Goal: Task Accomplishment & Management: Use online tool/utility

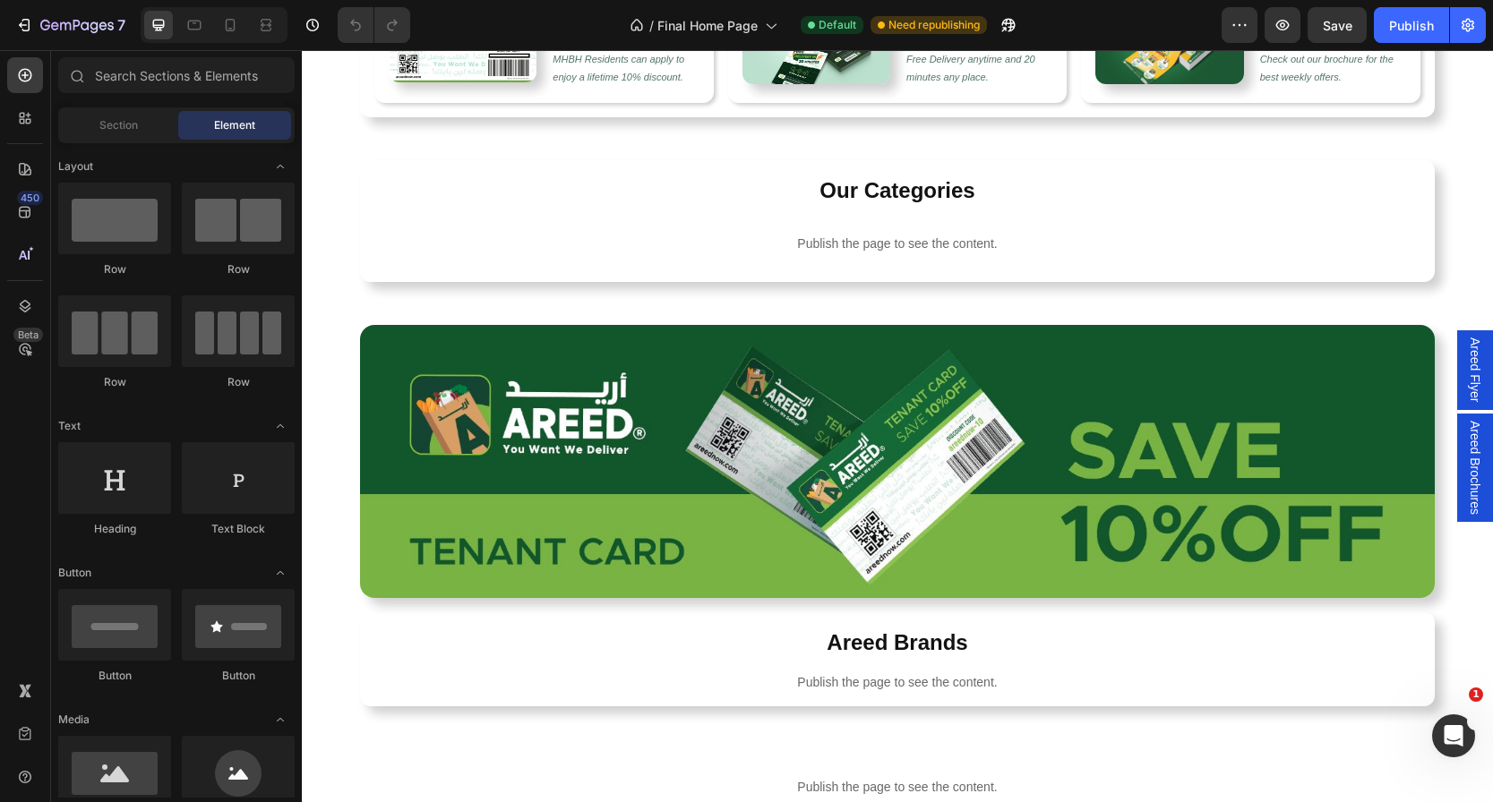
scroll to position [662, 0]
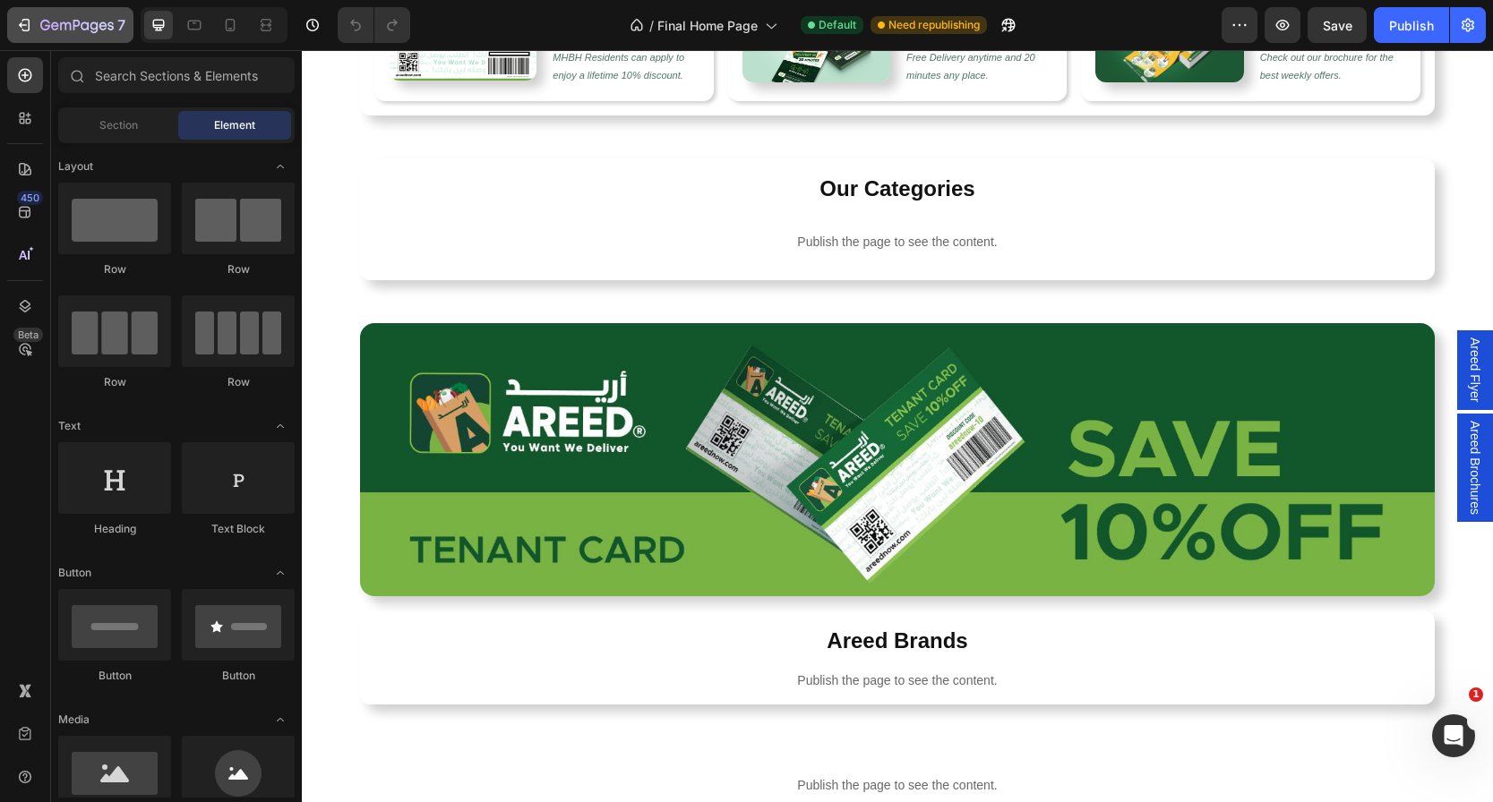
click at [85, 22] on icon "button" at bounding box center [85, 25] width 8 height 8
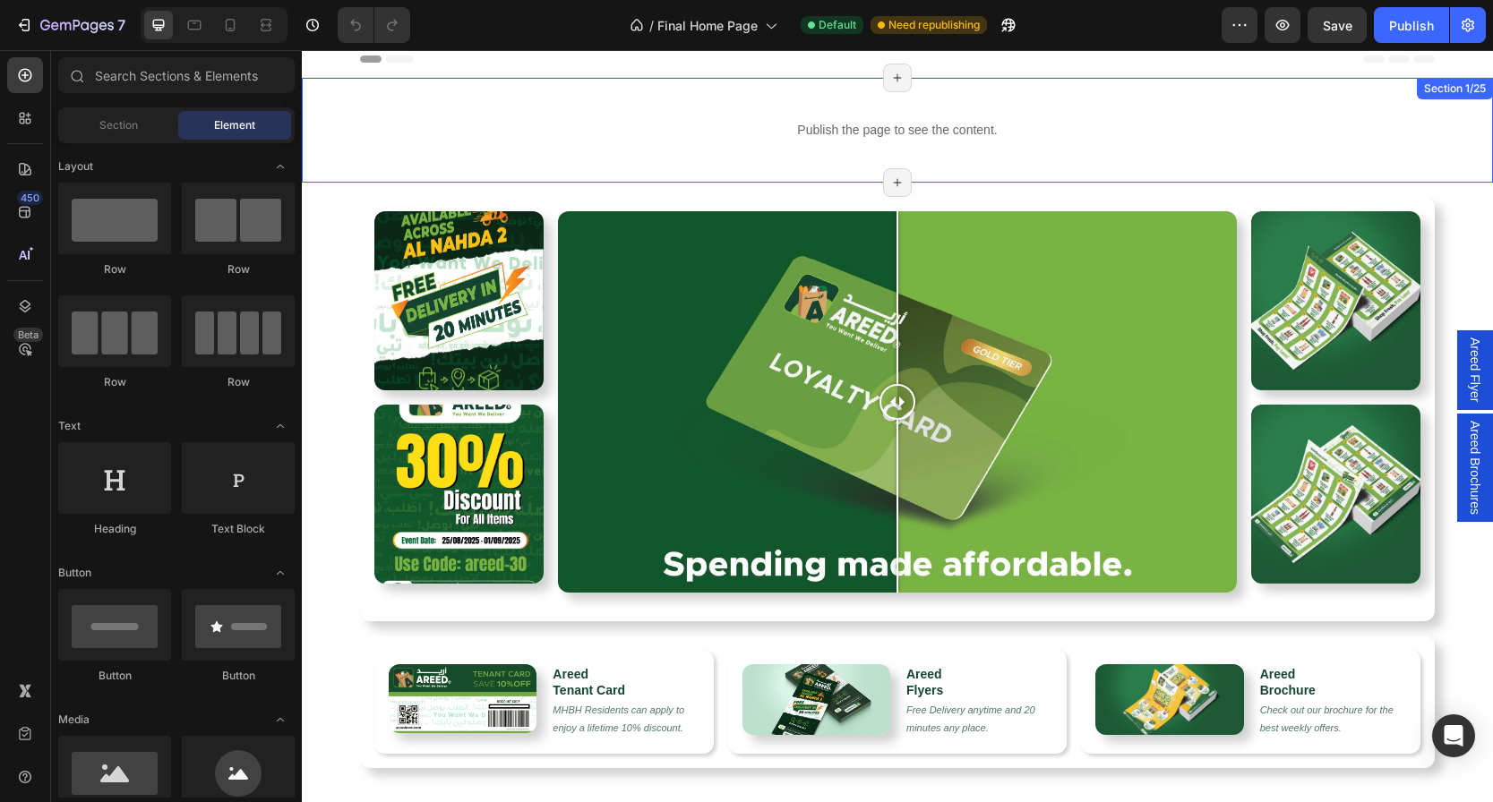
scroll to position [11, 0]
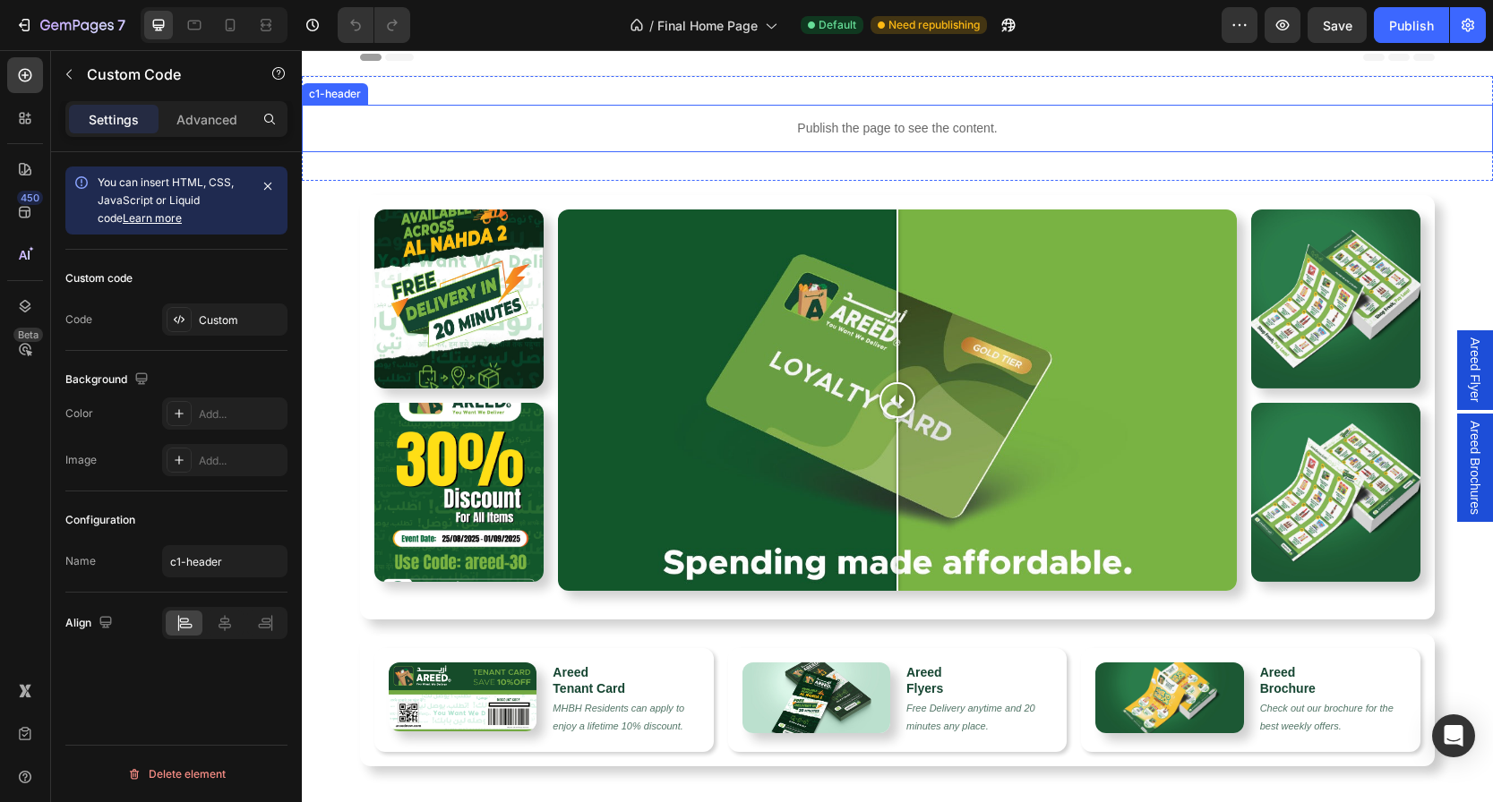
click at [824, 113] on div "Publish the page to see the content." at bounding box center [897, 128] width 1191 height 47
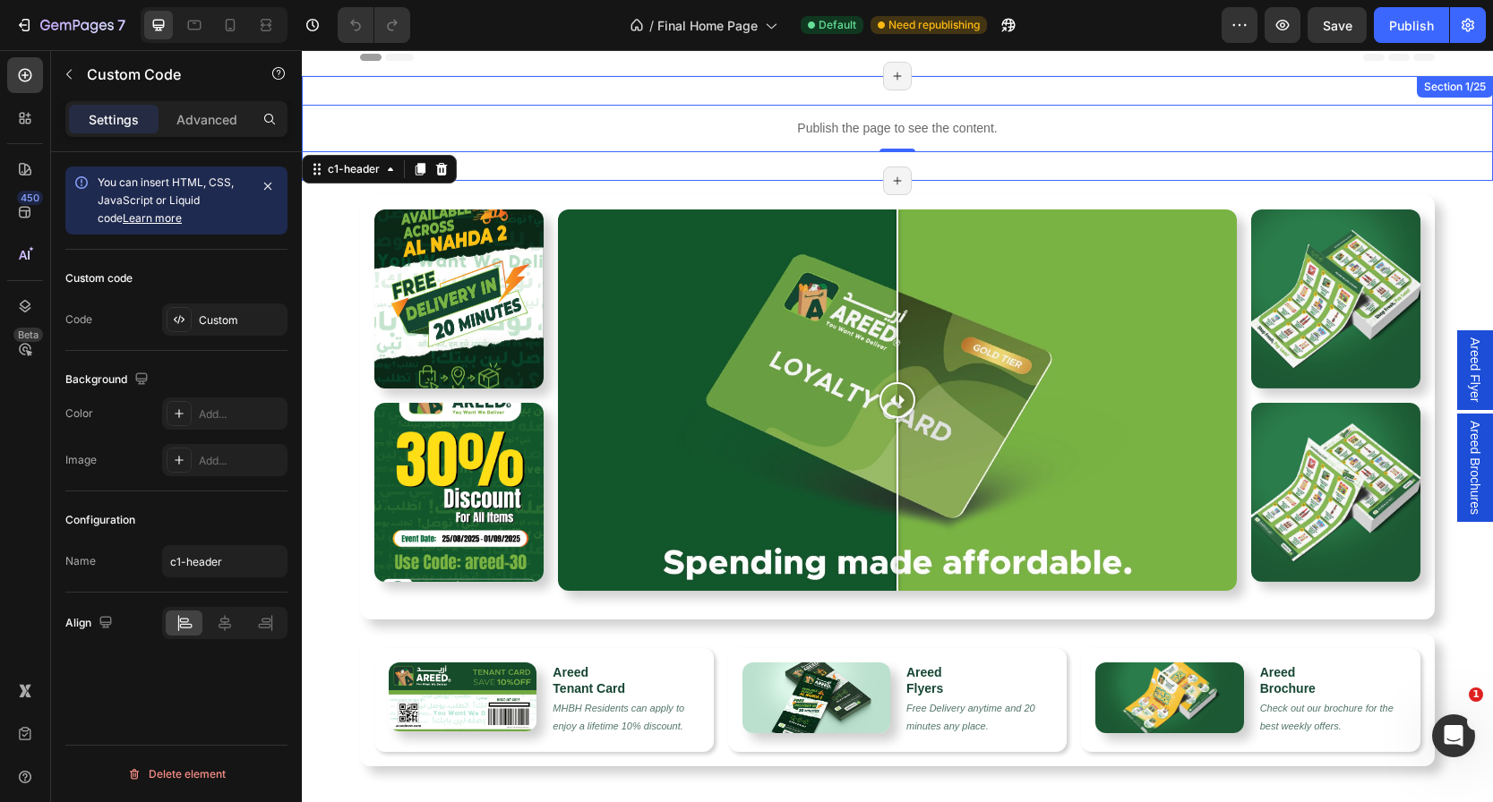
click at [601, 169] on div "Publish the page to see the content. c1-header 0 Section 1/25 Page has reached …" at bounding box center [897, 128] width 1191 height 105
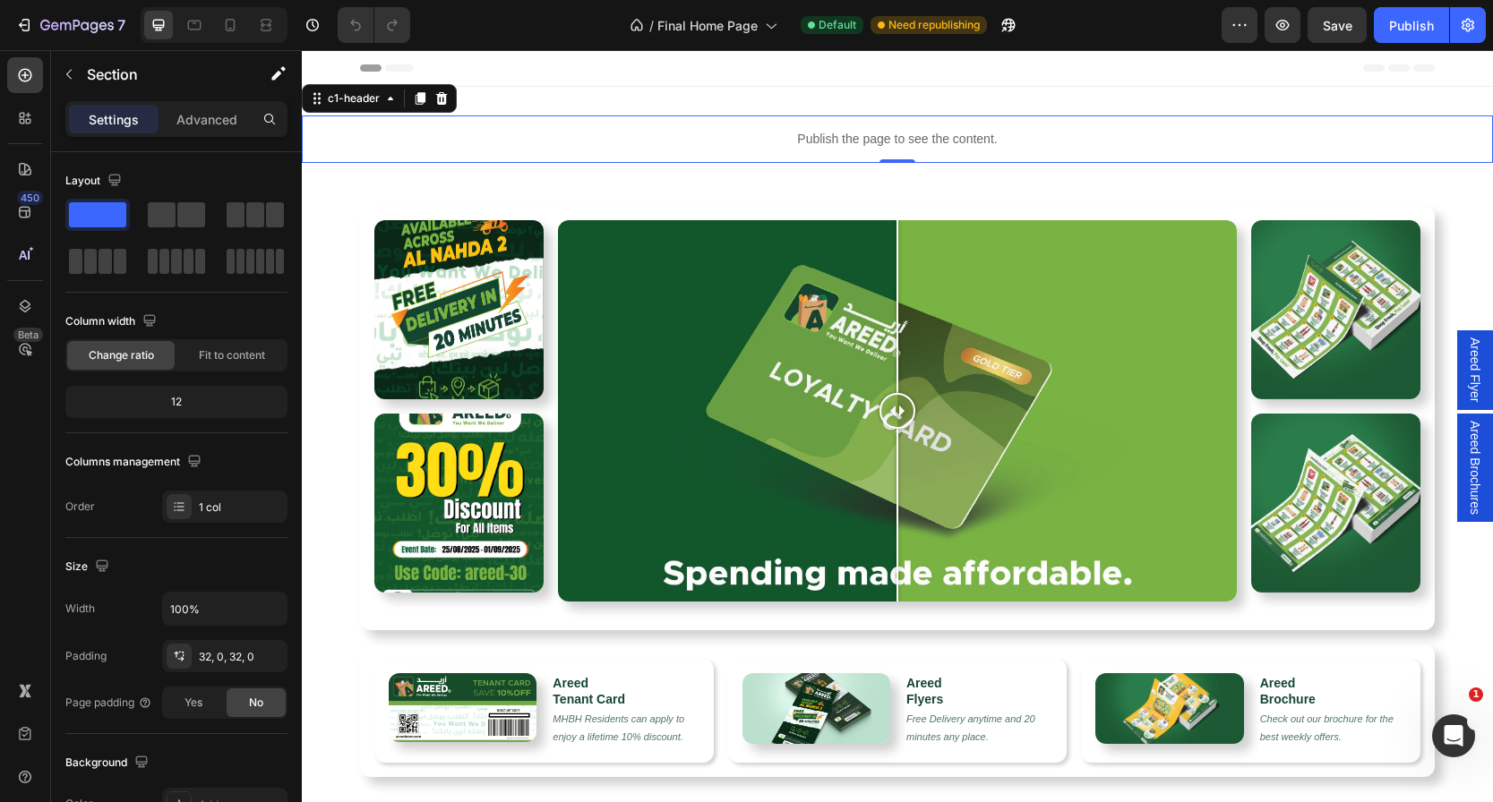
click at [752, 142] on p "Publish the page to see the content." at bounding box center [897, 139] width 1191 height 19
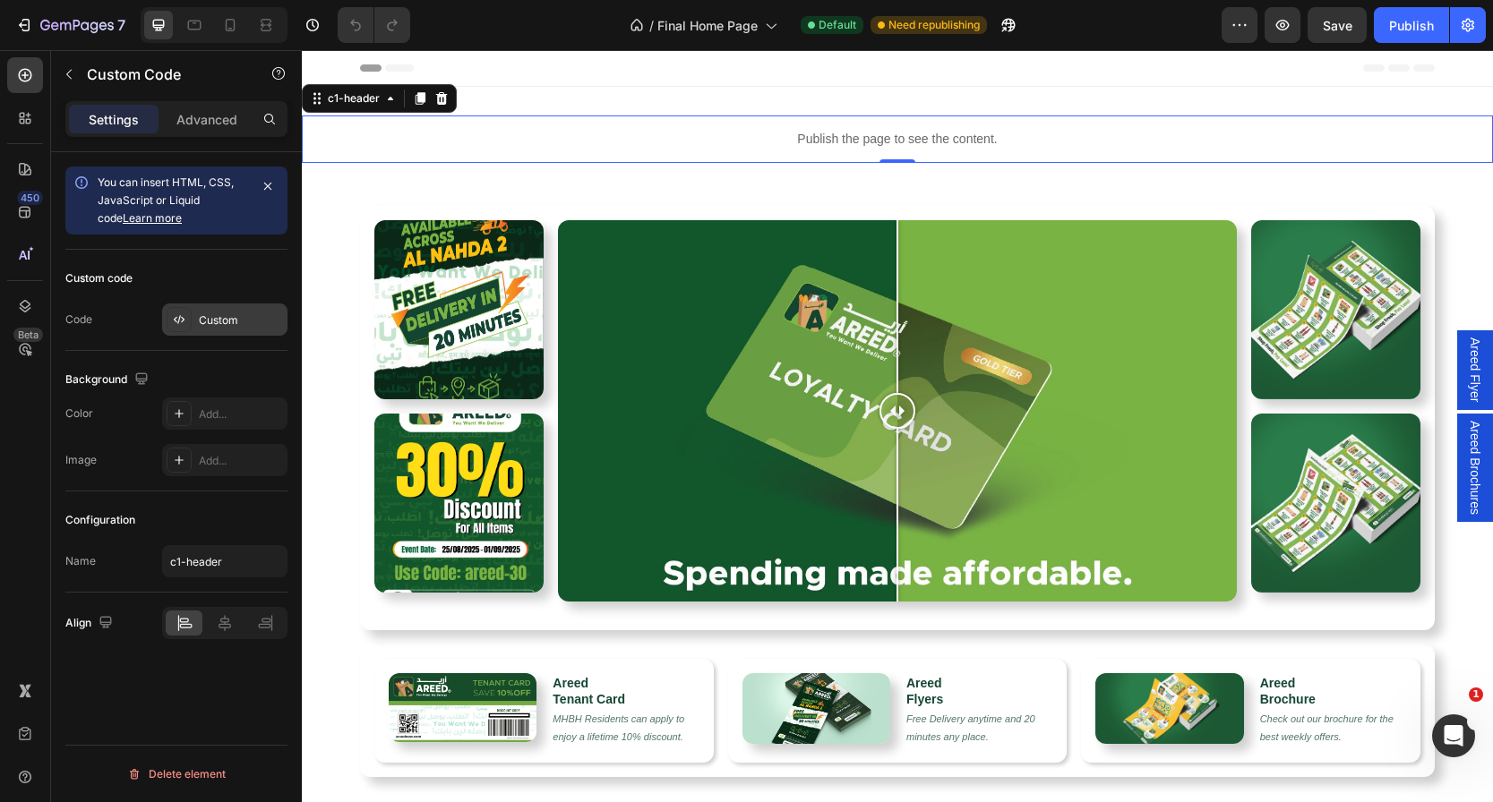
click at [218, 322] on div "Custom" at bounding box center [241, 321] width 84 height 16
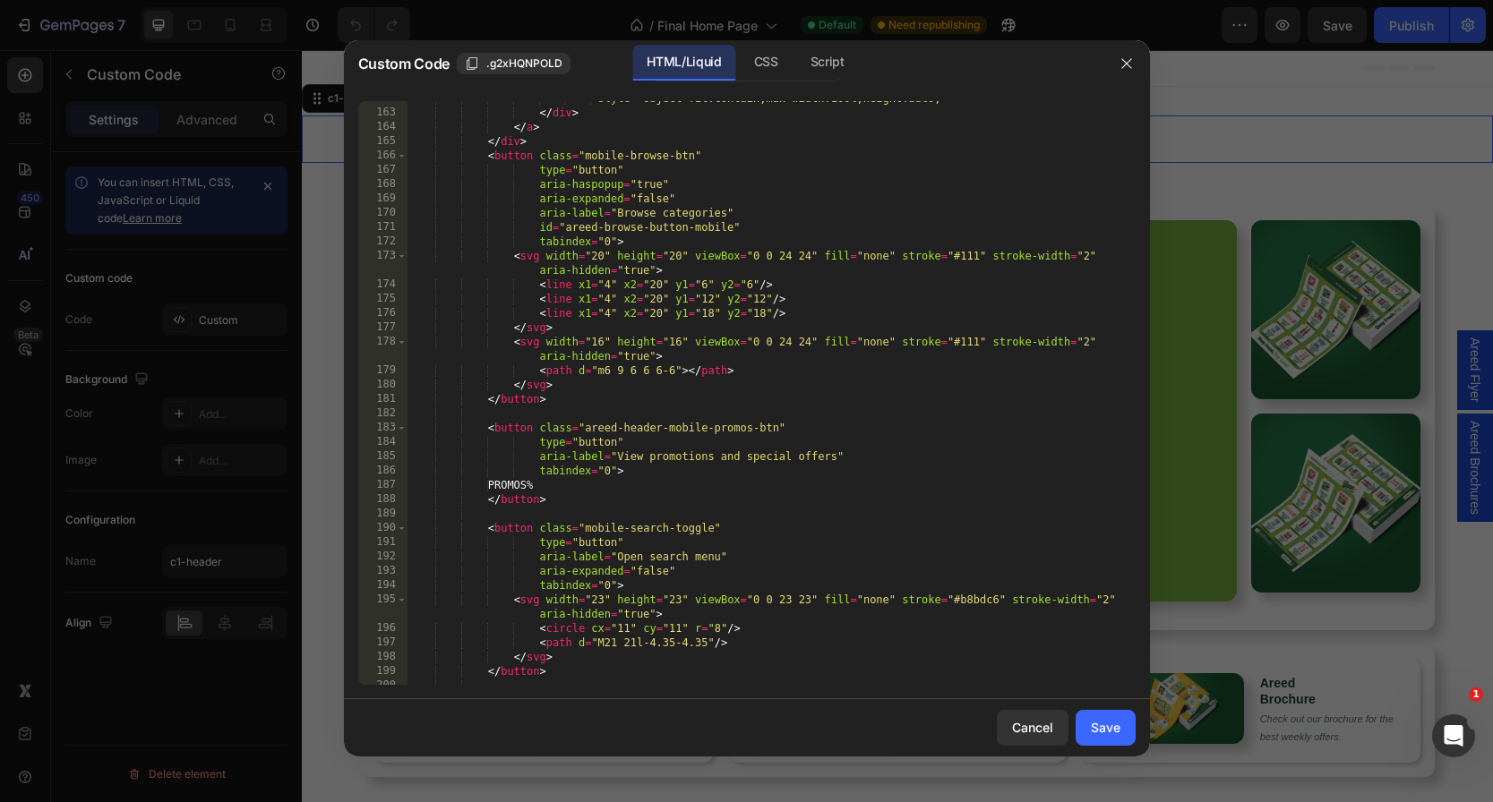
scroll to position [2705, 0]
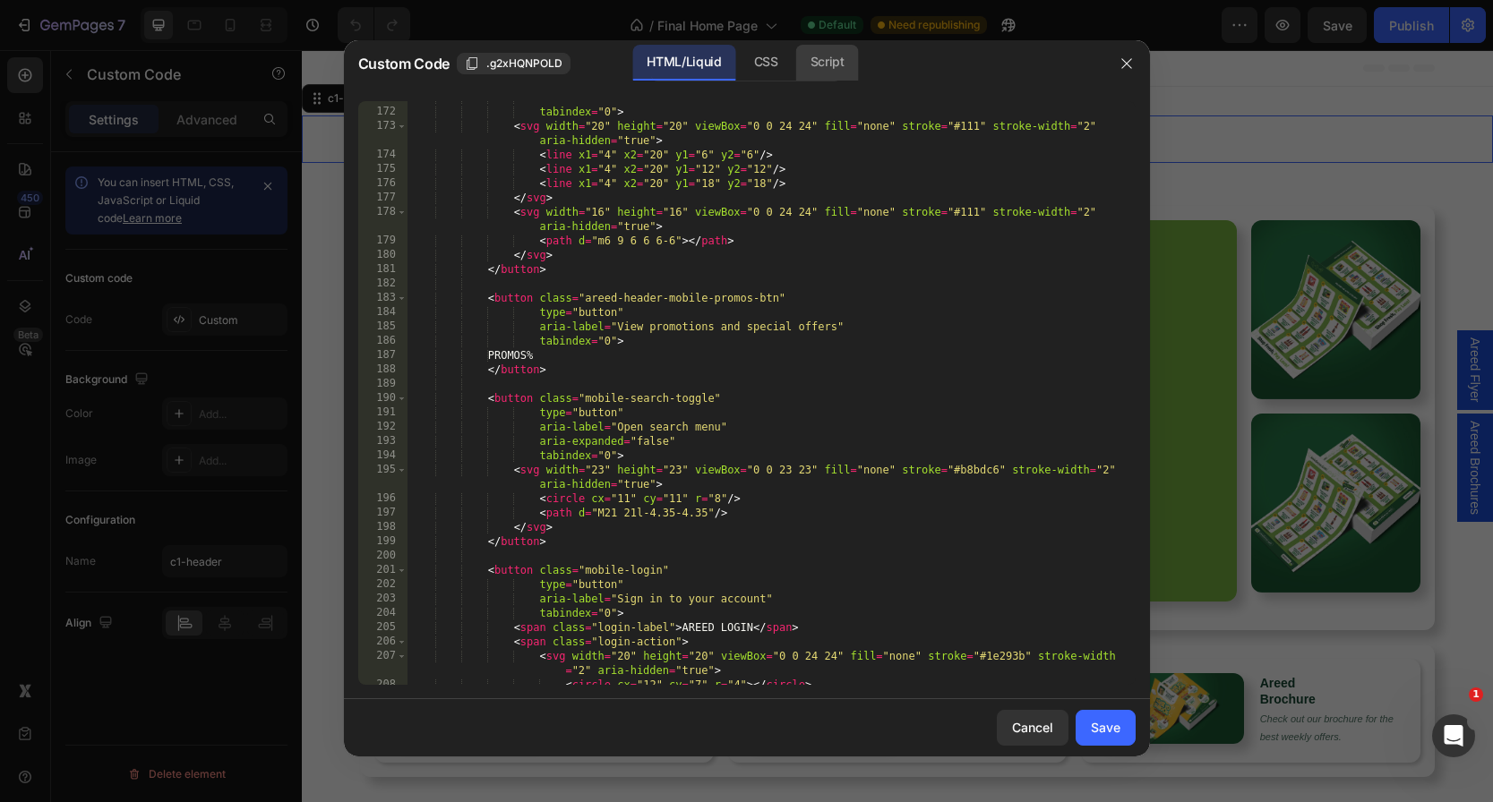
click at [827, 74] on div "Script" at bounding box center [827, 63] width 63 height 36
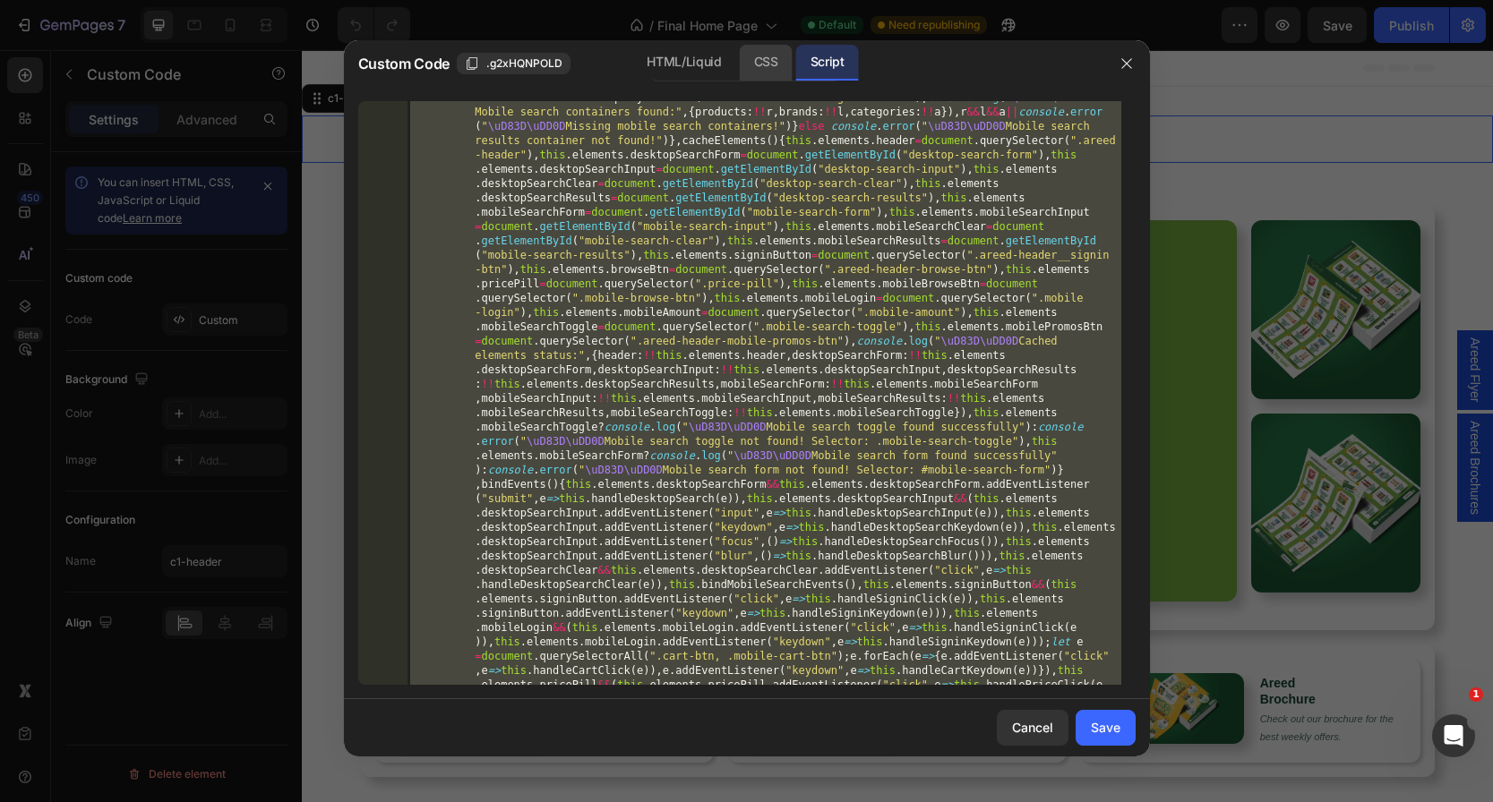
click at [760, 62] on div "CSS" at bounding box center [766, 63] width 53 height 36
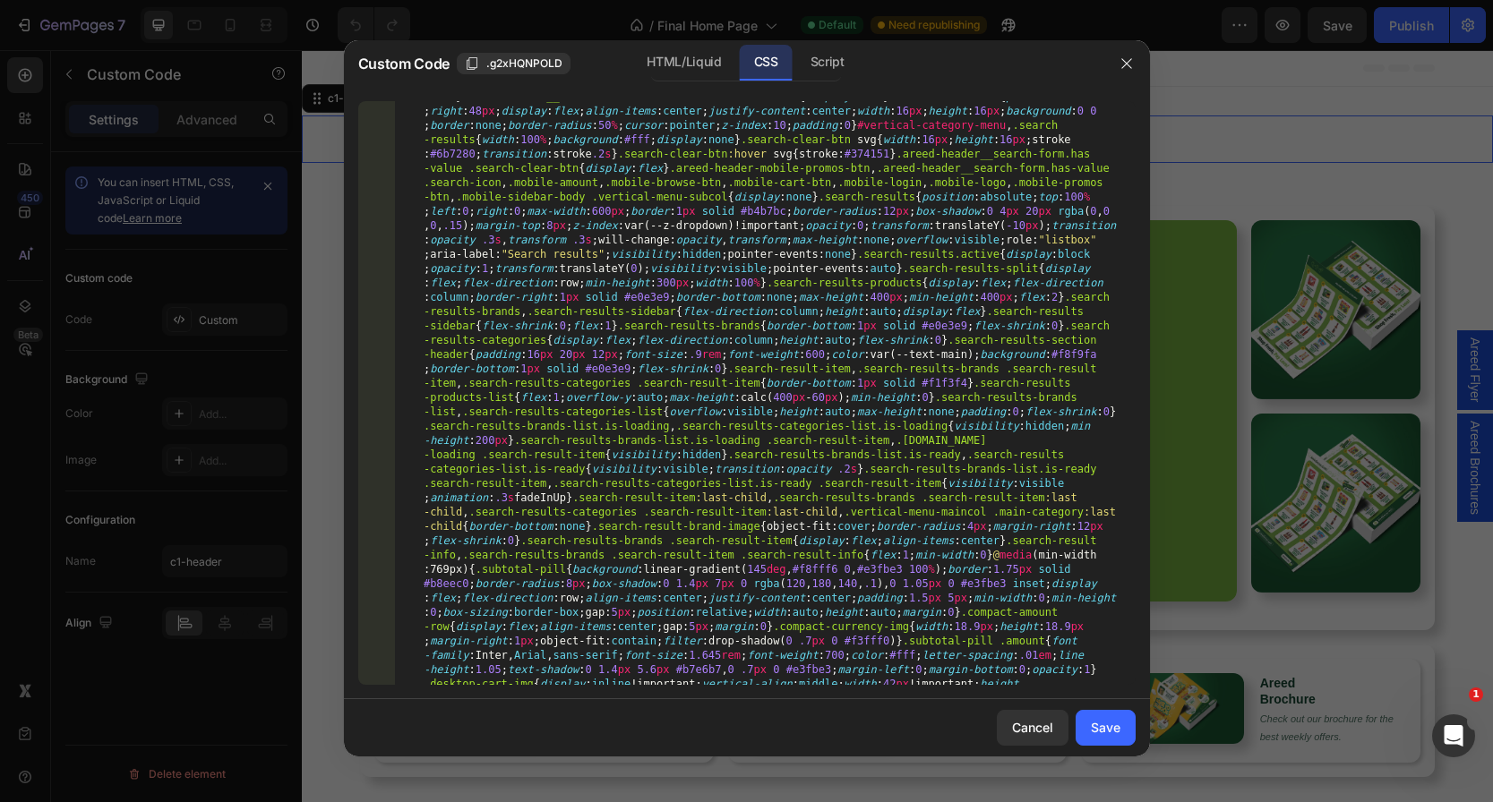
scroll to position [0, 0]
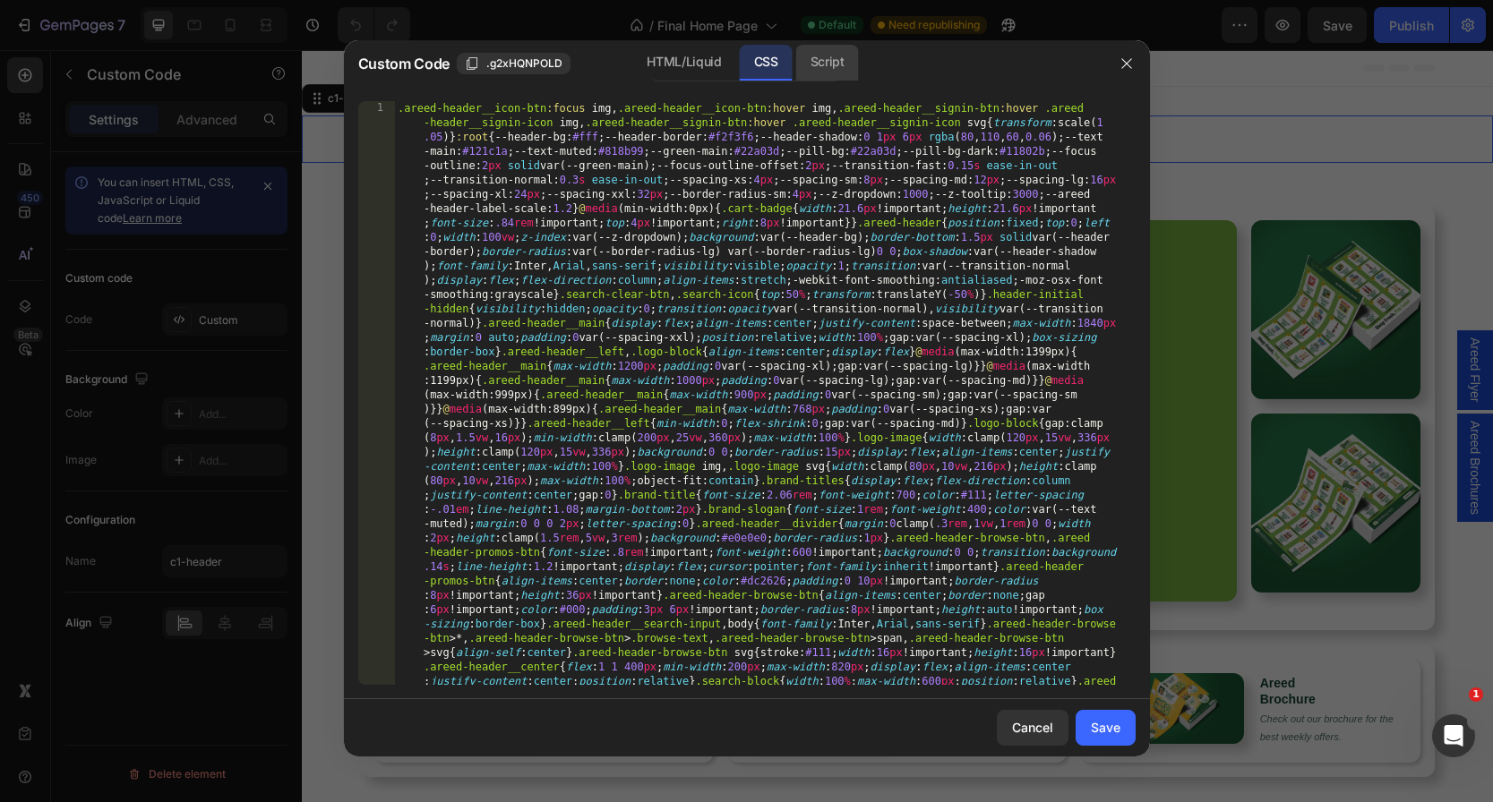
click at [844, 63] on div "Script" at bounding box center [827, 63] width 63 height 36
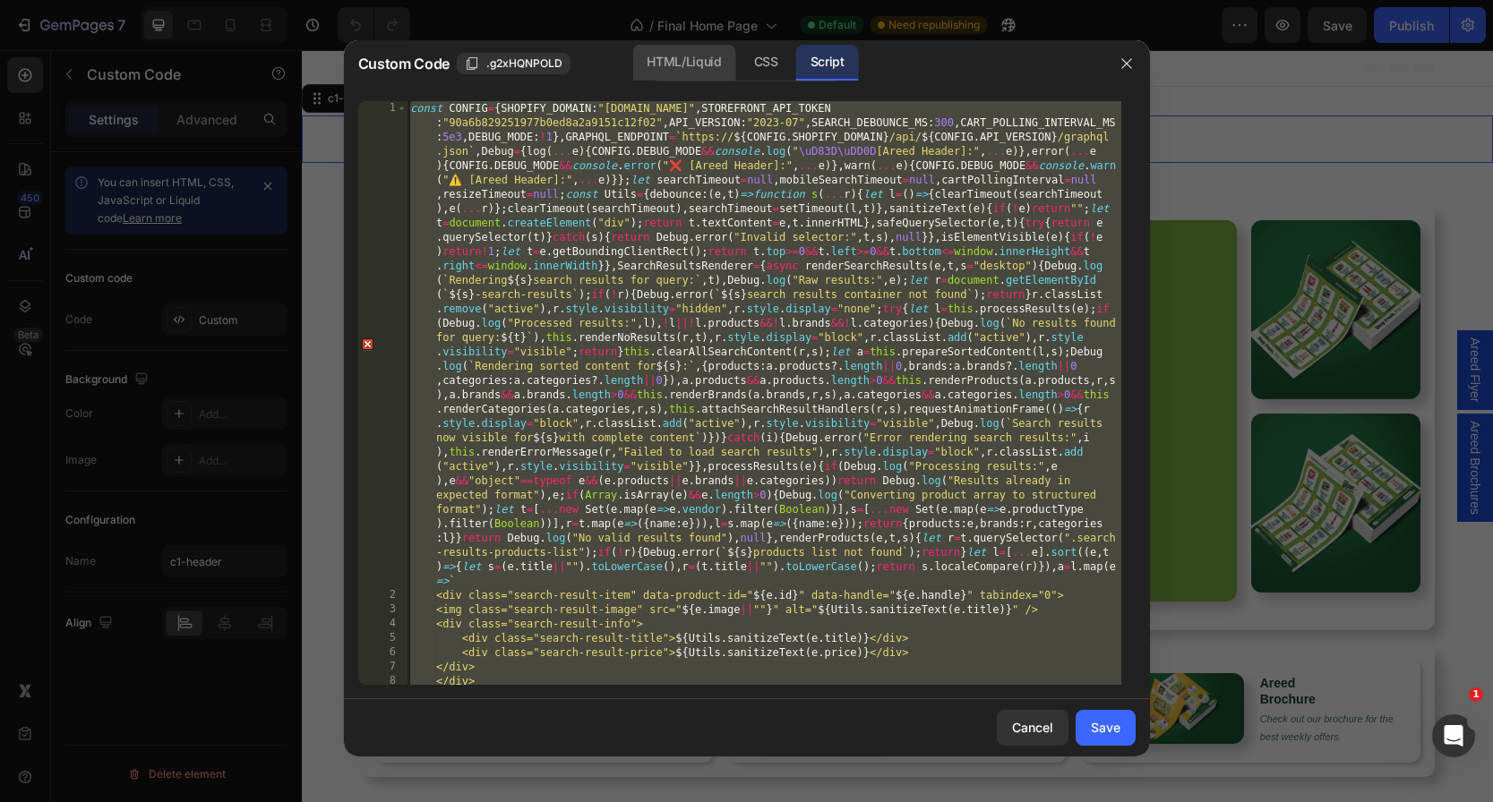
click at [740, 67] on div "HTML/Liquid" at bounding box center [766, 63] width 53 height 36
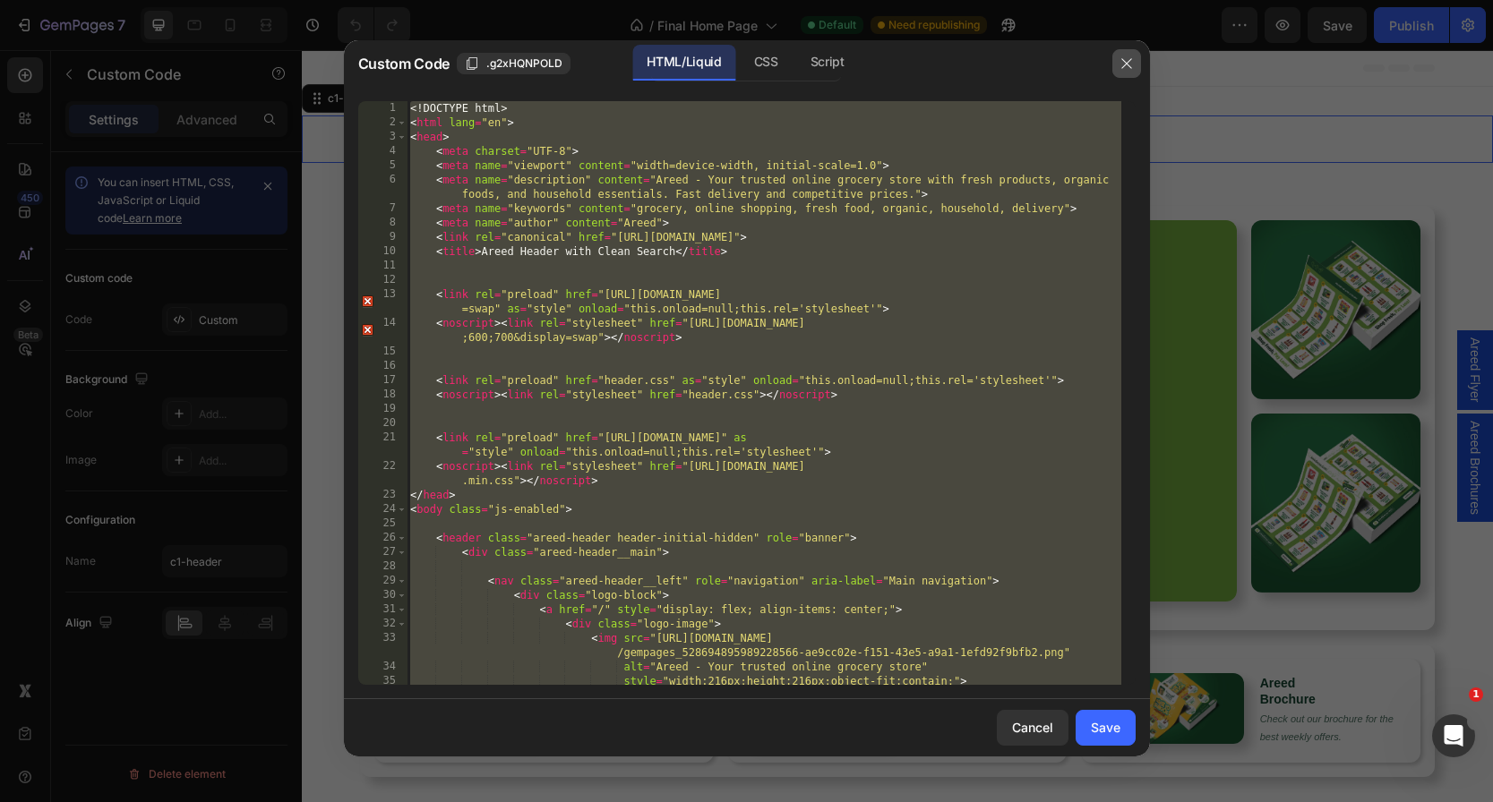
click at [1123, 56] on icon "button" at bounding box center [1126, 63] width 14 height 14
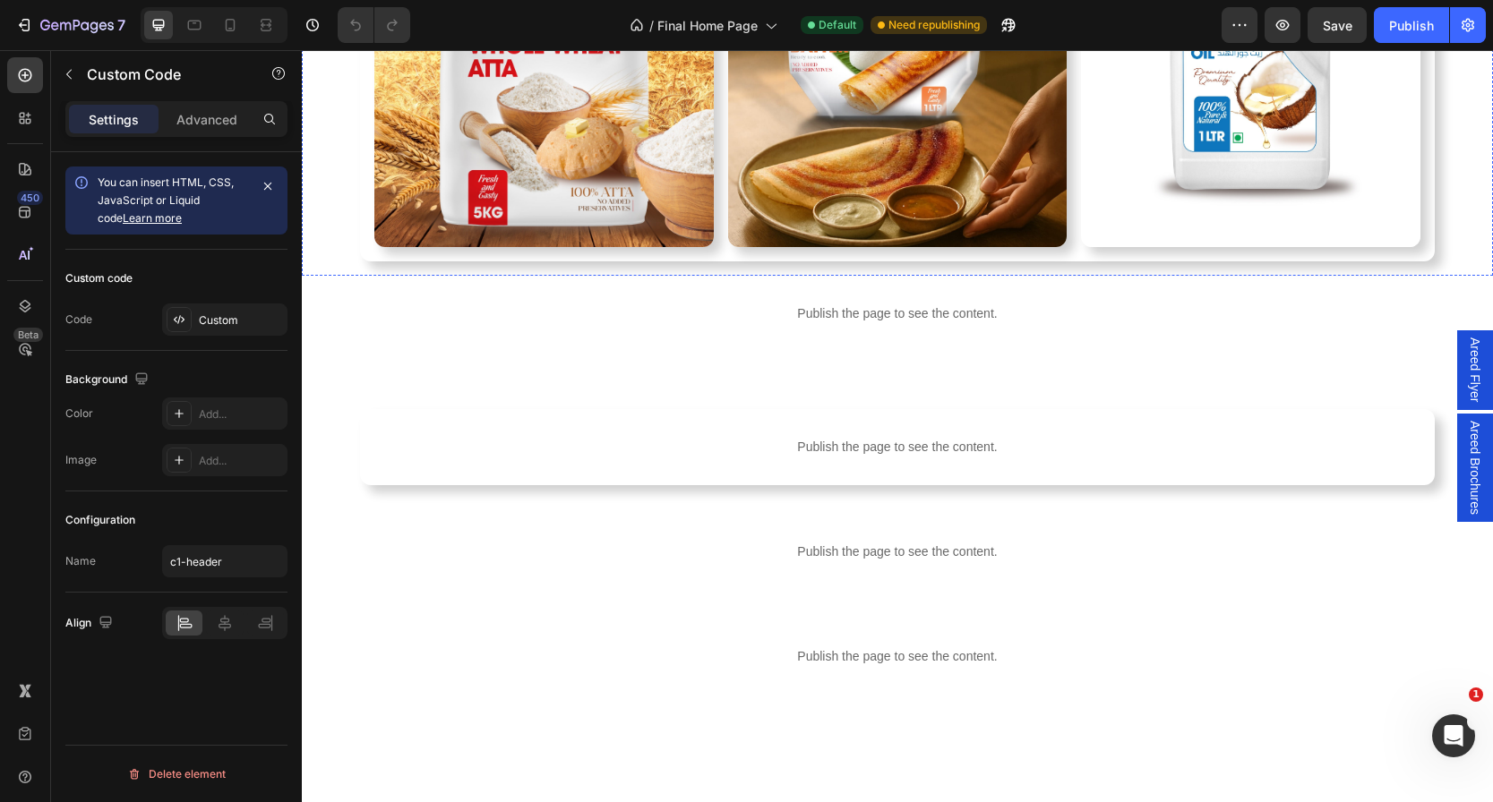
scroll to position [2410, 0]
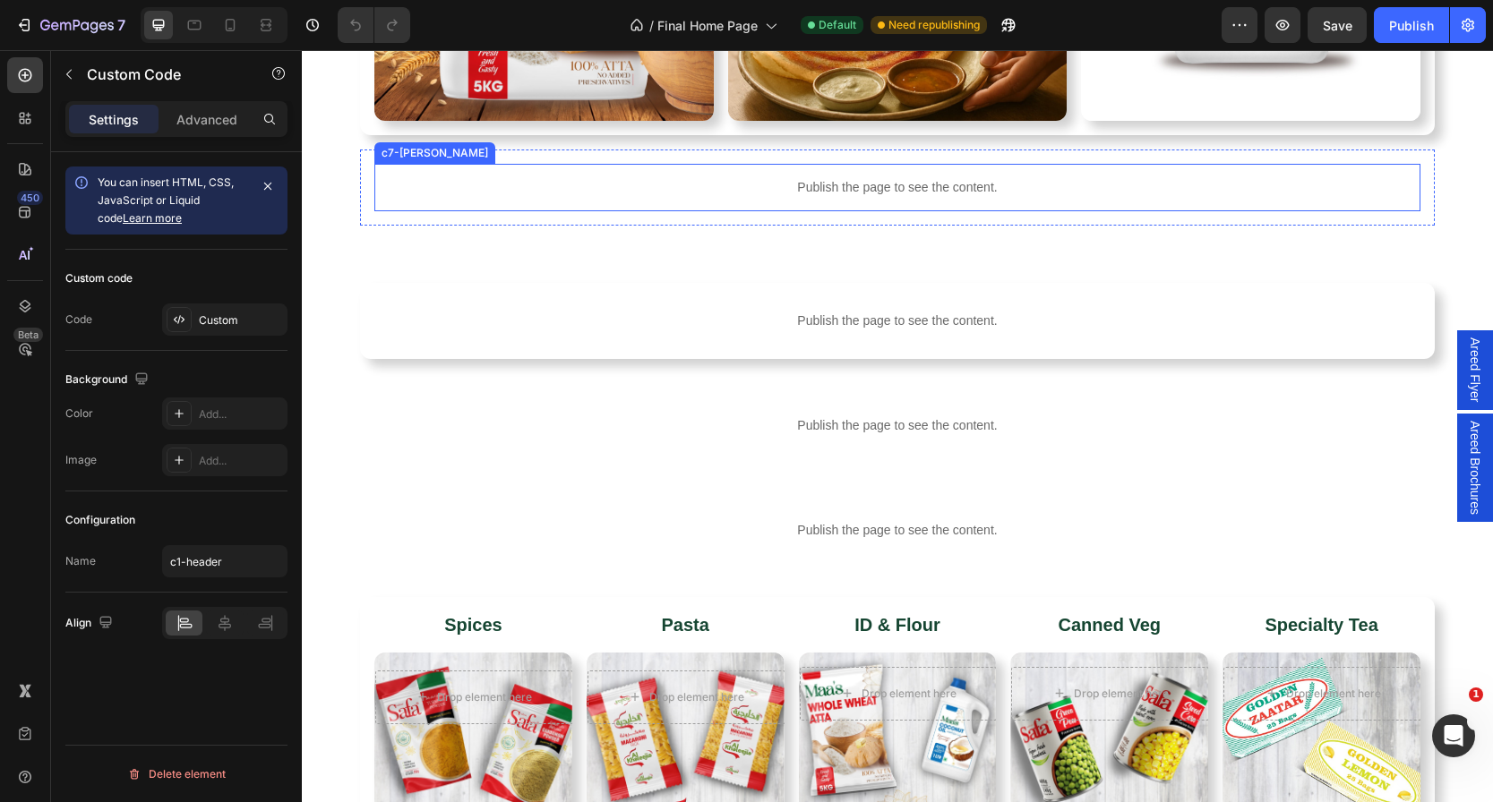
click at [866, 211] on div "Publish the page to see the content." at bounding box center [897, 187] width 1046 height 47
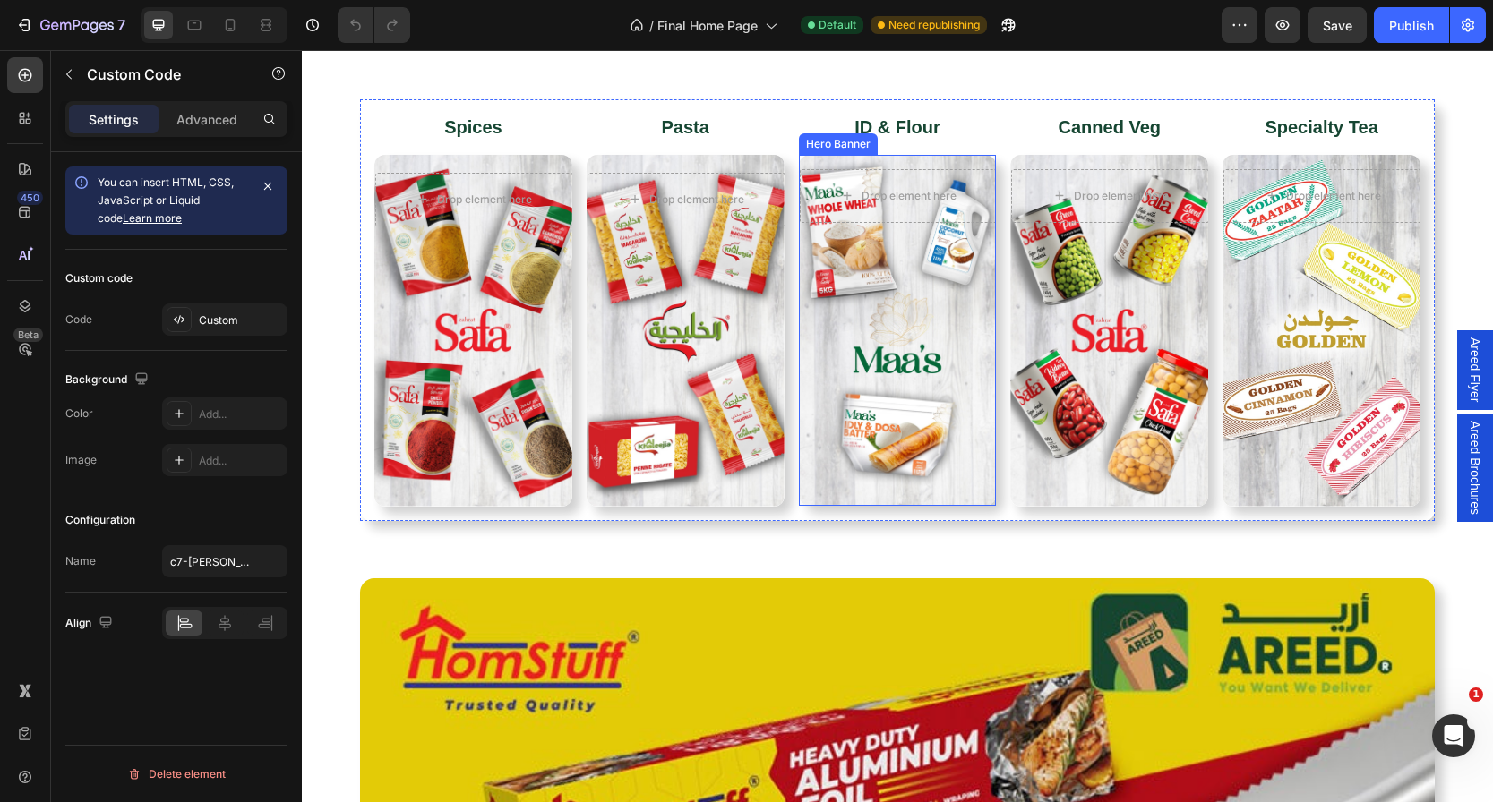
scroll to position [3065, 0]
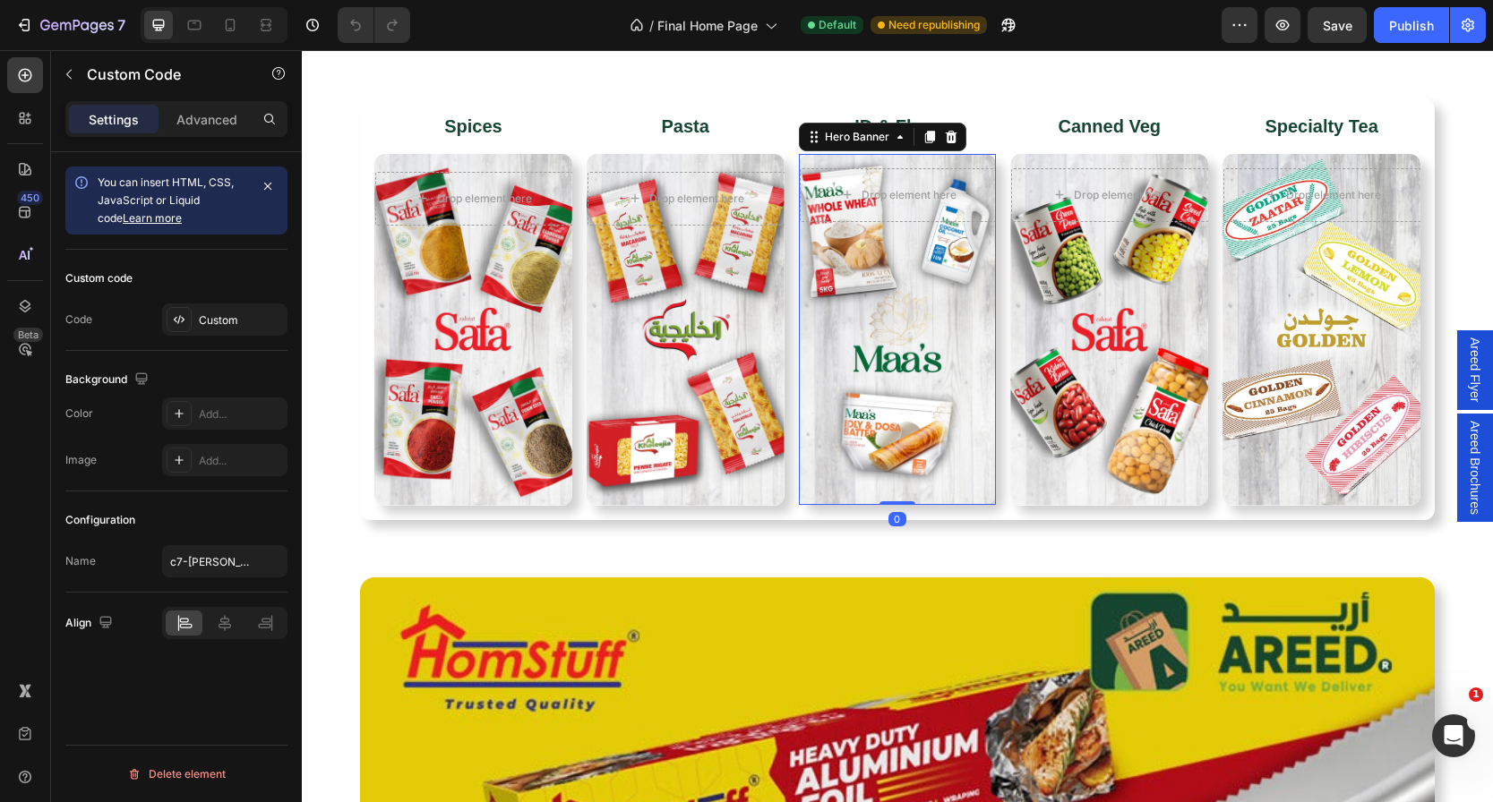
click at [954, 344] on div "Overlay" at bounding box center [898, 329] width 198 height 351
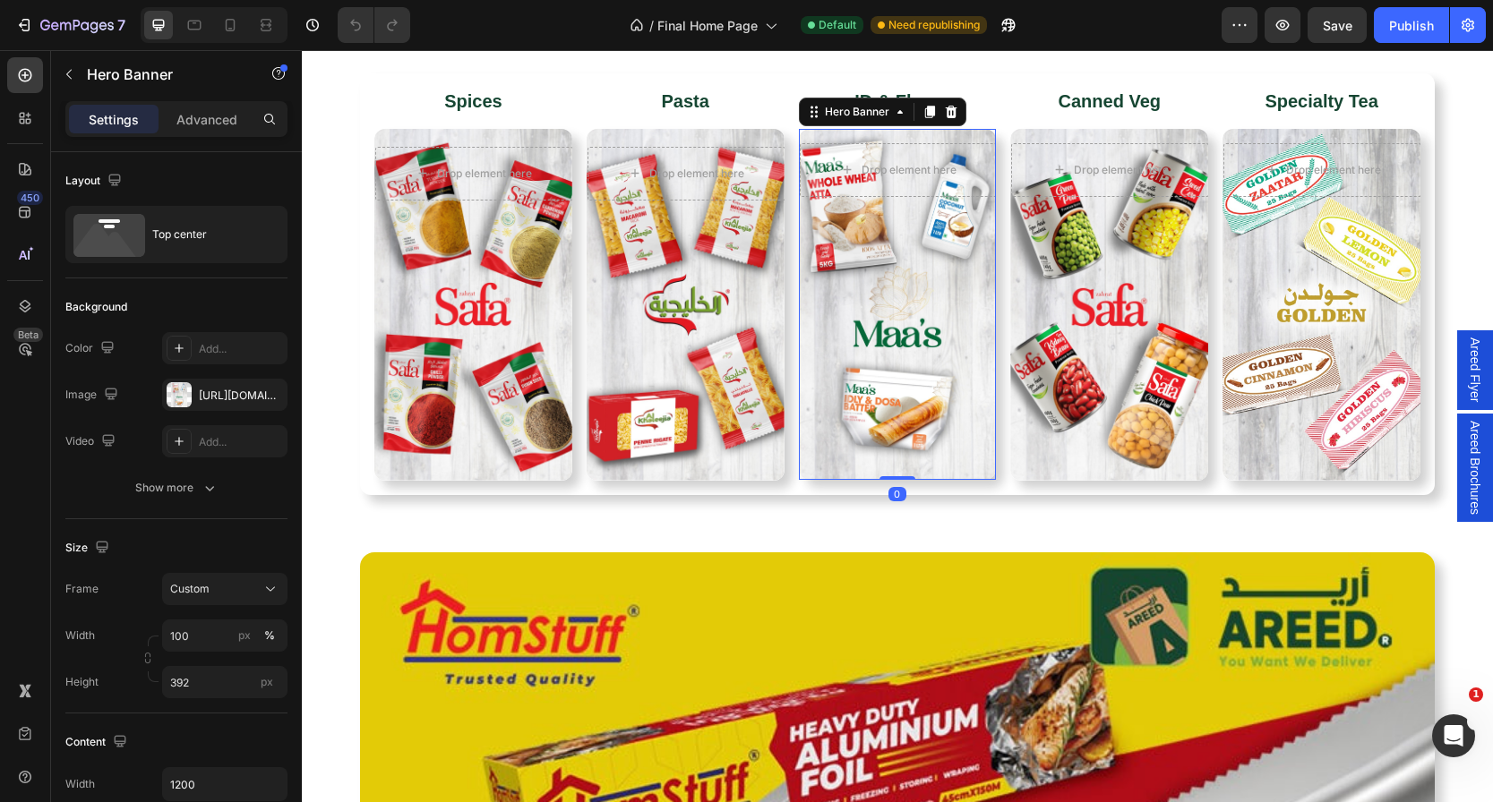
scroll to position [3099, 0]
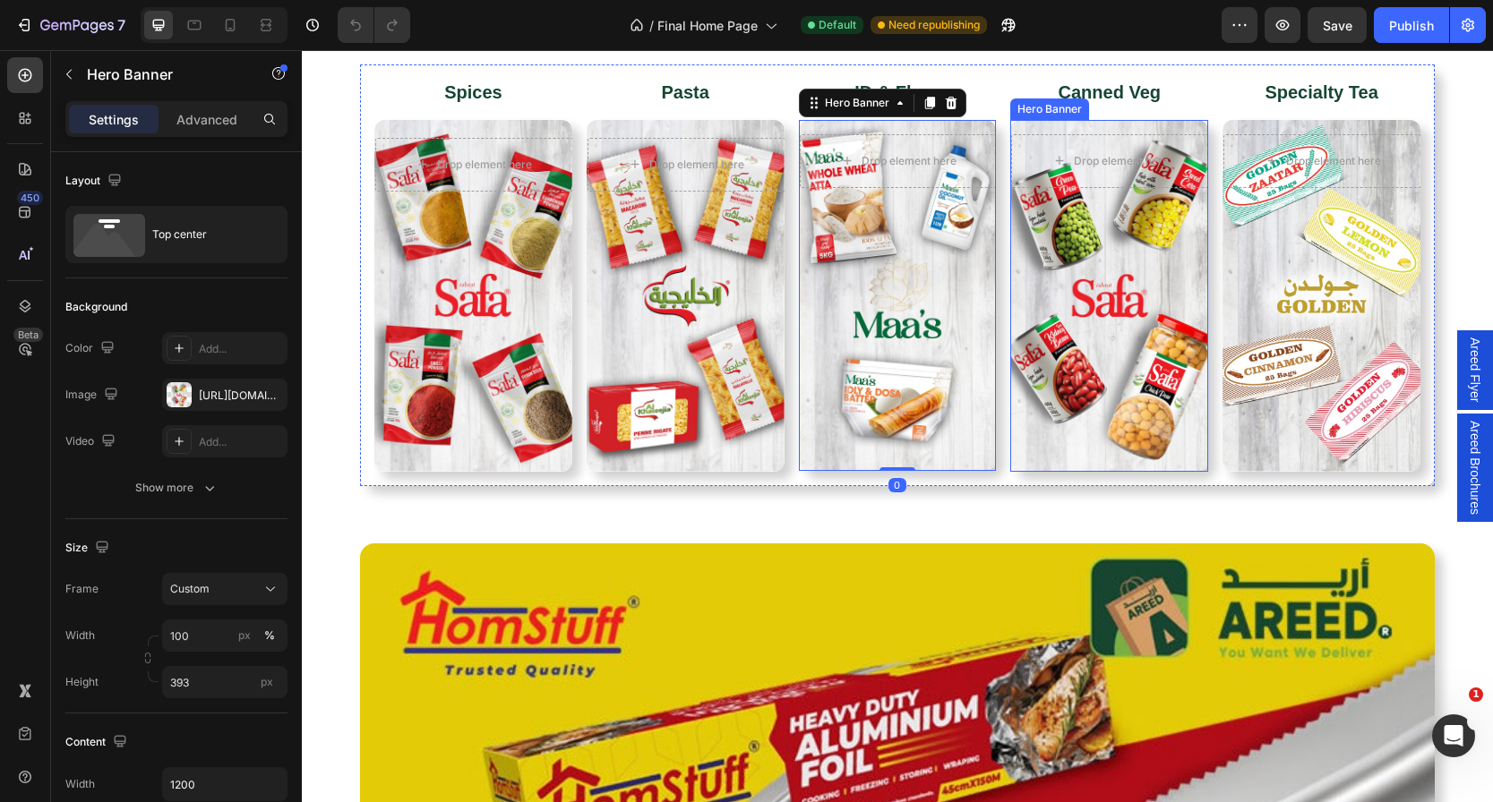
click at [1080, 319] on div "Overlay" at bounding box center [1109, 296] width 198 height 352
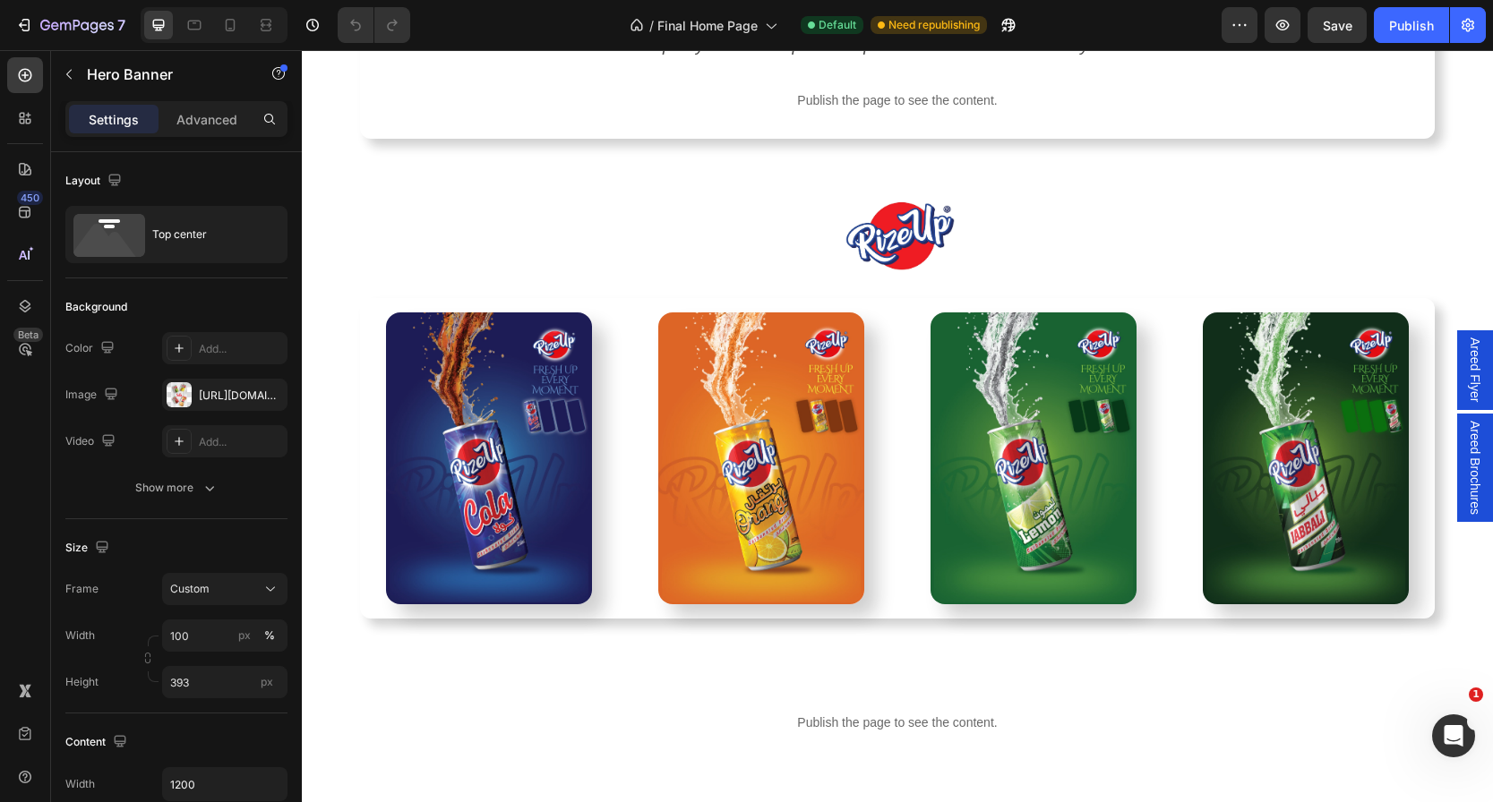
scroll to position [4595, 0]
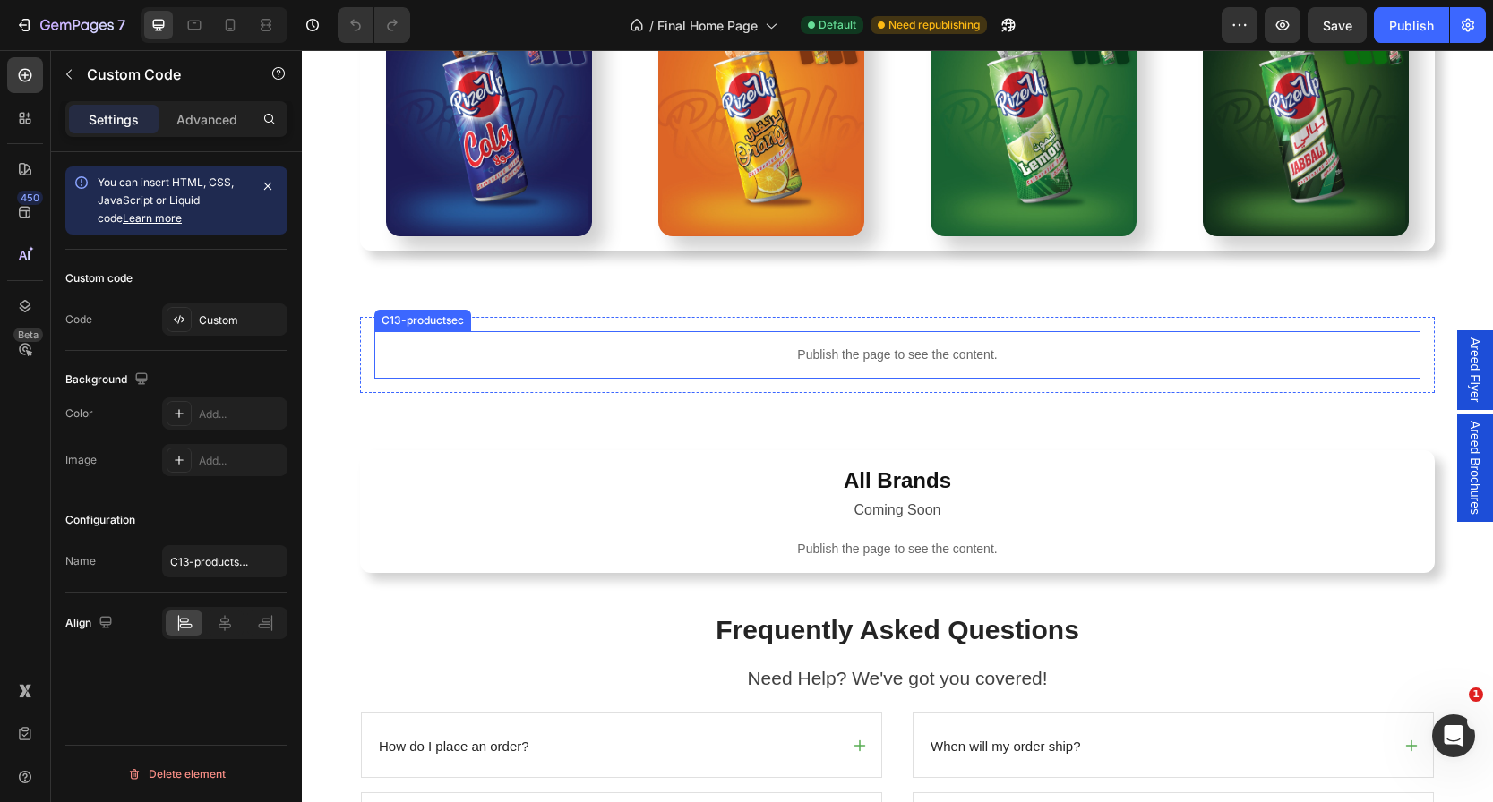
click at [915, 346] on p "Publish the page to see the content." at bounding box center [897, 355] width 1046 height 19
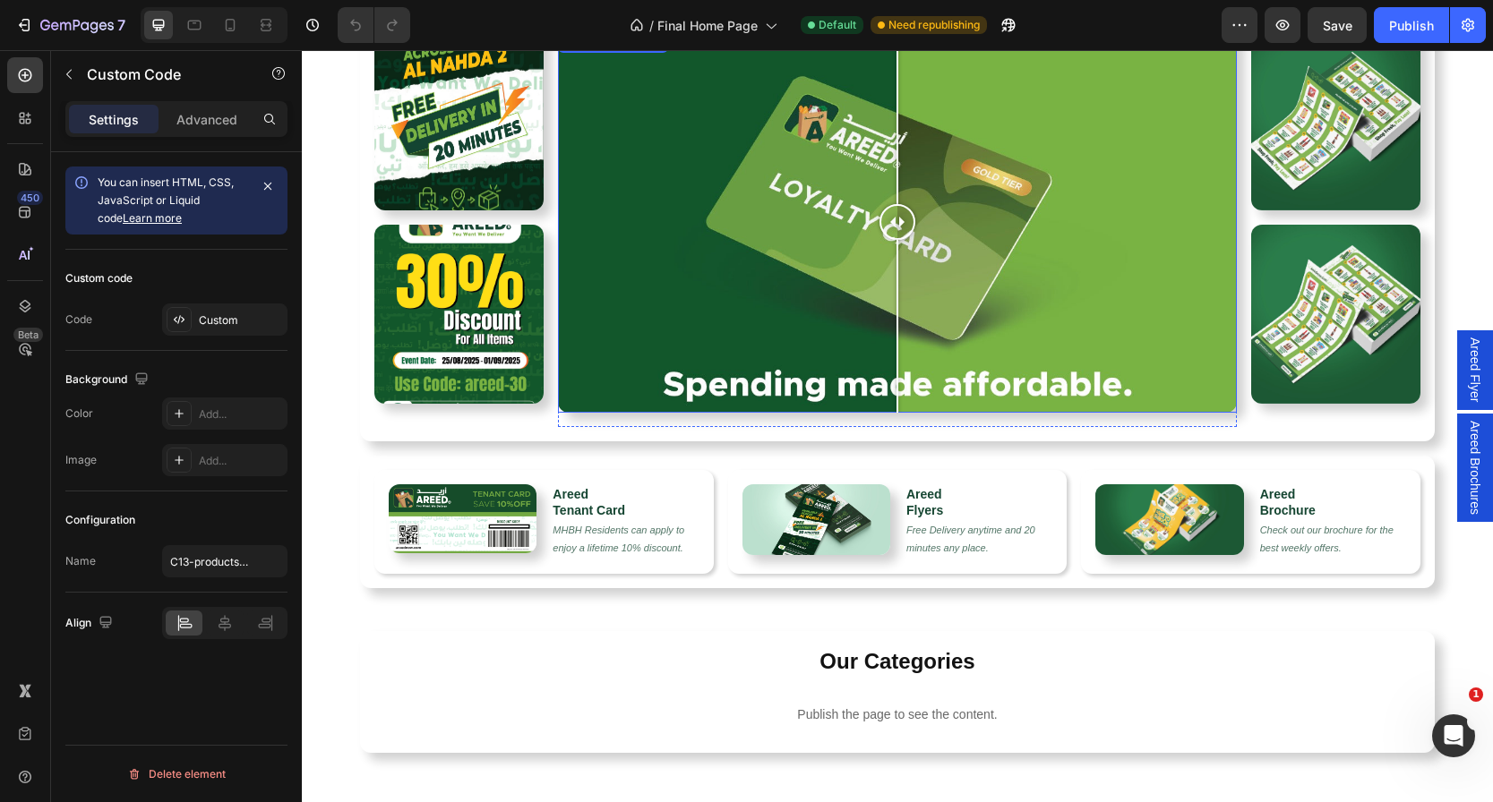
scroll to position [0, 0]
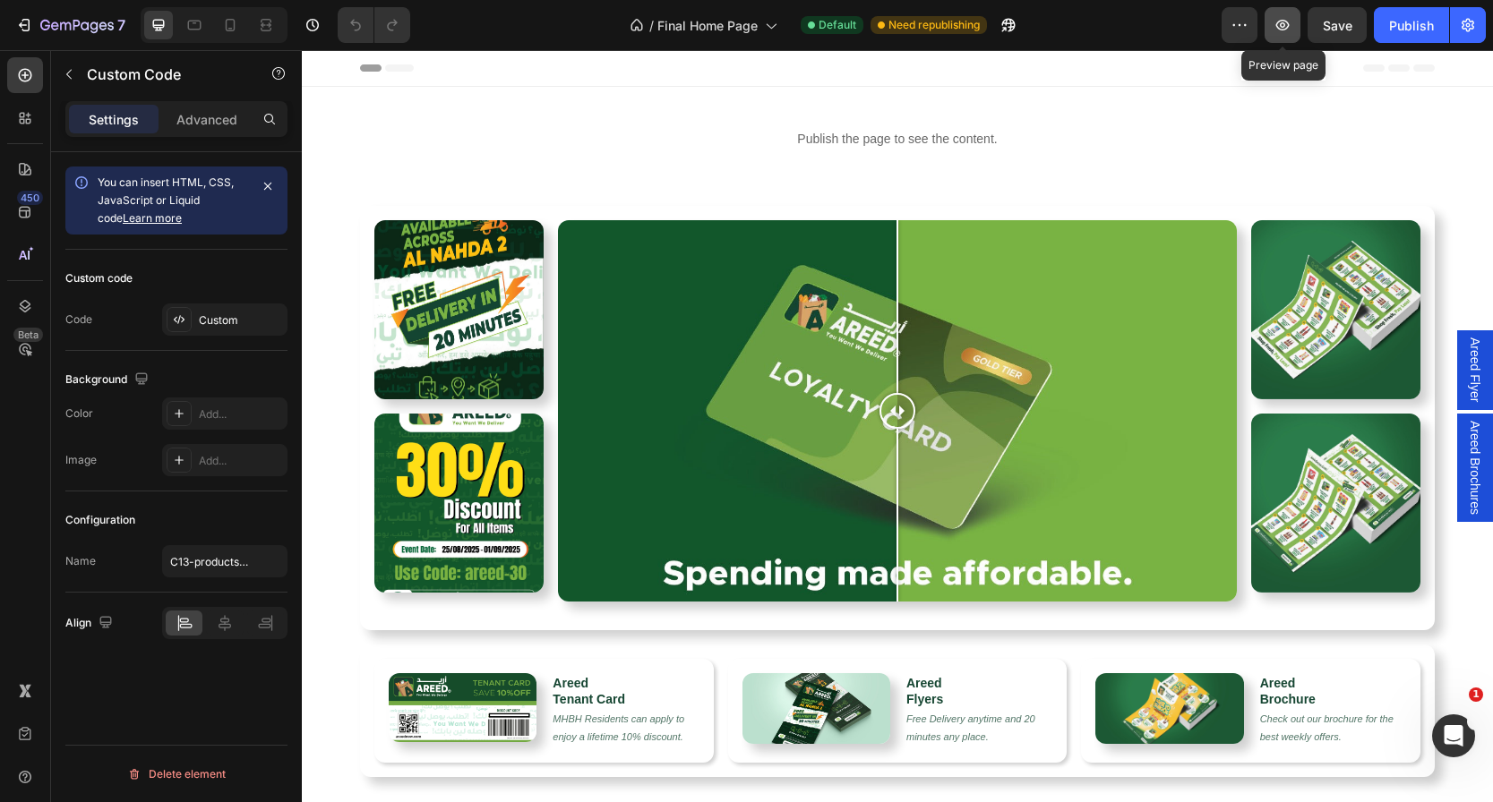
click at [1285, 14] on button "button" at bounding box center [1283, 25] width 36 height 36
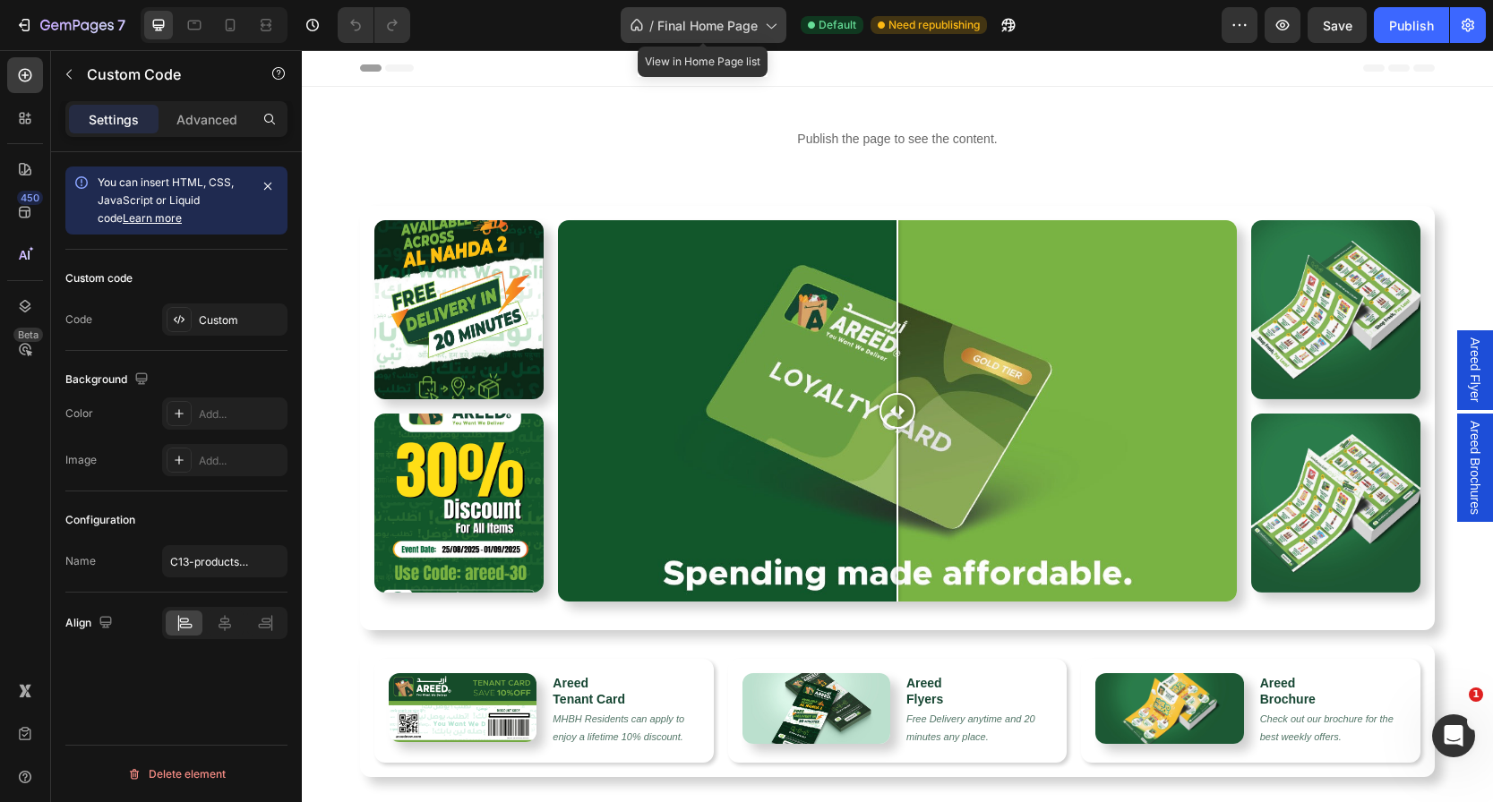
click at [702, 21] on span "Final Home Page" at bounding box center [707, 25] width 100 height 19
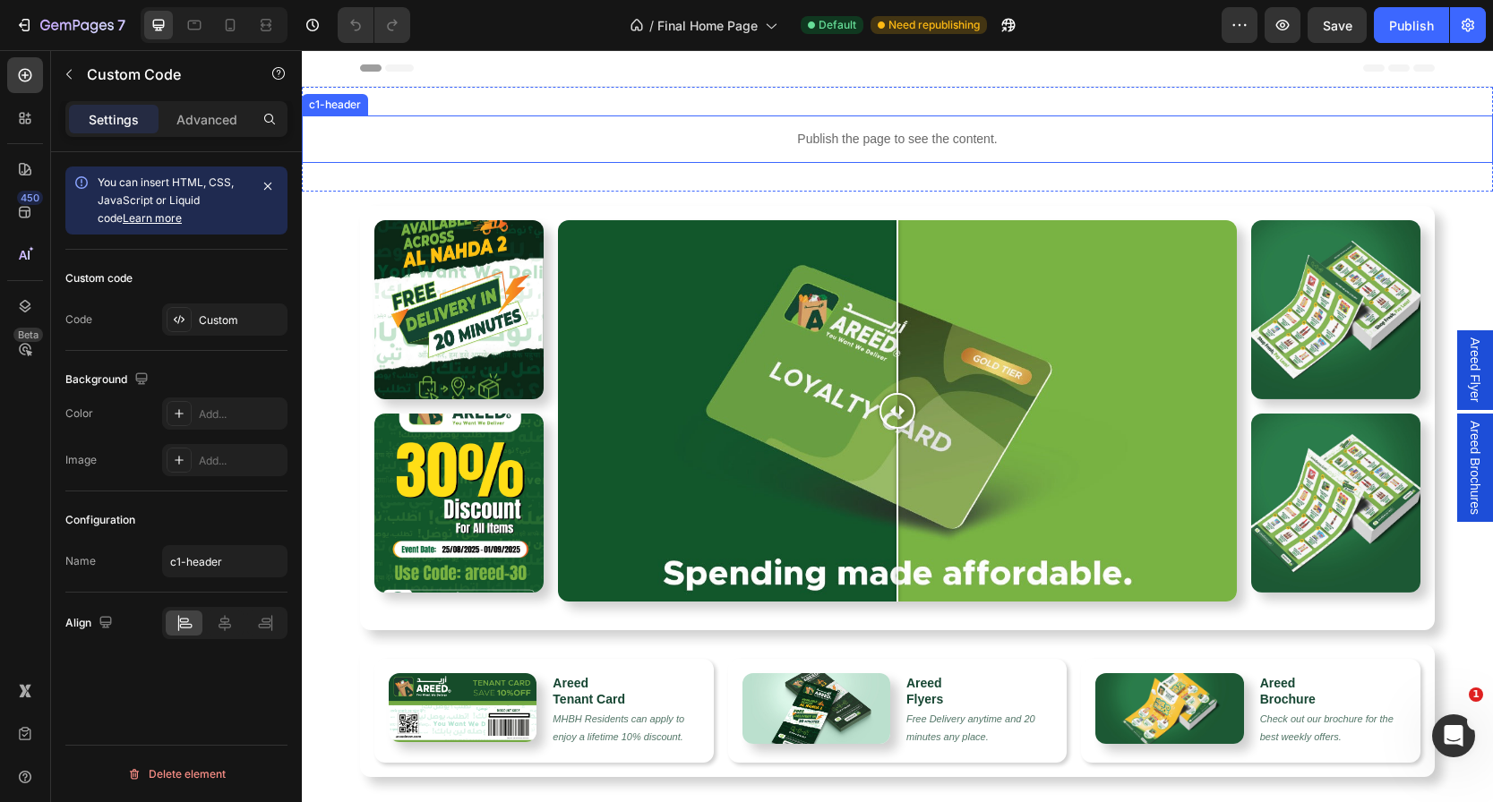
click at [1128, 138] on p "Publish the page to see the content." at bounding box center [897, 139] width 1191 height 19
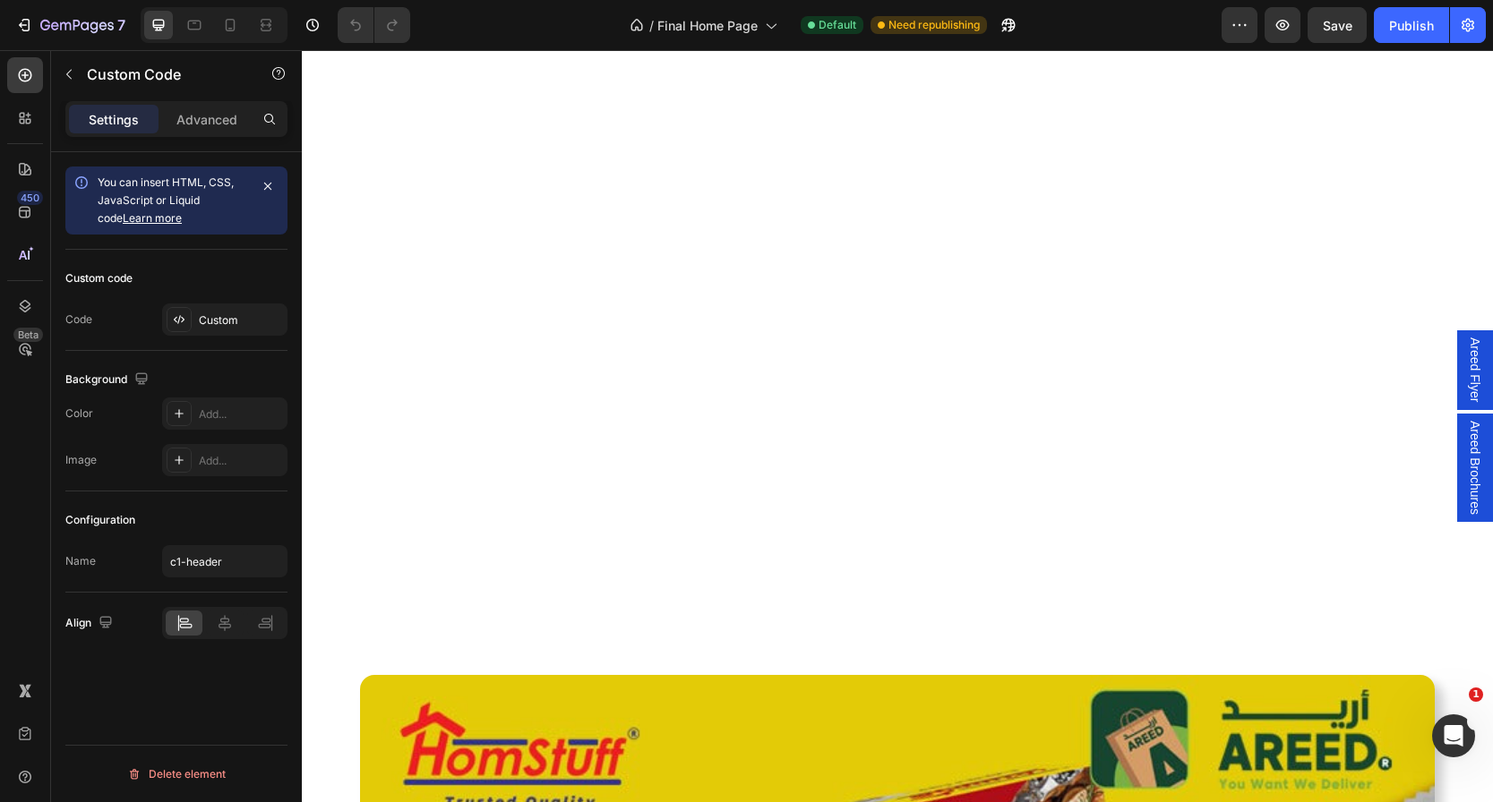
scroll to position [3578, 0]
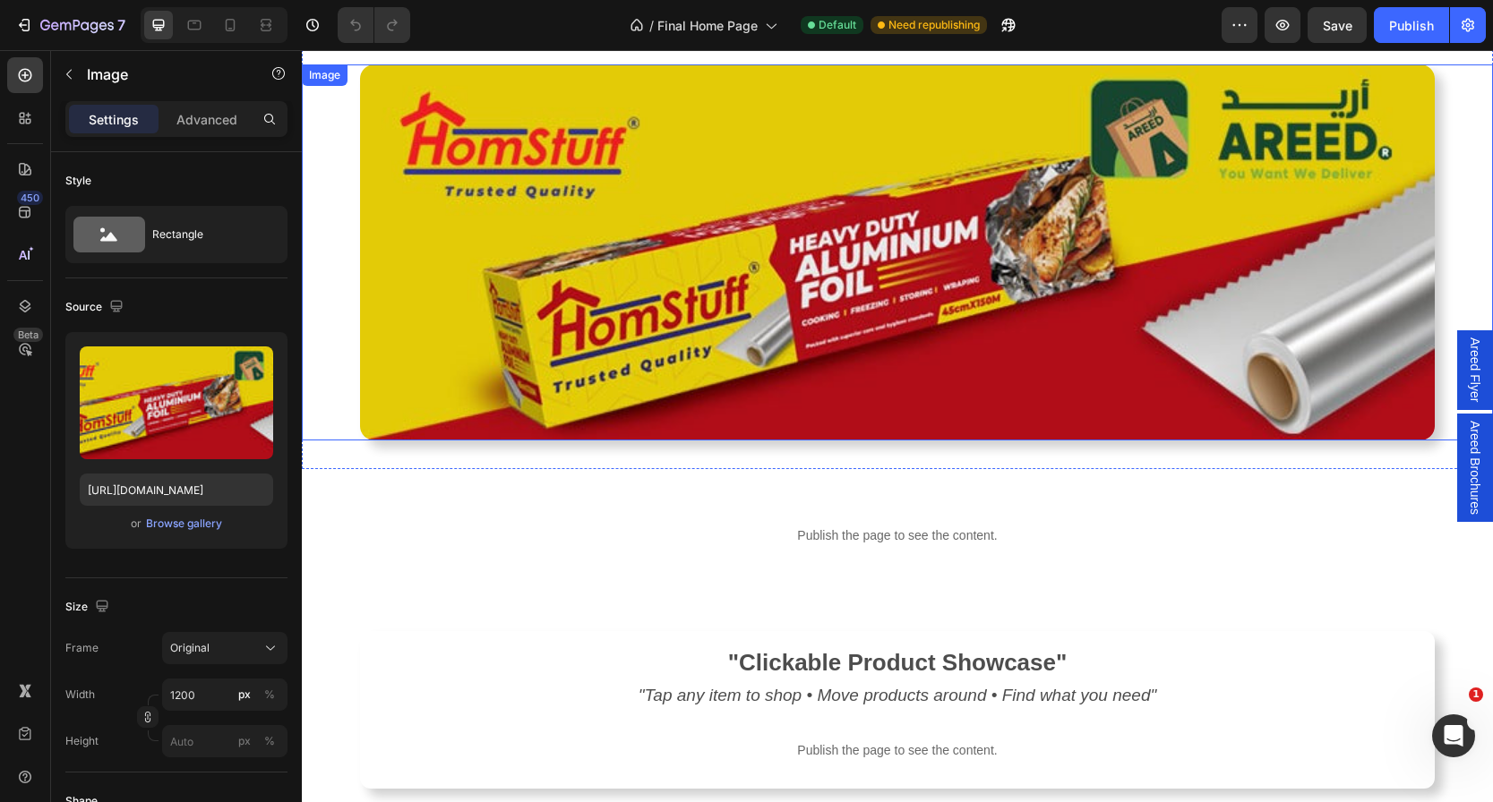
click at [833, 186] on img at bounding box center [897, 252] width 1075 height 376
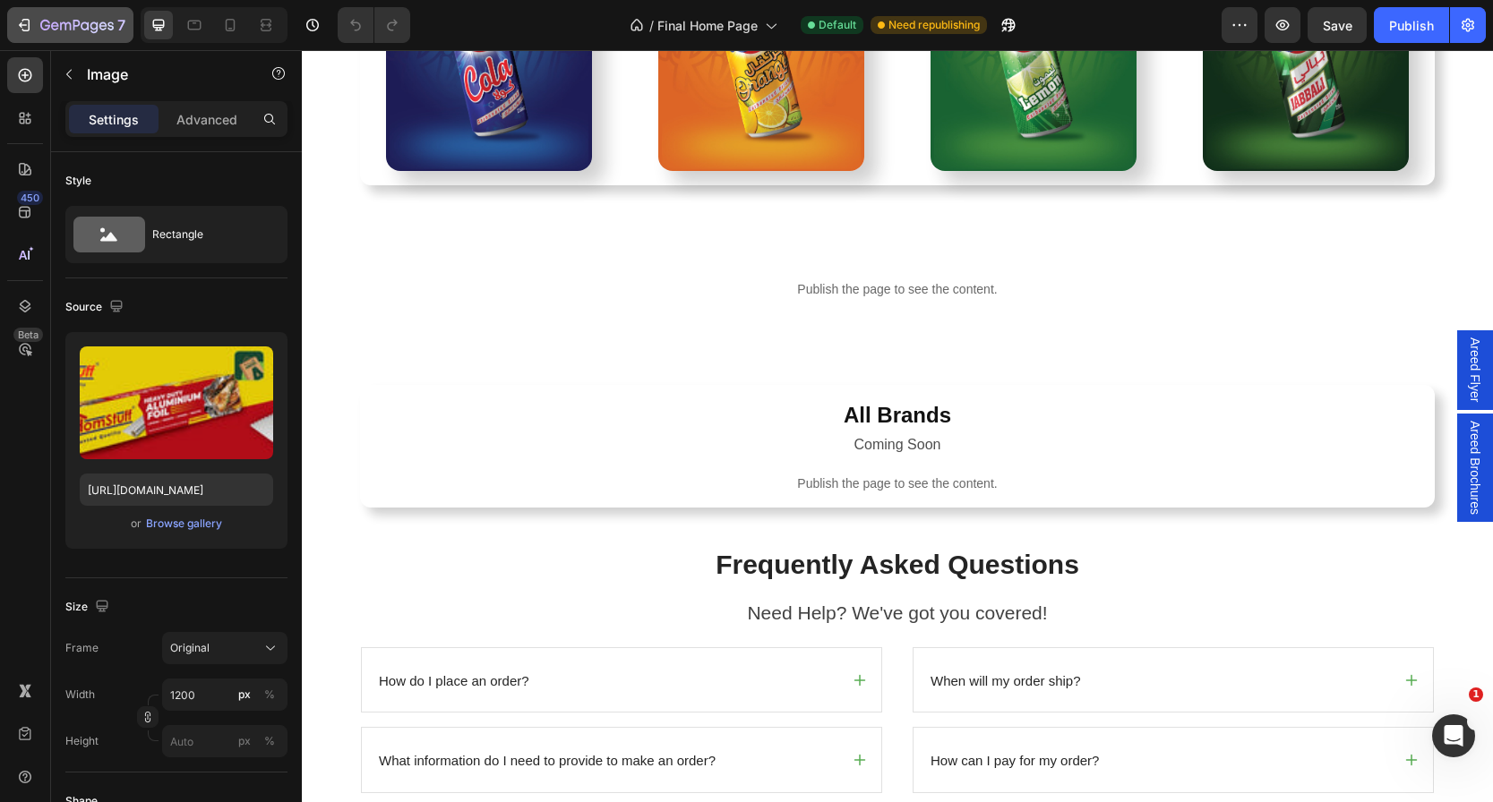
scroll to position [4664, 0]
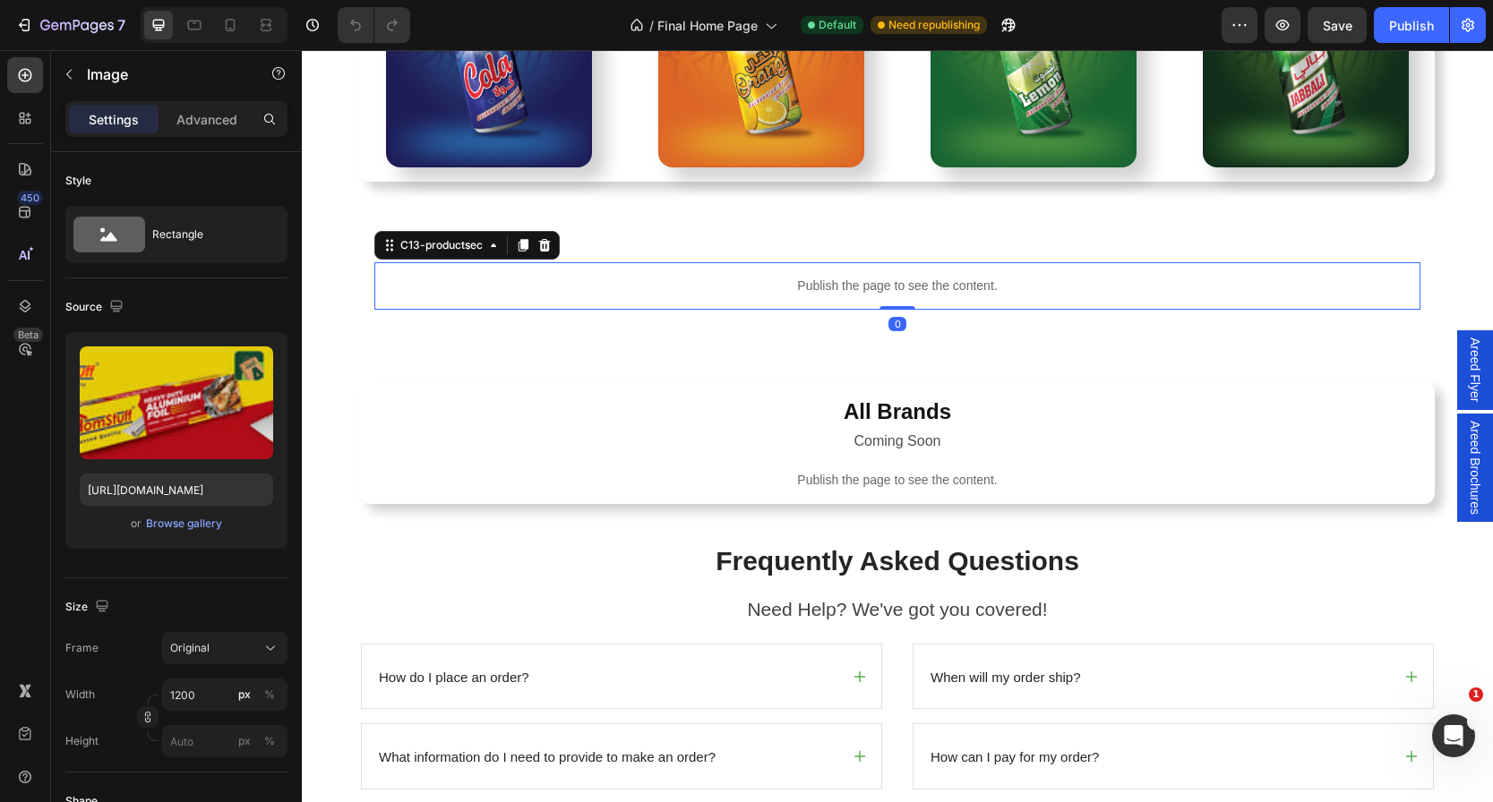
click at [884, 278] on p "Publish the page to see the content." at bounding box center [897, 286] width 1046 height 19
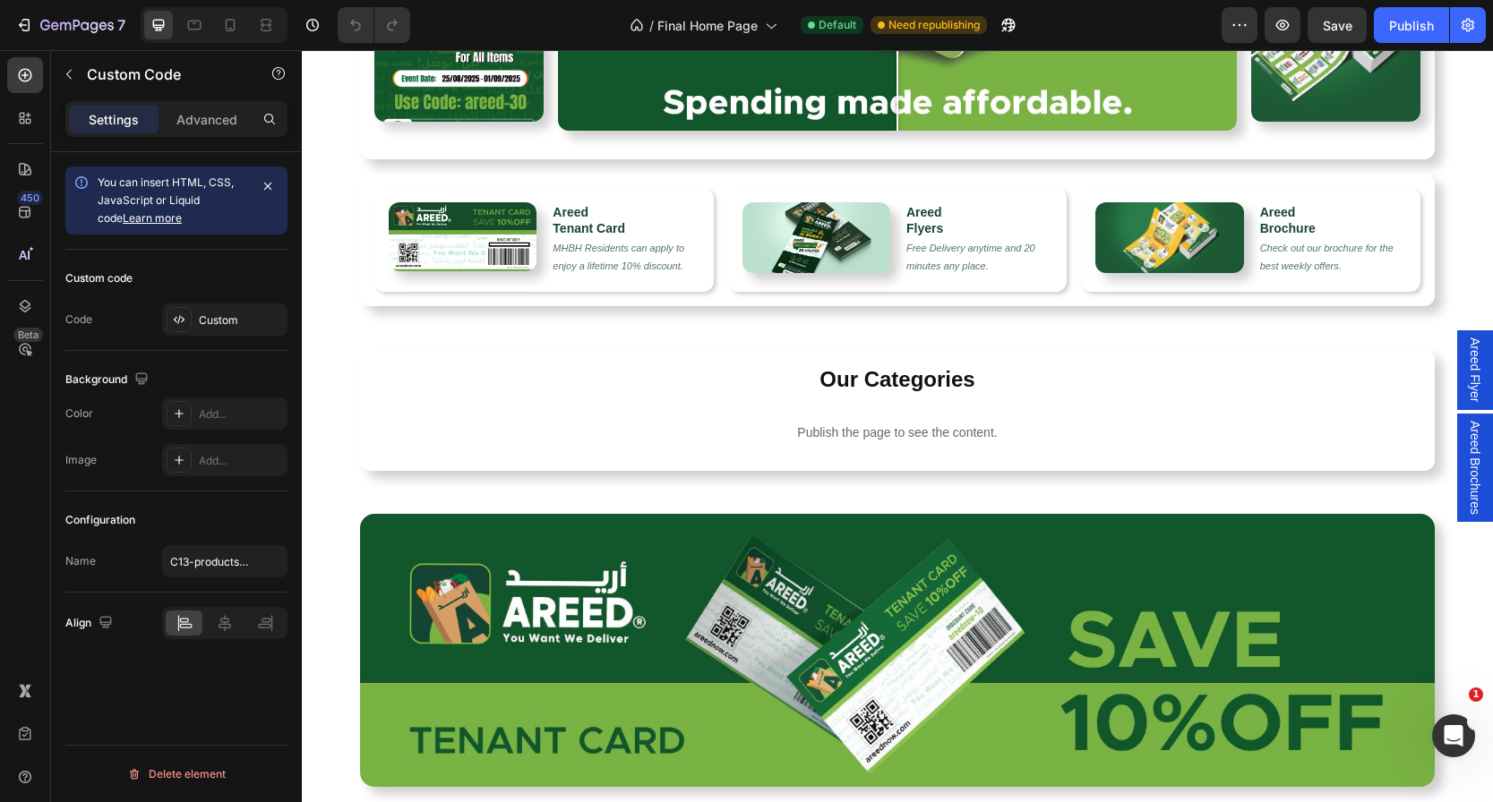
scroll to position [295, 0]
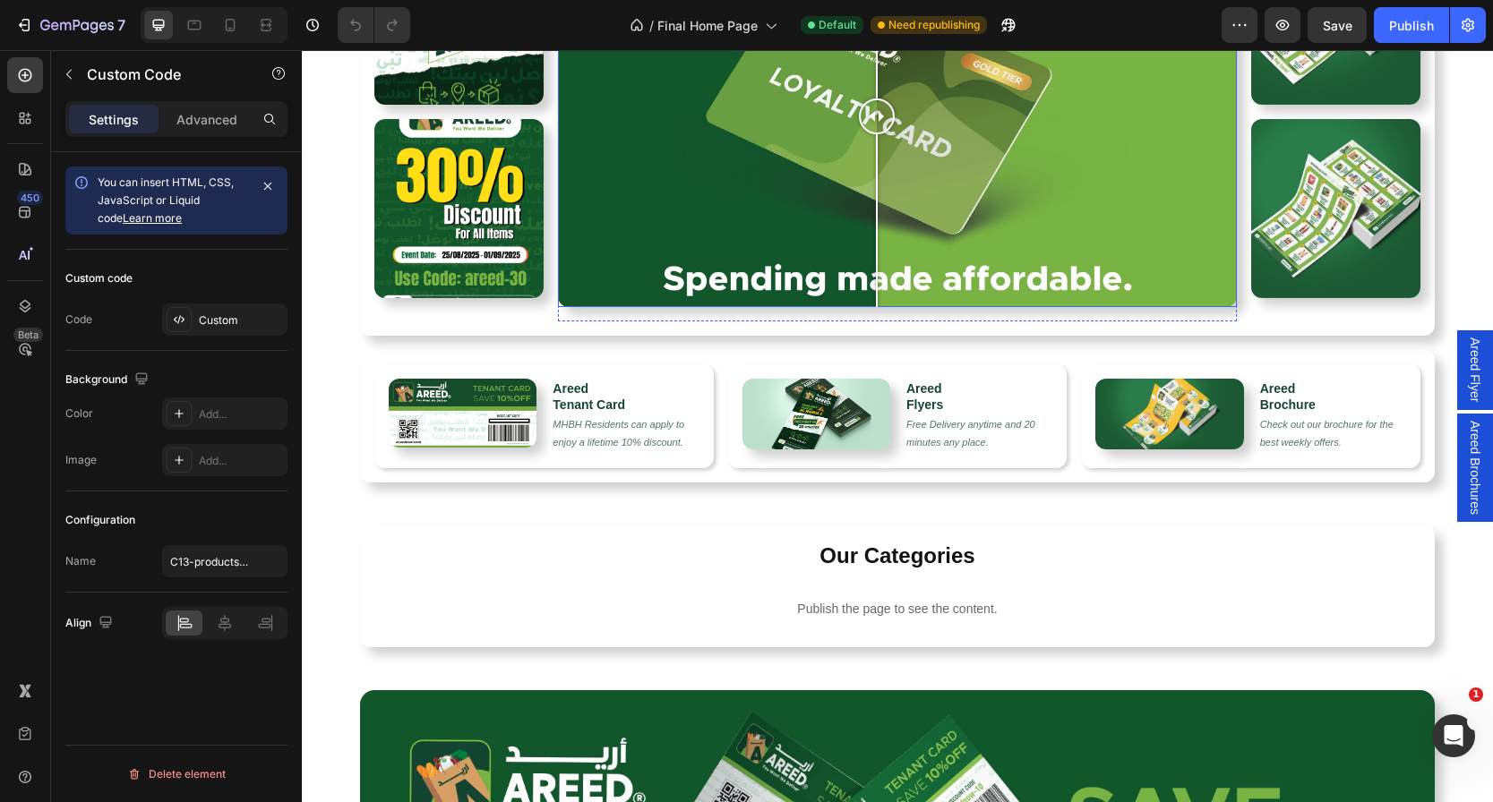
drag, startPoint x: 918, startPoint y: 143, endPoint x: 861, endPoint y: 217, distance: 93.2
click at [864, 217] on div at bounding box center [897, 117] width 678 height 382
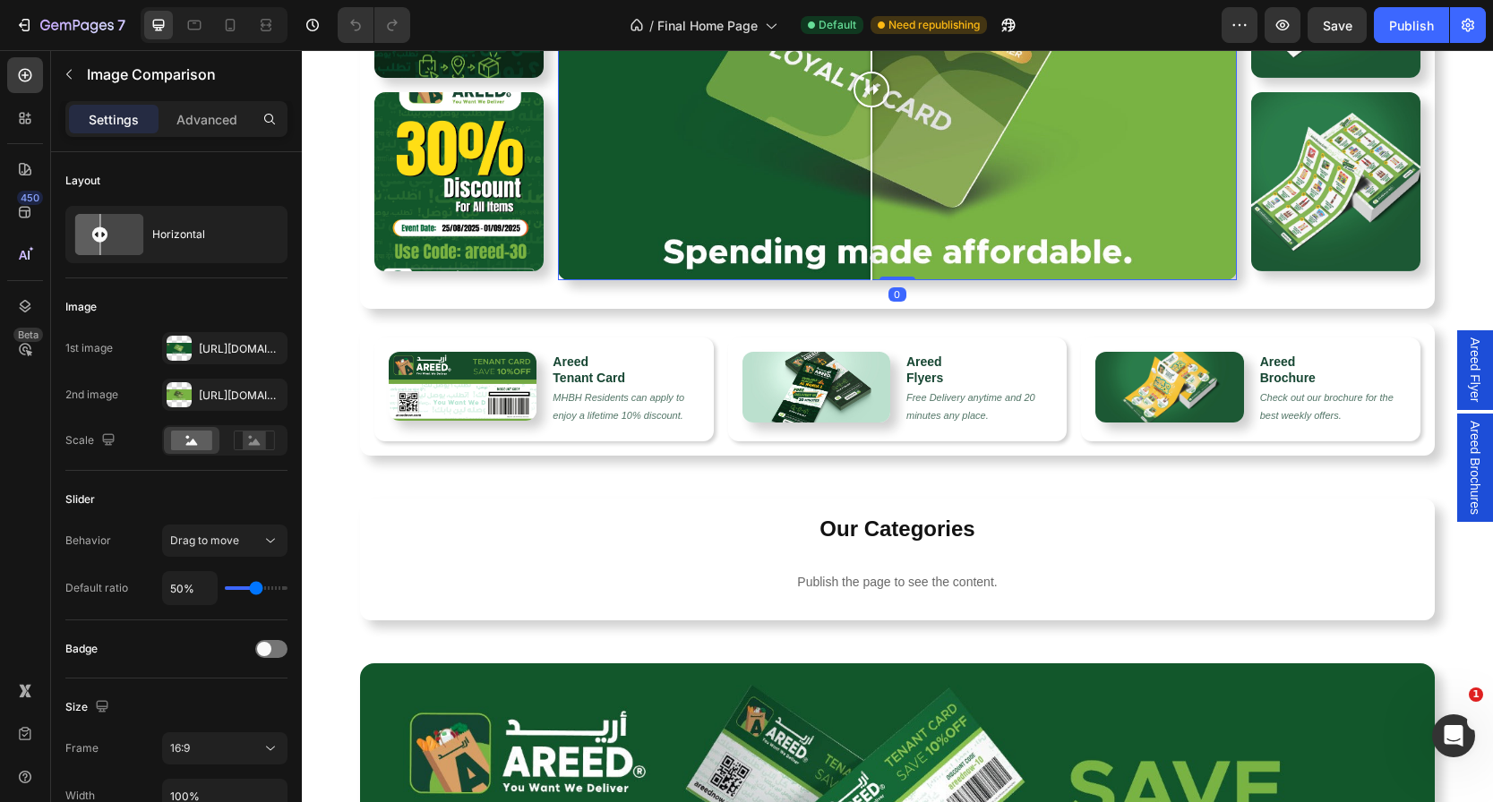
scroll to position [331, 0]
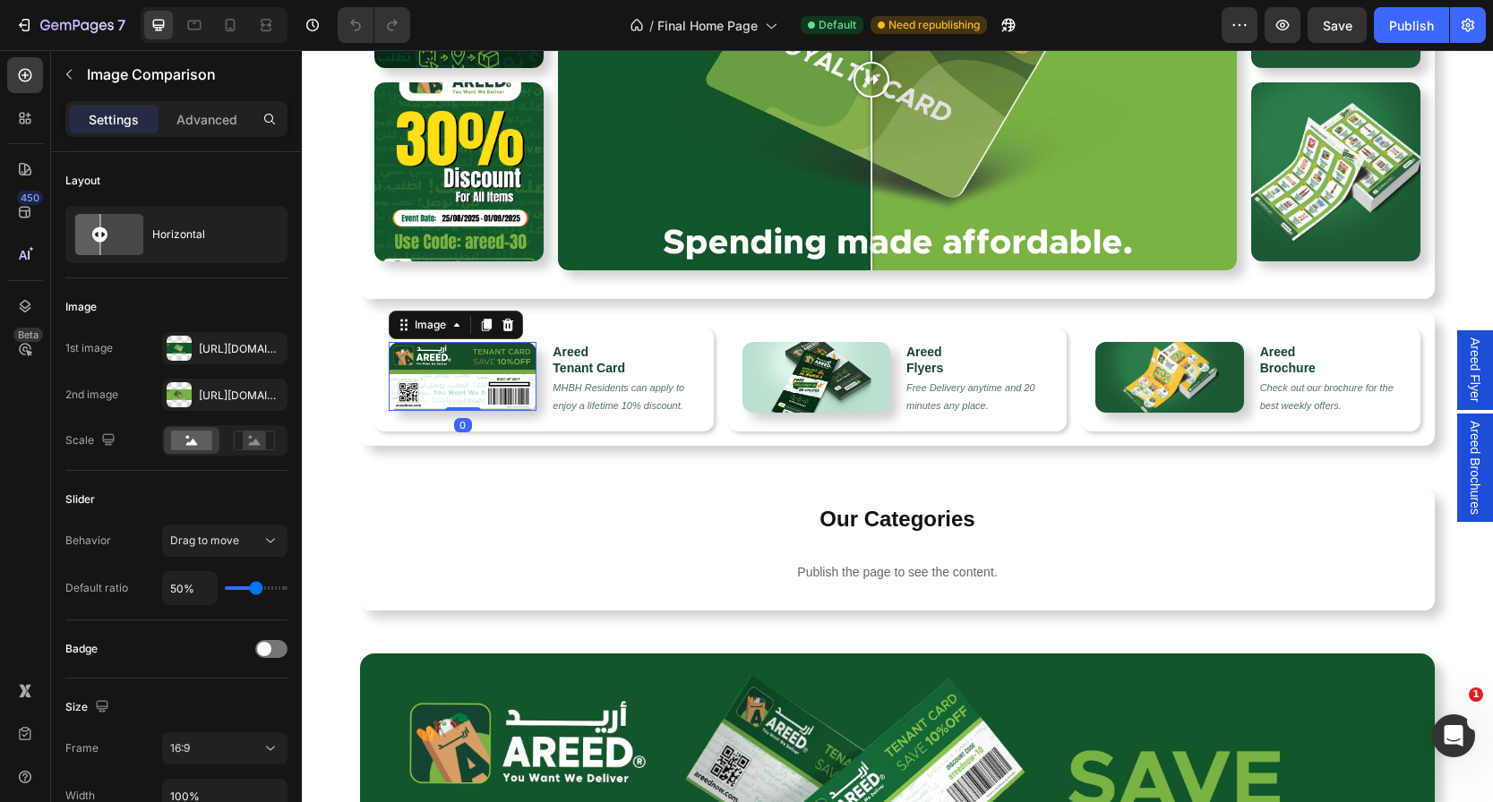
click at [438, 373] on img at bounding box center [463, 376] width 148 height 69
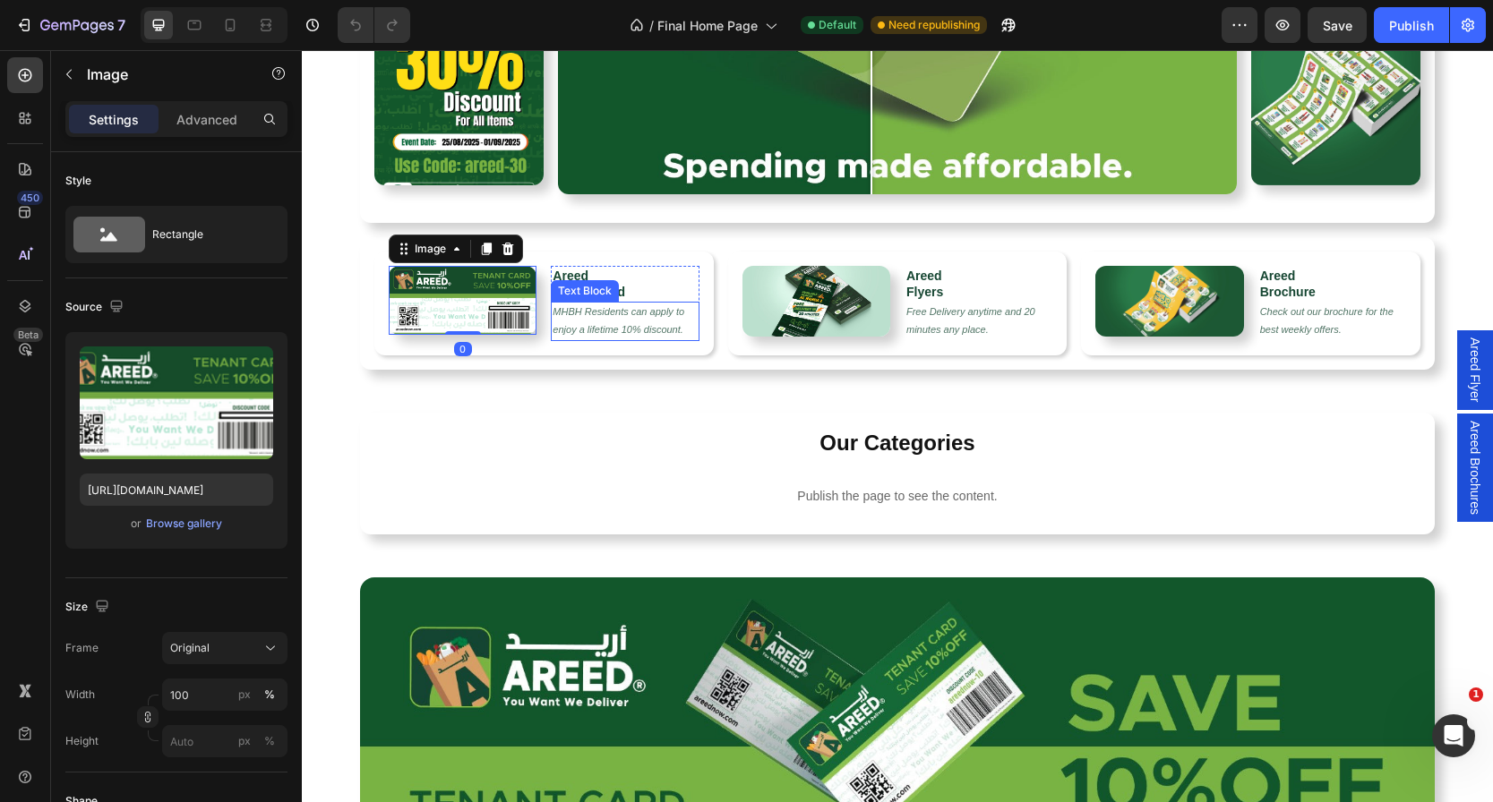
scroll to position [446, 0]
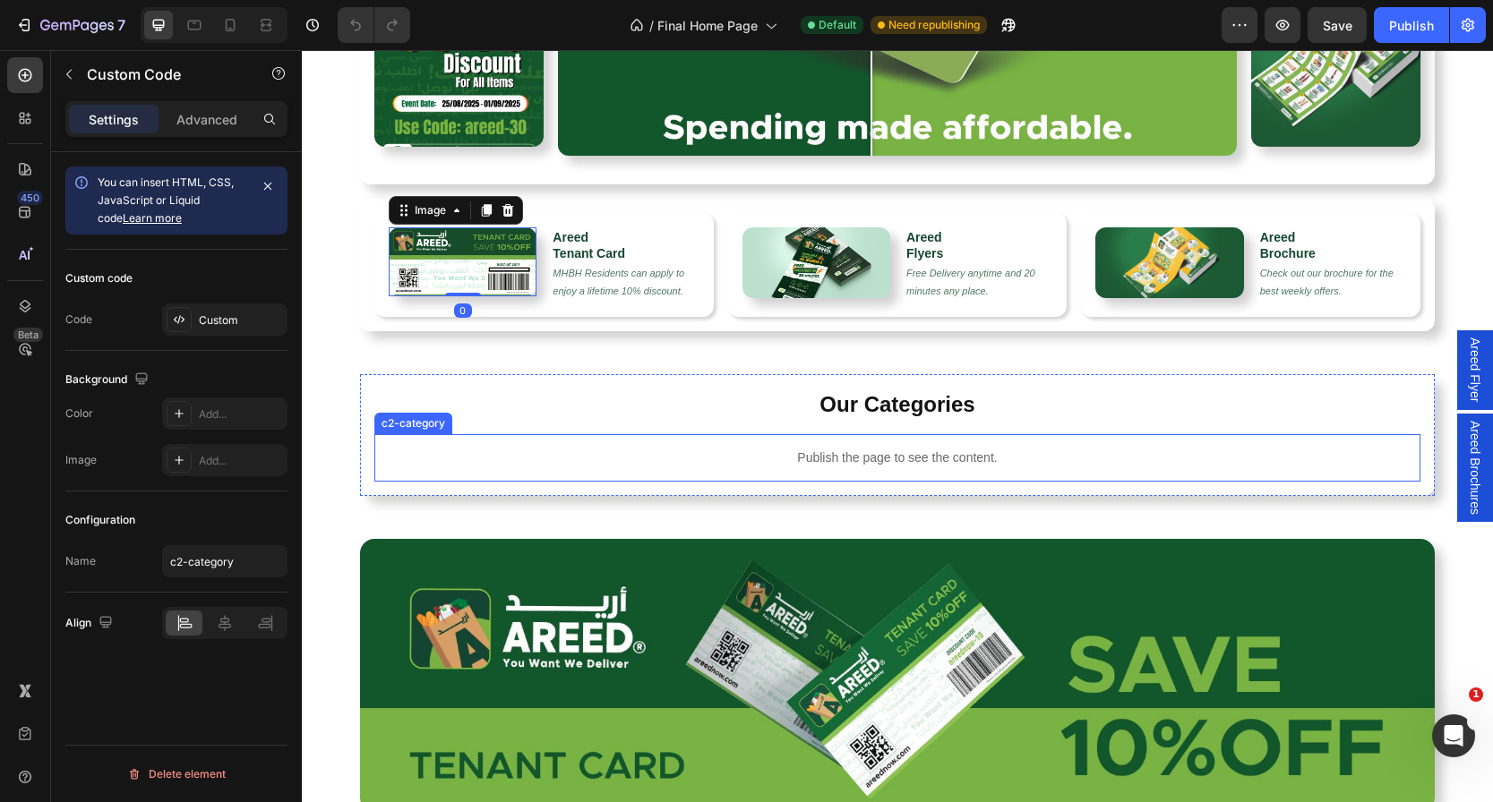
click at [875, 456] on p "Publish the page to see the content." at bounding box center [897, 458] width 1046 height 19
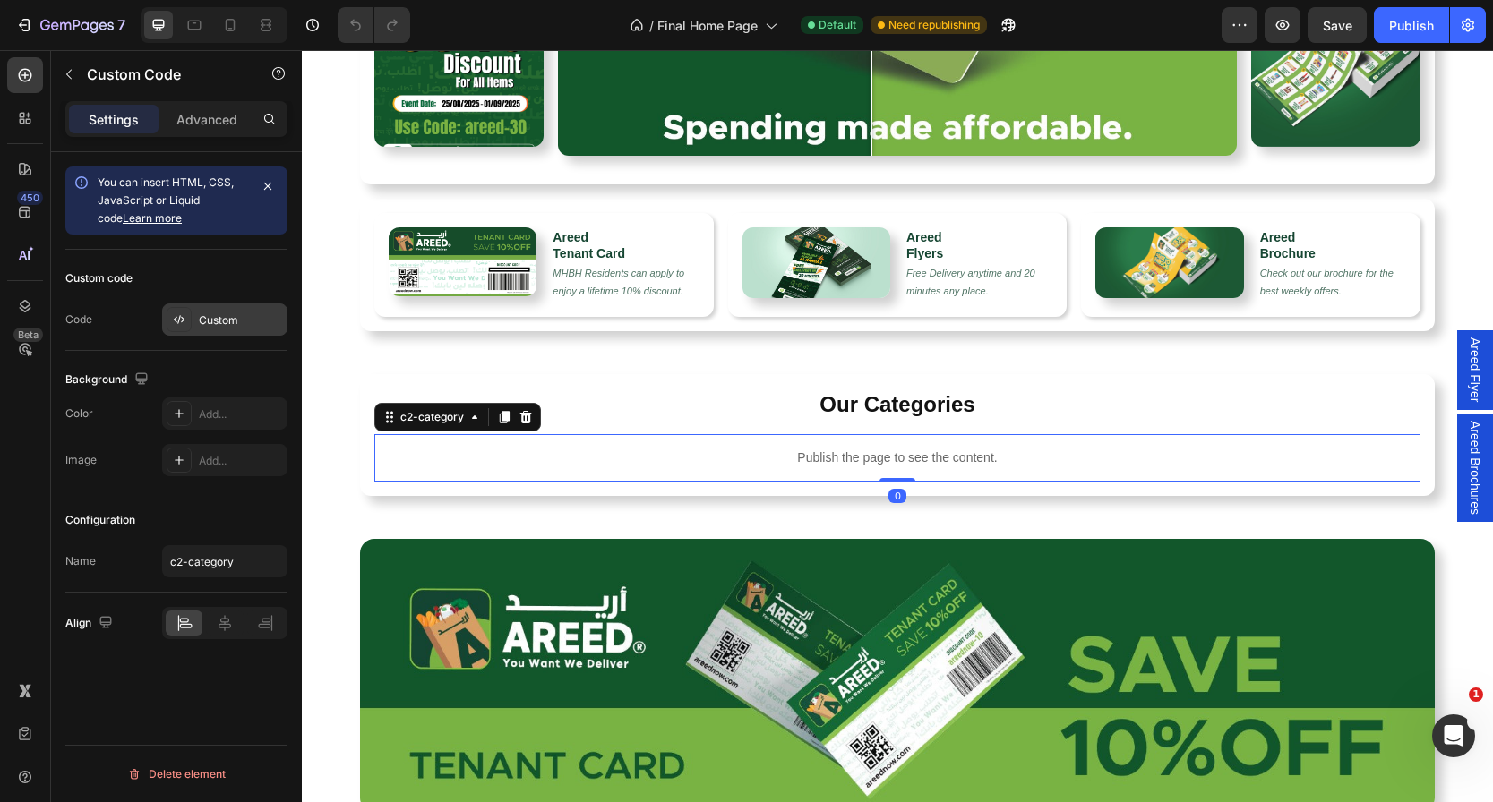
click at [245, 322] on div "Custom" at bounding box center [241, 321] width 84 height 16
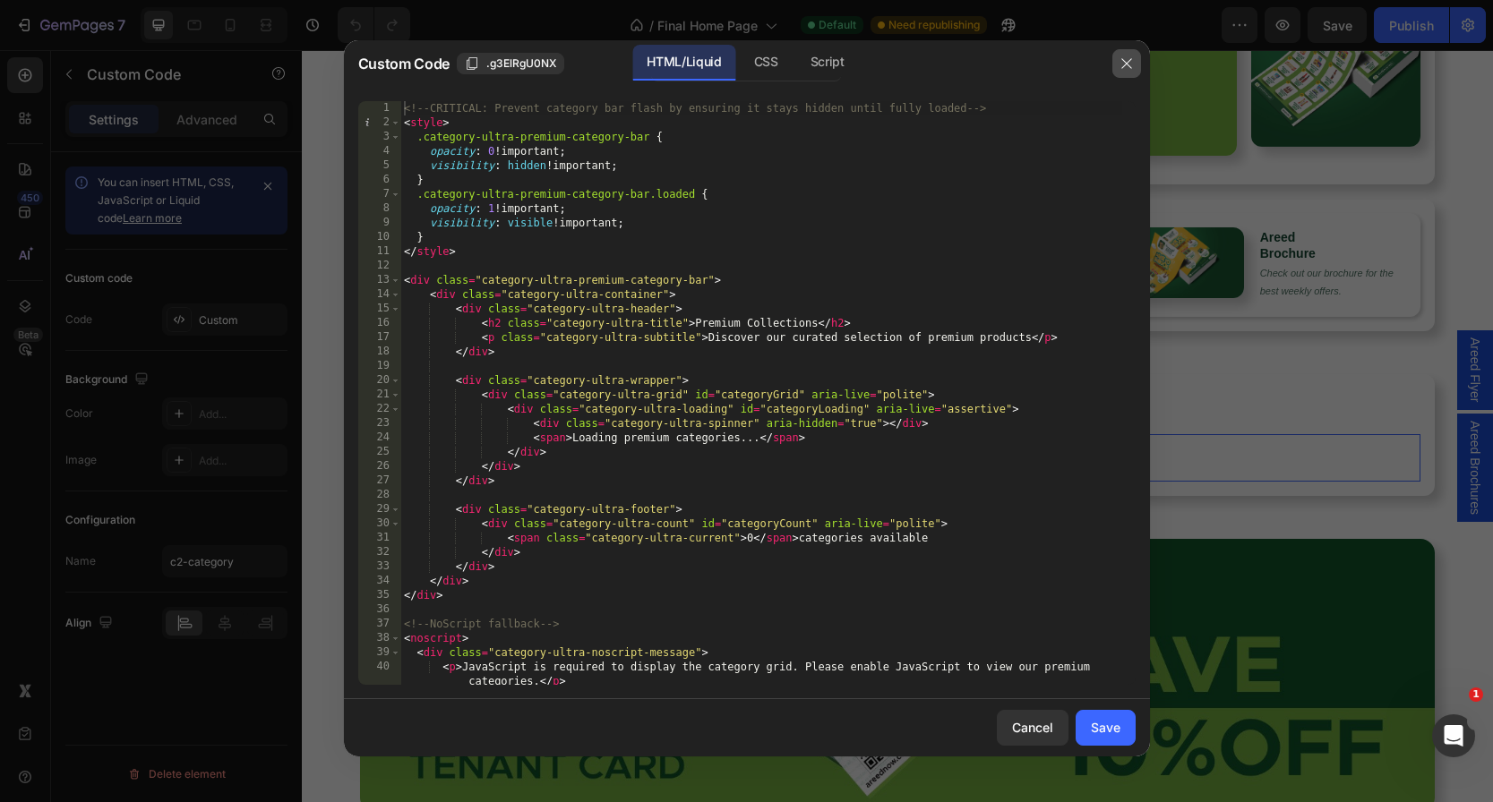
click at [1139, 59] on button "button" at bounding box center [1126, 63] width 29 height 29
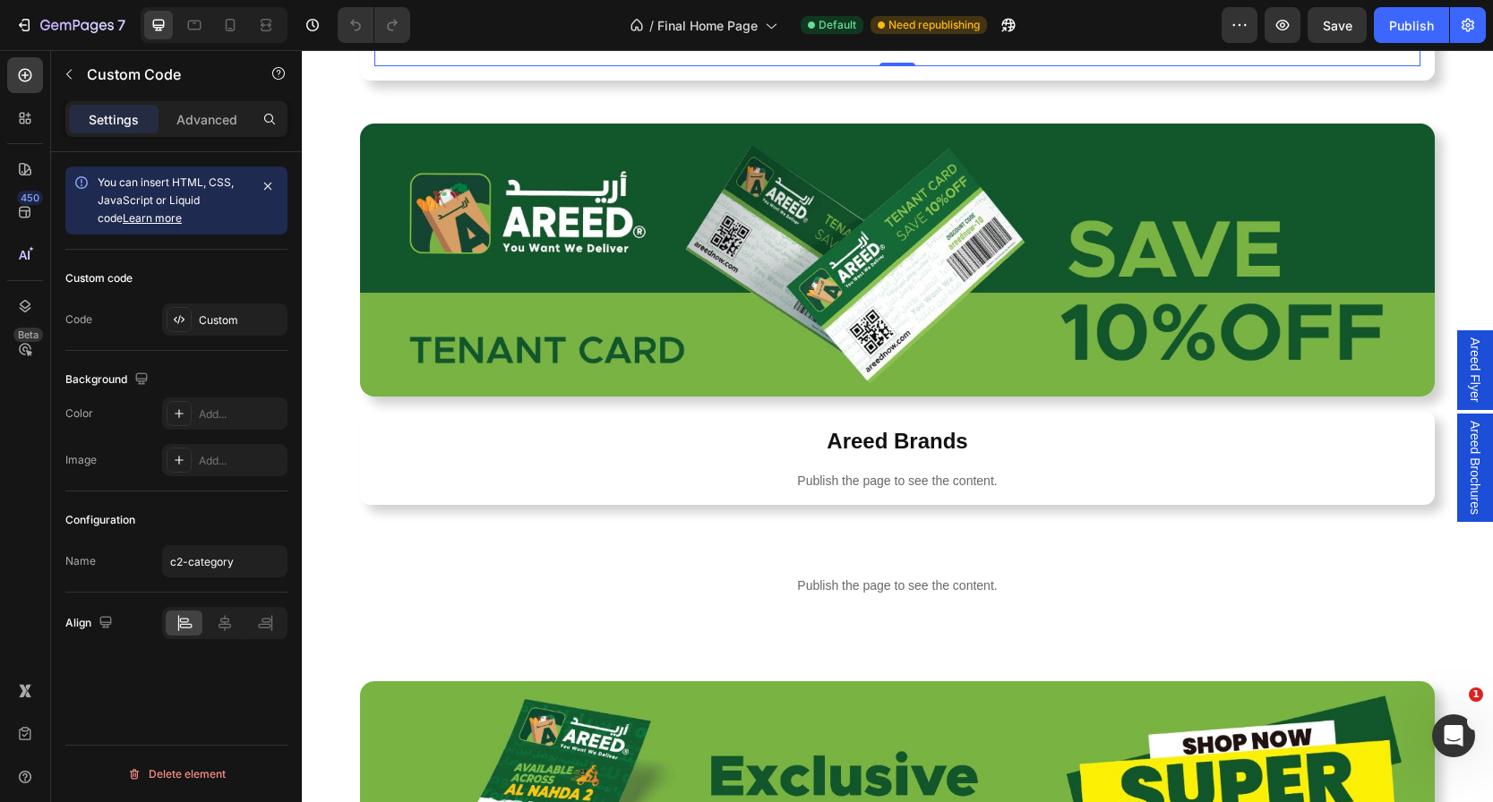
scroll to position [984, 0]
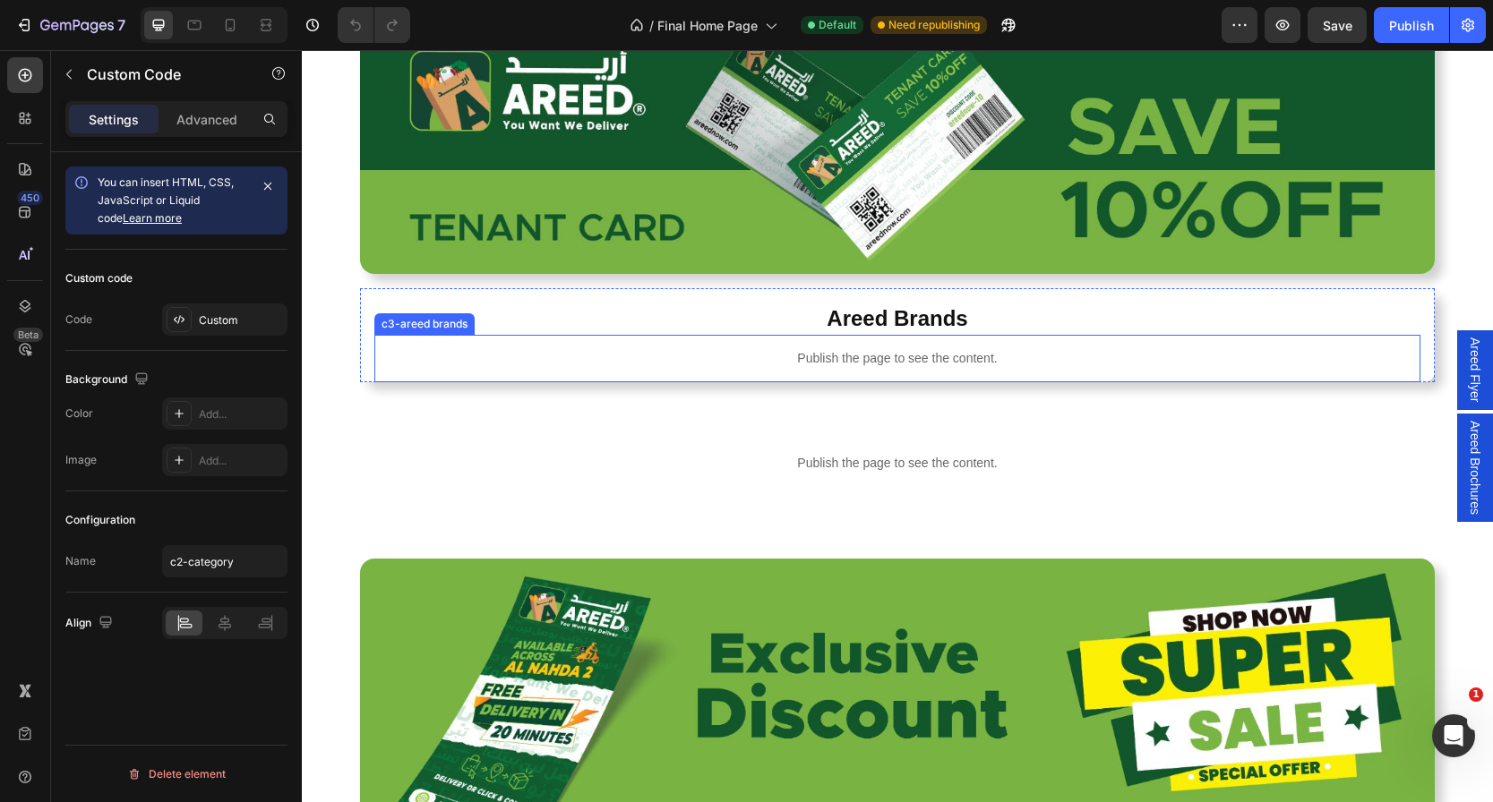
click at [799, 360] on p "Publish the page to see the content." at bounding box center [897, 358] width 1046 height 19
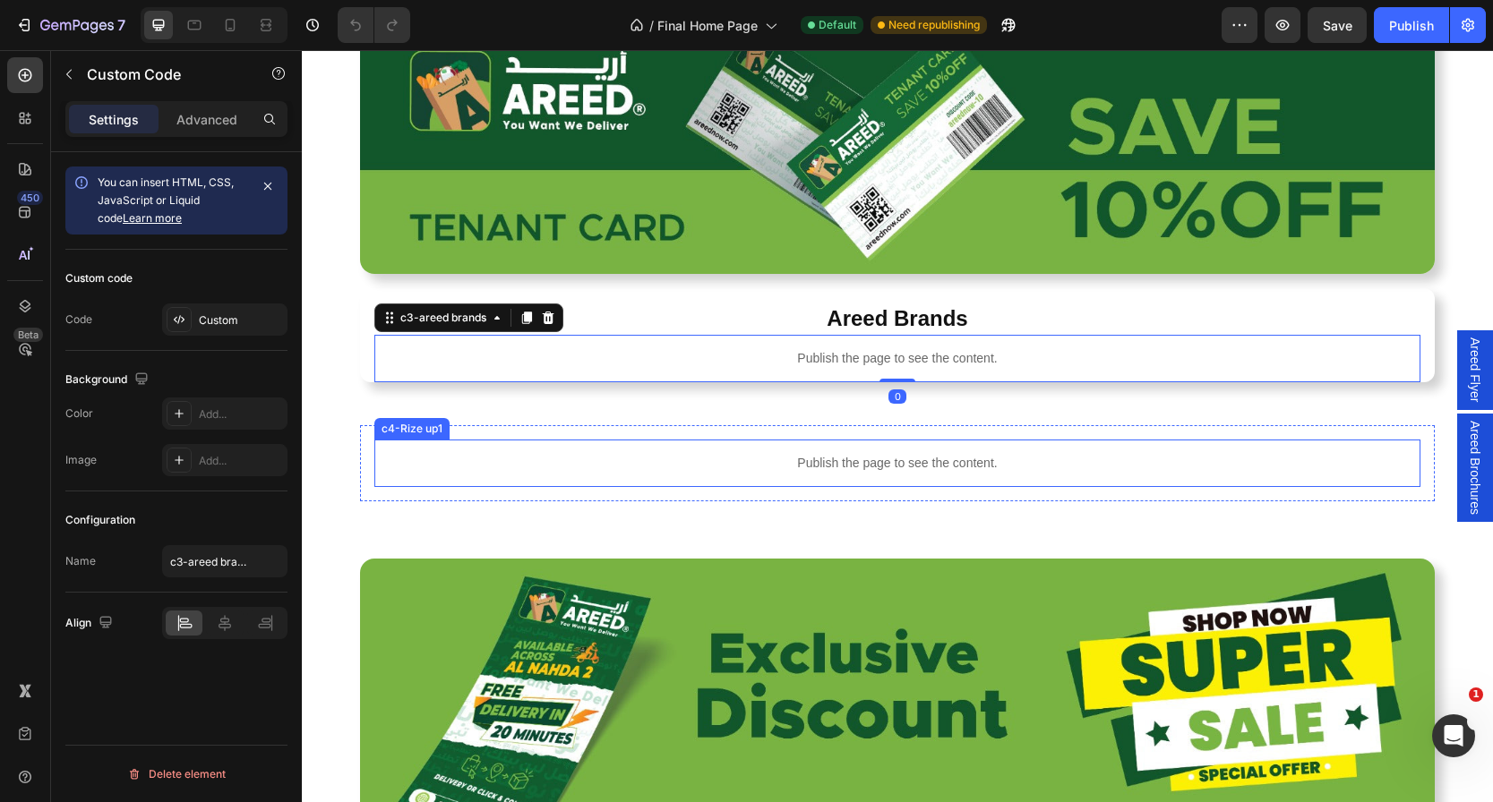
click at [853, 476] on div "Publish the page to see the content." at bounding box center [897, 463] width 1046 height 47
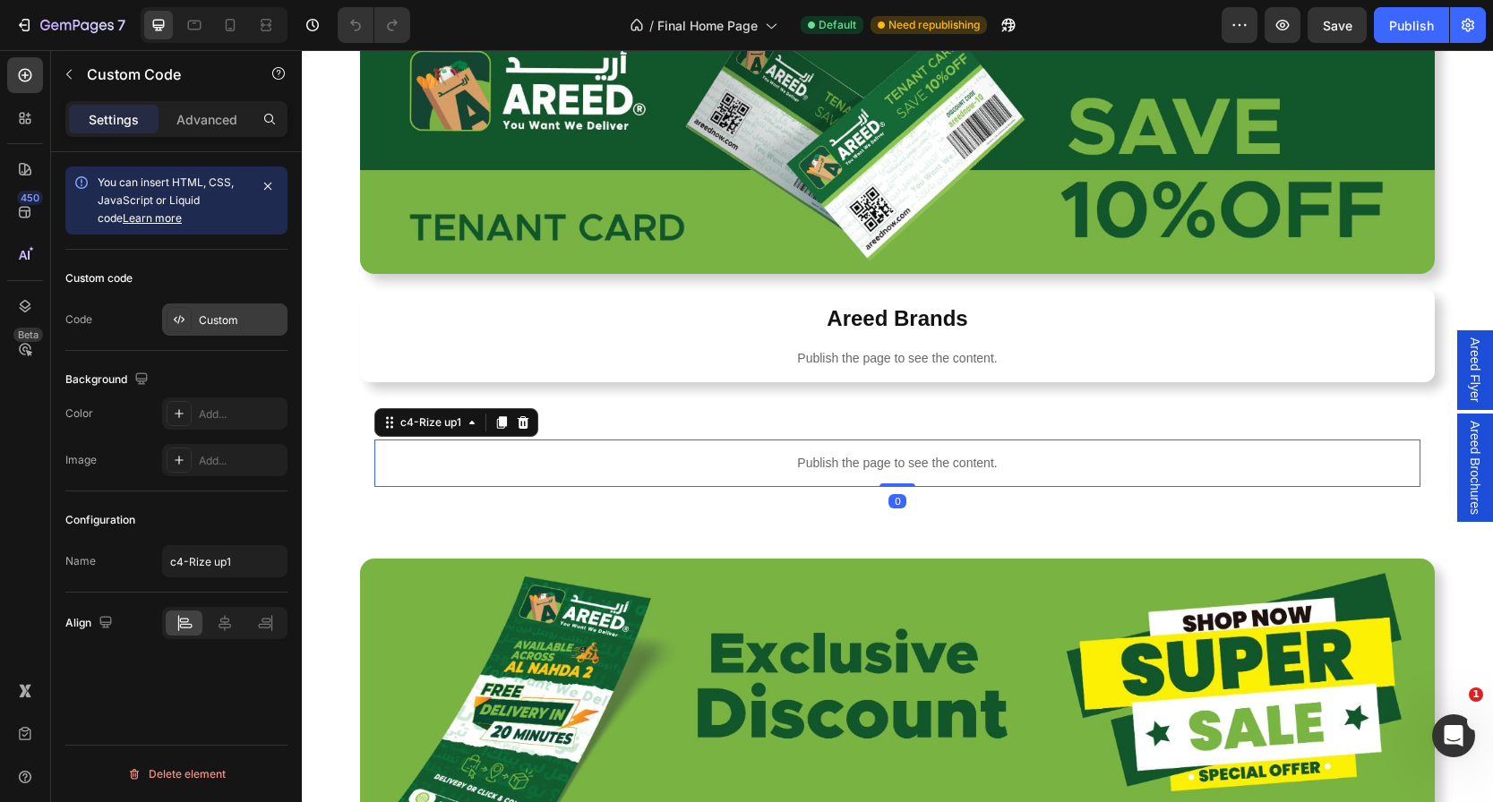
click at [236, 332] on div "Custom" at bounding box center [224, 320] width 125 height 32
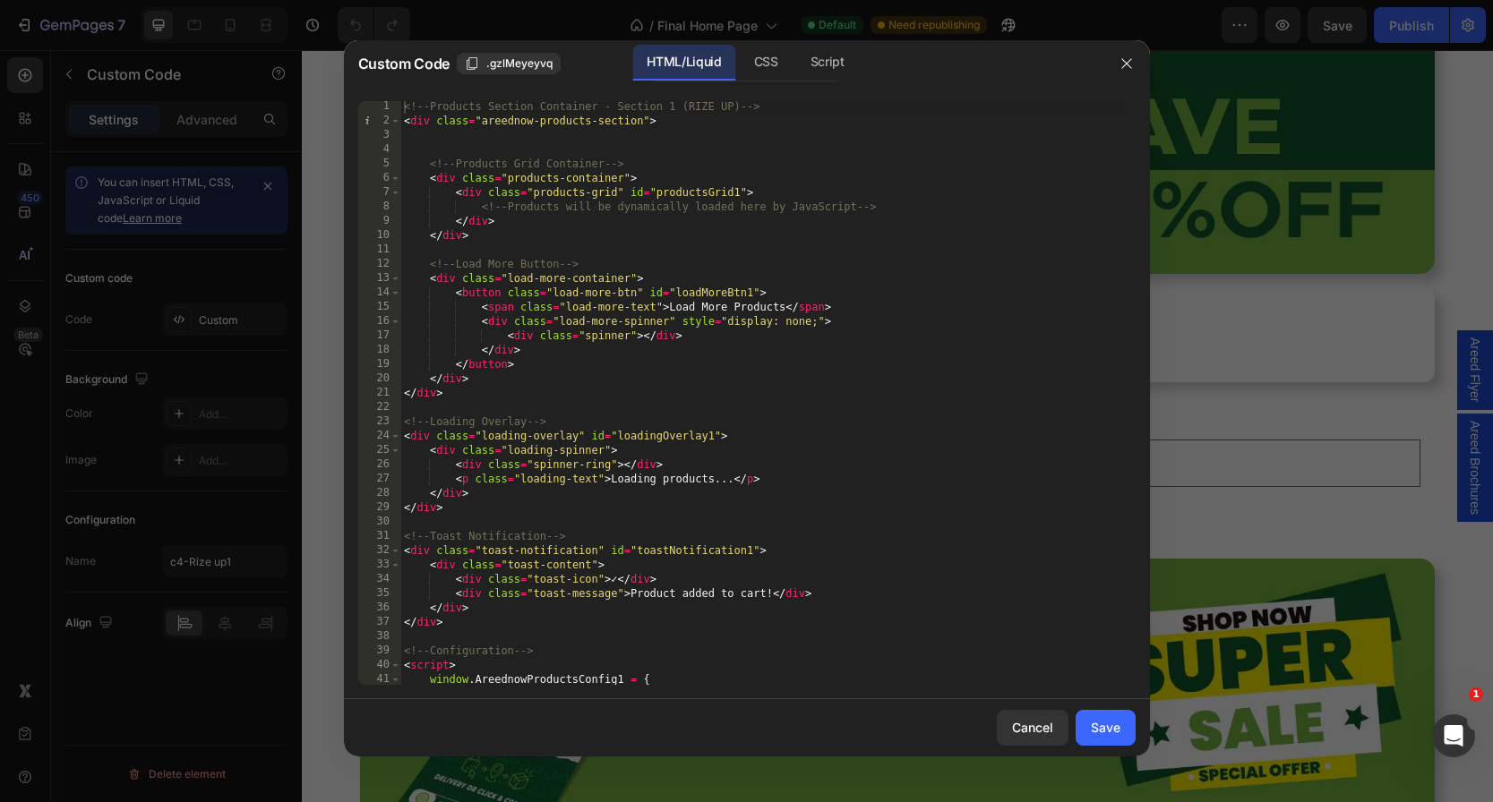
scroll to position [157, 0]
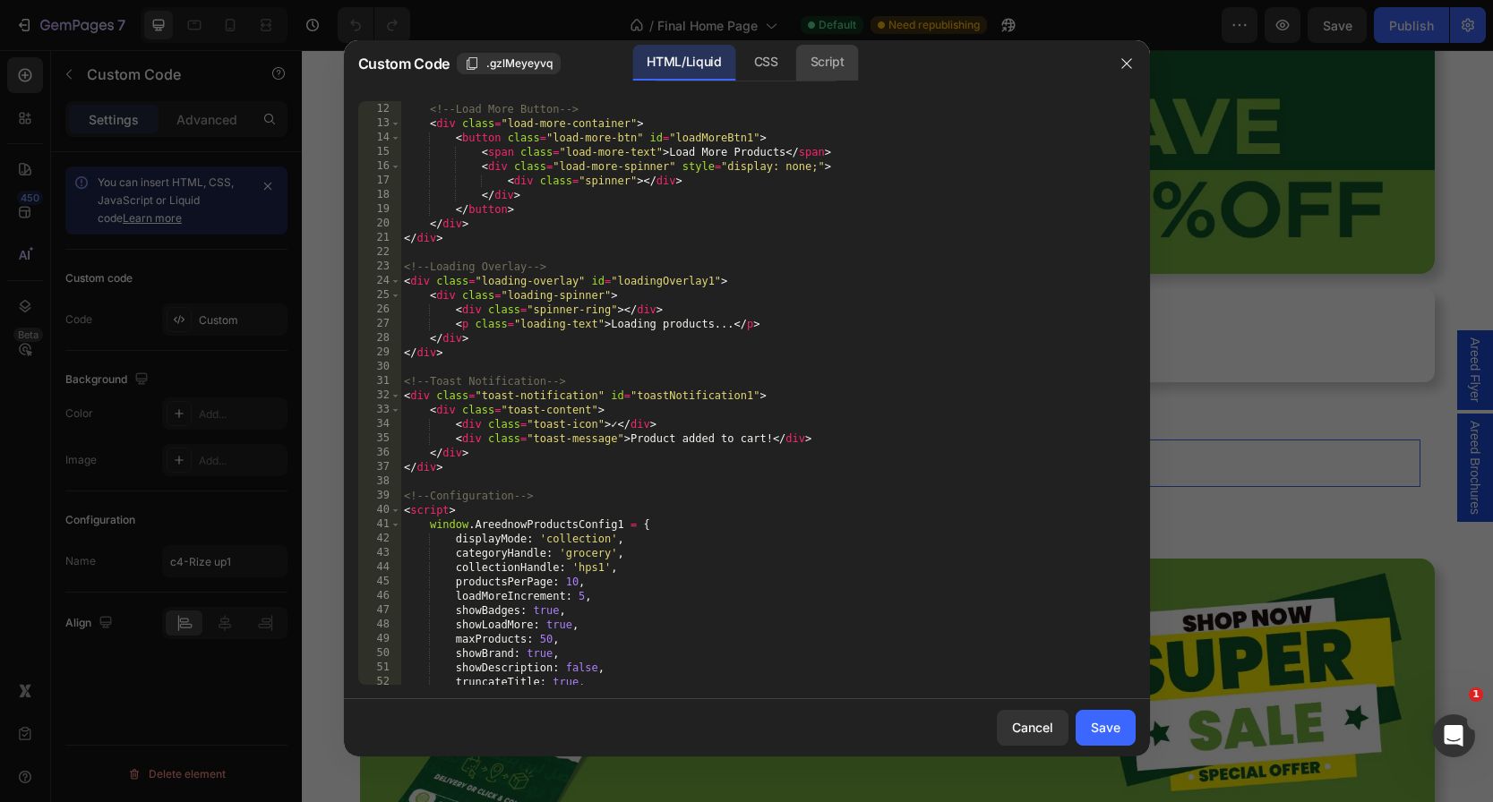
click at [833, 60] on div "Script" at bounding box center [827, 63] width 63 height 36
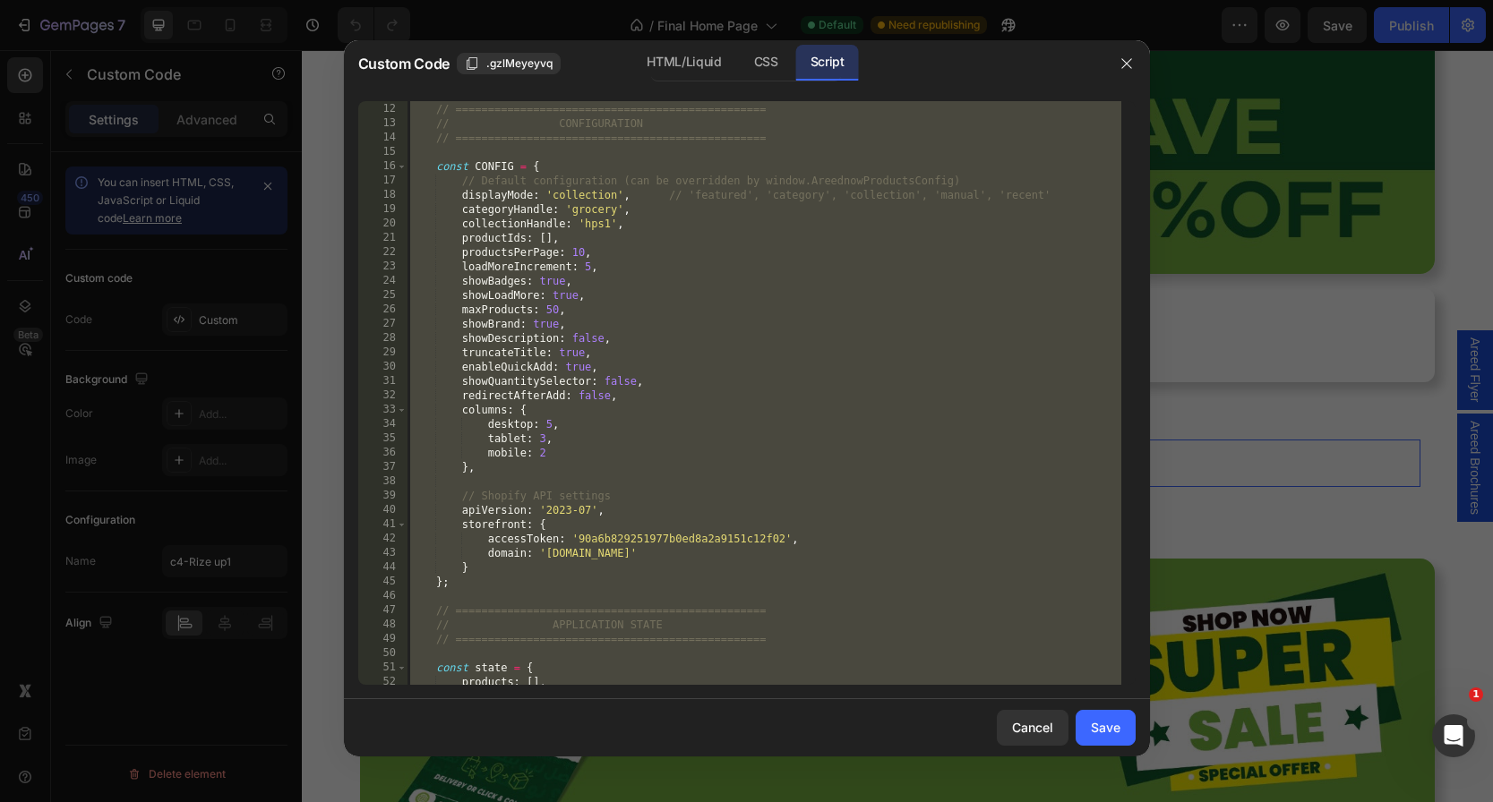
click at [1111, 66] on div at bounding box center [1126, 63] width 47 height 47
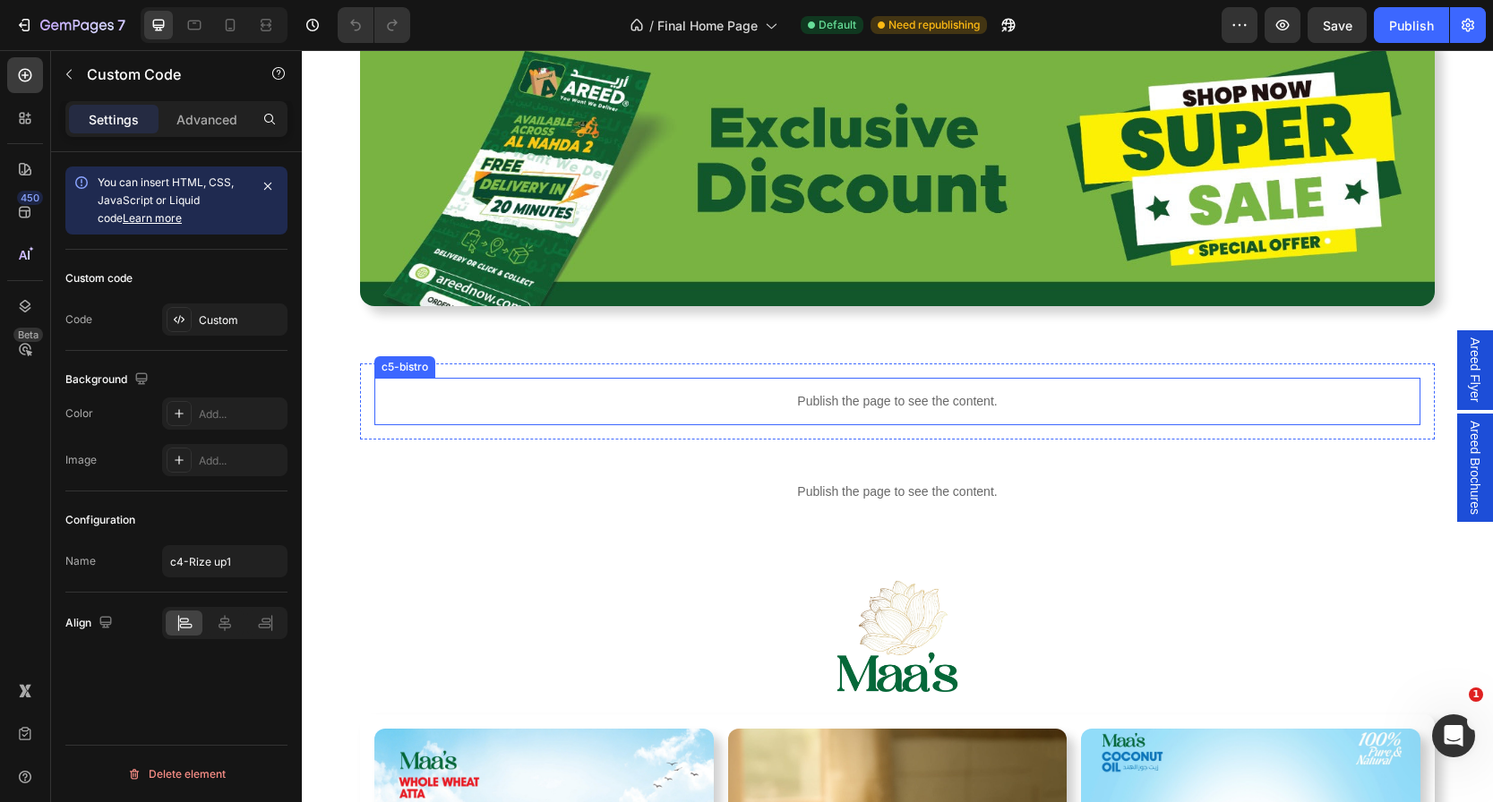
scroll to position [1544, 0]
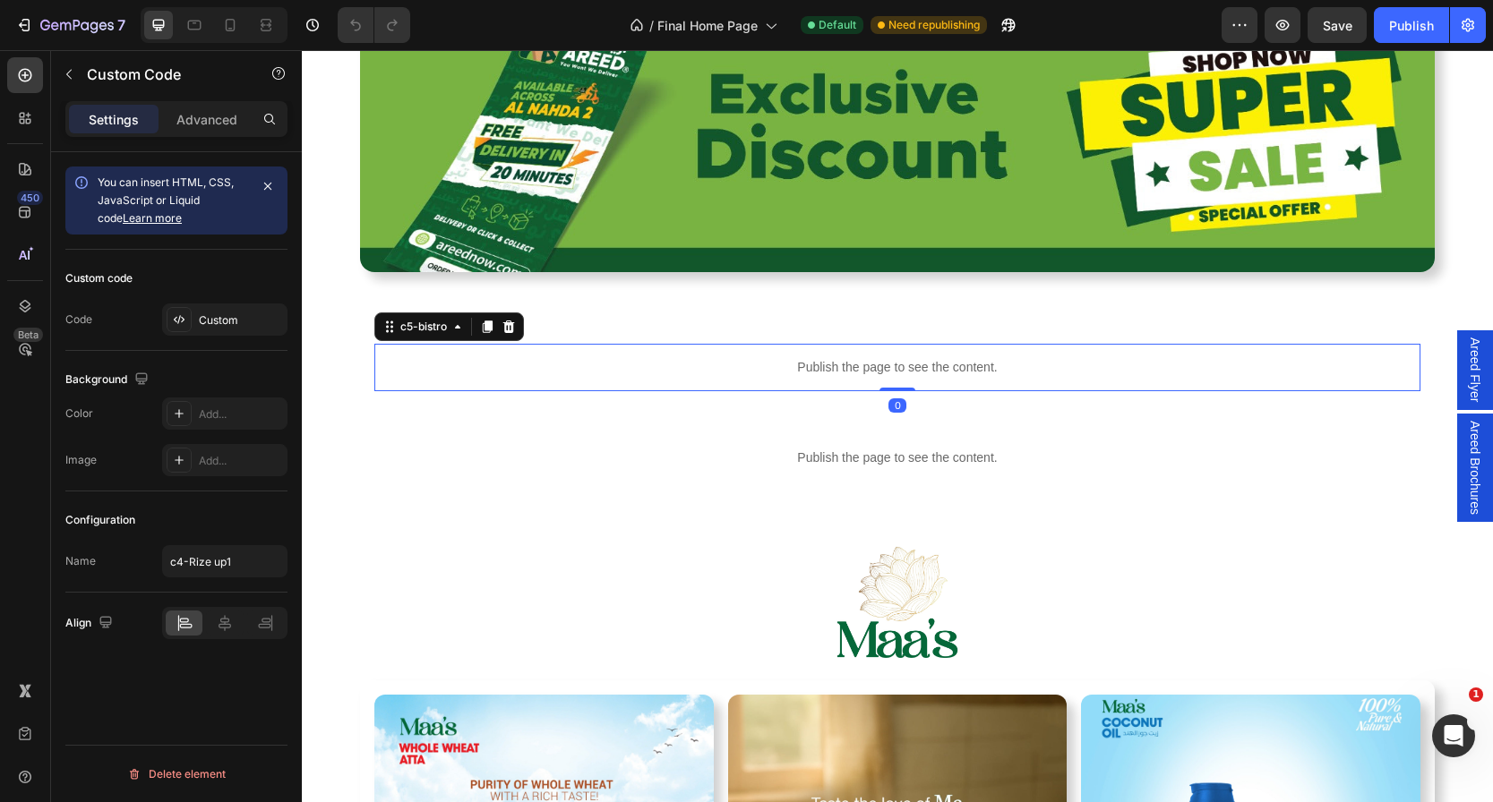
click at [801, 364] on p "Publish the page to see the content." at bounding box center [897, 367] width 1046 height 19
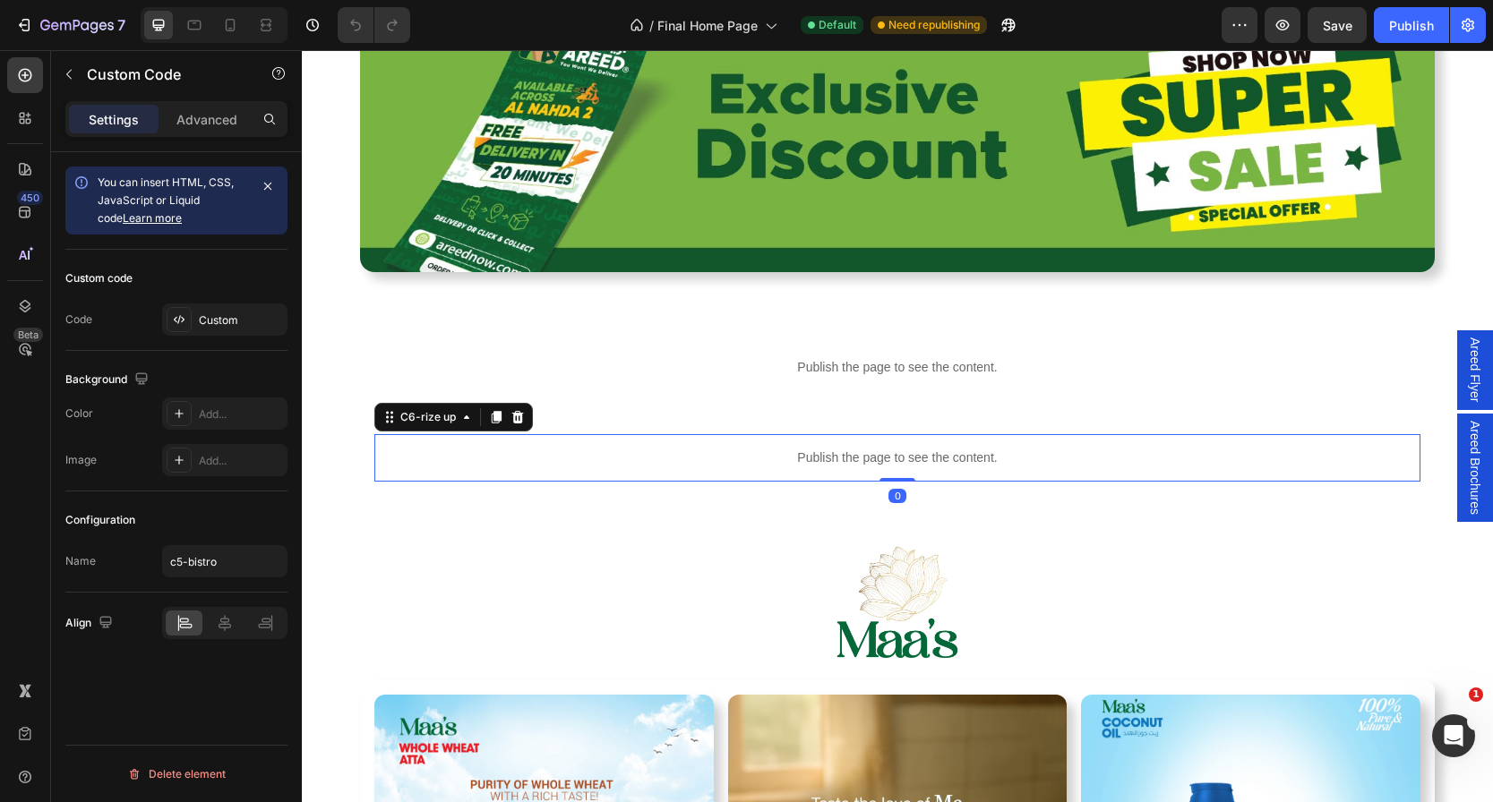
click at [627, 450] on p "Publish the page to see the content." at bounding box center [897, 458] width 1046 height 19
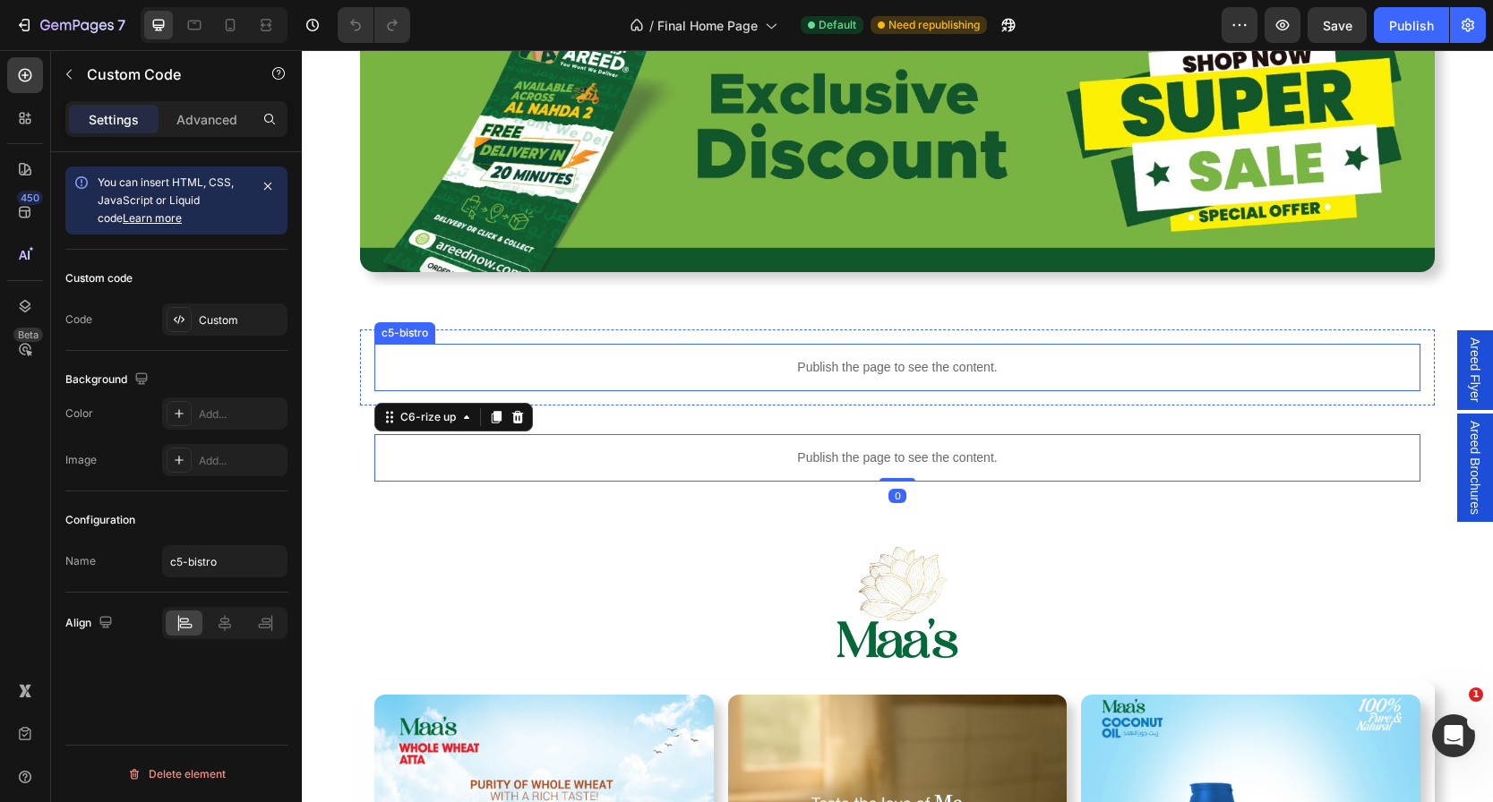
click at [542, 376] on p "Publish the page to see the content." at bounding box center [897, 367] width 1046 height 19
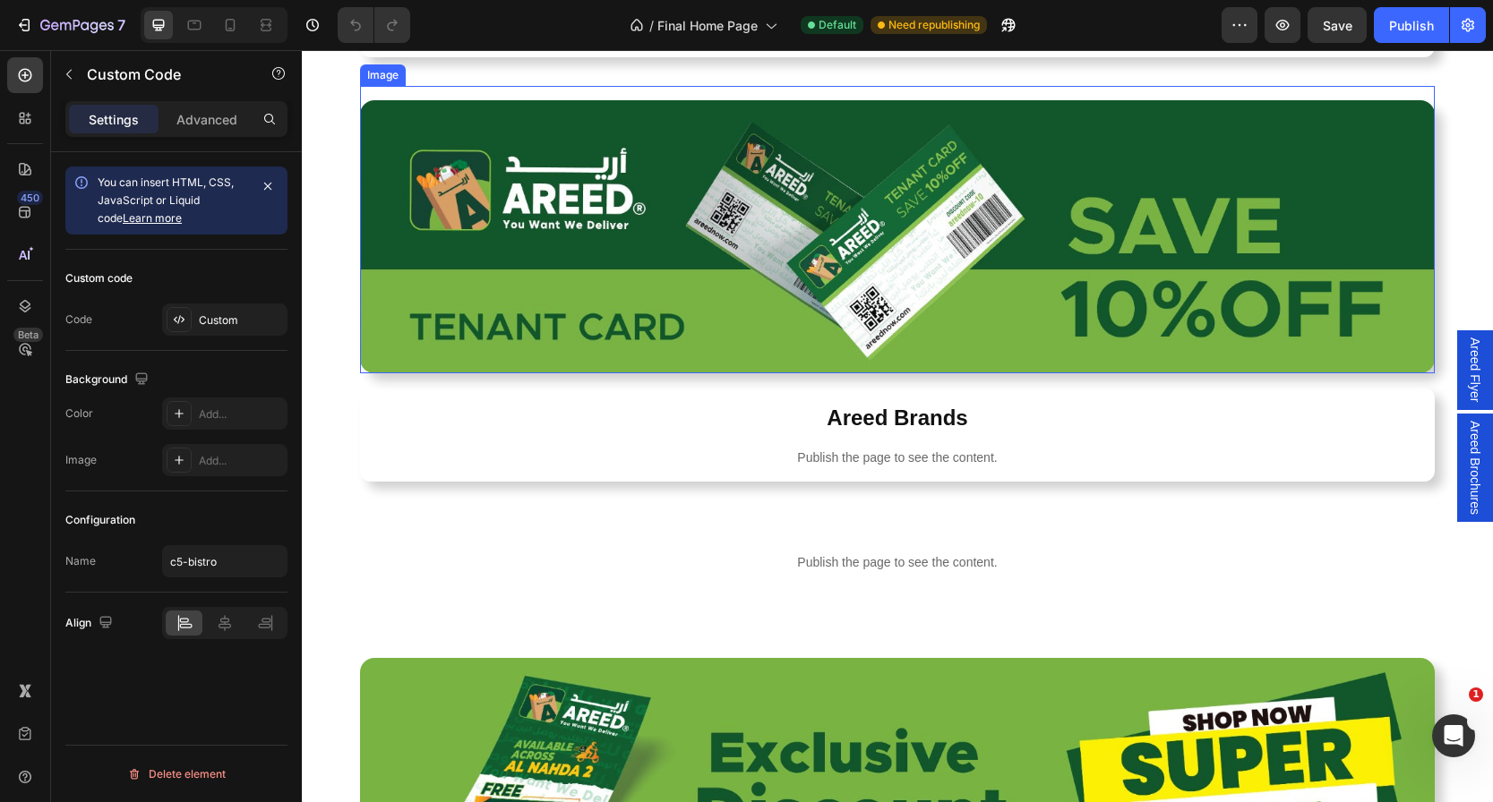
scroll to position [1070, 0]
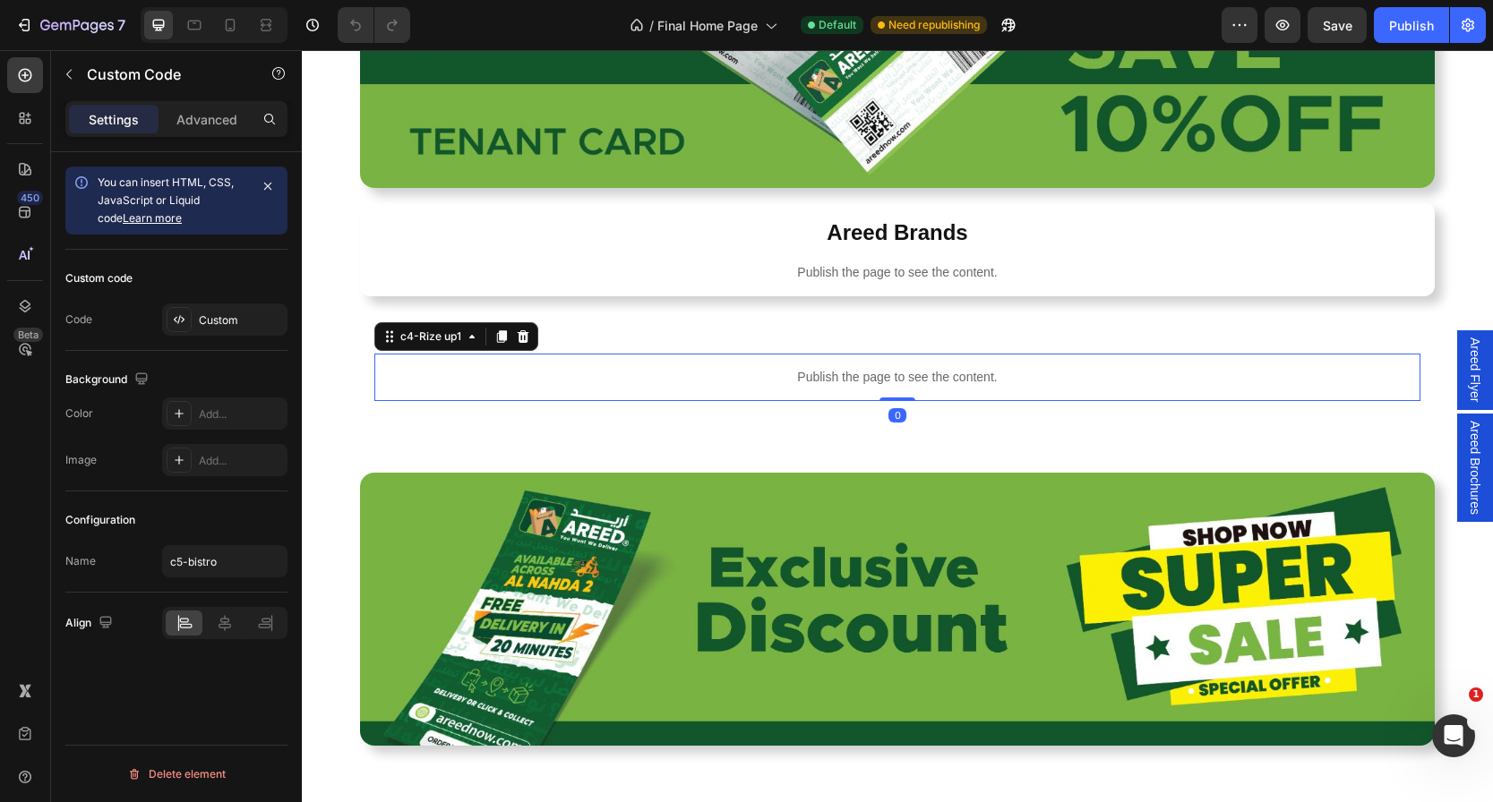
click at [699, 359] on div "Publish the page to see the content." at bounding box center [897, 377] width 1046 height 47
drag, startPoint x: 238, startPoint y: 564, endPoint x: 112, endPoint y: 562, distance: 126.3
click at [112, 562] on div "Name c4-Rize up1" at bounding box center [176, 561] width 222 height 32
drag, startPoint x: 231, startPoint y: 566, endPoint x: 164, endPoint y: 561, distance: 67.4
click at [164, 561] on input "c4-Rize up1" at bounding box center [224, 561] width 125 height 32
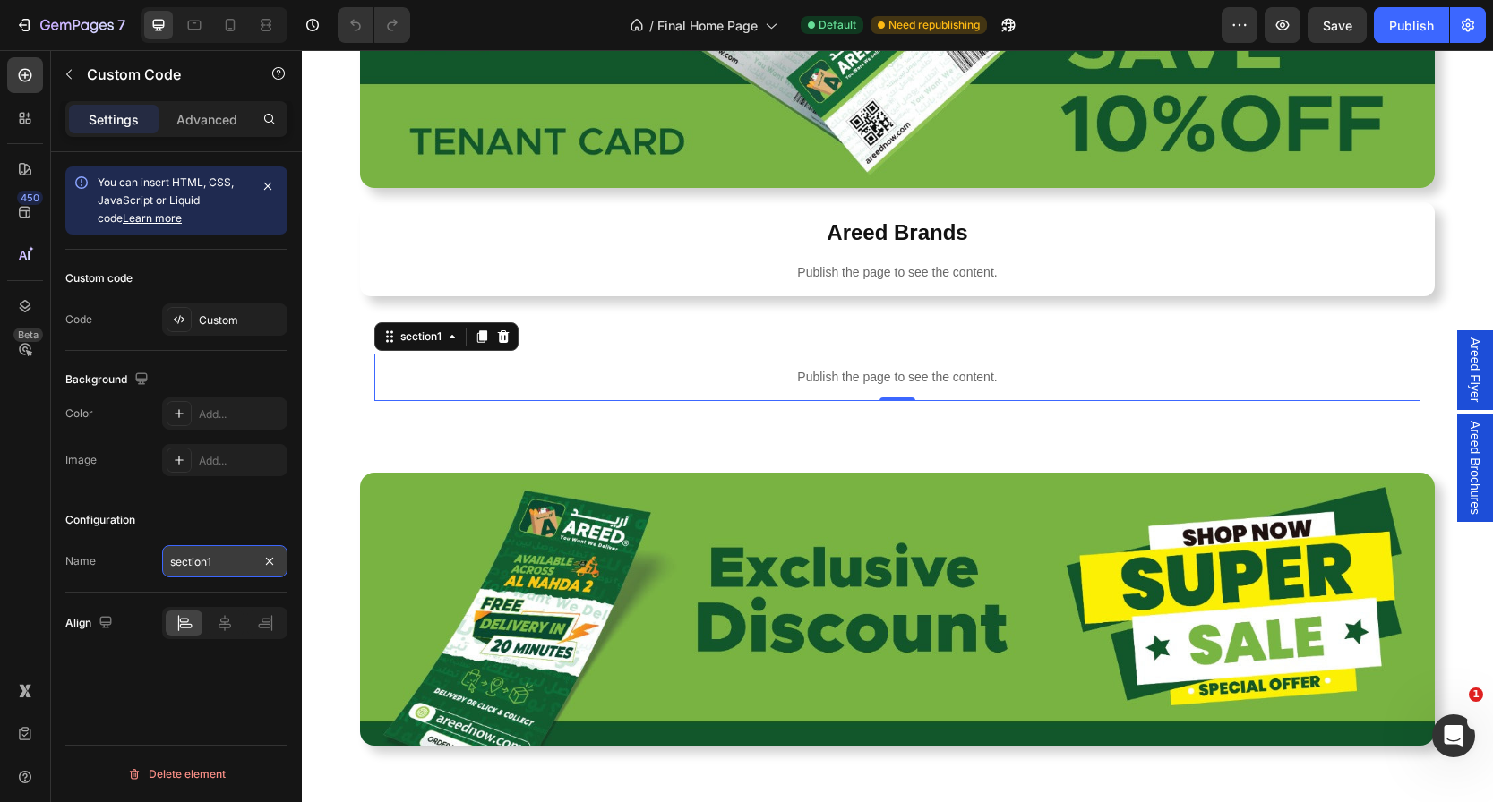
type input "section1"
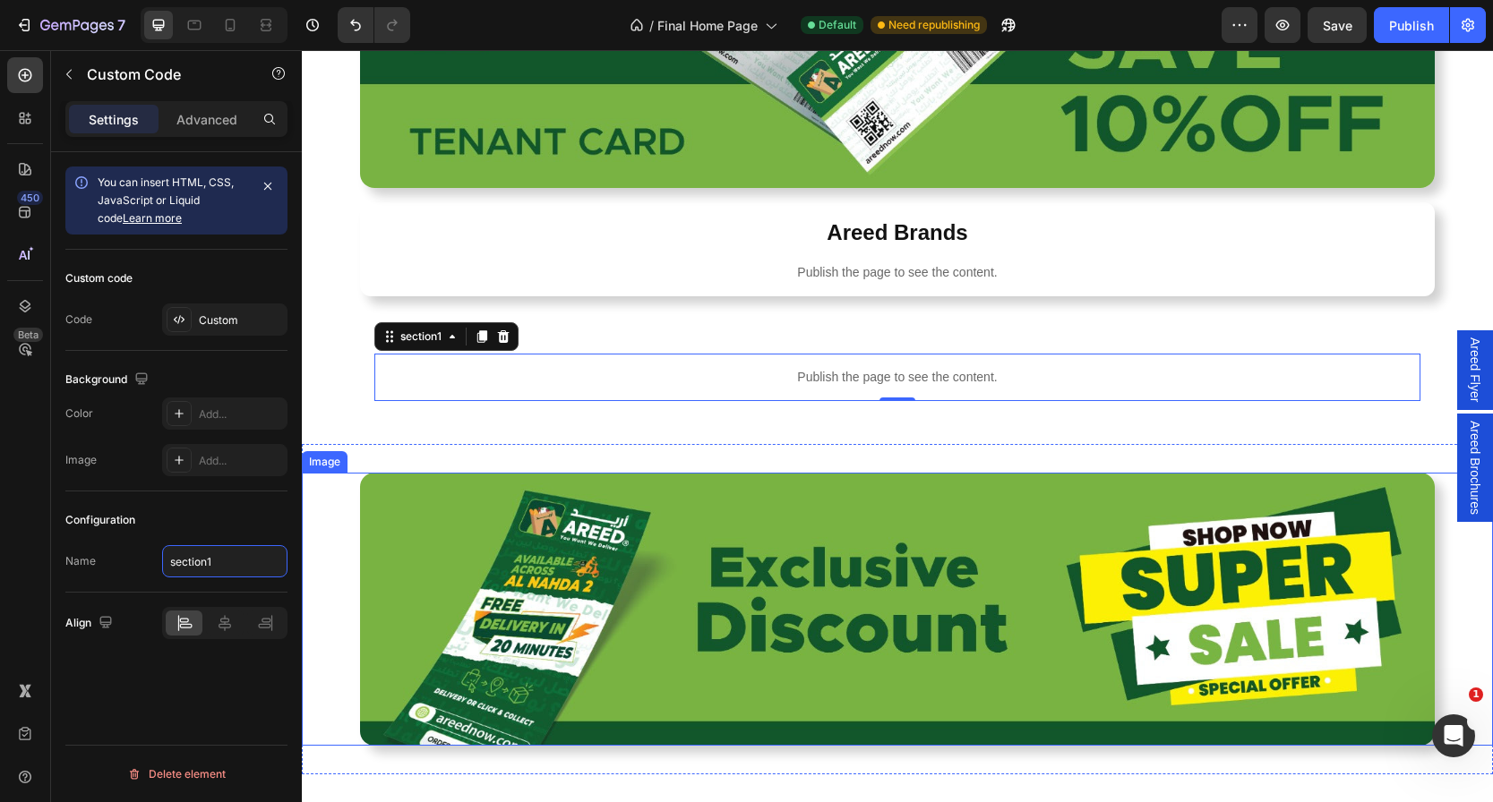
scroll to position [1451, 0]
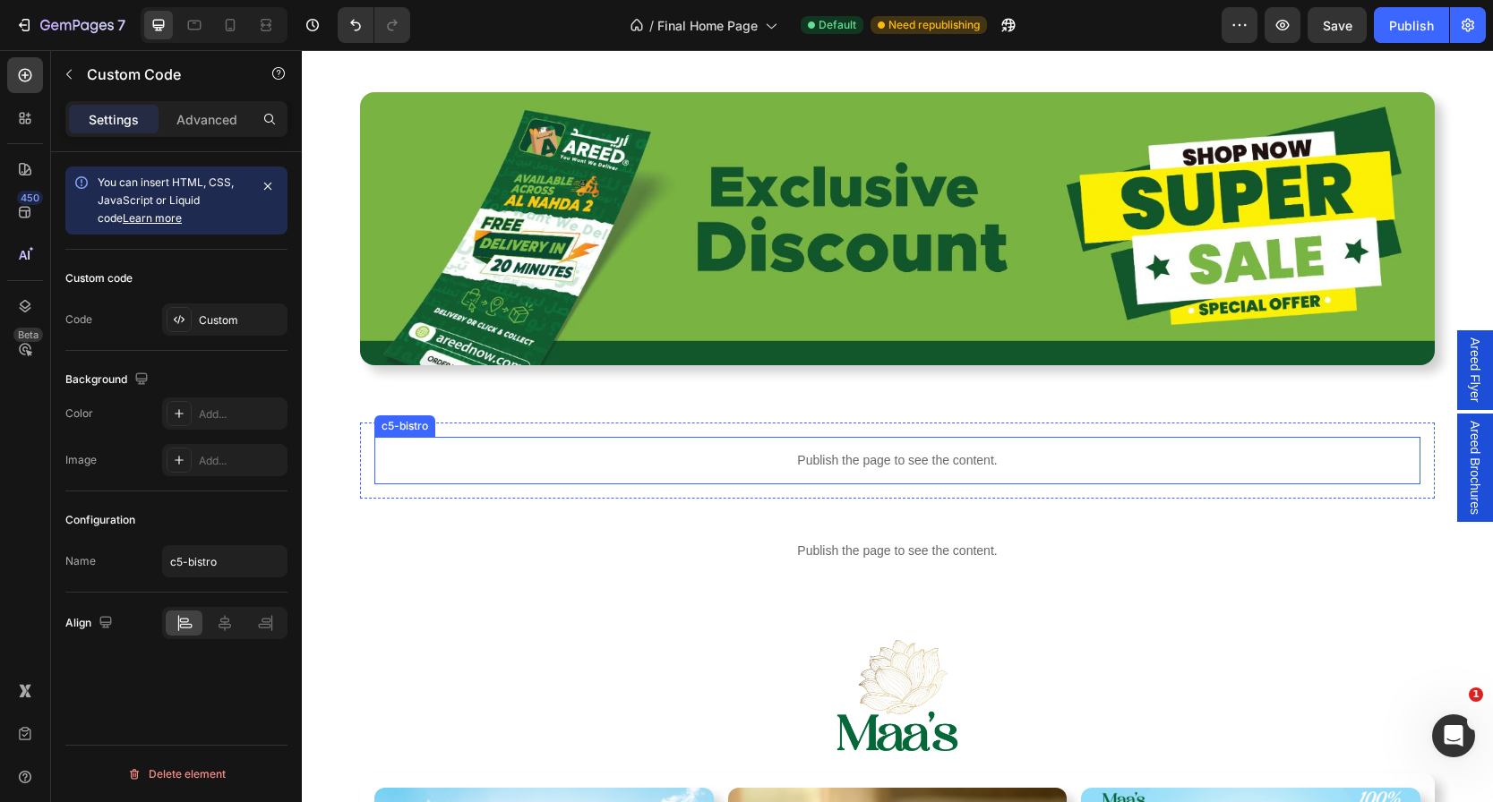
click at [622, 472] on div "Publish the page to see the content." at bounding box center [897, 460] width 1046 height 47
click at [226, 570] on input "c5-bistro" at bounding box center [224, 561] width 125 height 32
drag, startPoint x: 226, startPoint y: 570, endPoint x: 116, endPoint y: 557, distance: 111.0
click at [116, 557] on div "Name c5-bistro" at bounding box center [176, 561] width 222 height 32
type input "section2"
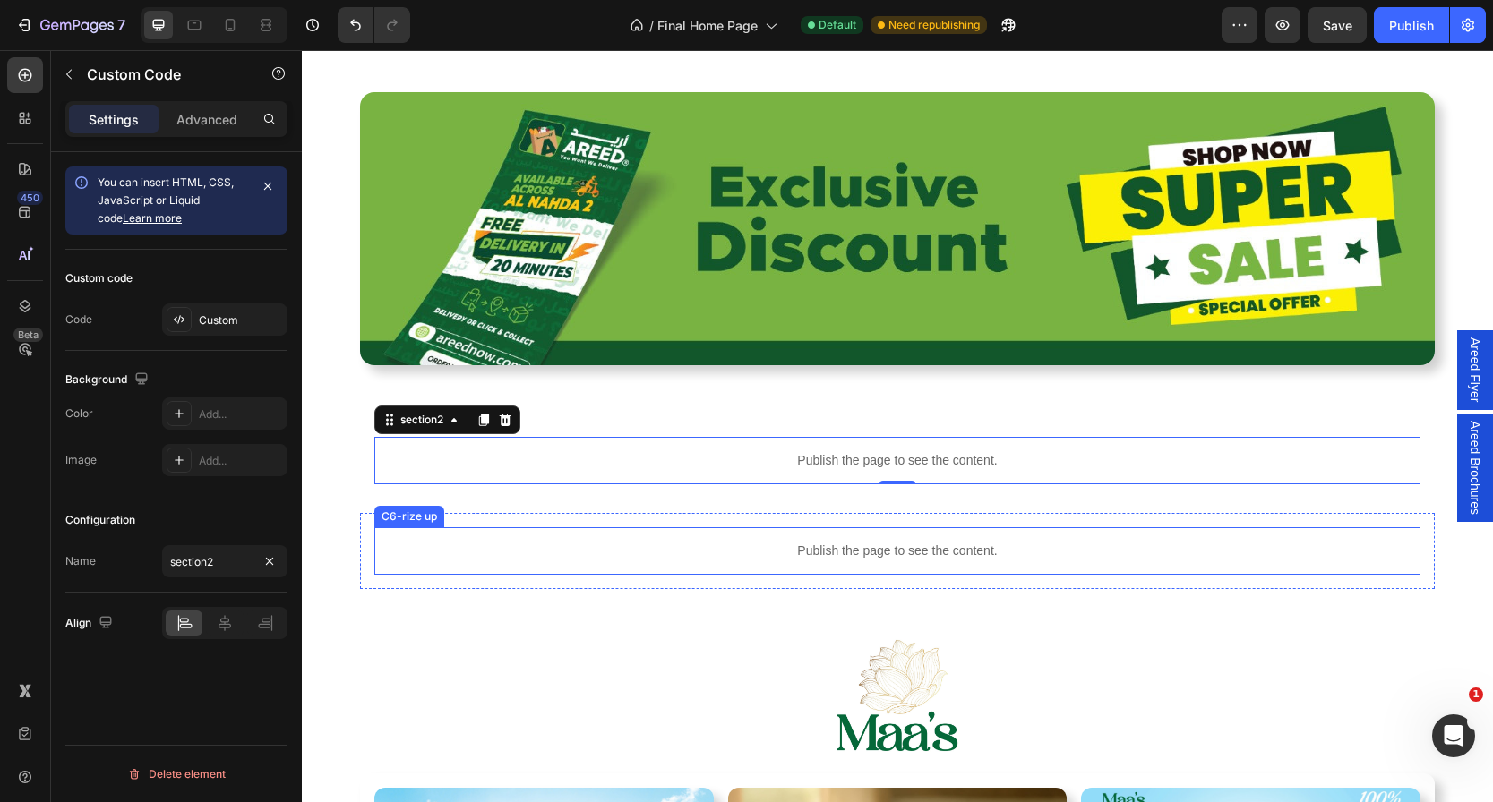
click at [552, 555] on p "Publish the page to see the content." at bounding box center [897, 551] width 1046 height 19
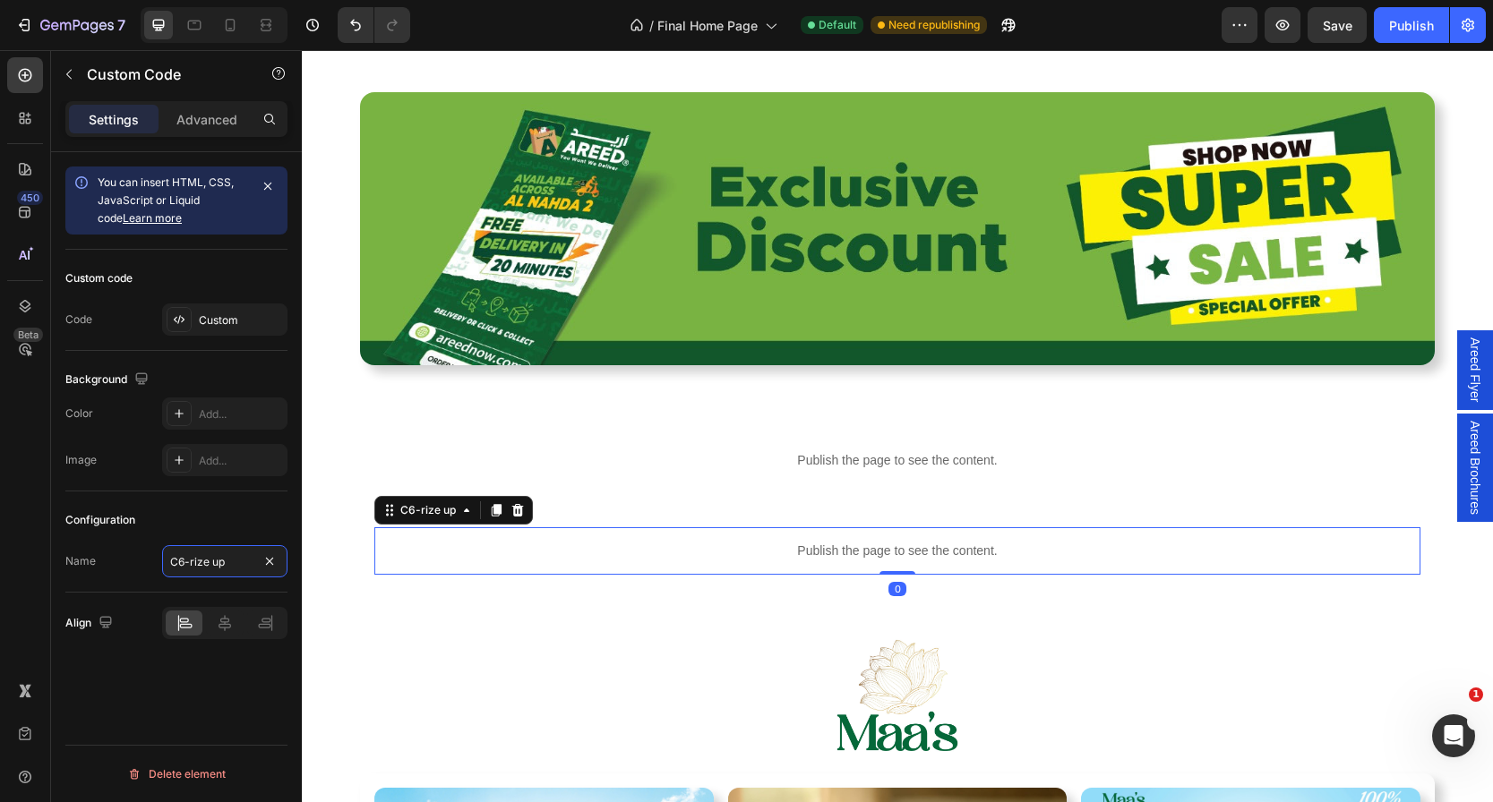
drag, startPoint x: 234, startPoint y: 562, endPoint x: 141, endPoint y: 562, distance: 93.1
click at [141, 562] on div "Name C6-rize up" at bounding box center [176, 561] width 222 height 32
drag, startPoint x: 251, startPoint y: 564, endPoint x: 137, endPoint y: 564, distance: 113.7
click at [137, 564] on div "Name C6-rize up" at bounding box center [176, 561] width 222 height 32
type input "section3"
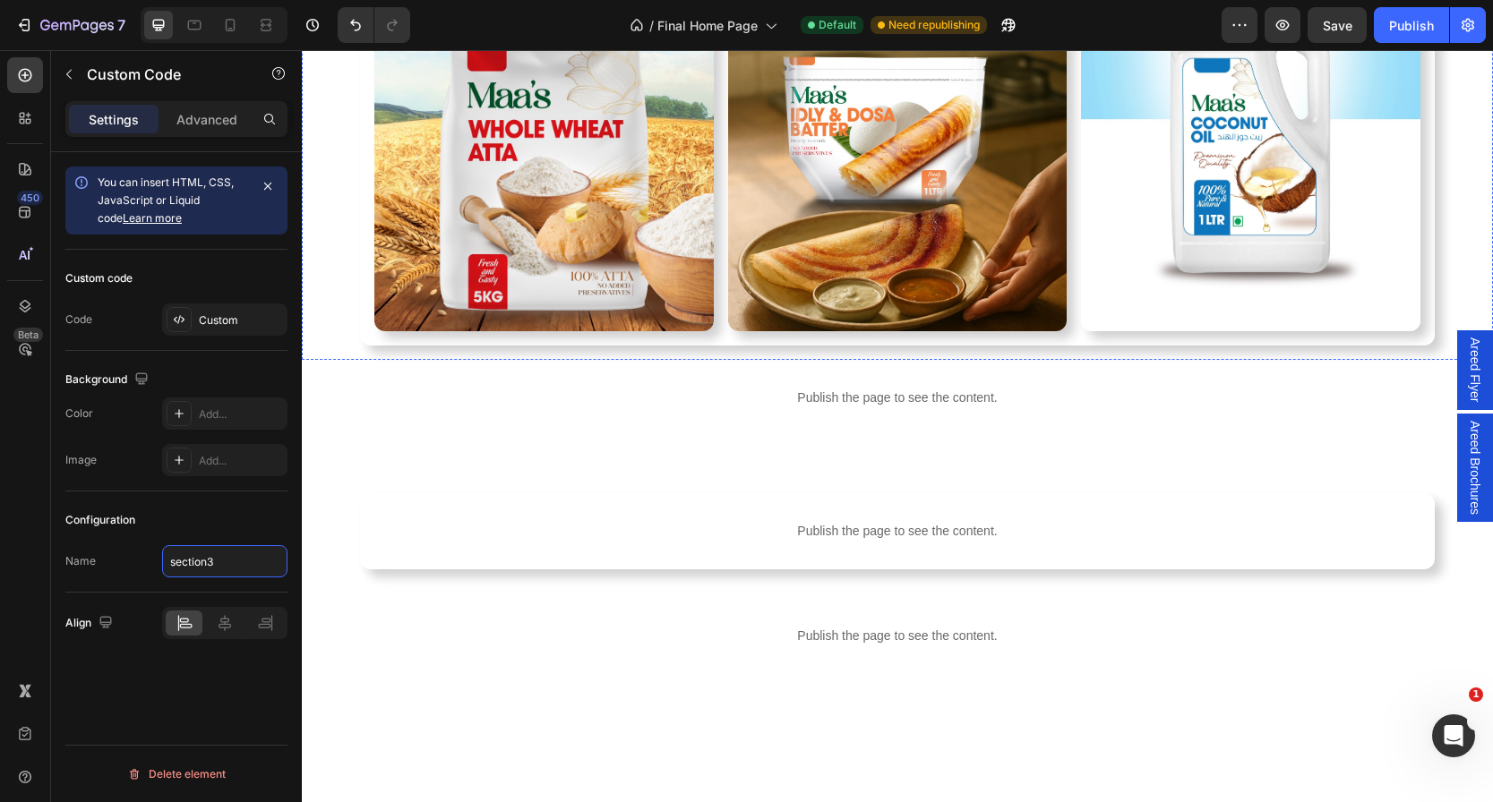
scroll to position [2362, 0]
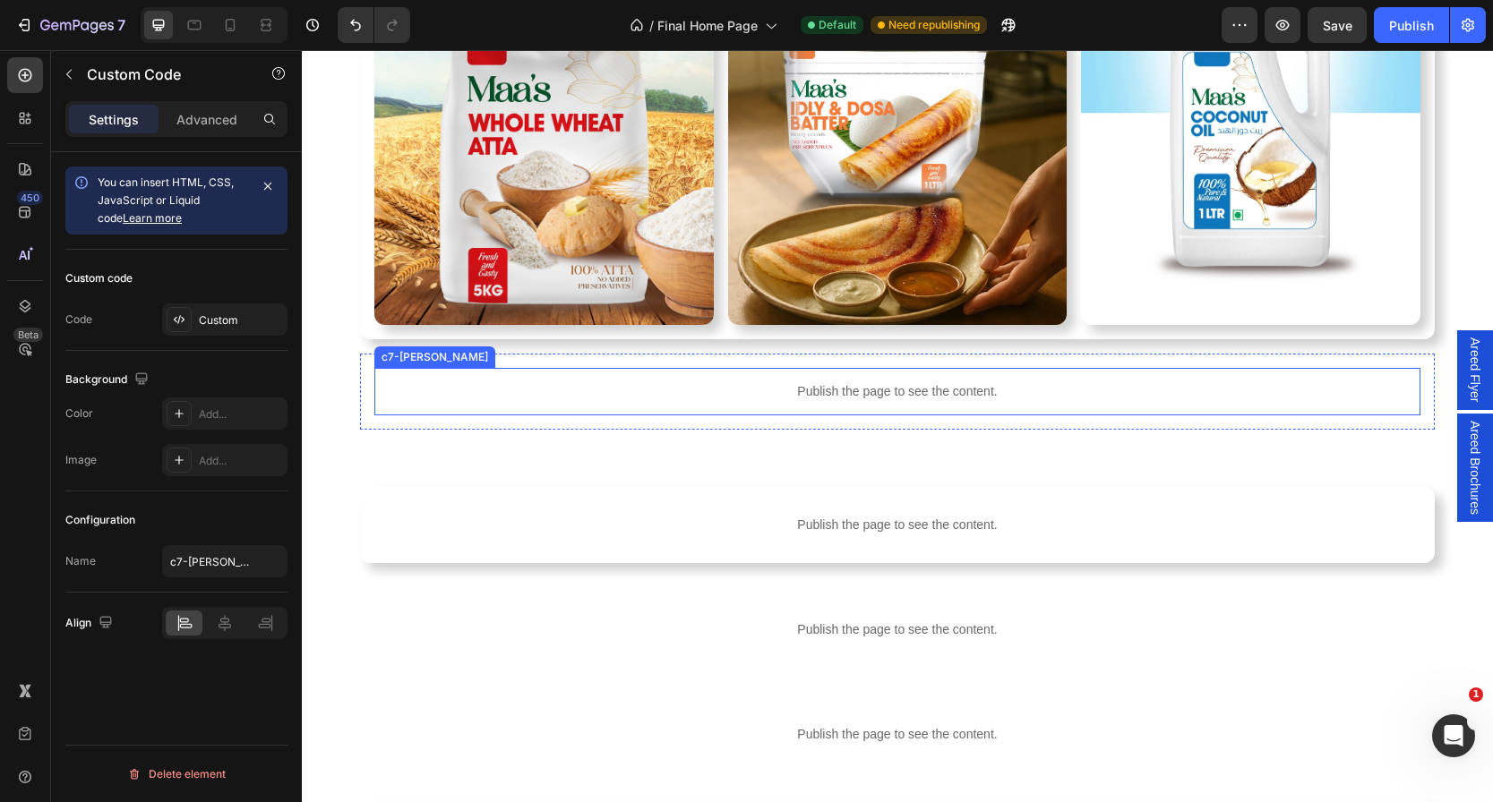
click at [754, 401] on div "Publish the page to see the content." at bounding box center [897, 391] width 1046 height 47
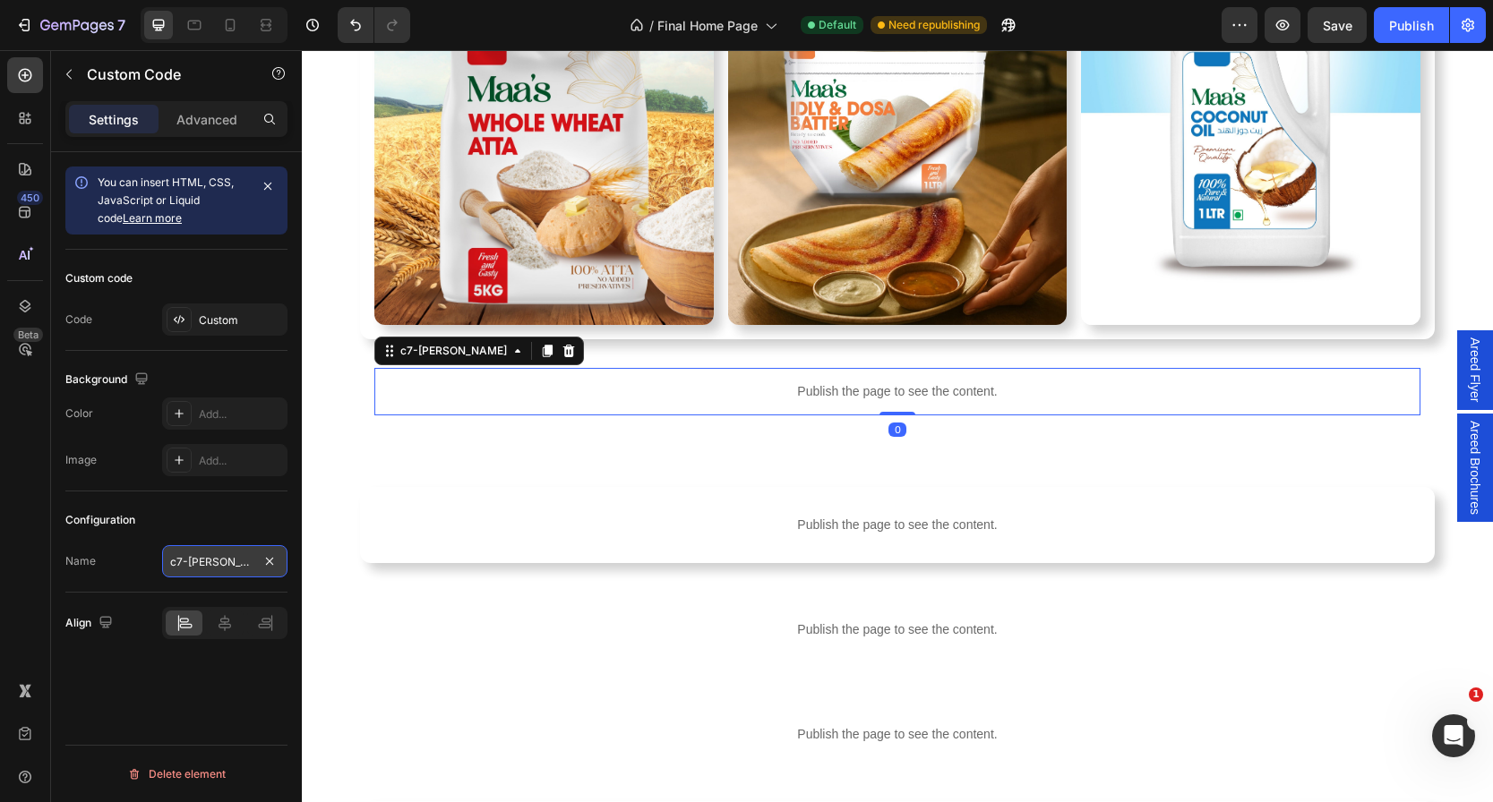
drag, startPoint x: 198, startPoint y: 565, endPoint x: 224, endPoint y: 567, distance: 26.0
click at [224, 567] on input "c7-[PERSON_NAME]" at bounding box center [224, 561] width 125 height 32
type input "S"
type input "section4"
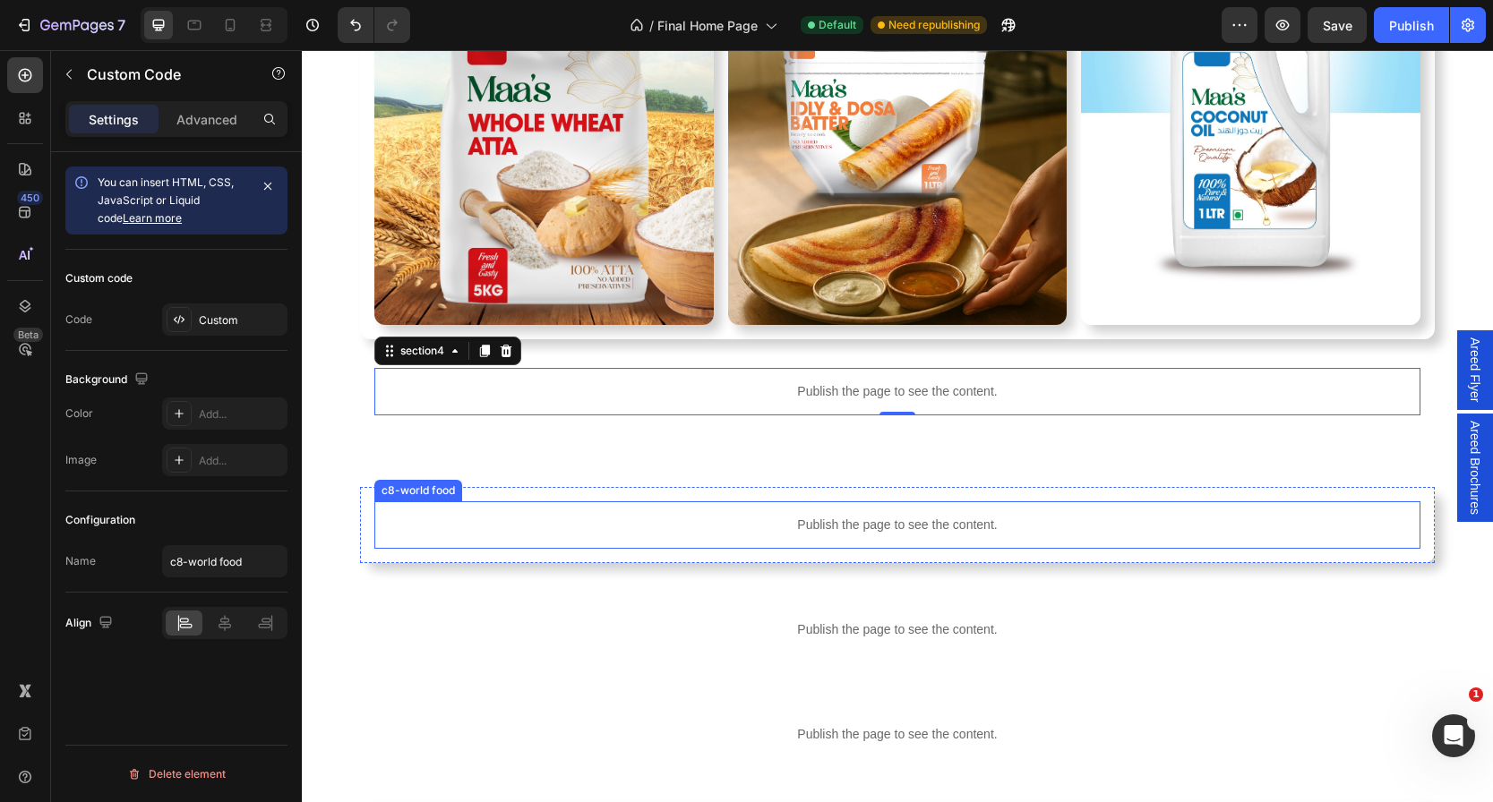
click at [858, 528] on p "Publish the page to see the content." at bounding box center [897, 525] width 1046 height 19
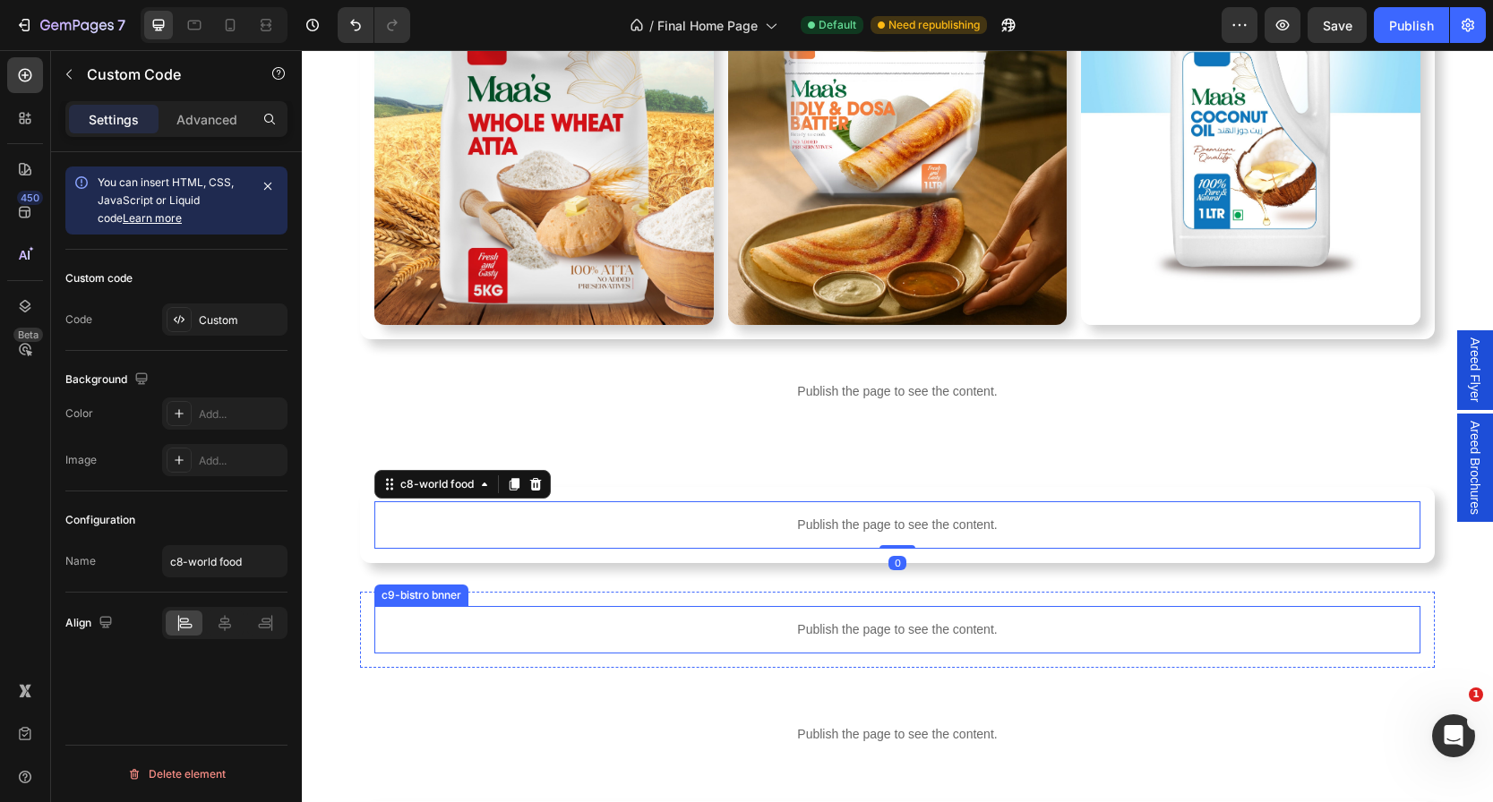
click at [752, 639] on div "Publish the page to see the content." at bounding box center [897, 629] width 1046 height 47
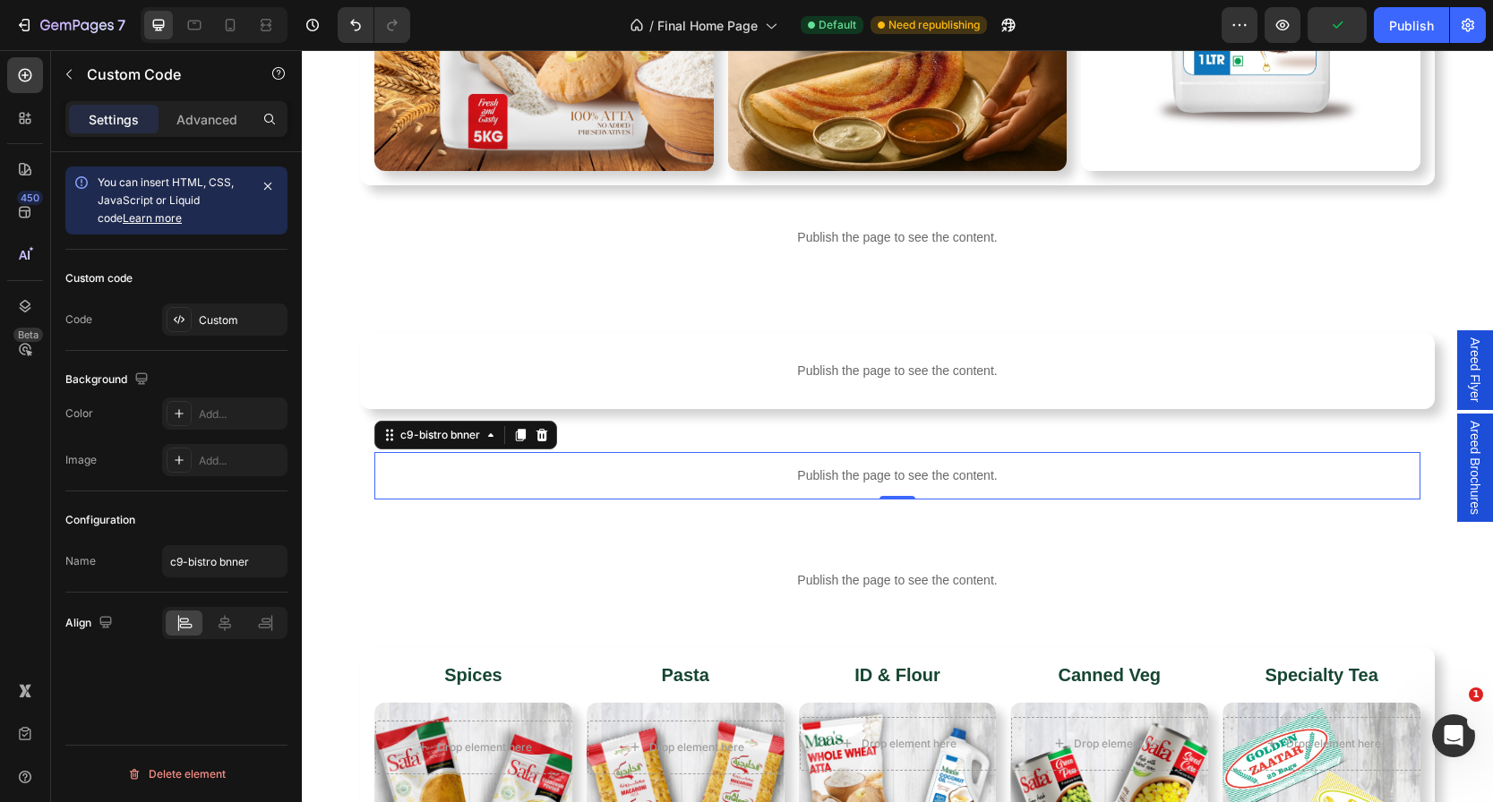
scroll to position [2518, 0]
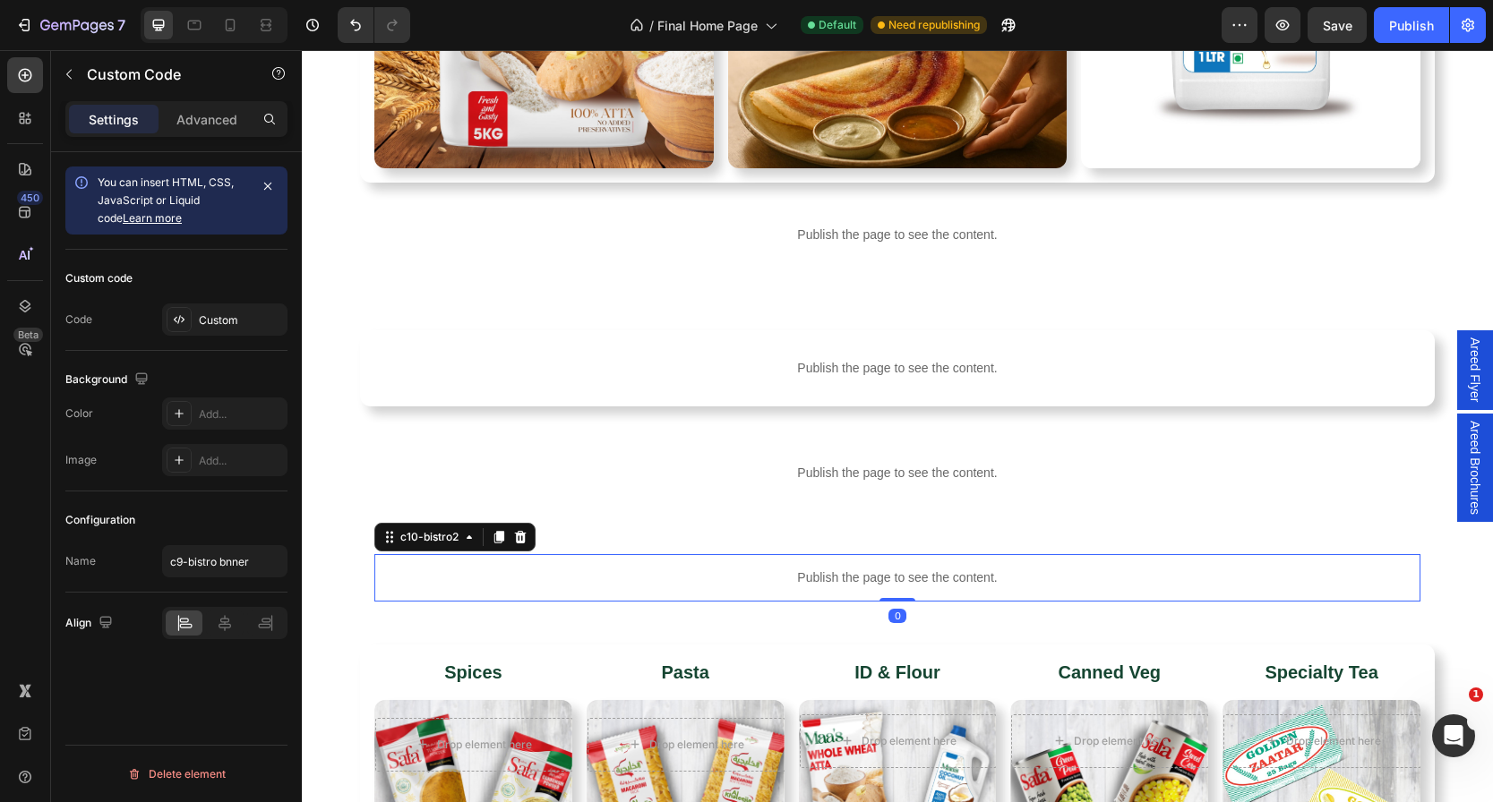
click at [638, 585] on p "Publish the page to see the content." at bounding box center [897, 578] width 1046 height 19
click at [239, 563] on input "c10-bistro2" at bounding box center [224, 561] width 125 height 32
type input "S"
type input "section5"
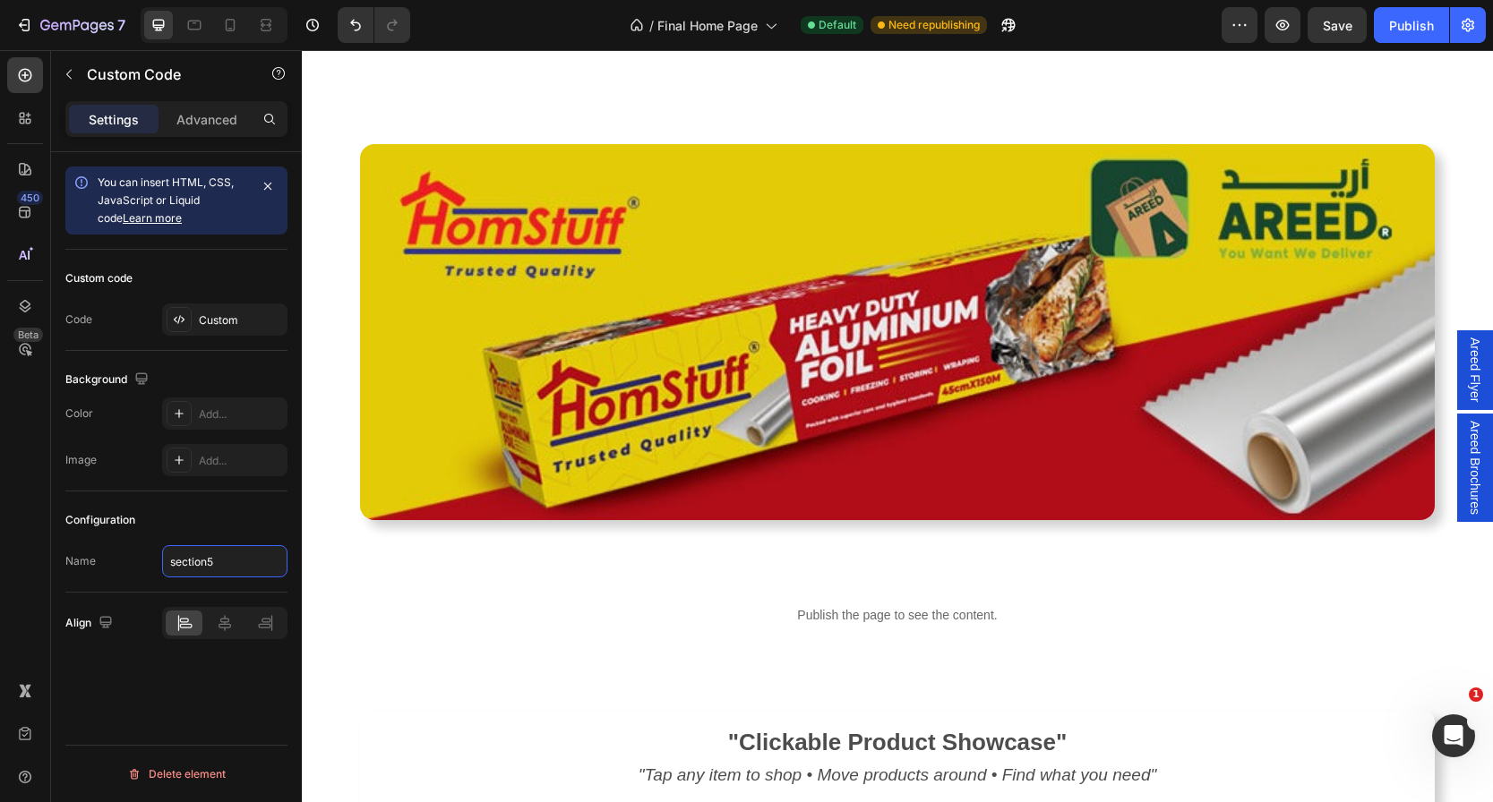
scroll to position [3822, 0]
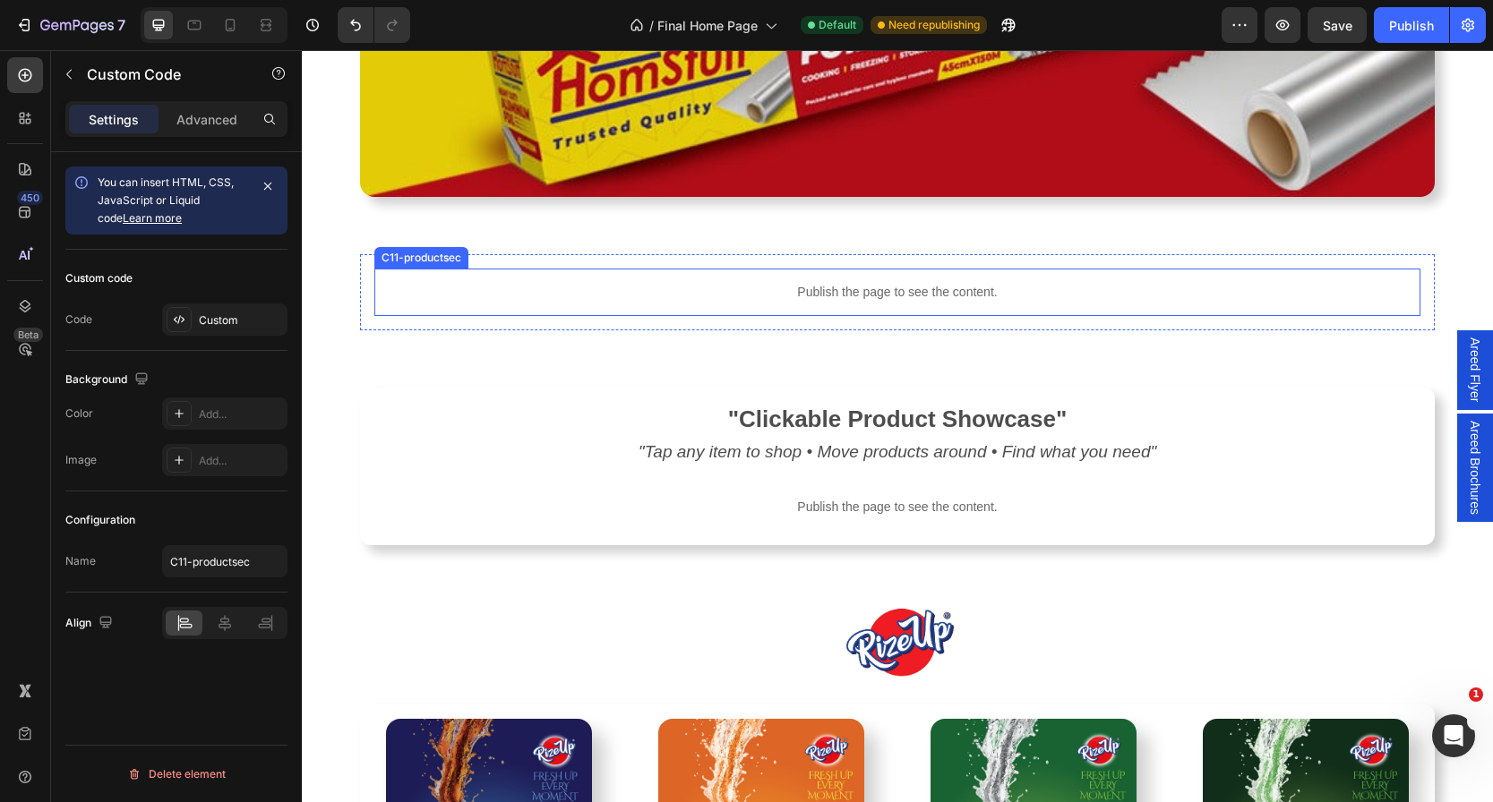
click at [719, 284] on p "Publish the page to see the content." at bounding box center [897, 292] width 1046 height 19
click at [244, 565] on input "C11-productsec" at bounding box center [224, 561] width 125 height 32
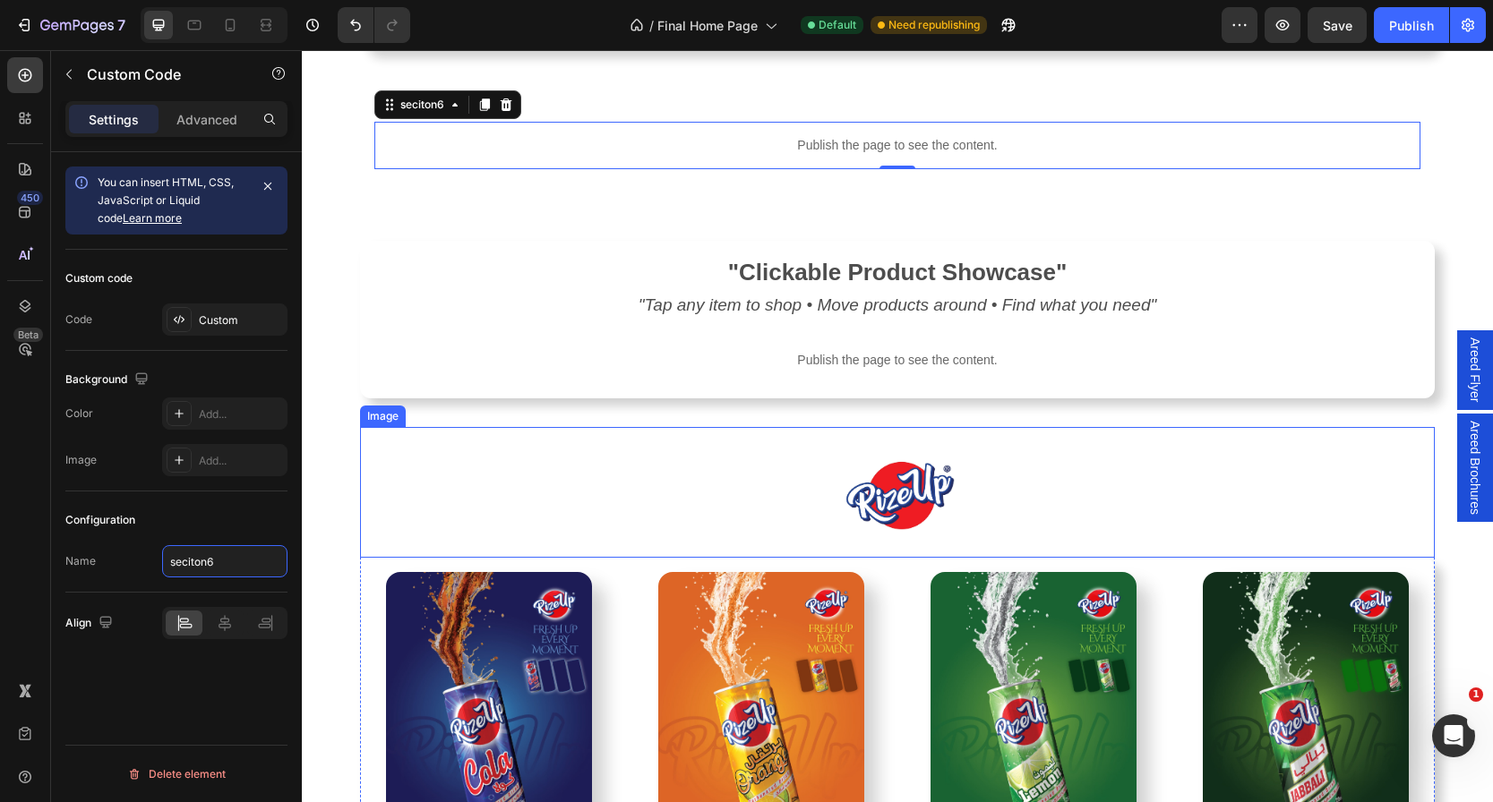
scroll to position [3970, 0]
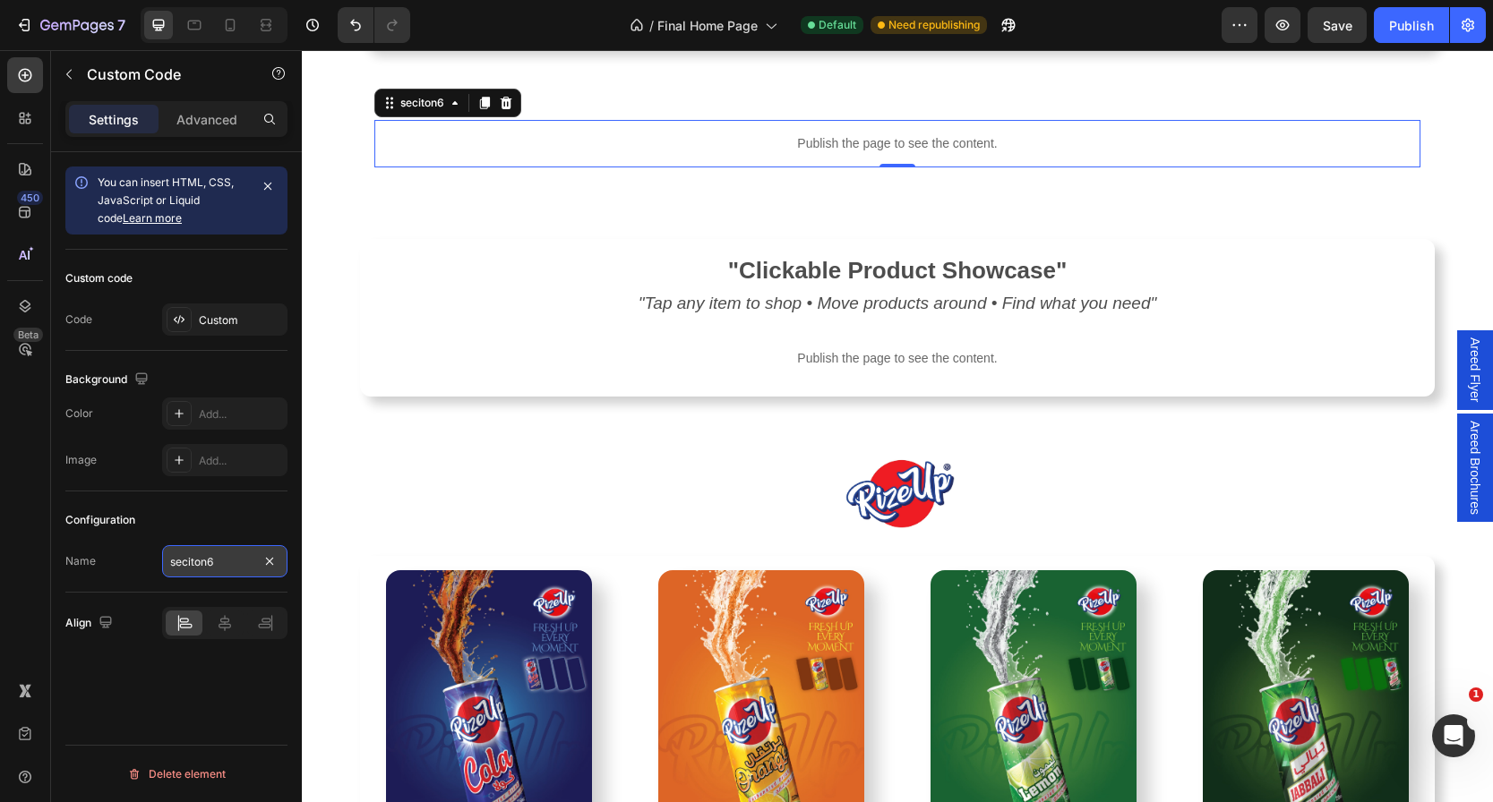
click at [194, 559] on input "seciton6" at bounding box center [224, 561] width 125 height 32
drag, startPoint x: 206, startPoint y: 563, endPoint x: 171, endPoint y: 563, distance: 34.9
click at [171, 563] on input "section6" at bounding box center [224, 561] width 125 height 32
type input "hps6"
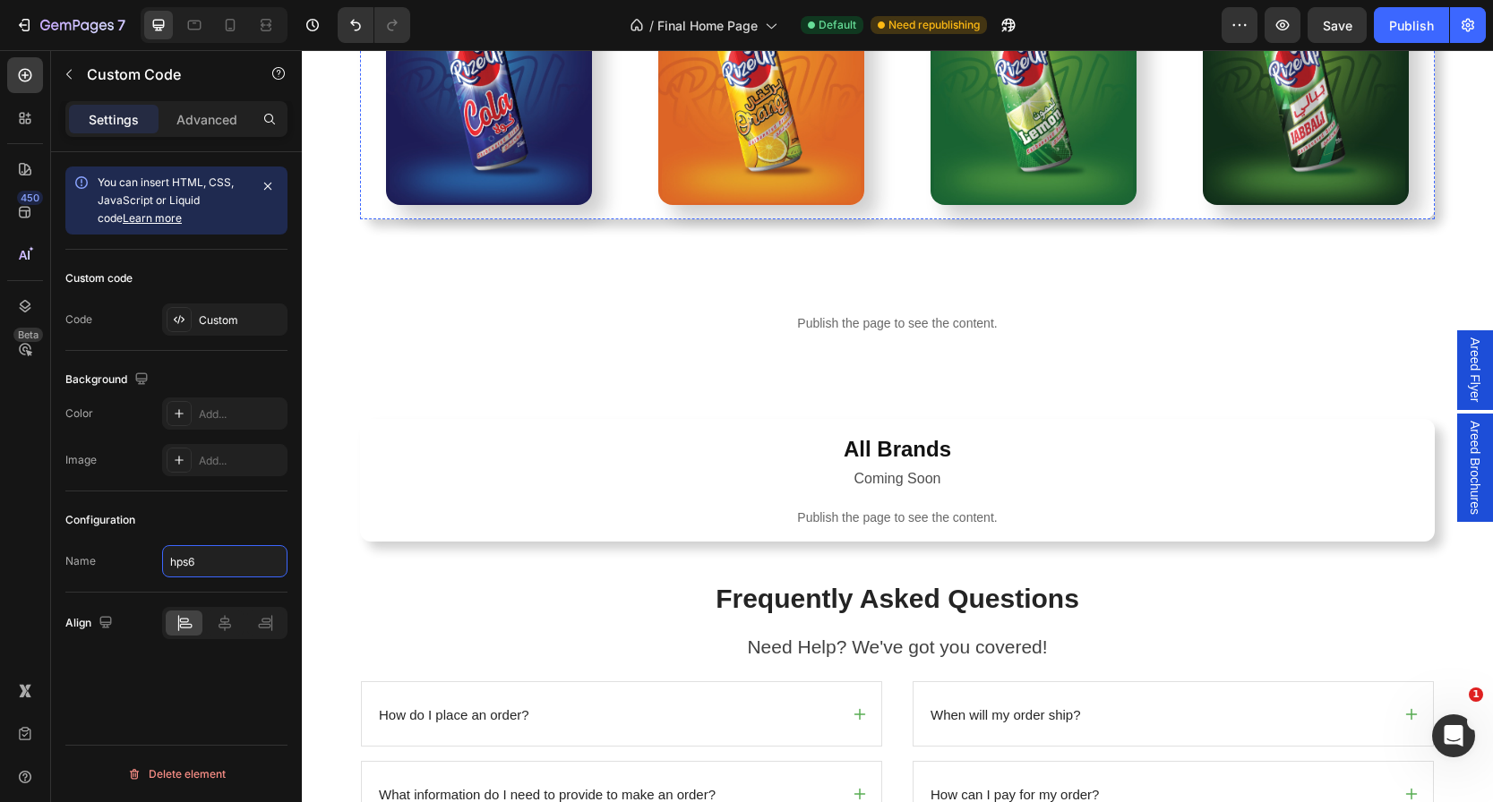
scroll to position [4719, 0]
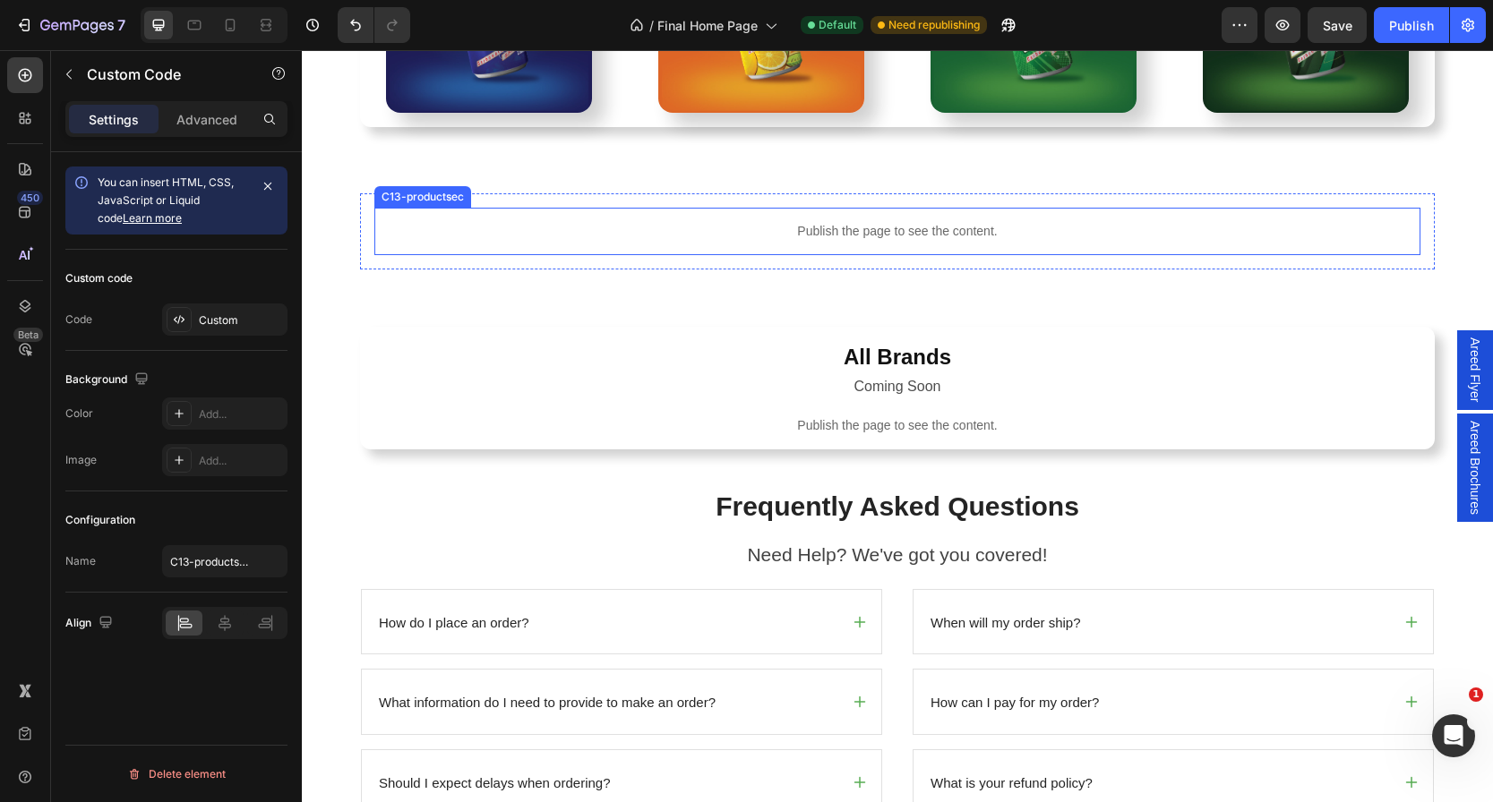
click at [691, 244] on div "Publish the page to see the content." at bounding box center [897, 231] width 1046 height 47
click at [239, 558] on input "C13-productsec" at bounding box center [224, 561] width 125 height 32
type input "e"
type input "hps8"
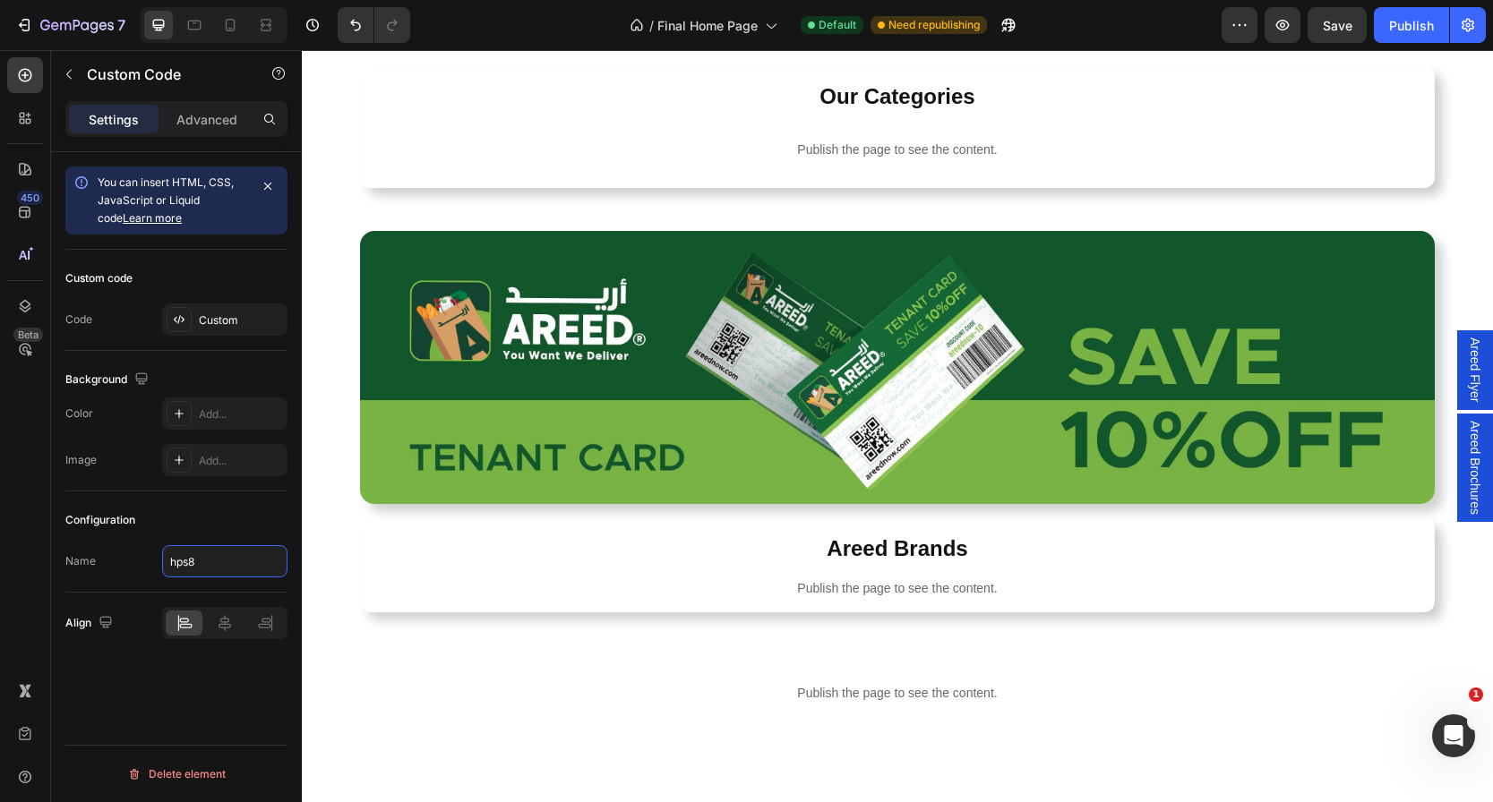
scroll to position [794, 0]
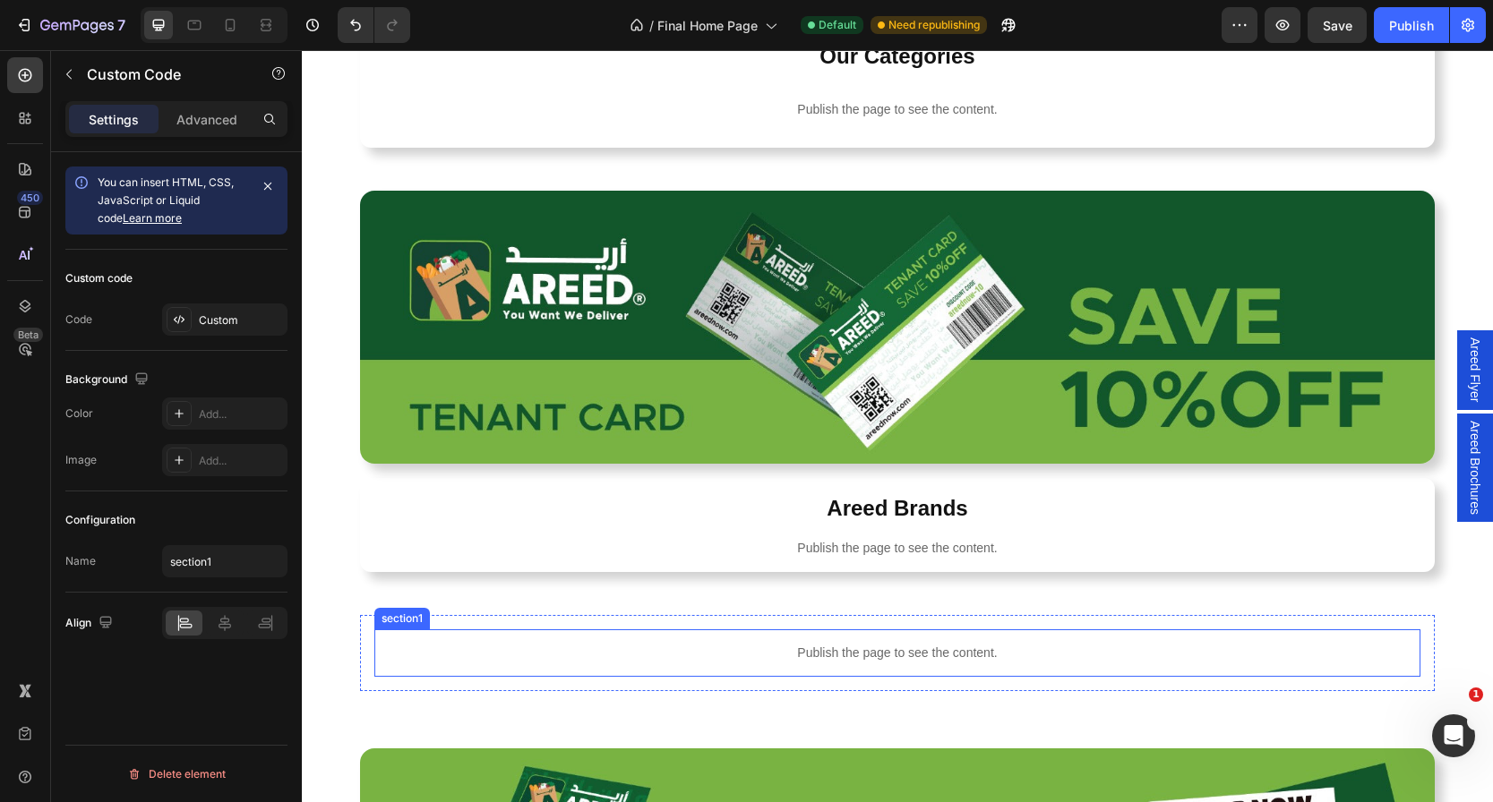
click at [787, 644] on p "Publish the page to see the content." at bounding box center [897, 653] width 1046 height 19
click at [224, 567] on input "section1" at bounding box center [224, 561] width 125 height 32
type input "hps1"
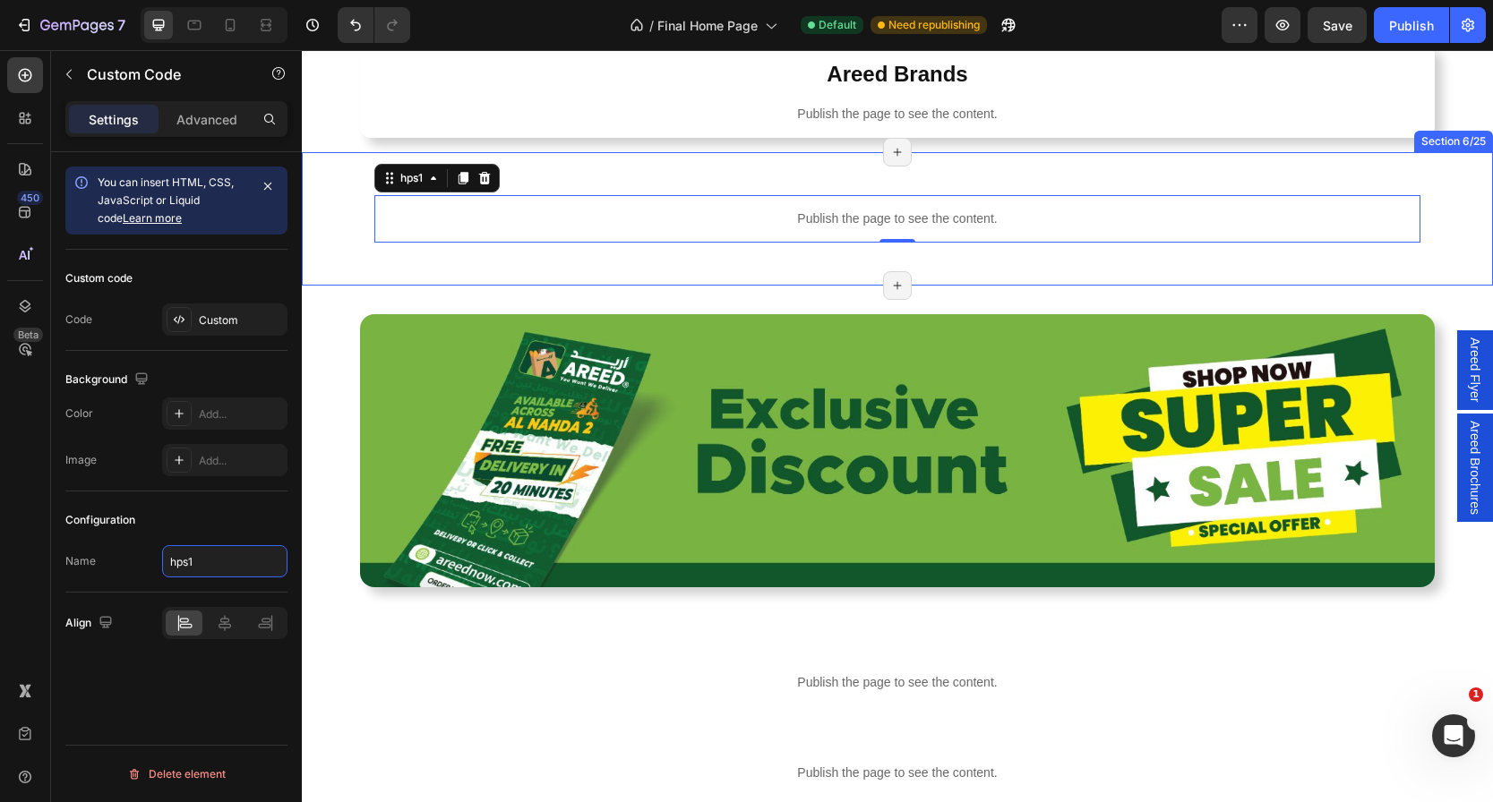
scroll to position [1408, 0]
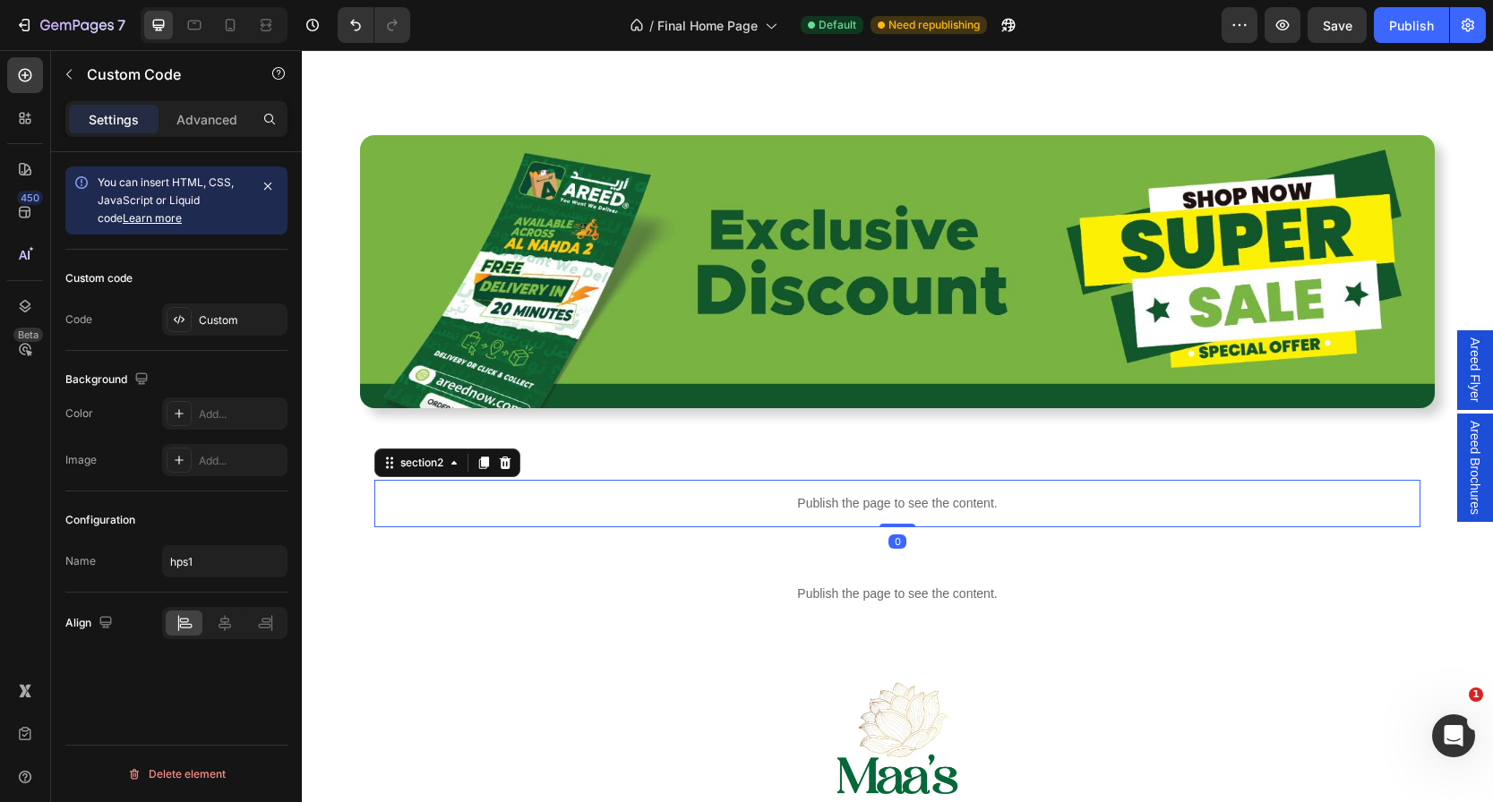
click at [531, 519] on div "Publish the page to see the content." at bounding box center [897, 503] width 1046 height 47
click at [216, 566] on input "section2" at bounding box center [224, 561] width 125 height 32
type input "hps2"
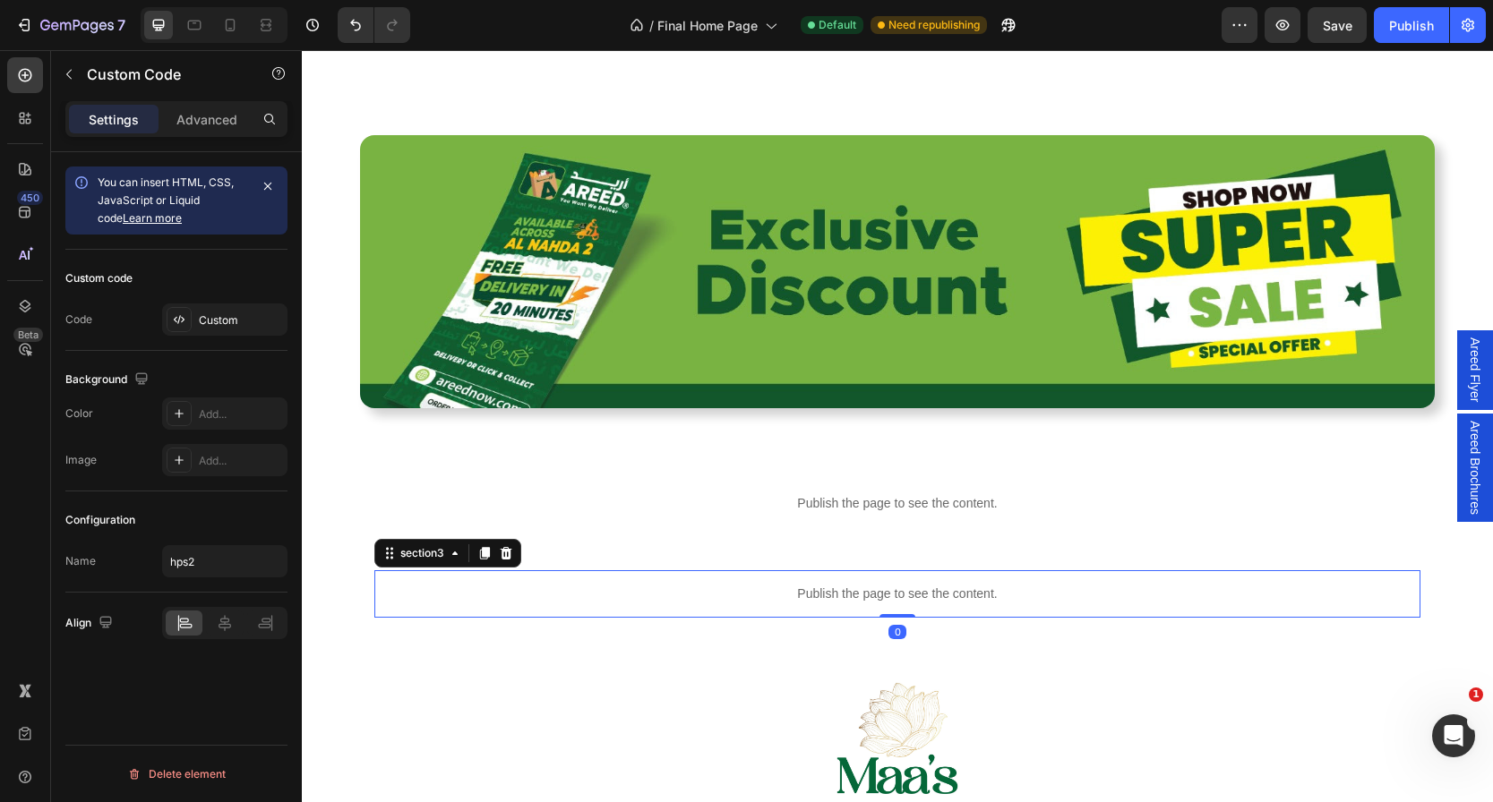
click at [533, 576] on div "Publish the page to see the content." at bounding box center [897, 593] width 1046 height 47
click at [212, 557] on input "section3" at bounding box center [224, 561] width 125 height 32
type input "hps3"
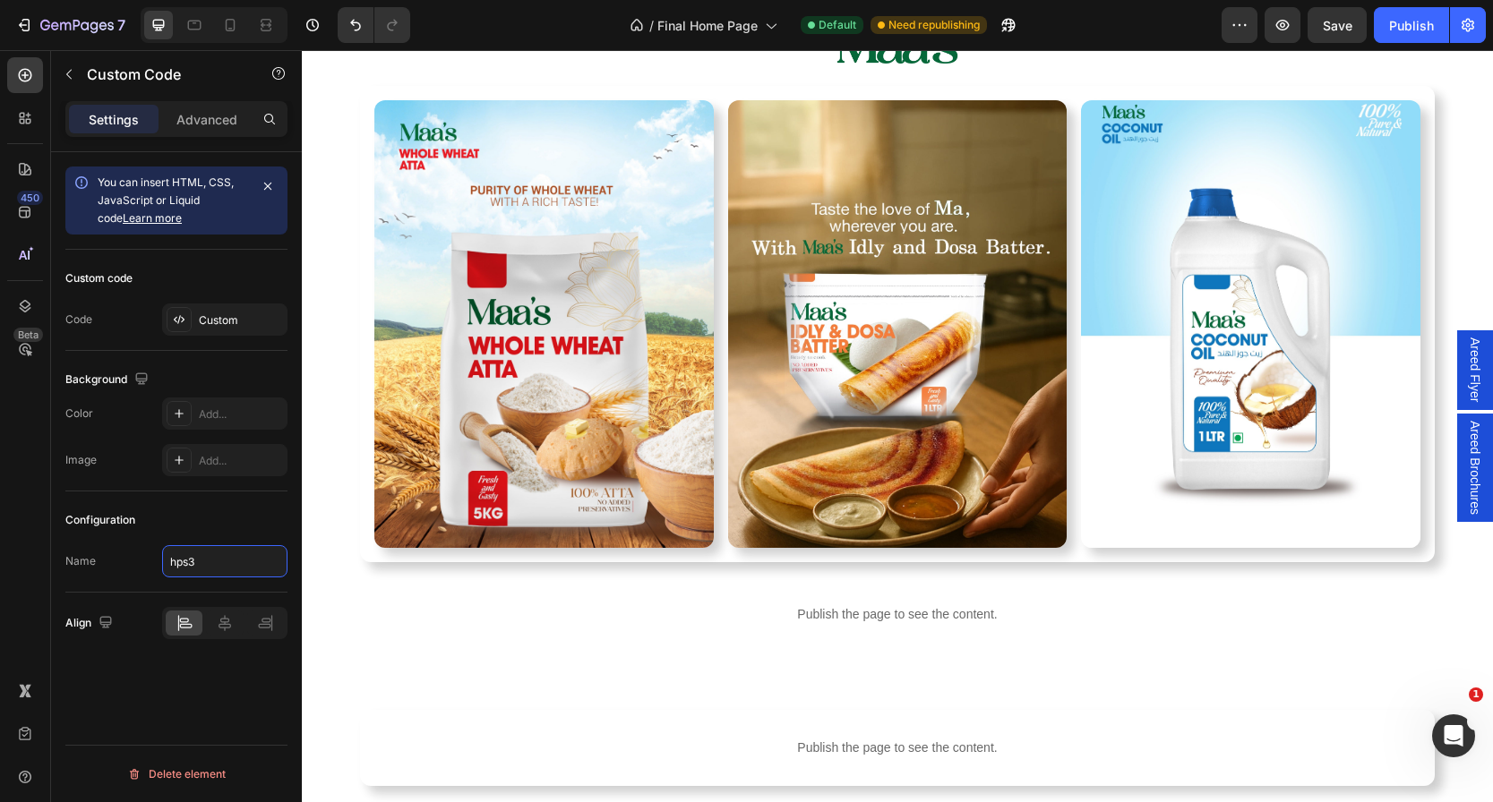
scroll to position [2589, 0]
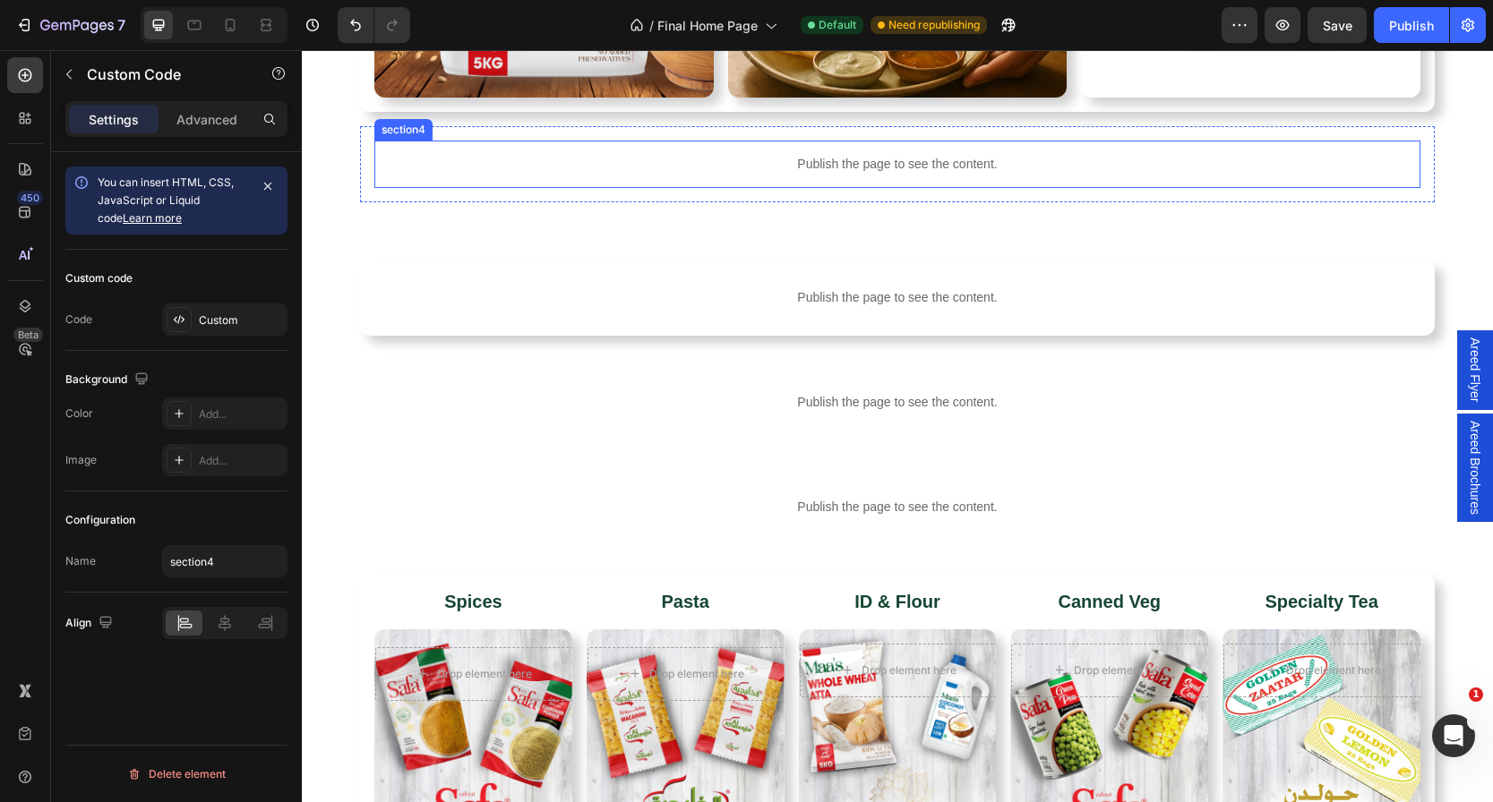
click at [675, 158] on p "Publish the page to see the content." at bounding box center [897, 164] width 1046 height 19
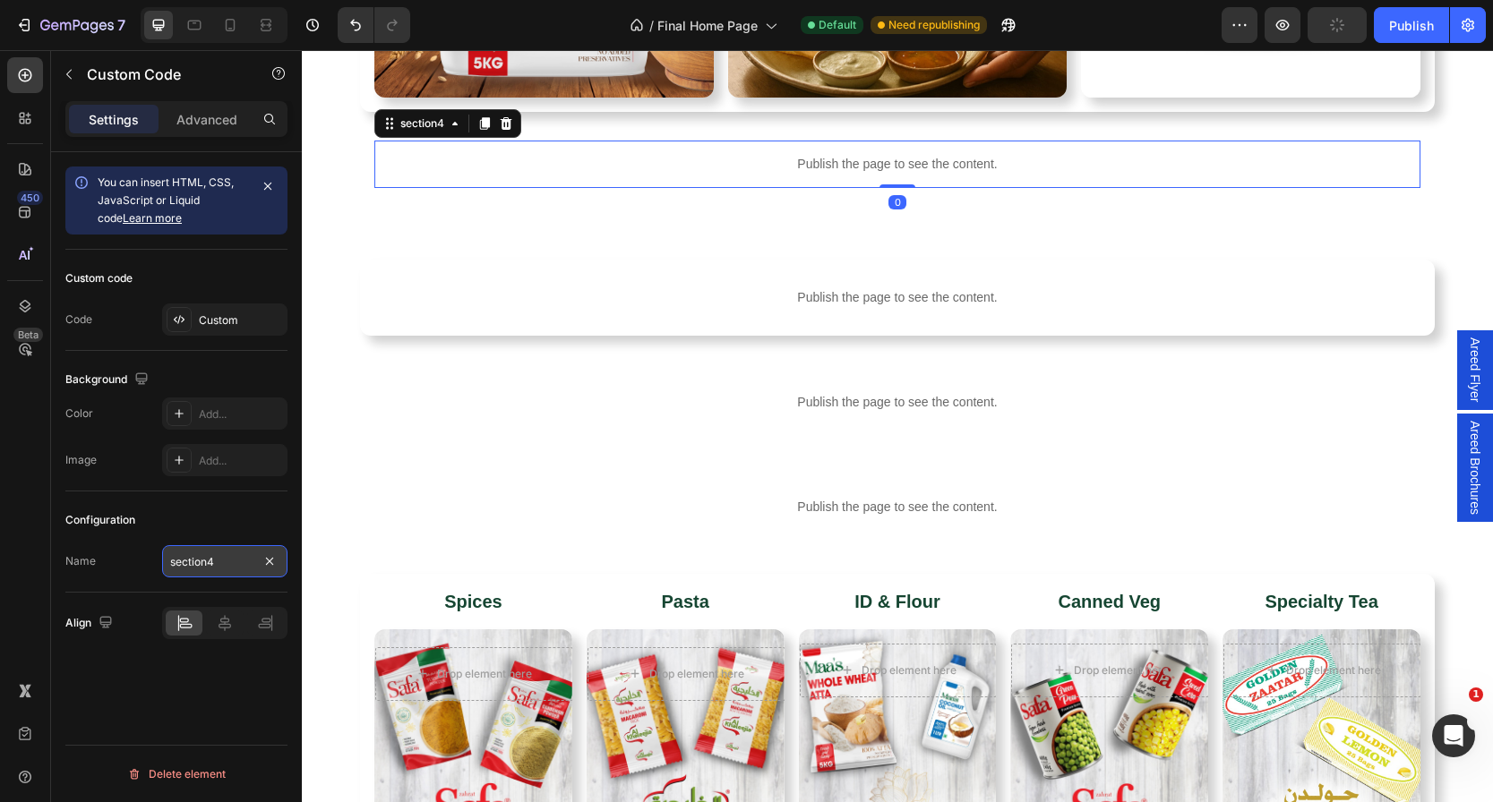
click at [226, 561] on input "section4" at bounding box center [224, 561] width 125 height 32
type input "hps4"
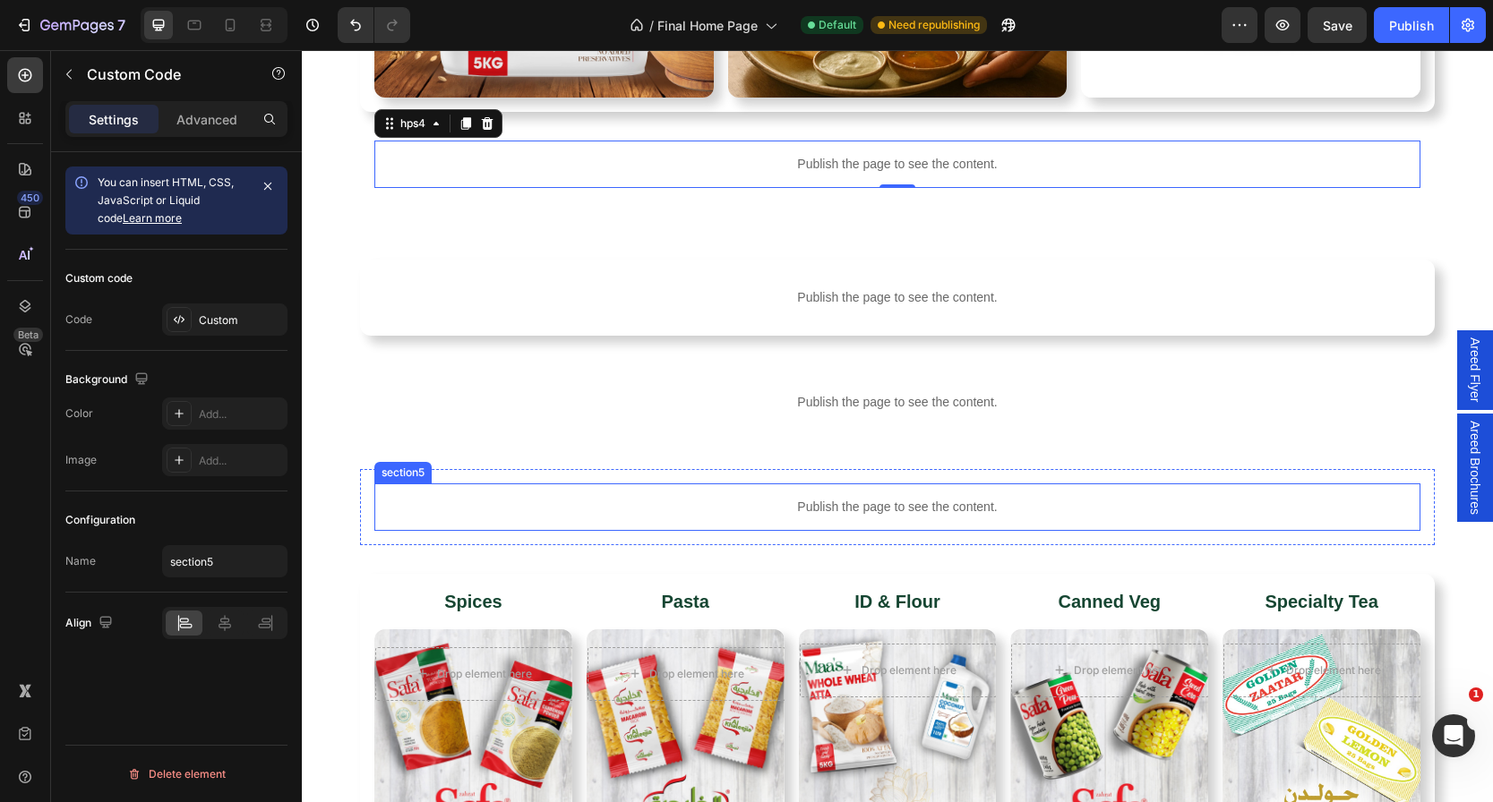
click at [564, 501] on p "Publish the page to see the content." at bounding box center [897, 507] width 1046 height 19
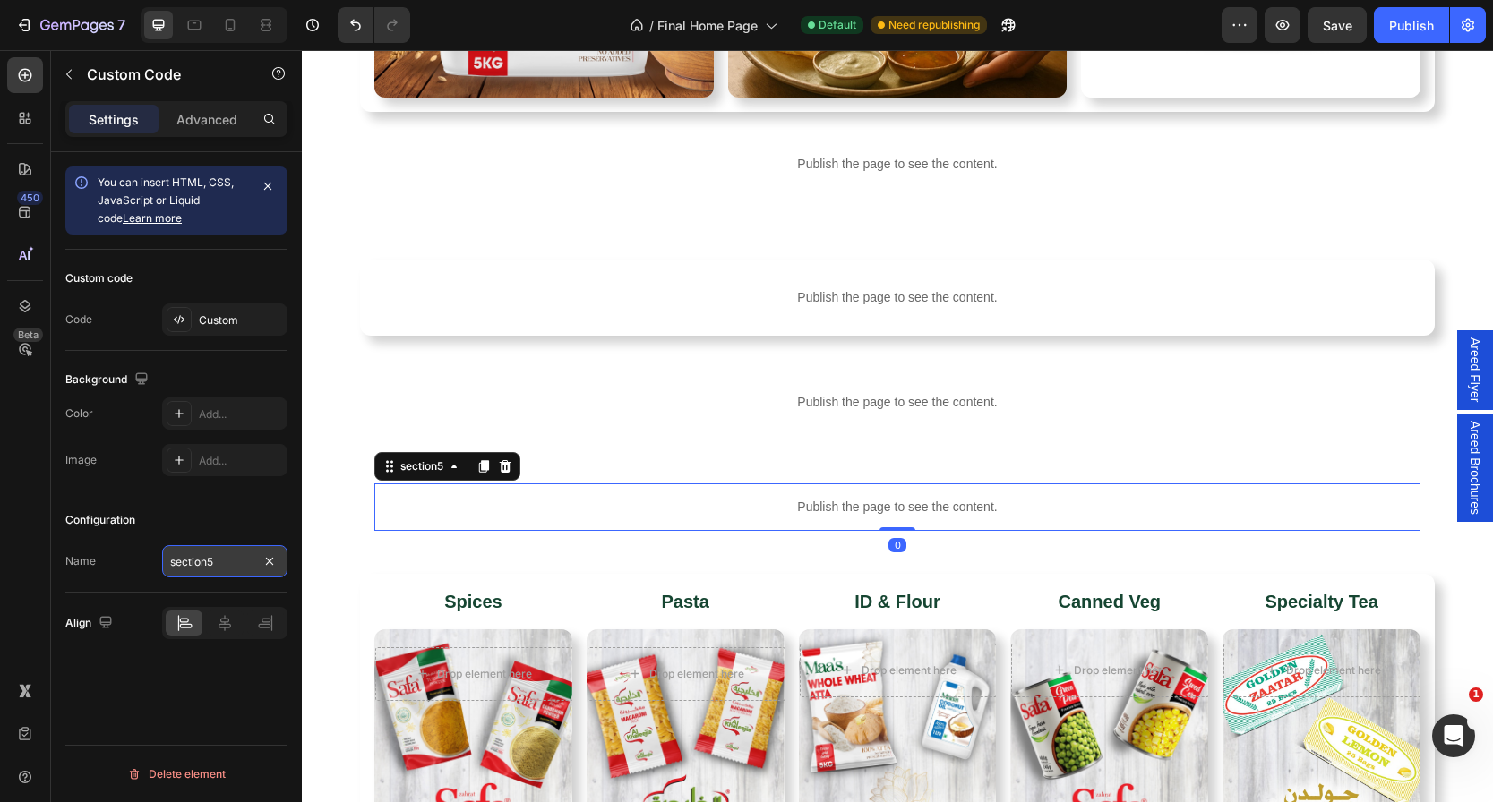
click at [229, 573] on input "section5" at bounding box center [224, 561] width 125 height 32
type input "hps5"
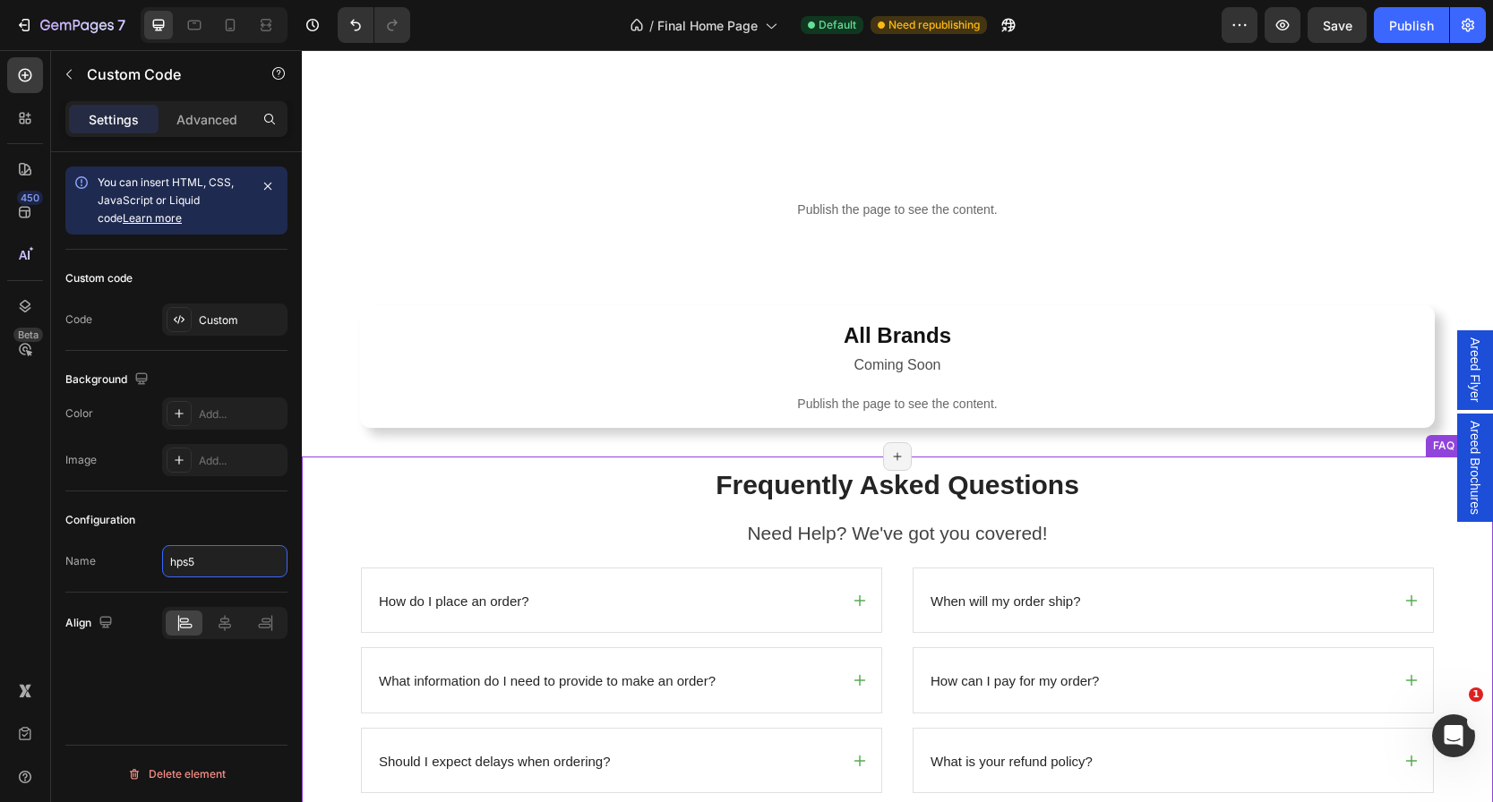
scroll to position [4726, 0]
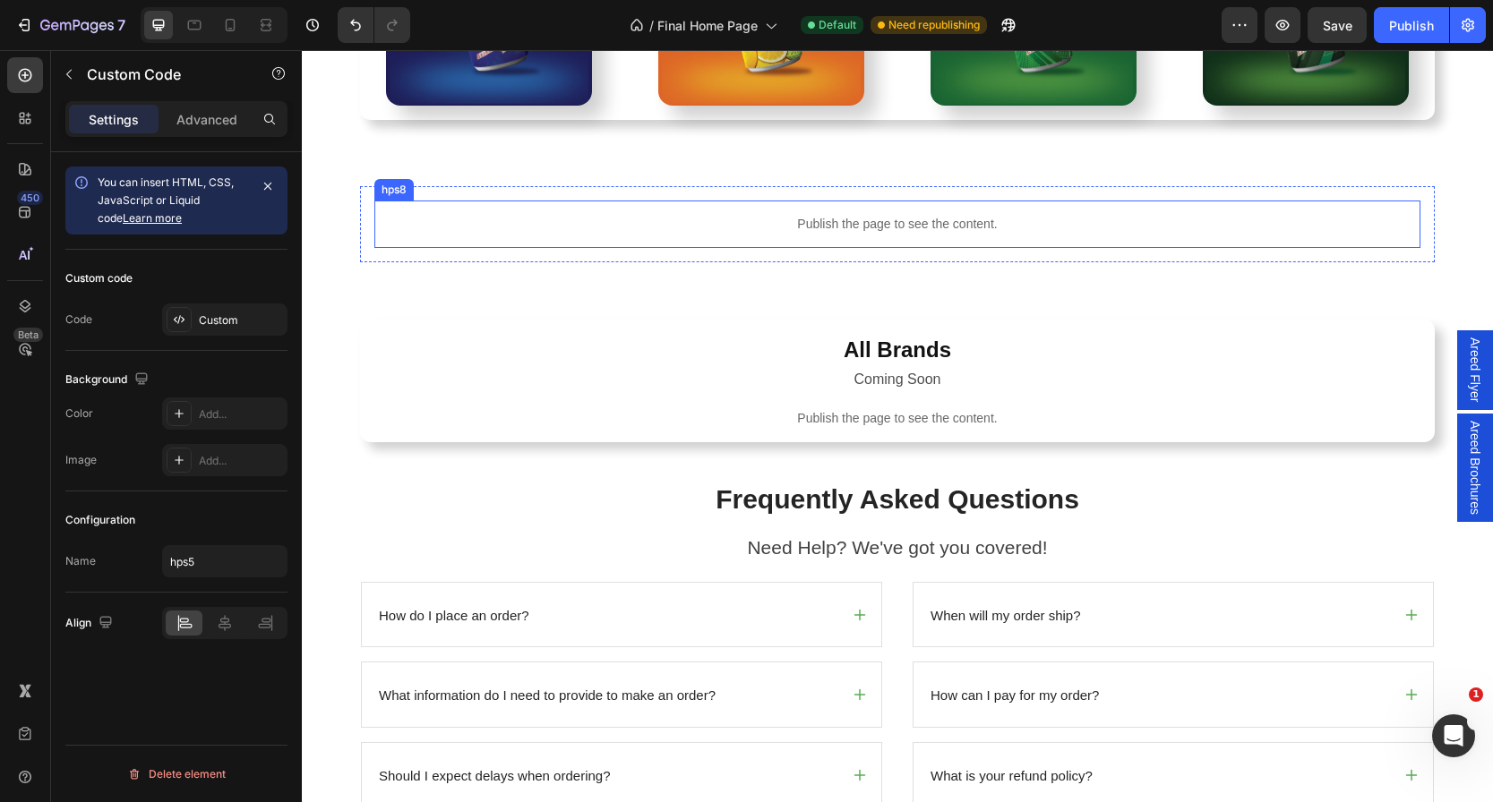
click at [857, 214] on div "Publish the page to see the content." at bounding box center [897, 224] width 1046 height 47
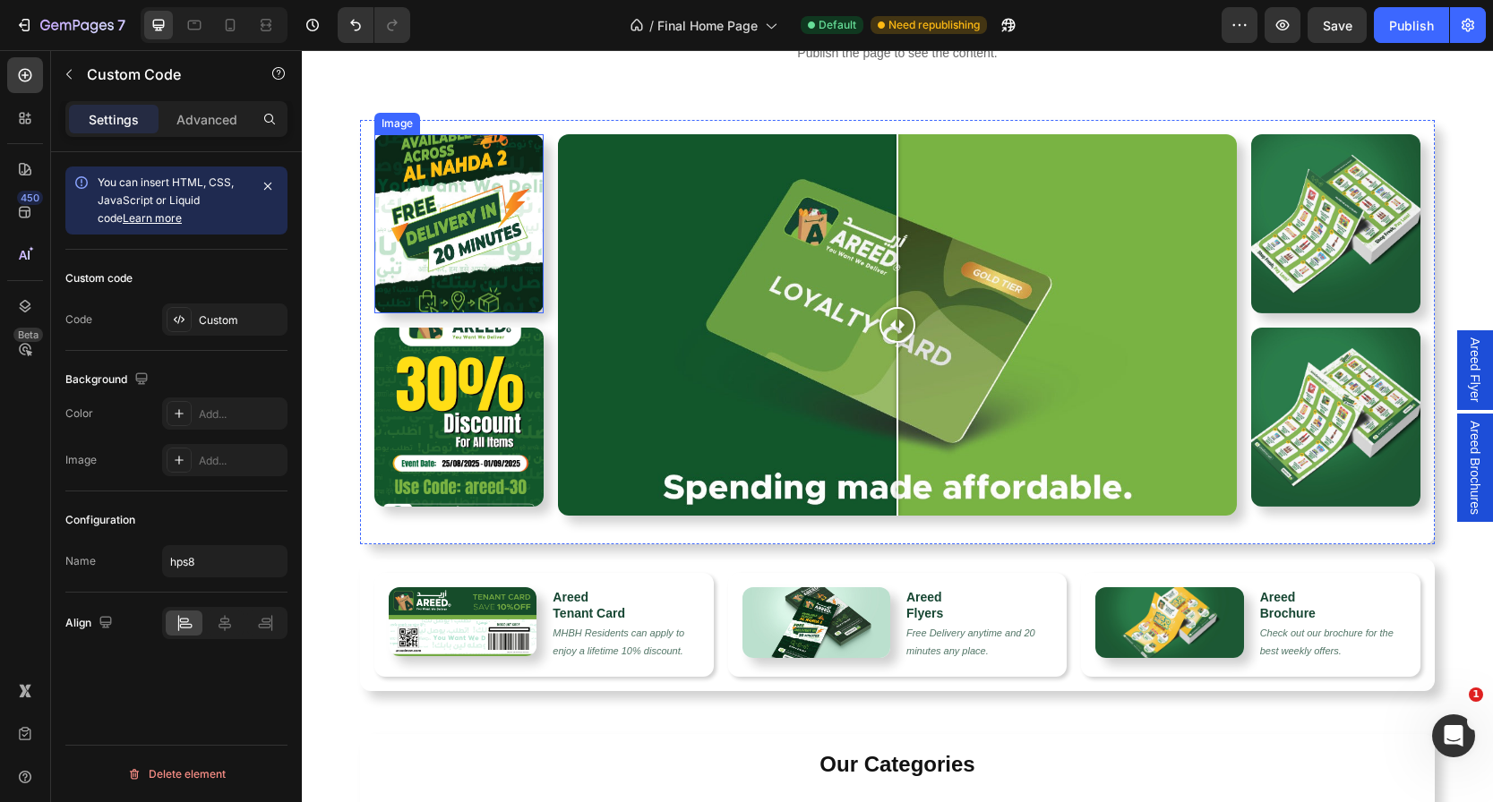
scroll to position [0, 0]
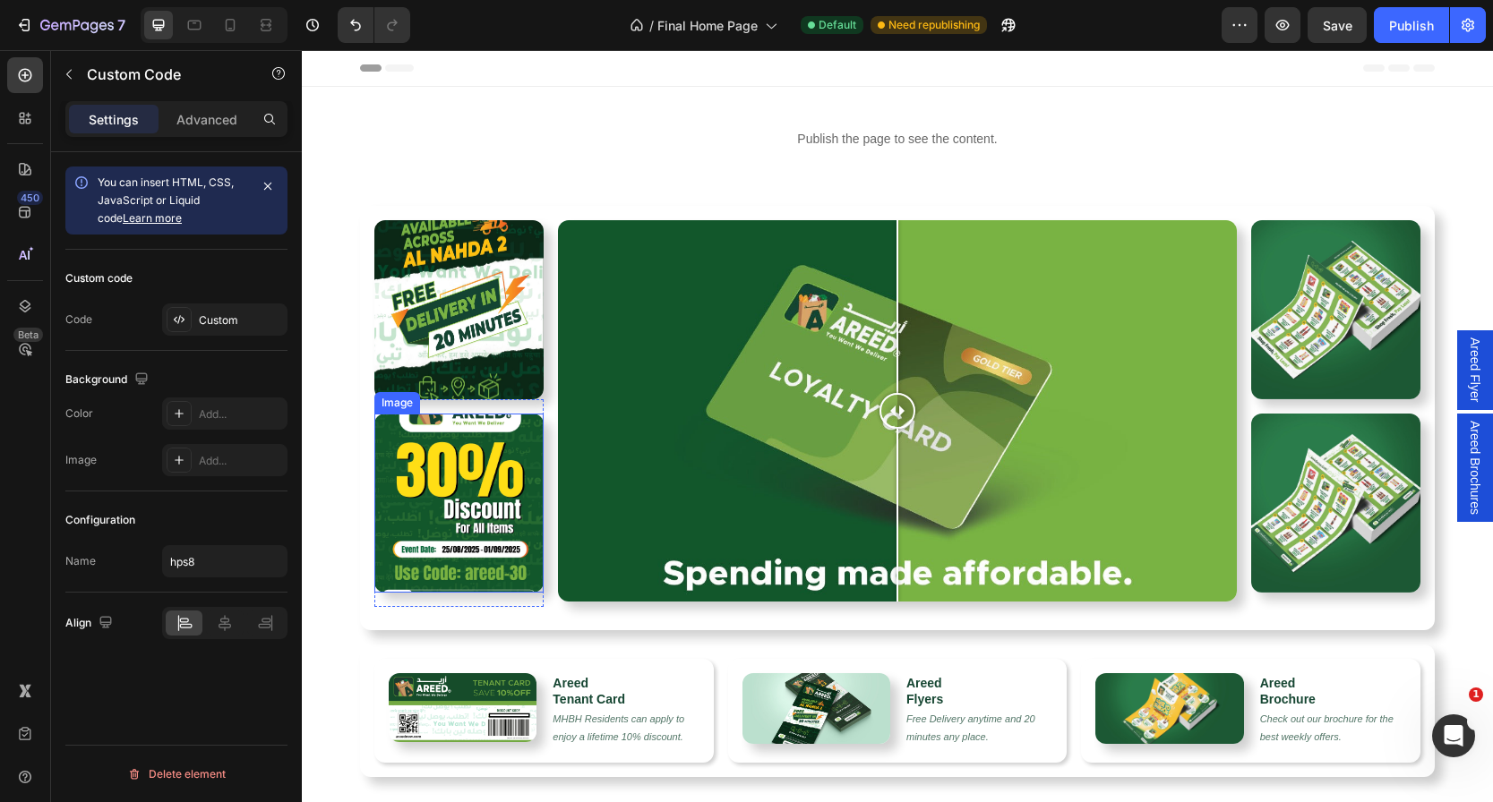
click at [483, 468] on img at bounding box center [458, 503] width 169 height 179
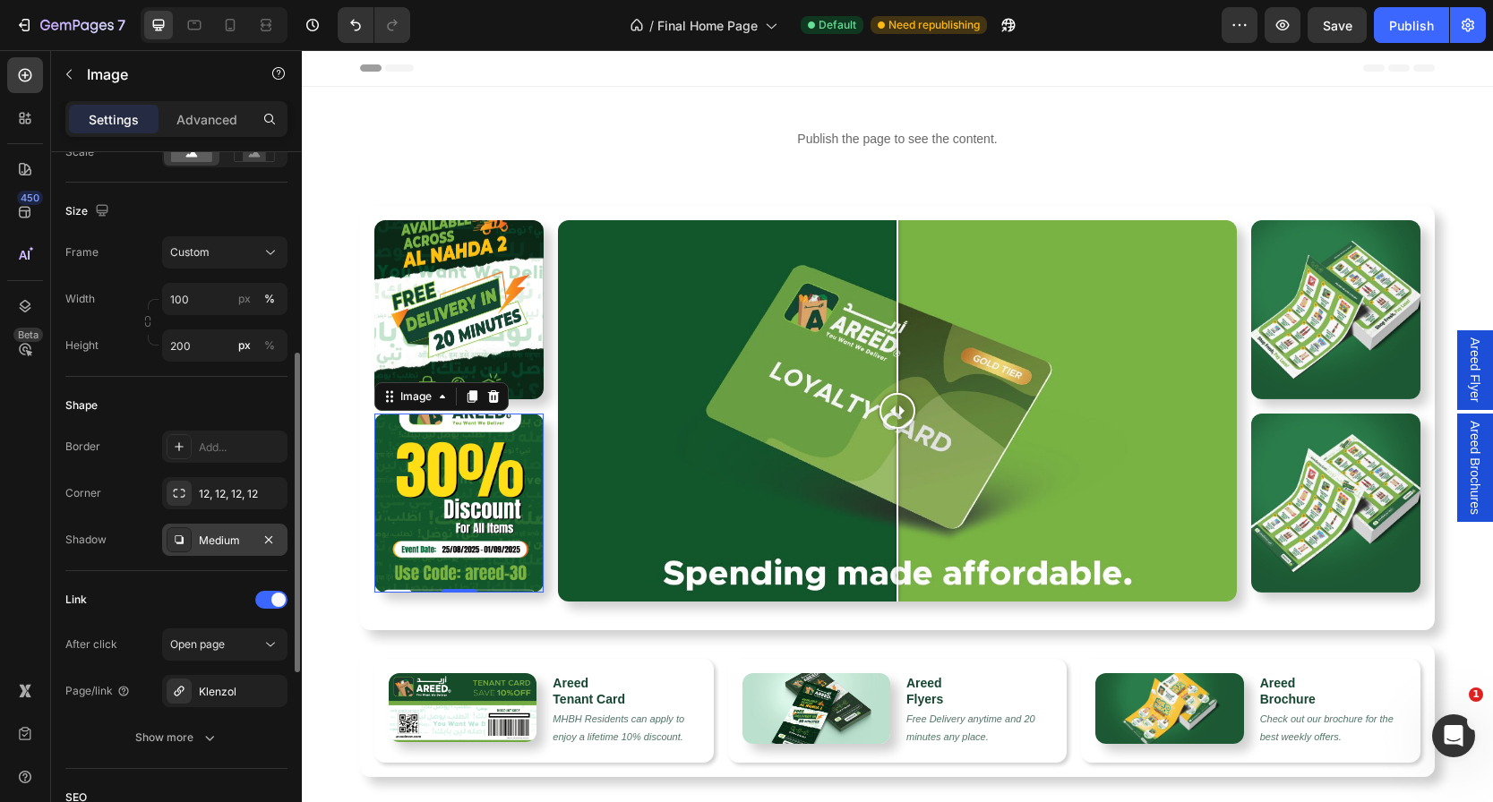
scroll to position [476, 0]
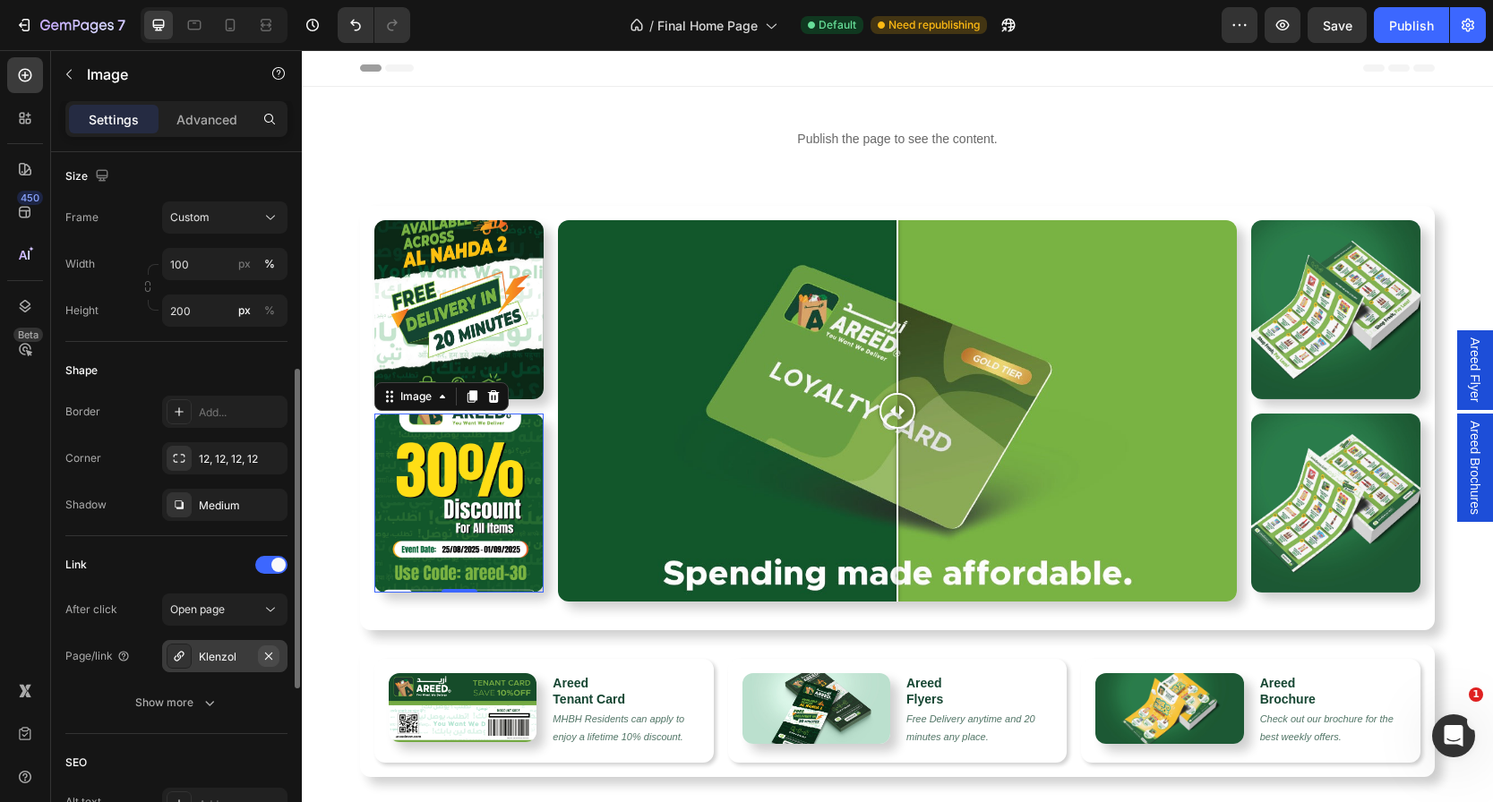
click at [267, 656] on icon "button" at bounding box center [269, 656] width 14 height 14
click at [275, 565] on span at bounding box center [278, 565] width 14 height 14
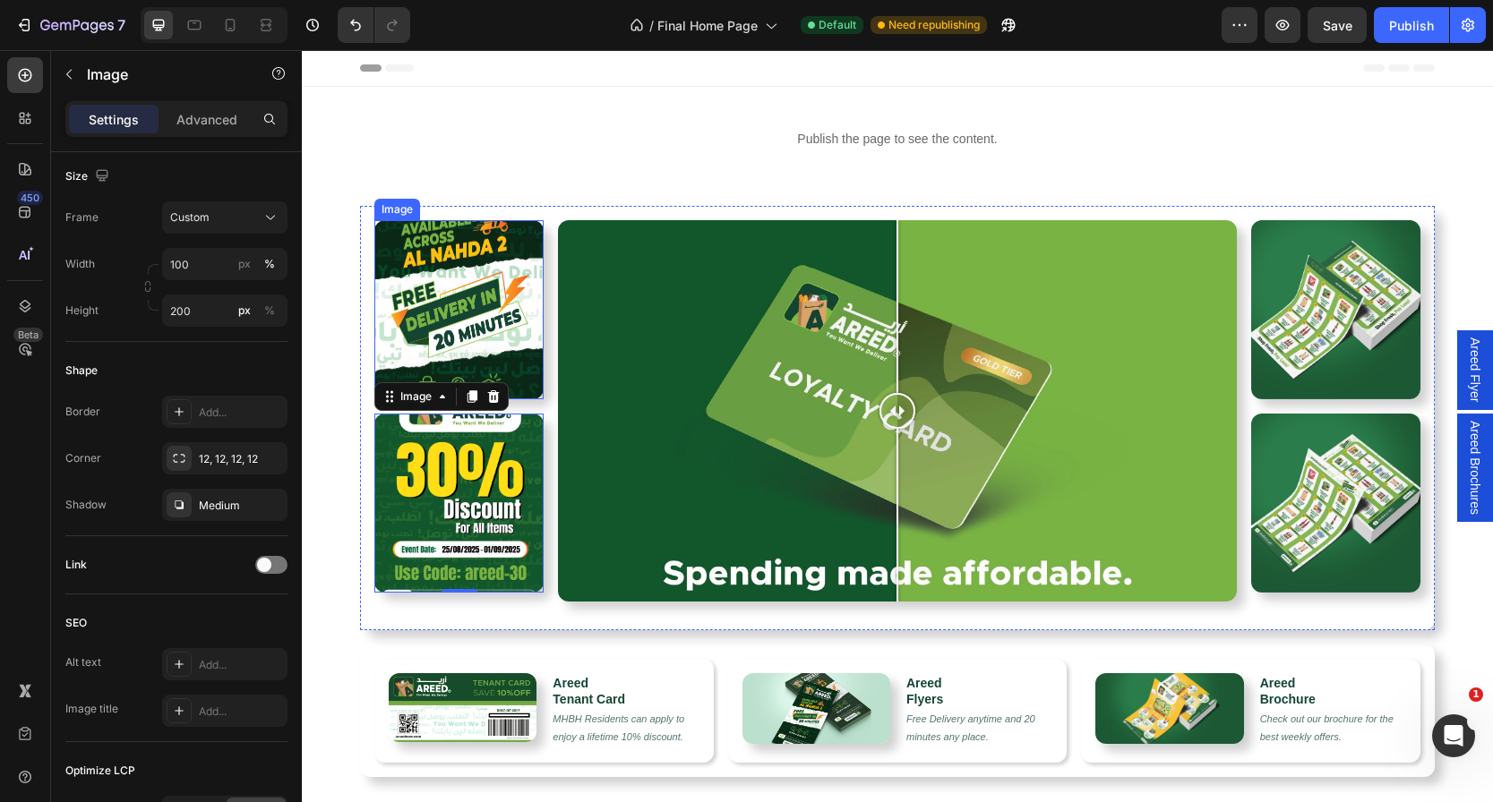
click at [447, 286] on img at bounding box center [458, 309] width 169 height 179
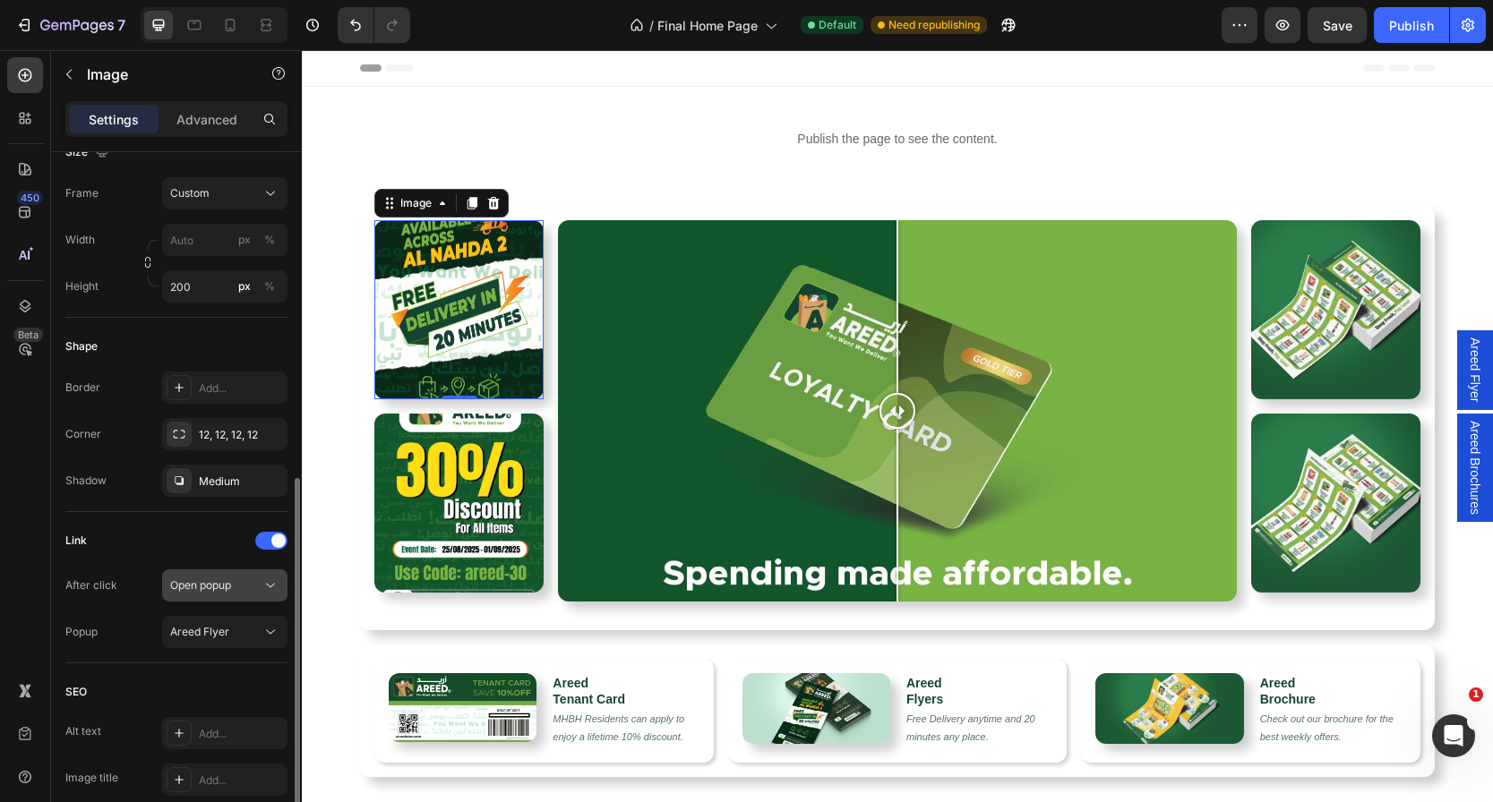
scroll to position [562, 0]
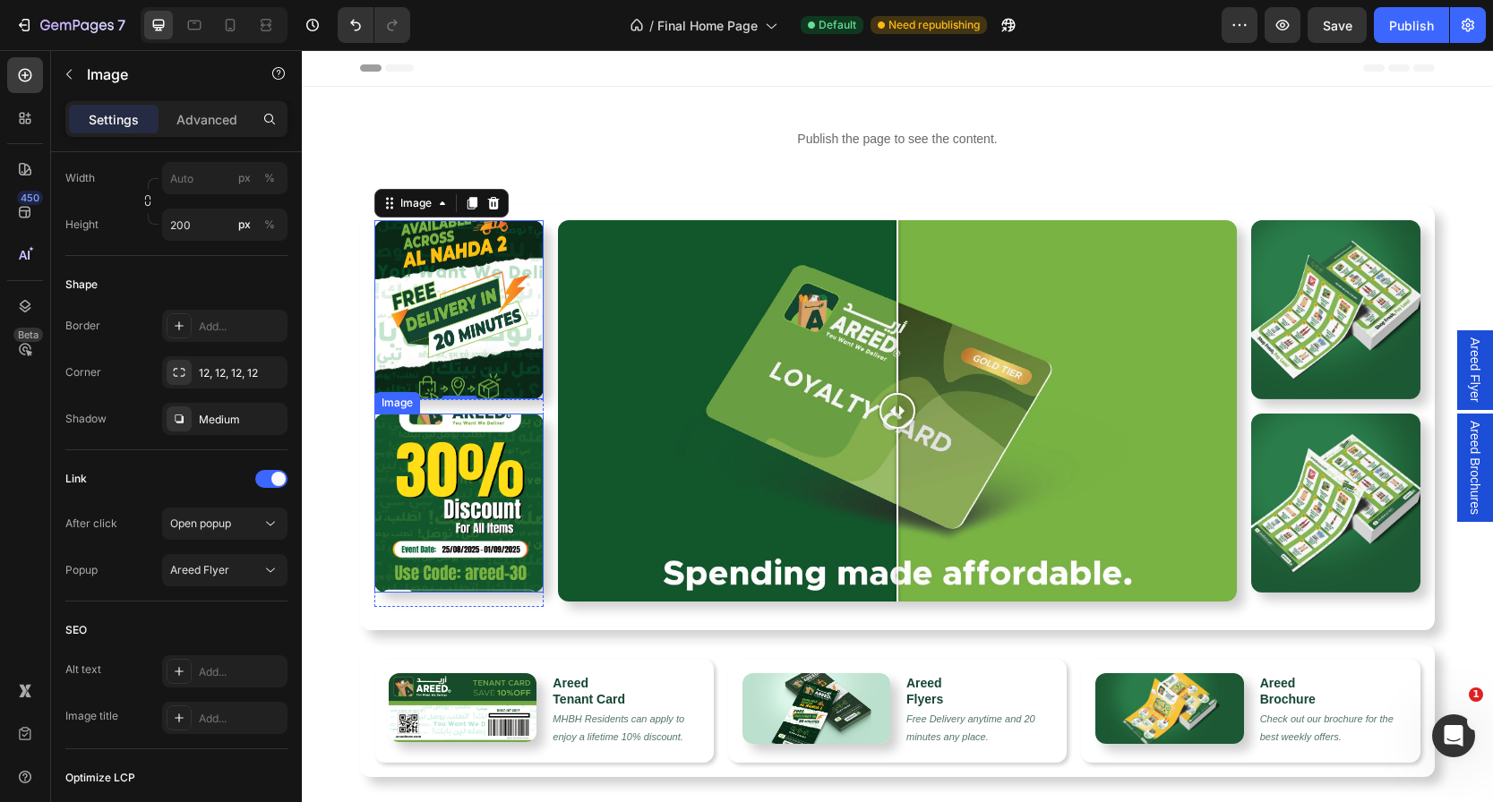
click at [467, 468] on img at bounding box center [458, 503] width 169 height 179
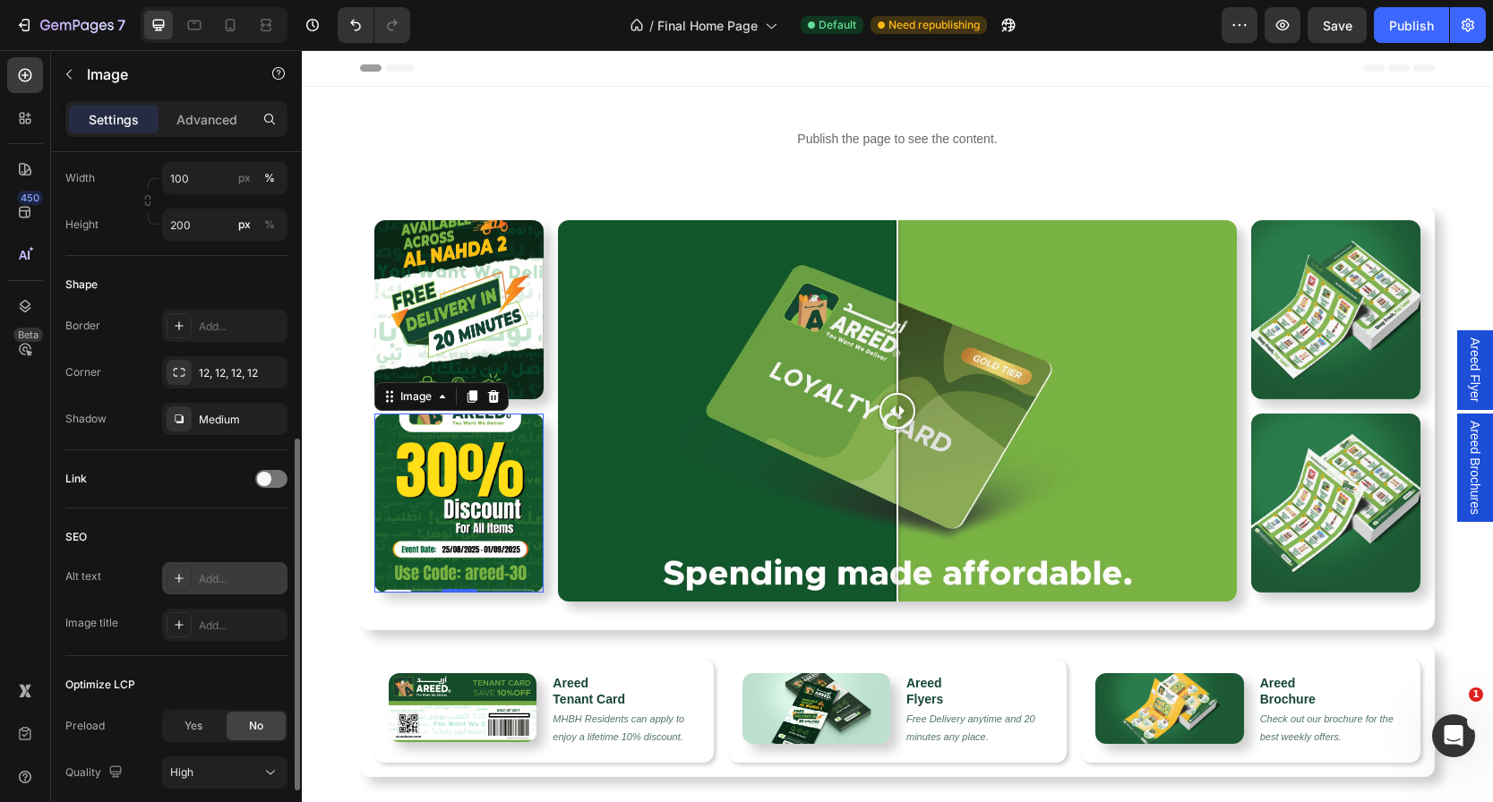
scroll to position [590, 0]
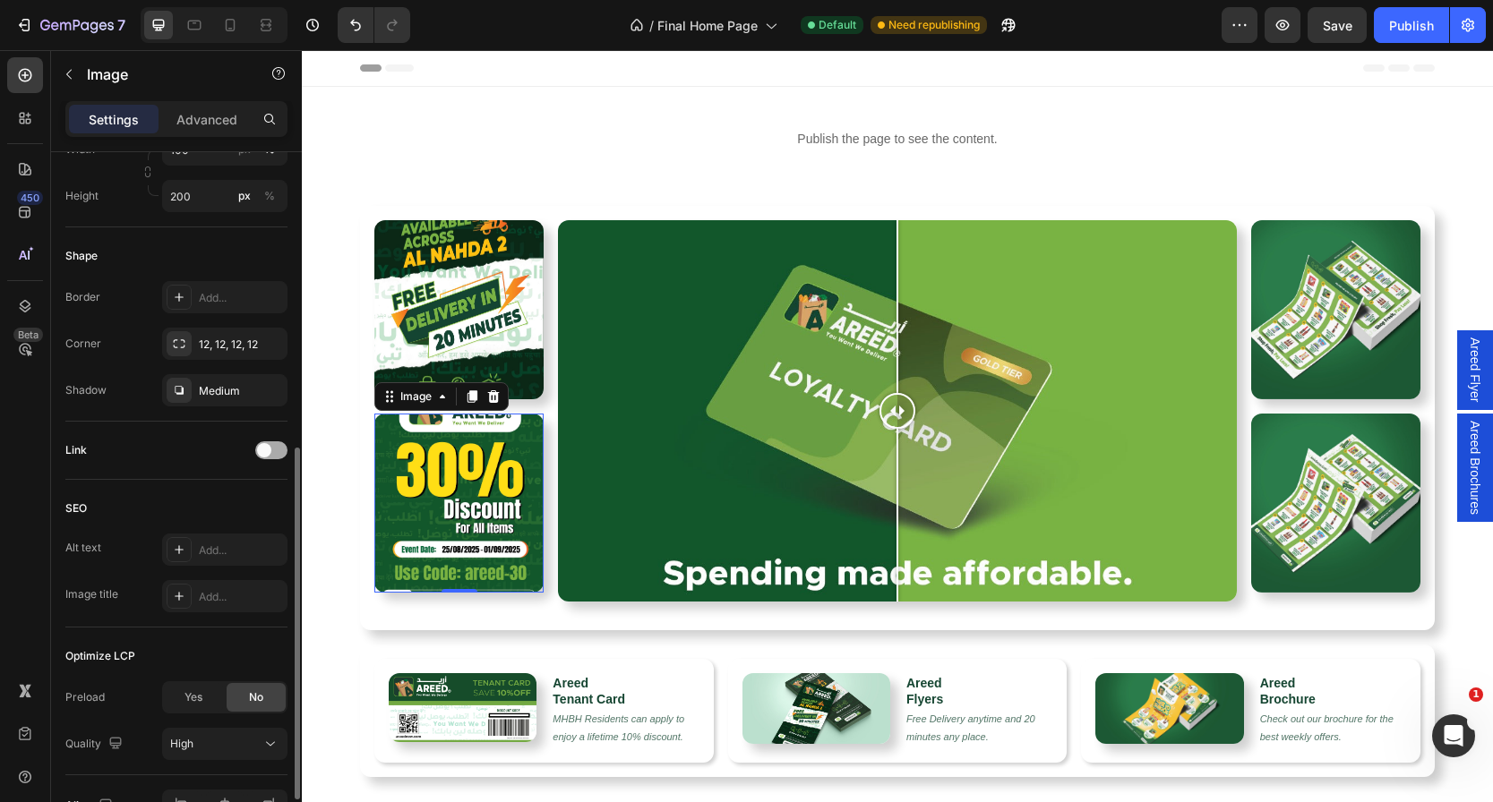
click at [269, 448] on span at bounding box center [264, 450] width 14 height 14
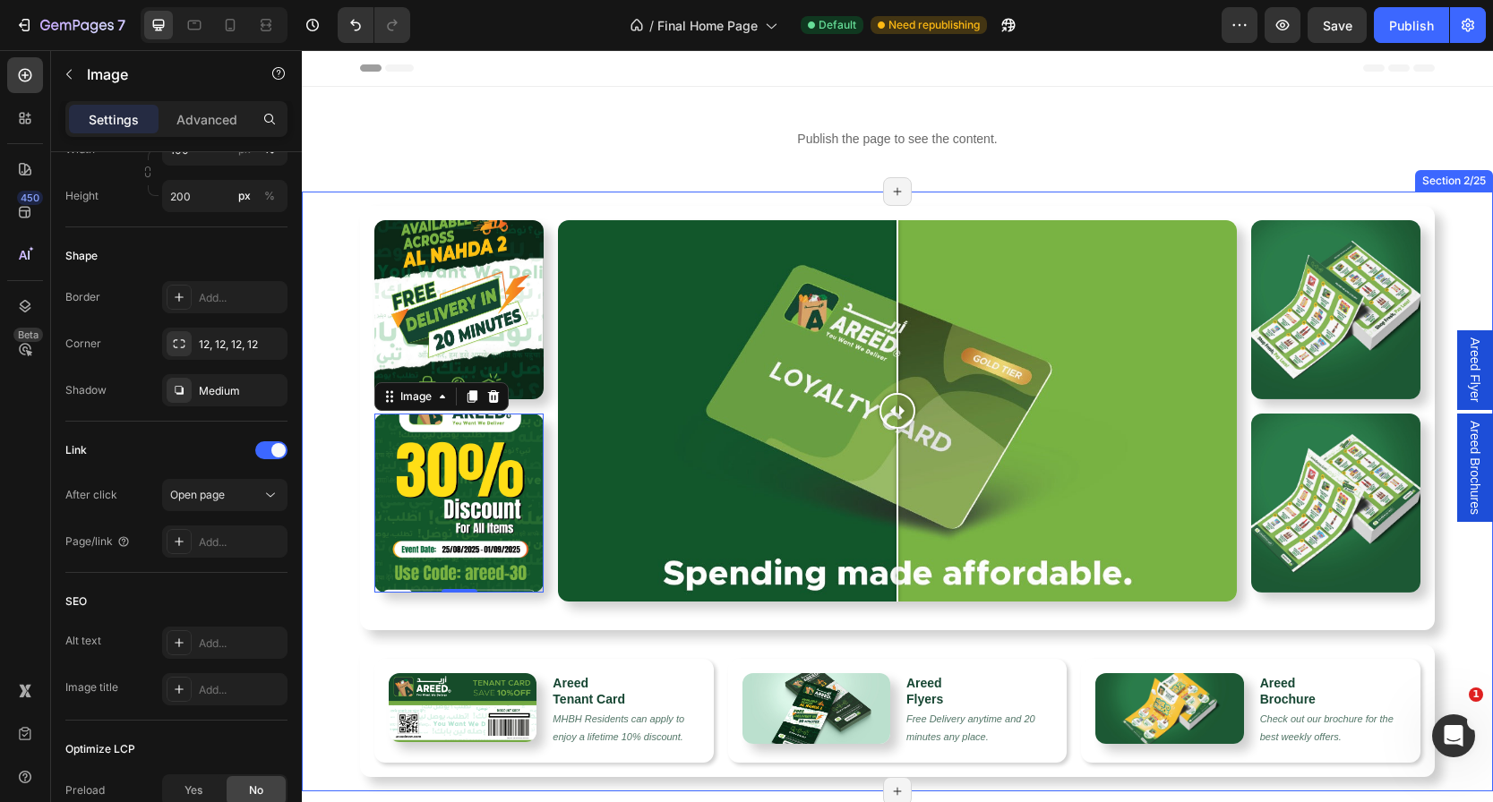
click at [707, 197] on div "Image Image 0 Row Image Comparison Row Row Image Image Row Row Image Areed Tena…" at bounding box center [897, 485] width 1191 height 586
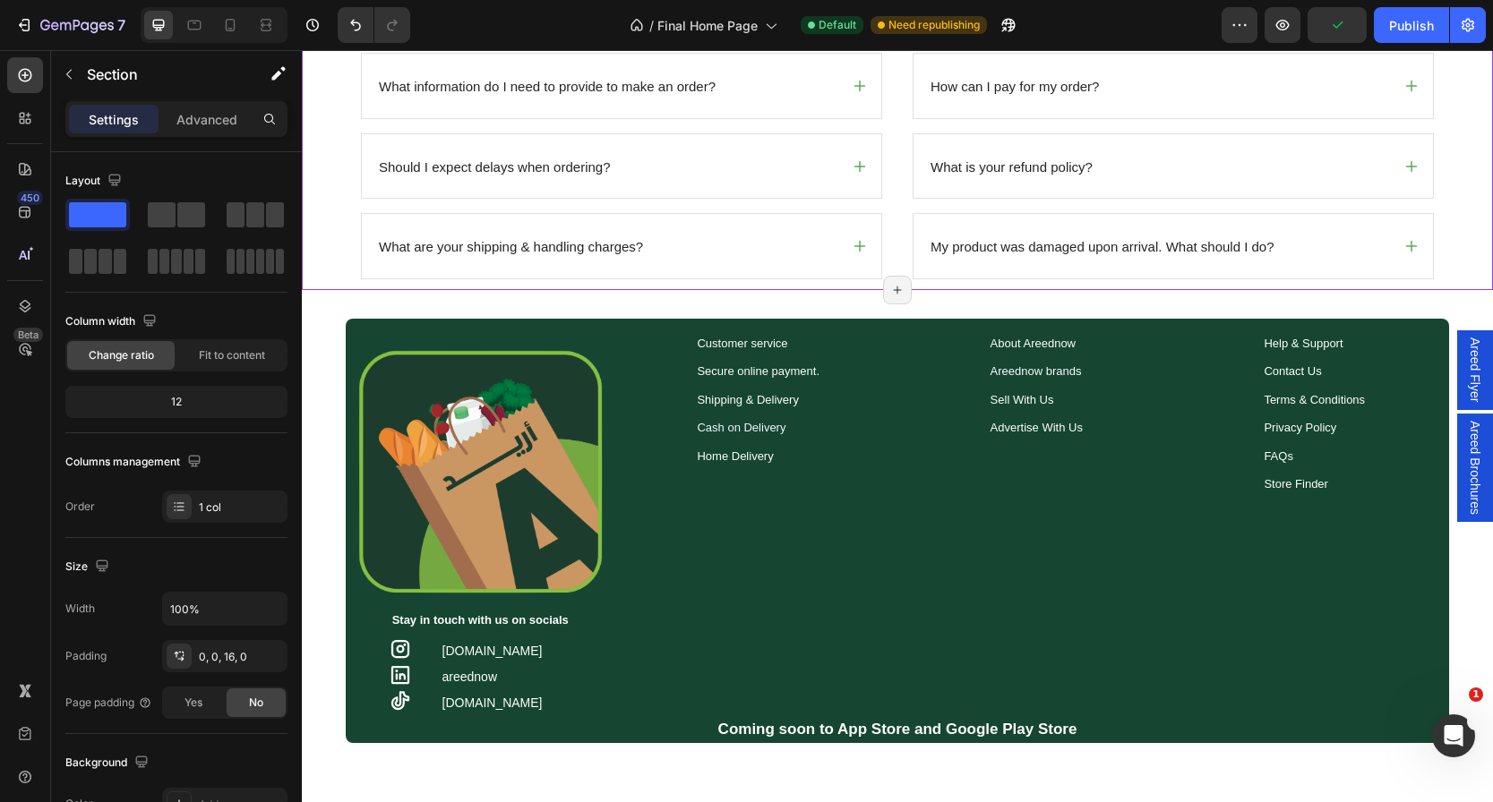
scroll to position [5518, 0]
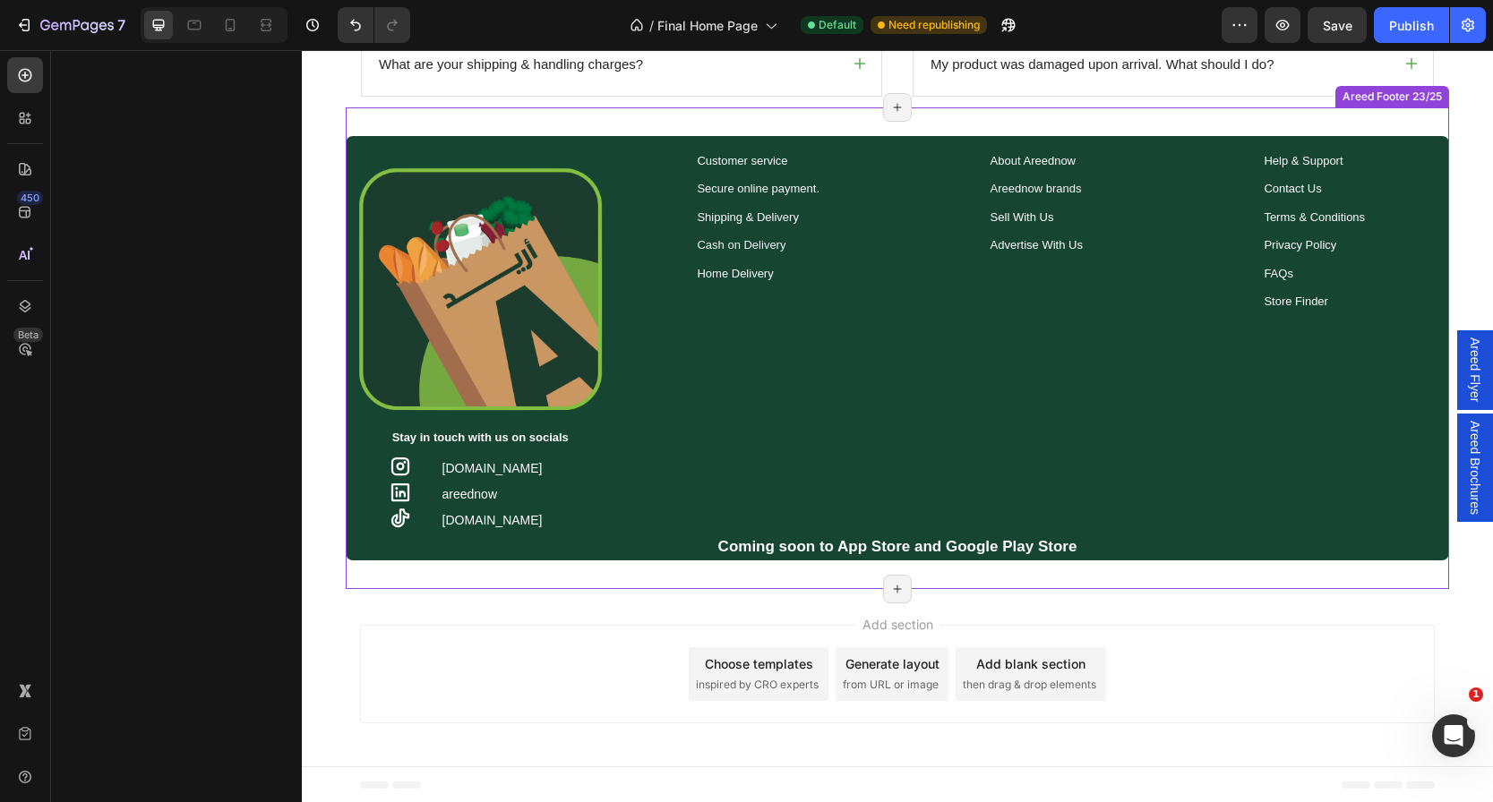
click at [808, 396] on div "Customer service Text Block Secure online payment. Text Block Shipping & Delive…" at bounding box center [759, 342] width 270 height 384
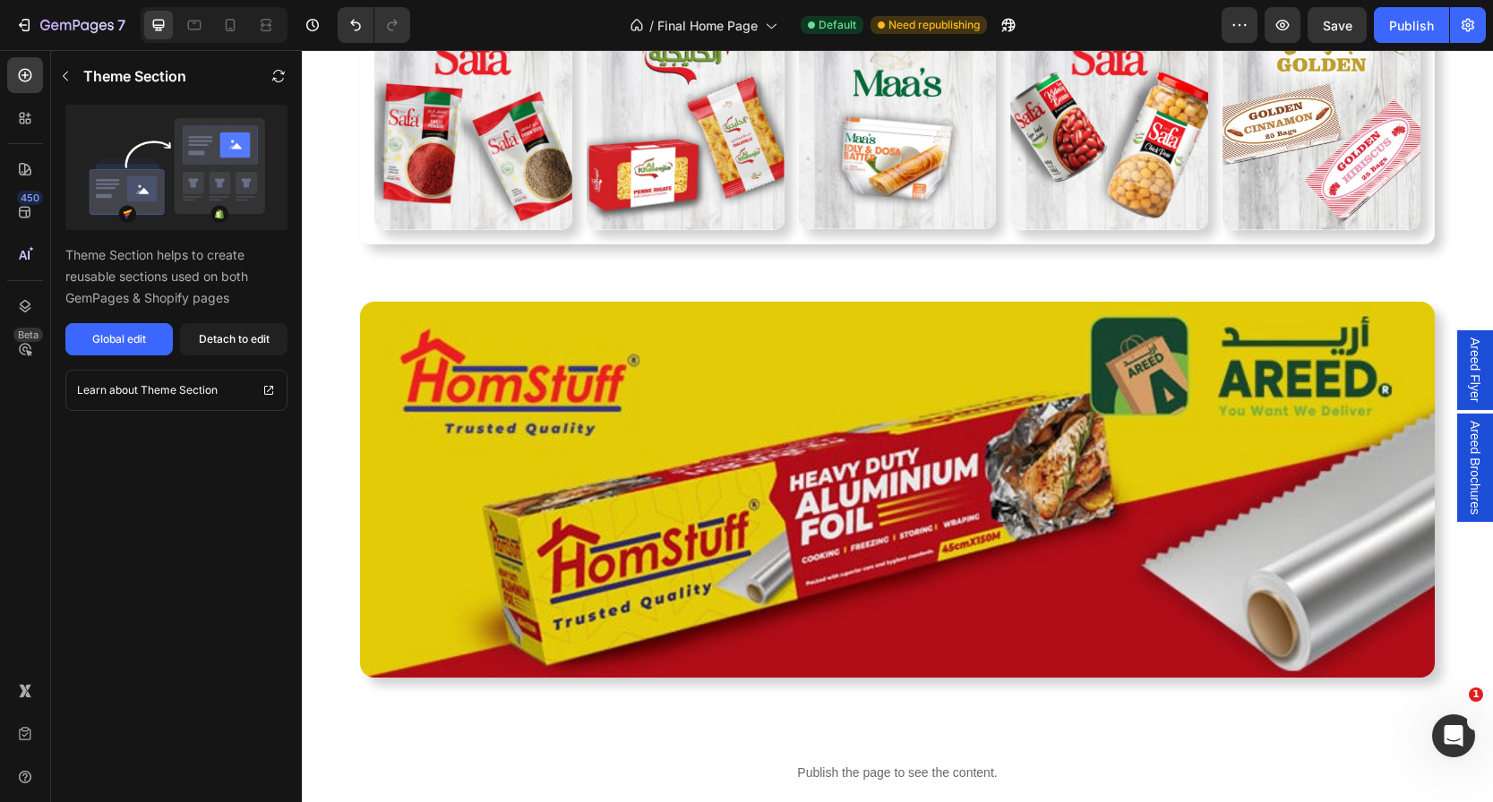
scroll to position [3540, 0]
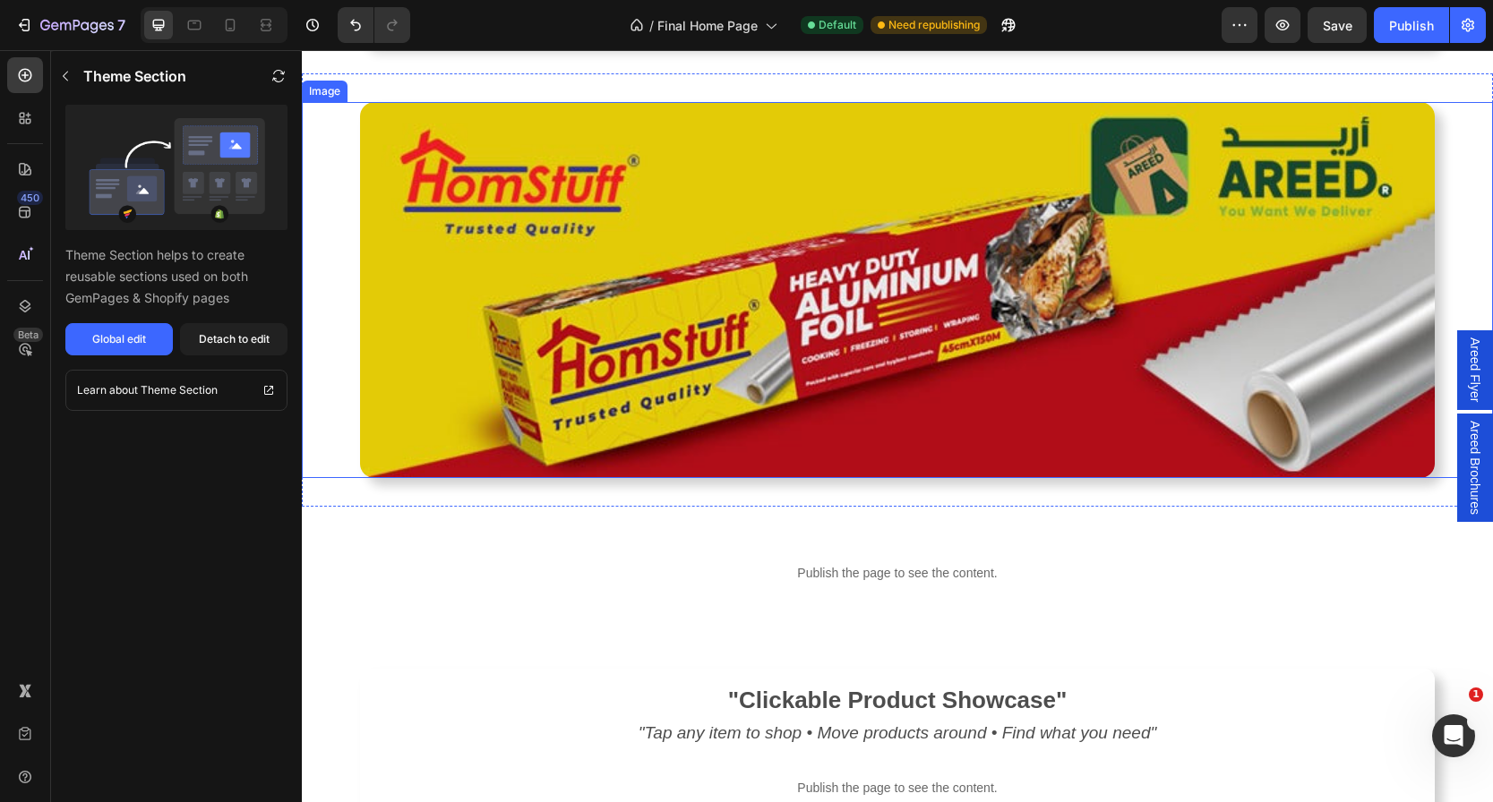
click at [715, 402] on img at bounding box center [897, 290] width 1075 height 376
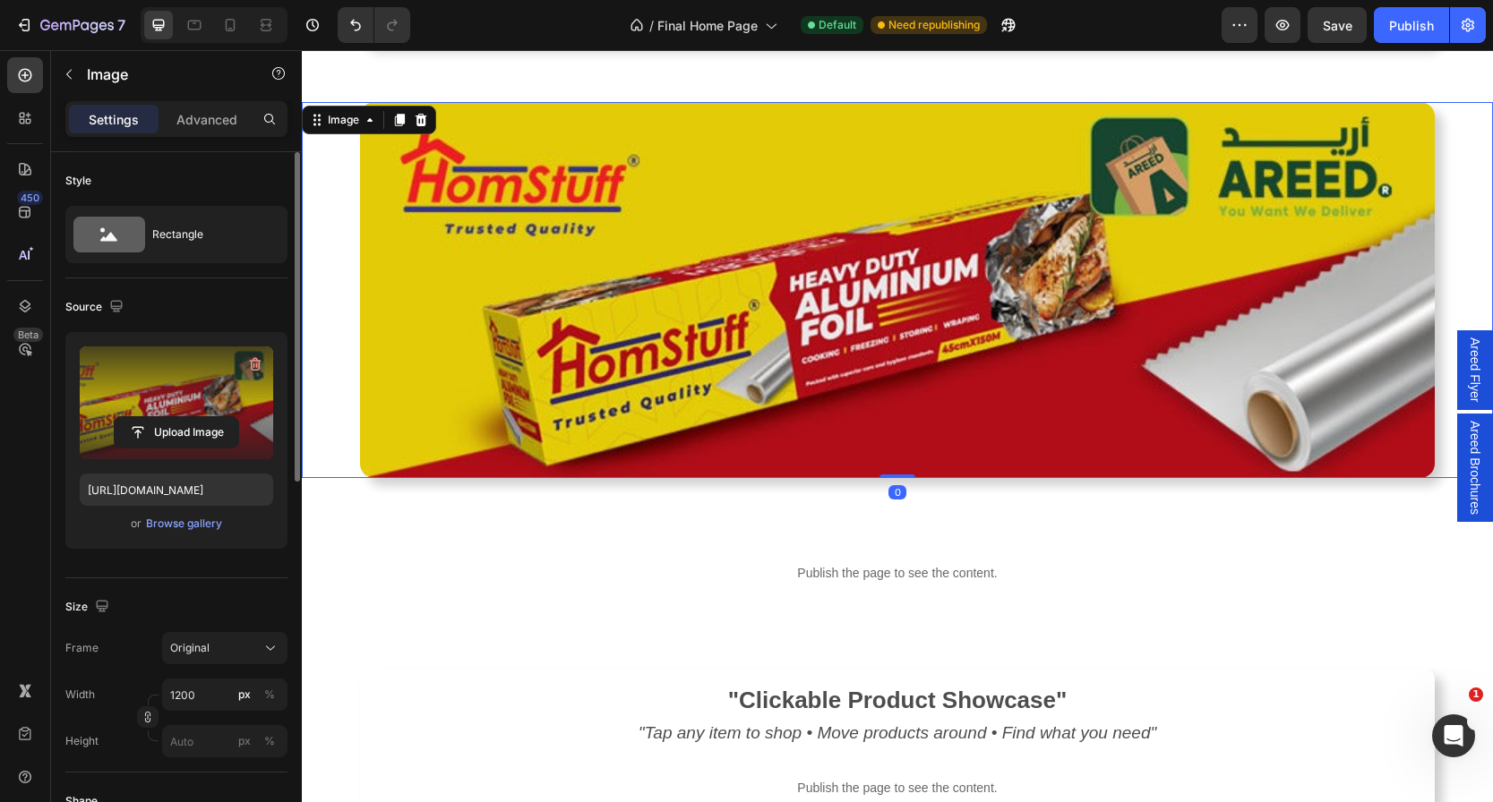
click at [148, 404] on label at bounding box center [176, 403] width 193 height 113
click at [148, 417] on input "file" at bounding box center [177, 432] width 124 height 30
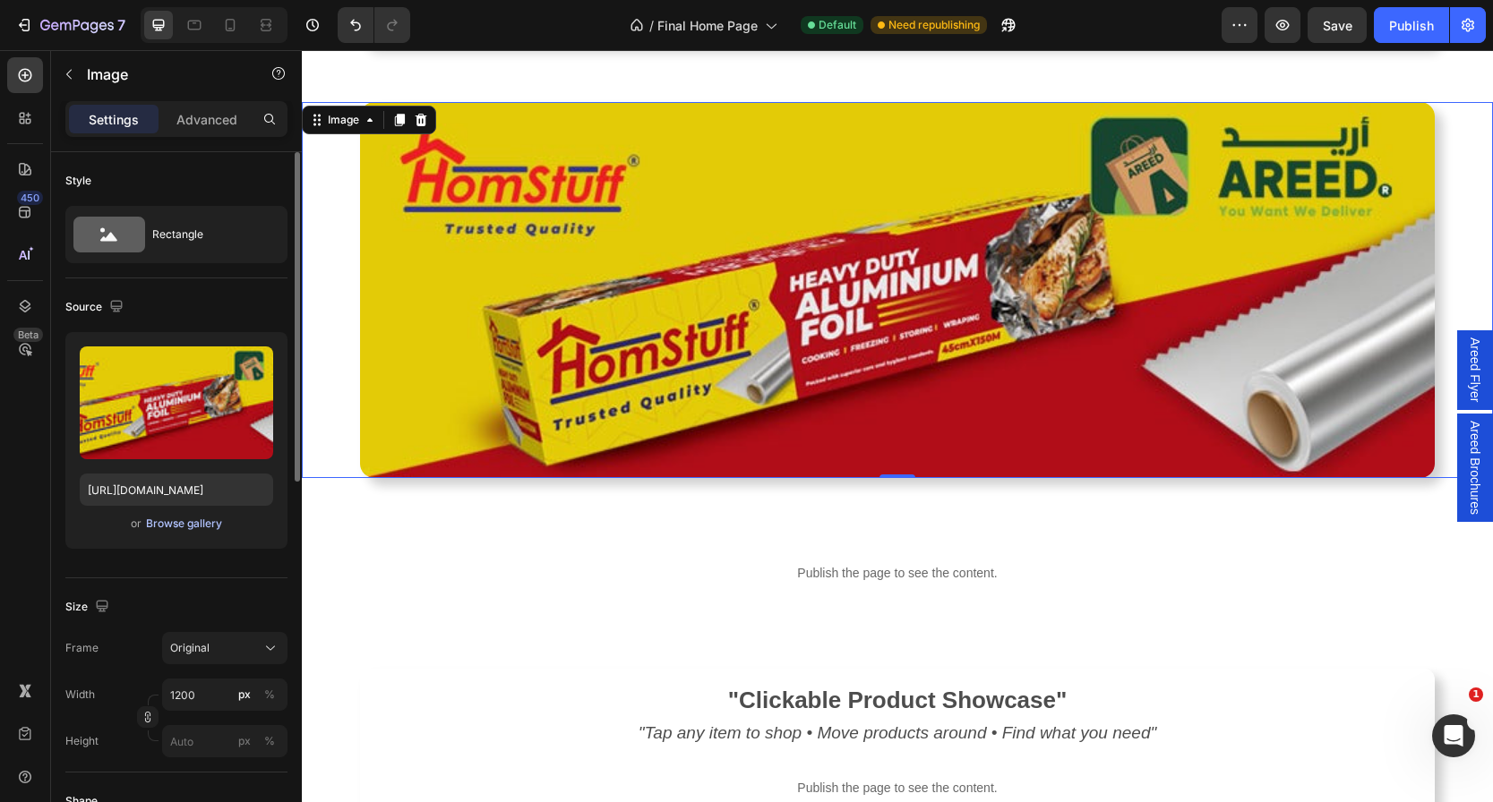
click at [168, 525] on div "Browse gallery" at bounding box center [184, 524] width 76 height 16
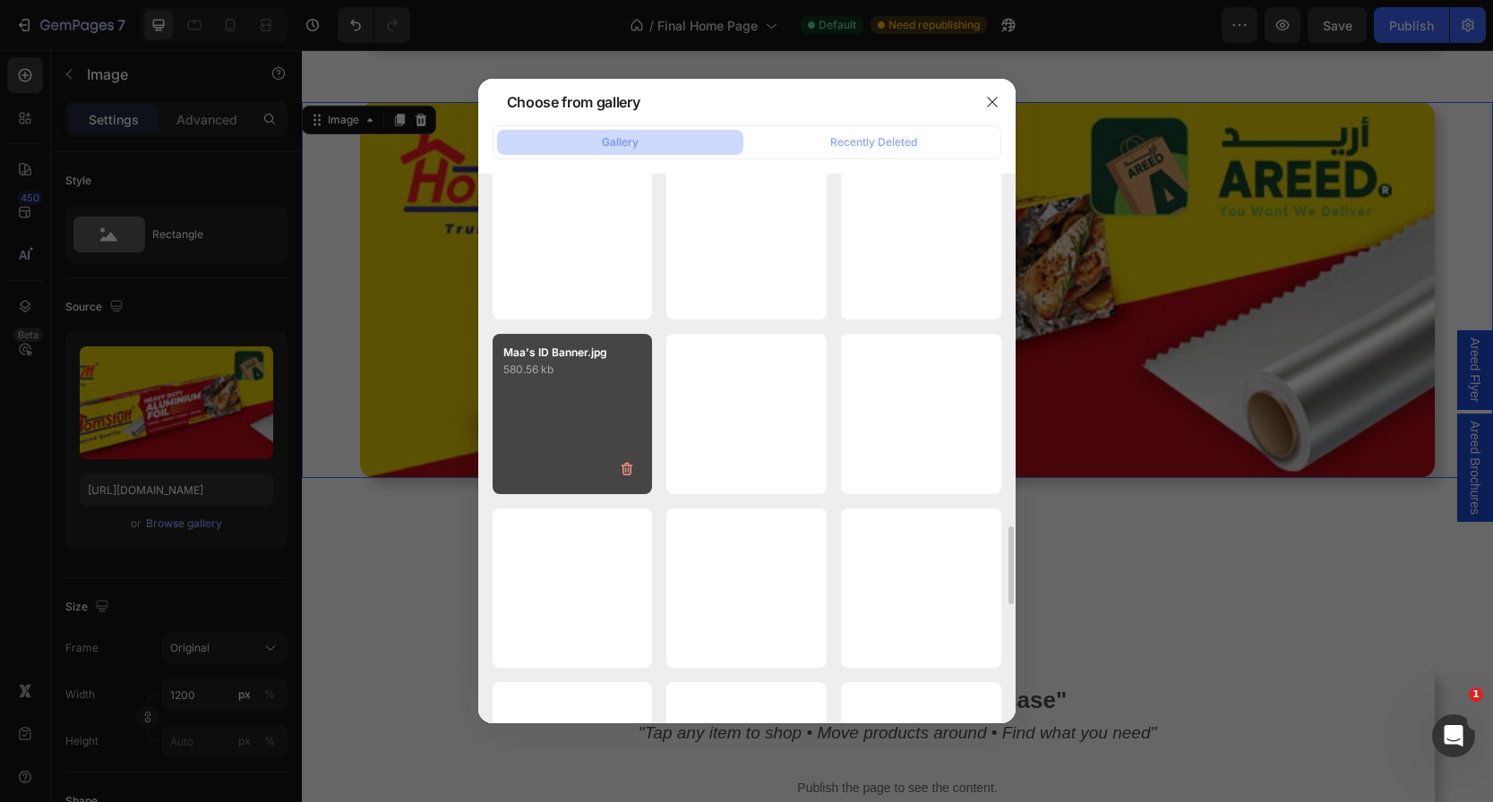
scroll to position [2497, 0]
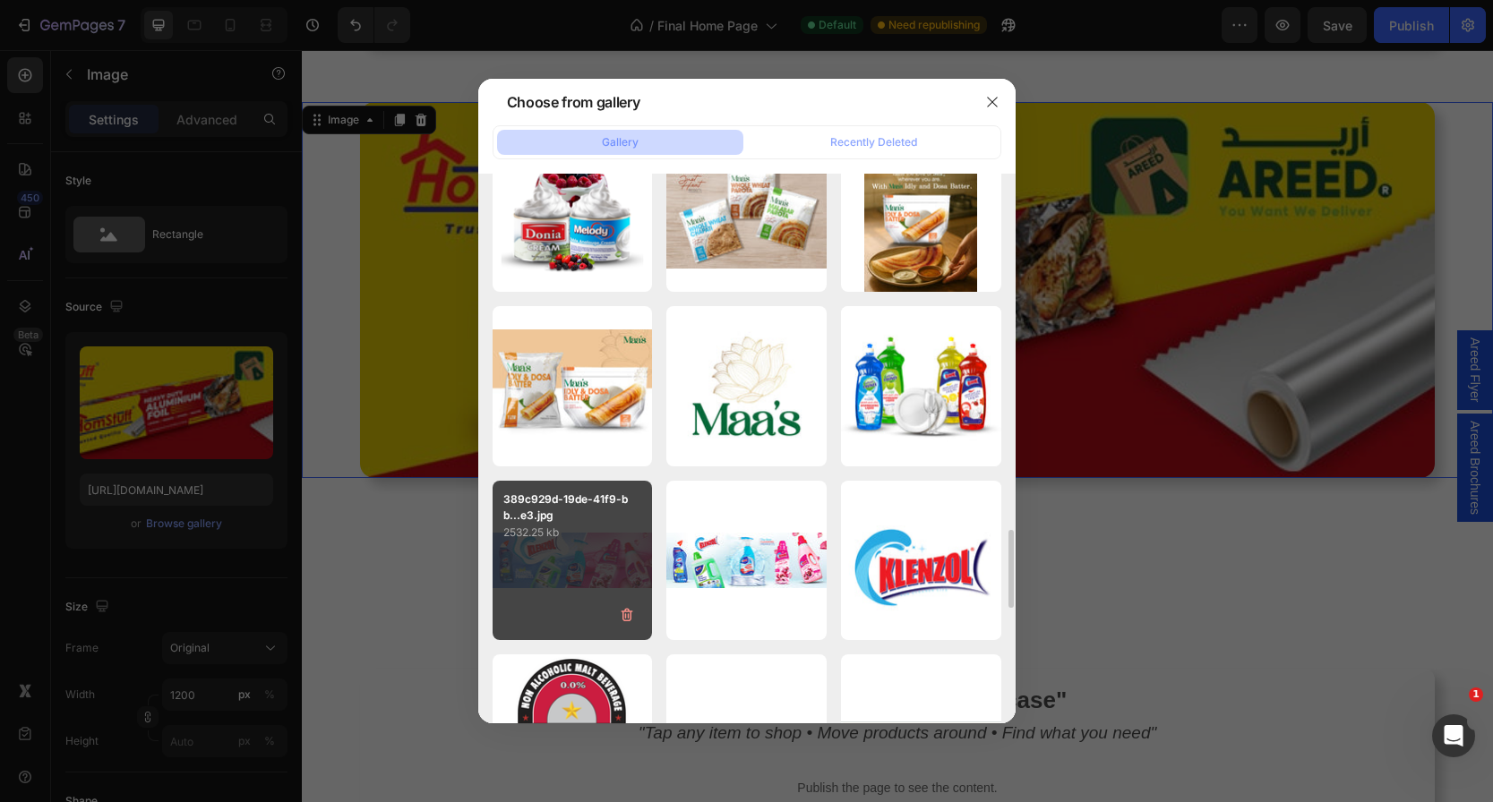
click at [571, 552] on div "389c929d-19de-41f9-bb...e3.jpg 2532.25 kb" at bounding box center [573, 561] width 160 height 160
type input "[URL][DOMAIN_NAME]"
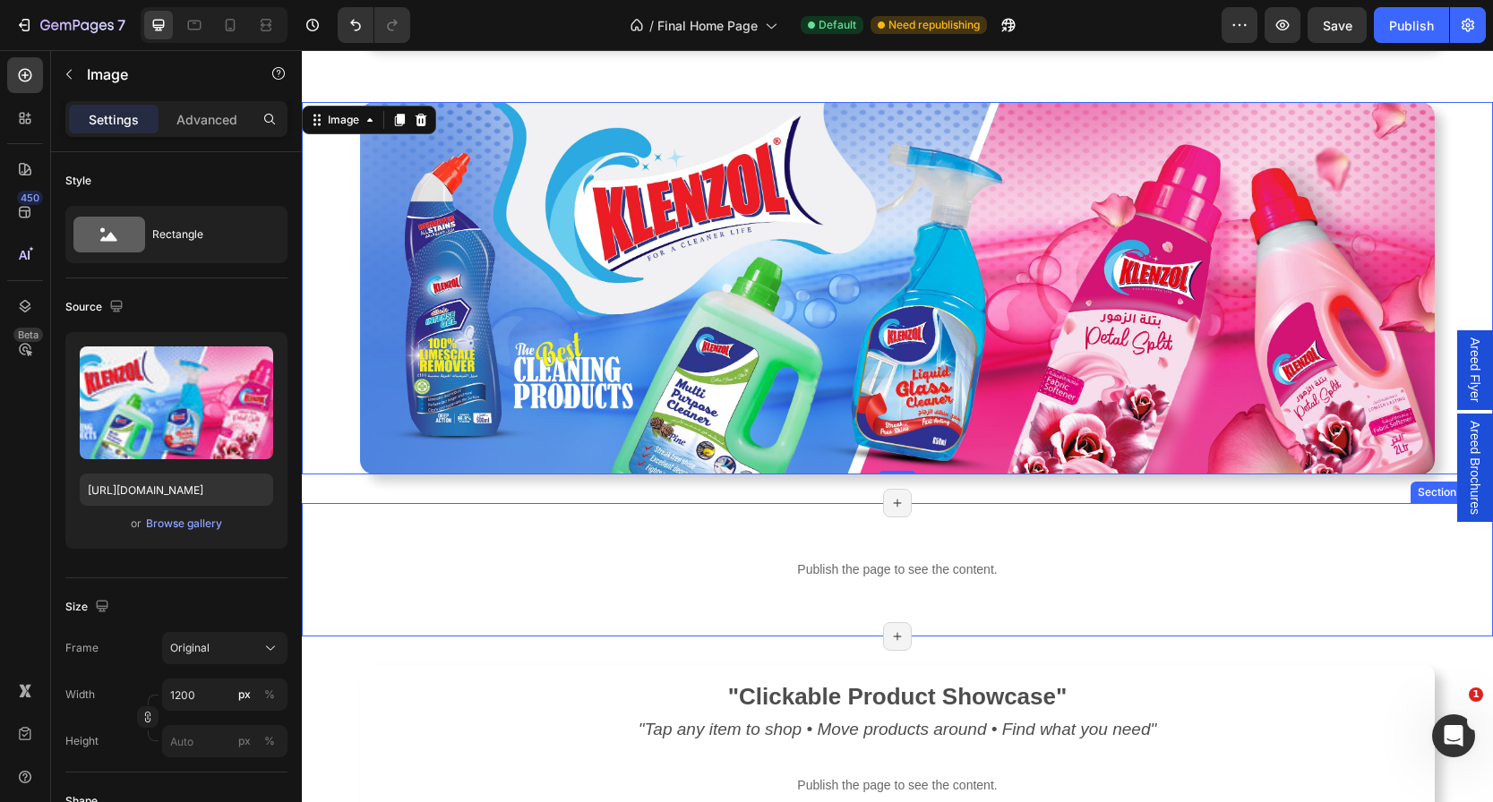
click at [545, 521] on div "Publish the page to see the content. hps6 Row Section 17/25 Page has reached Sh…" at bounding box center [897, 569] width 1191 height 133
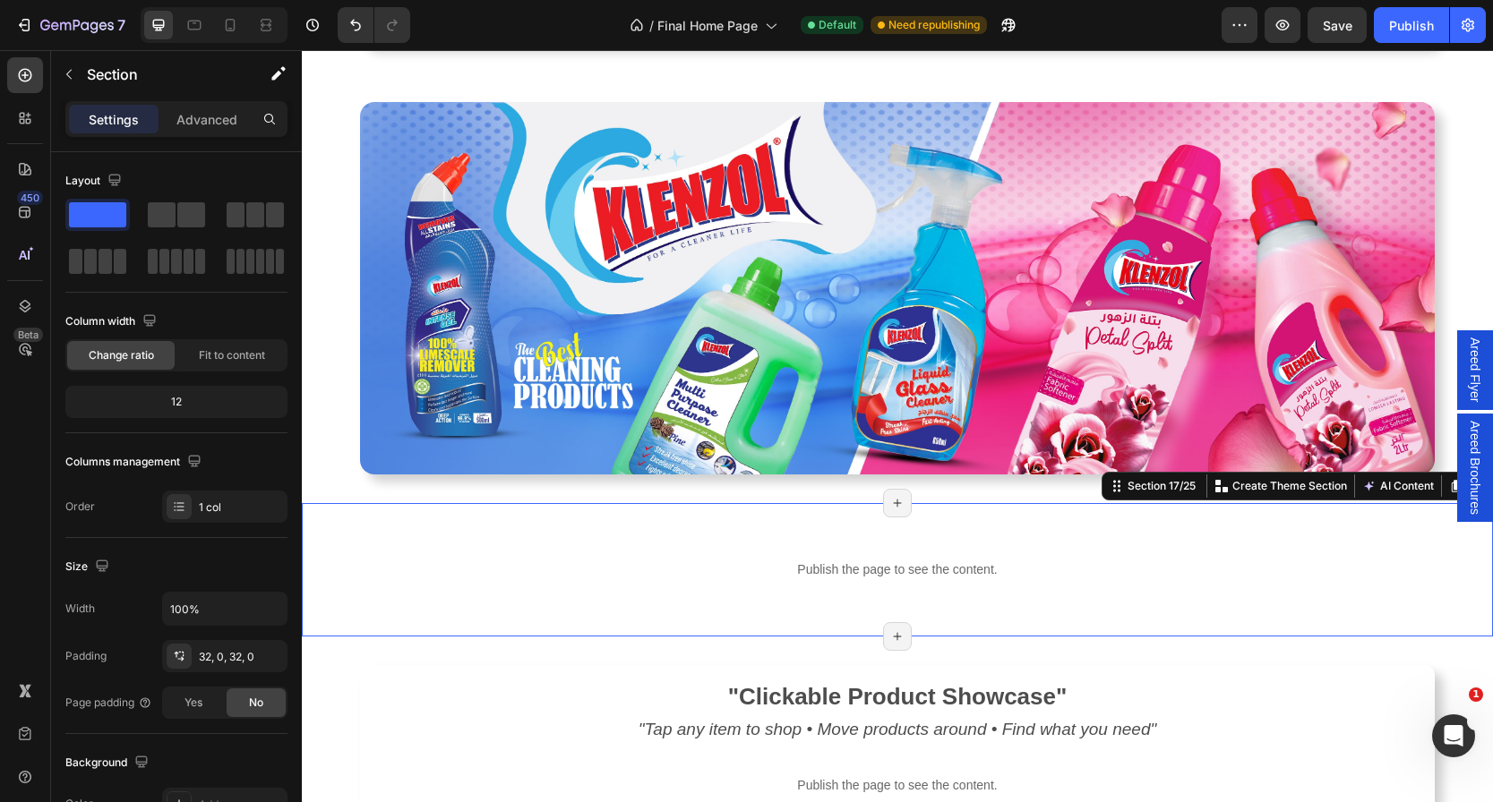
click at [811, 522] on div "Publish the page to see the content. hps6 Row Section 17/25 Create Theme Sectio…" at bounding box center [897, 569] width 1191 height 133
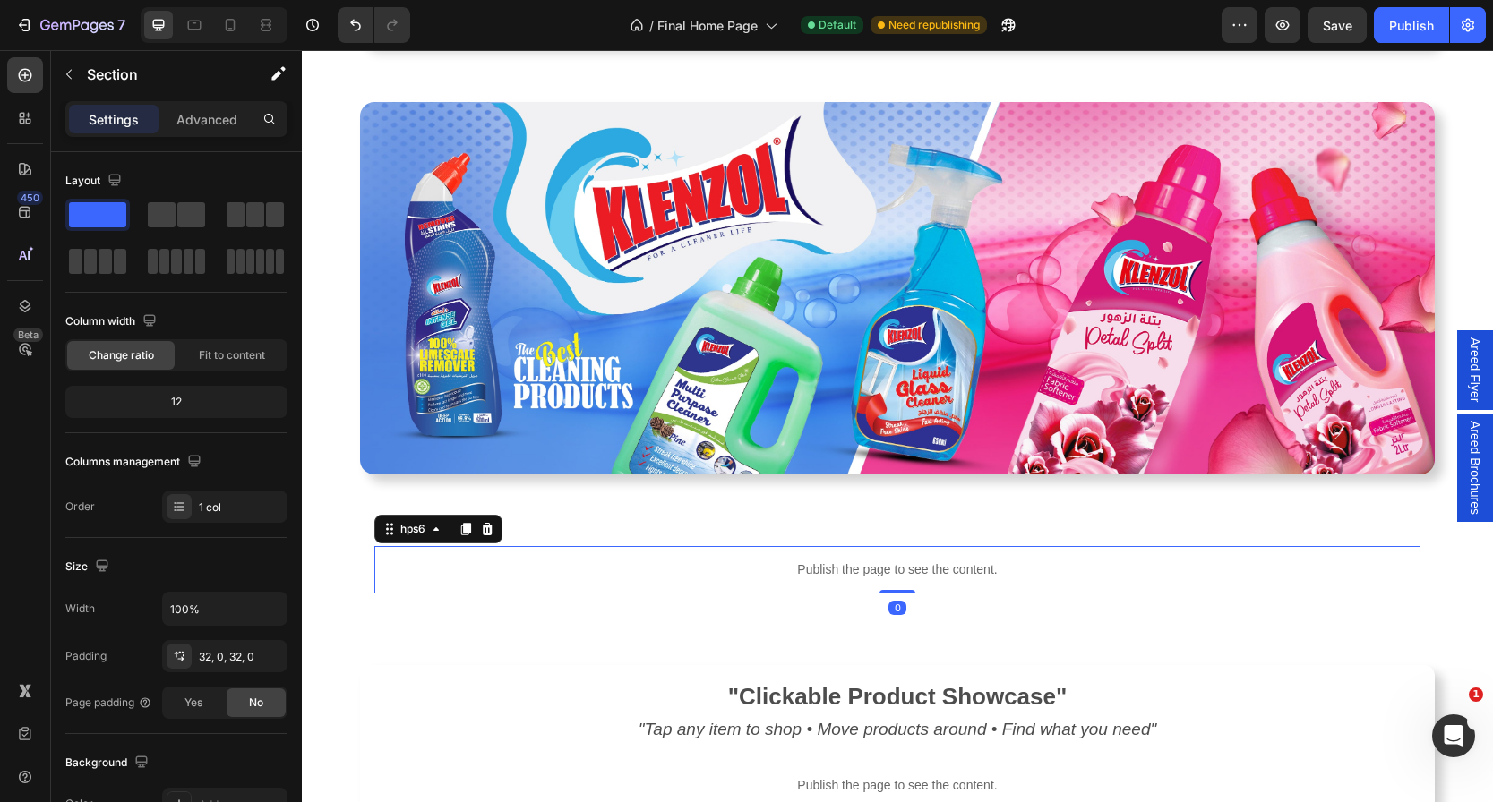
click at [815, 569] on p "Publish the page to see the content." at bounding box center [897, 570] width 1046 height 19
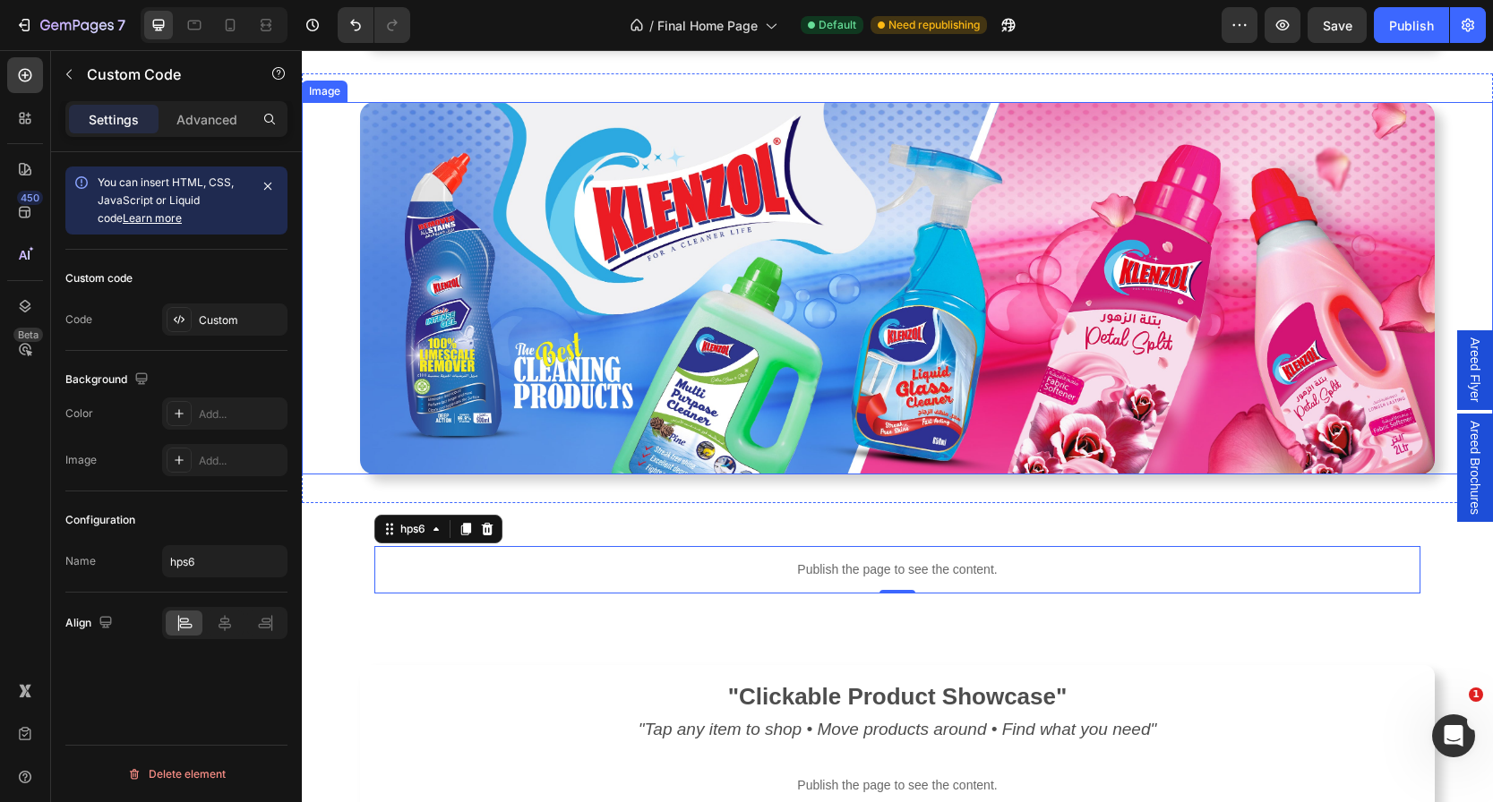
click at [842, 307] on img at bounding box center [897, 288] width 1075 height 373
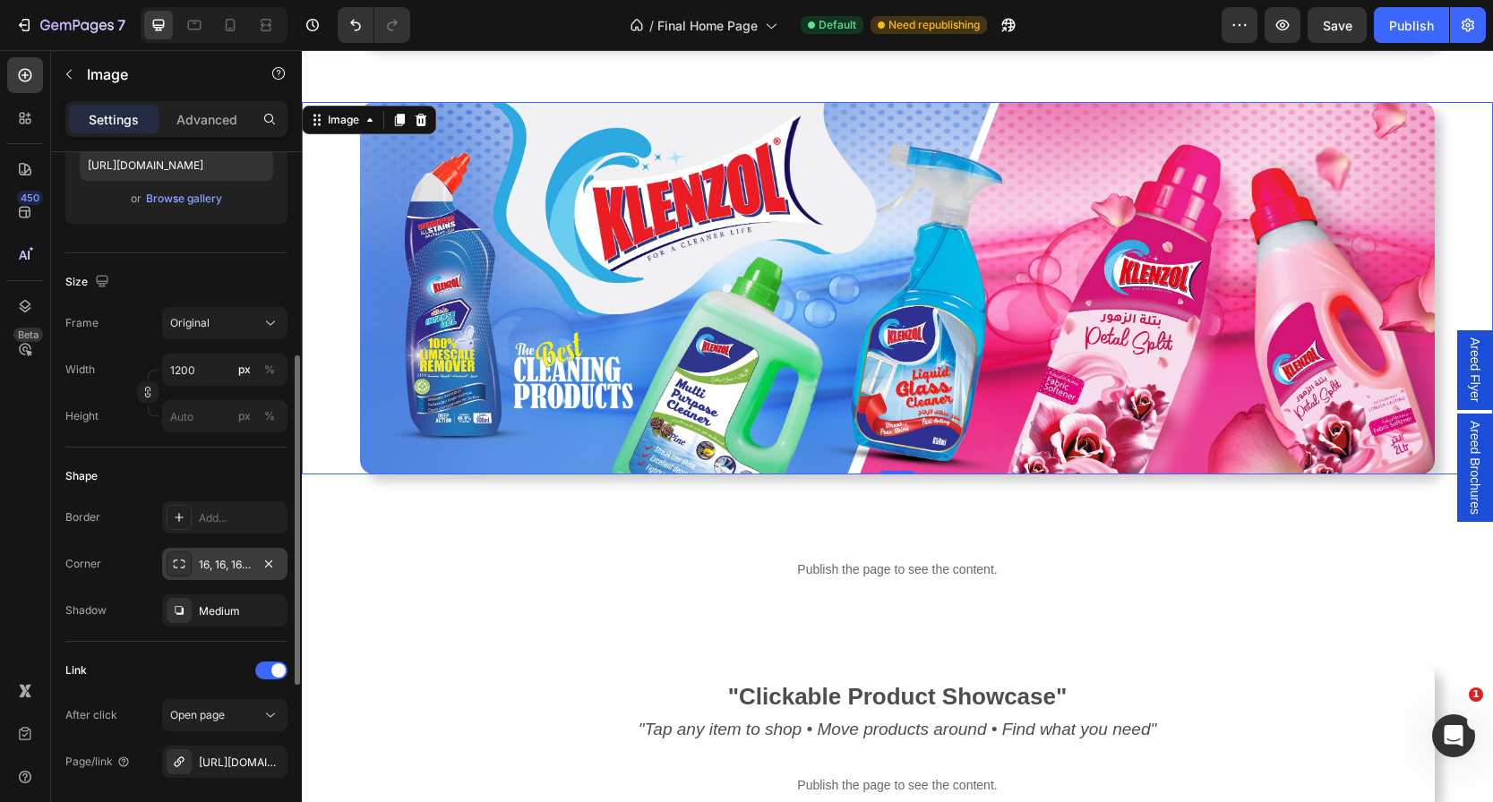
scroll to position [617, 0]
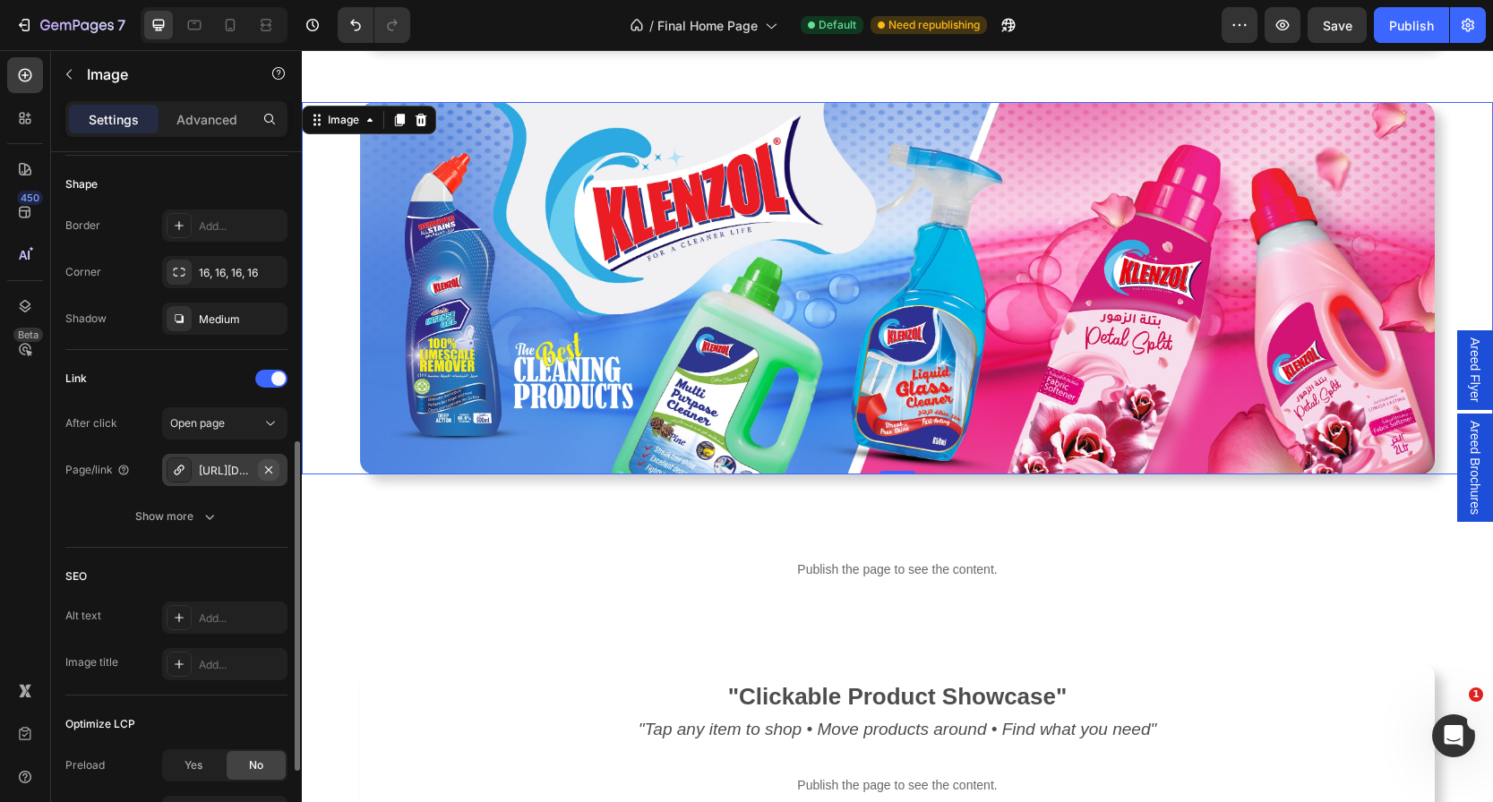
click at [264, 467] on icon "button" at bounding box center [269, 470] width 14 height 14
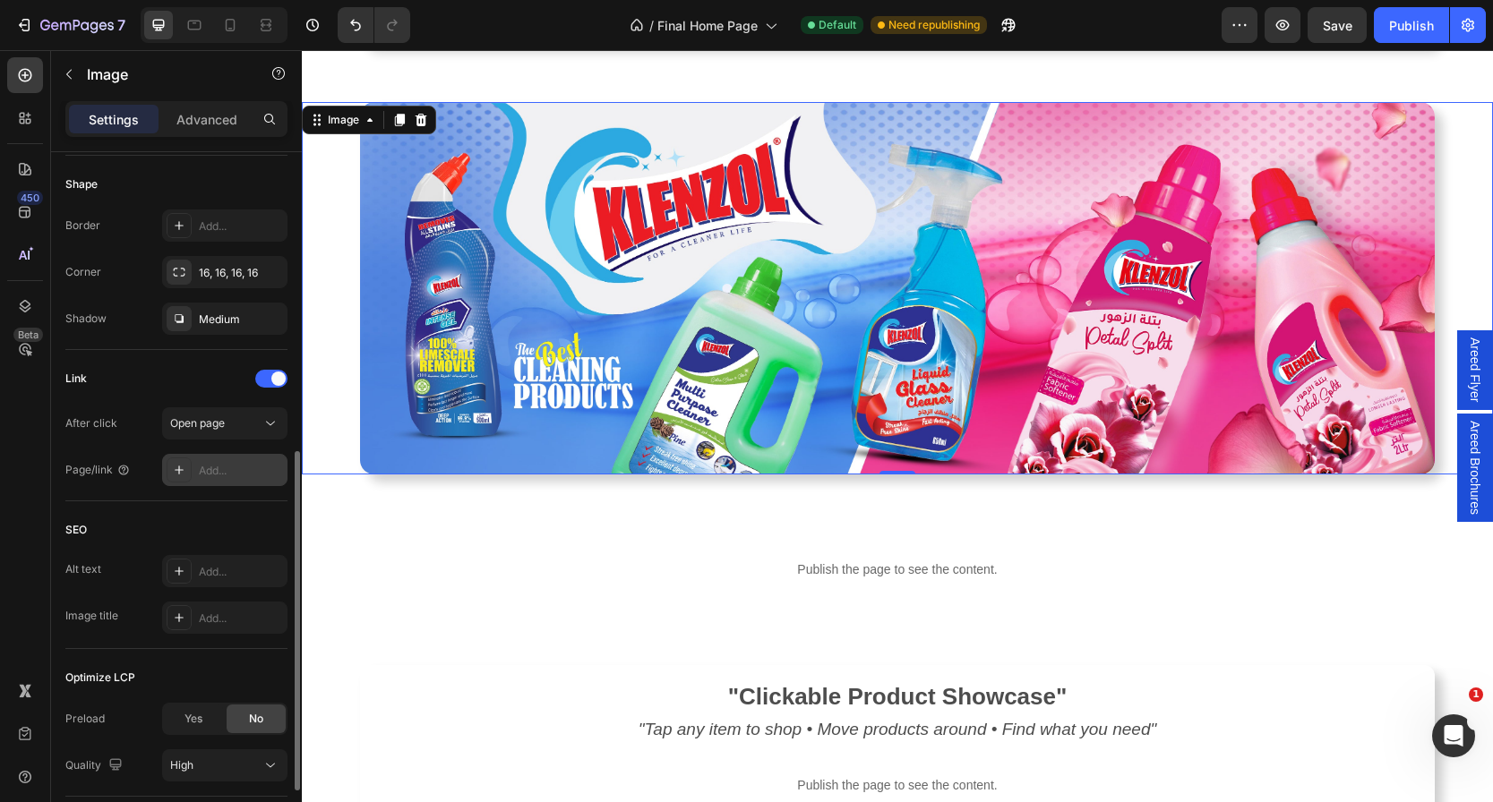
click at [219, 469] on div "Add..." at bounding box center [241, 471] width 84 height 16
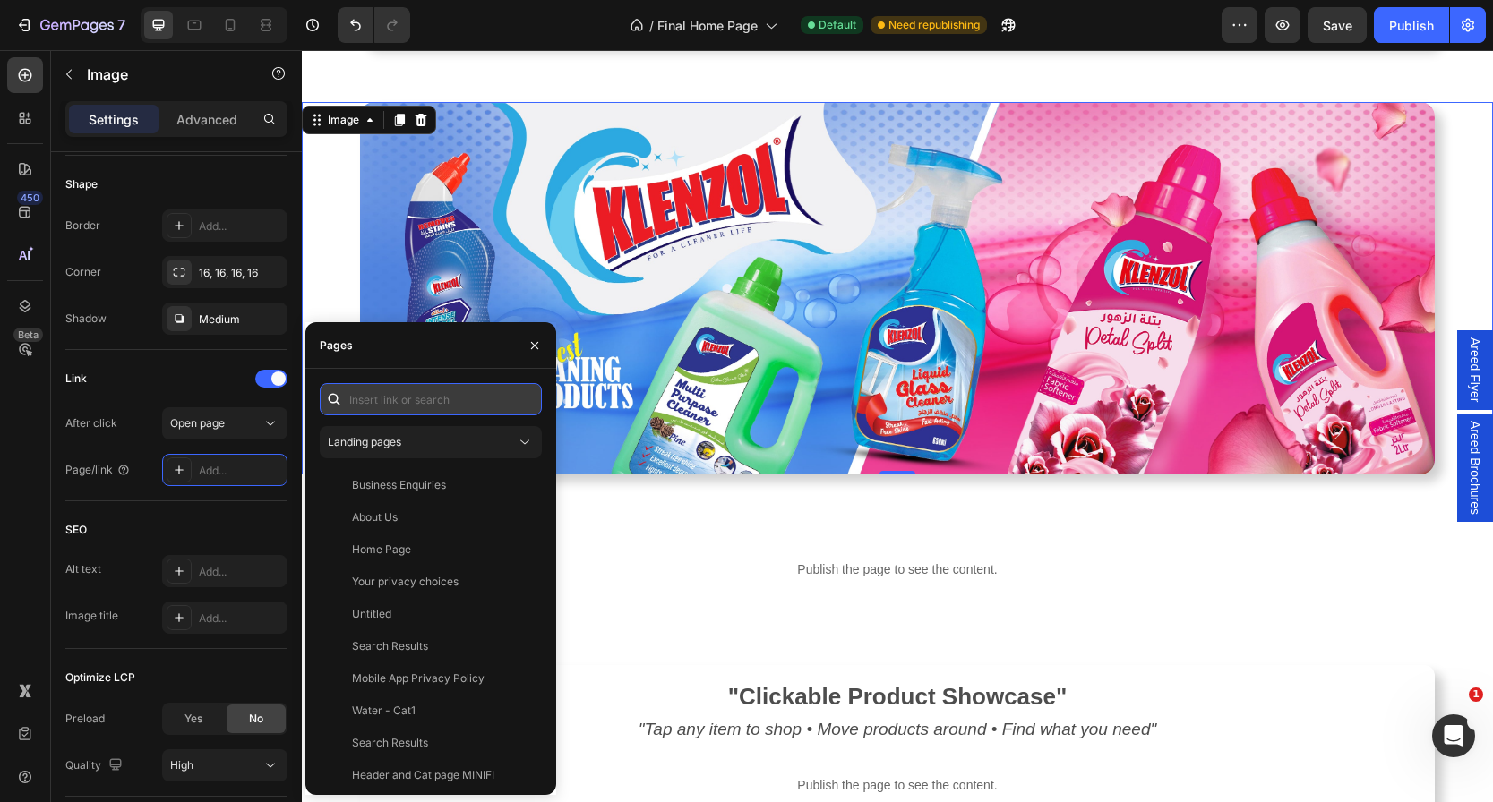
click at [412, 389] on input "text" at bounding box center [431, 399] width 222 height 32
type input "k"
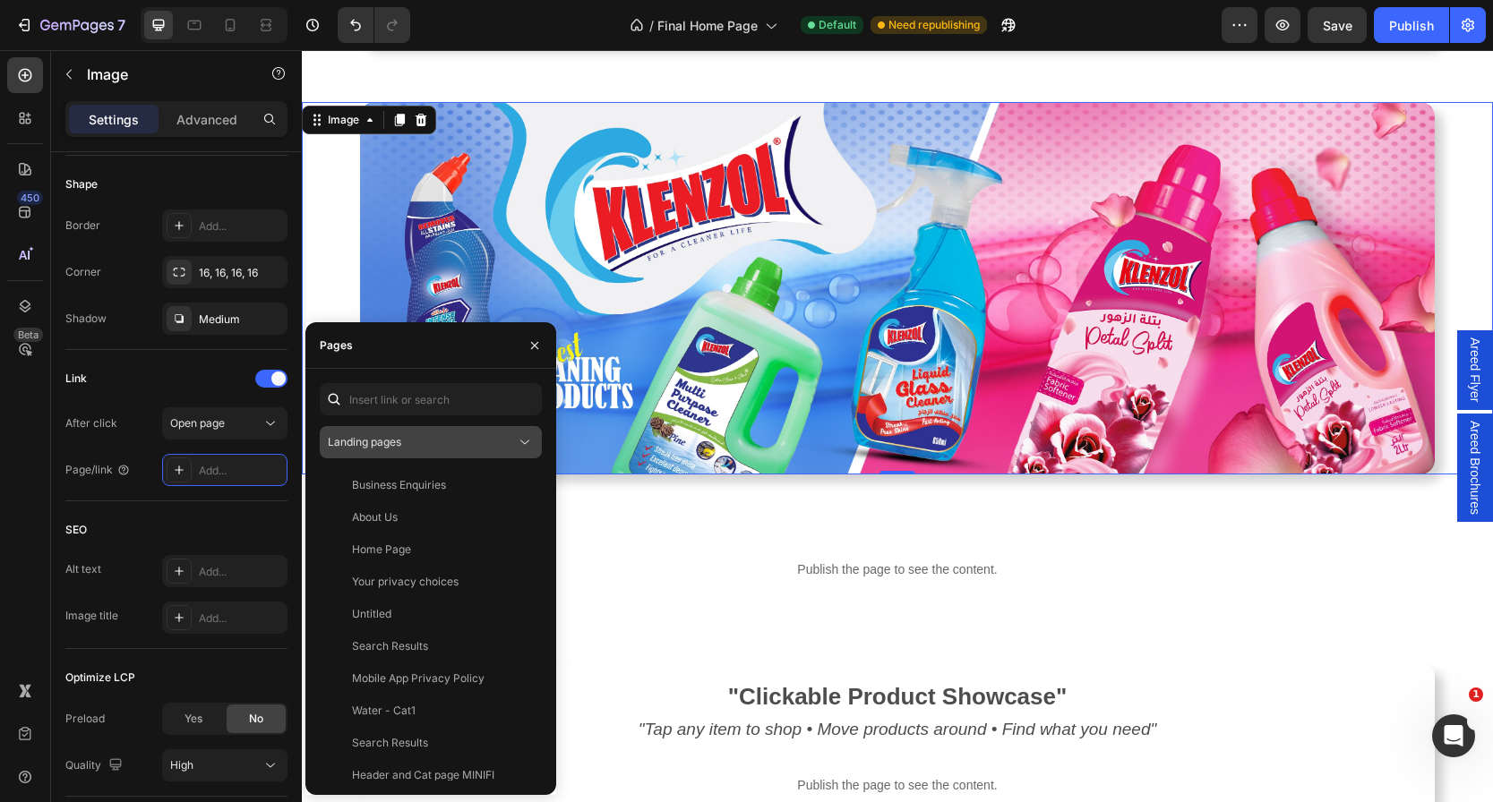
click at [459, 452] on button "Landing pages" at bounding box center [431, 442] width 222 height 32
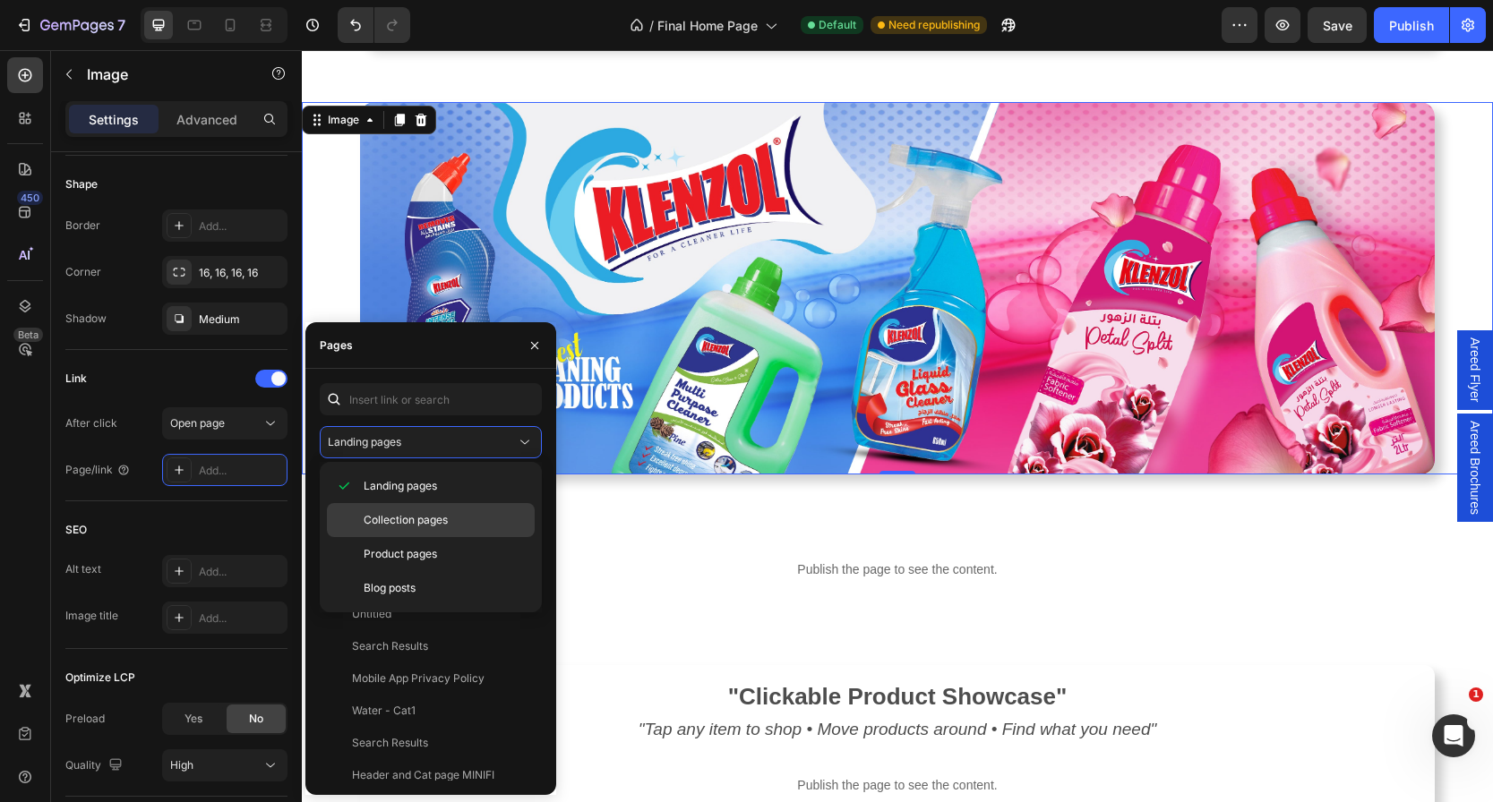
click at [434, 524] on span "Collection pages" at bounding box center [406, 520] width 84 height 16
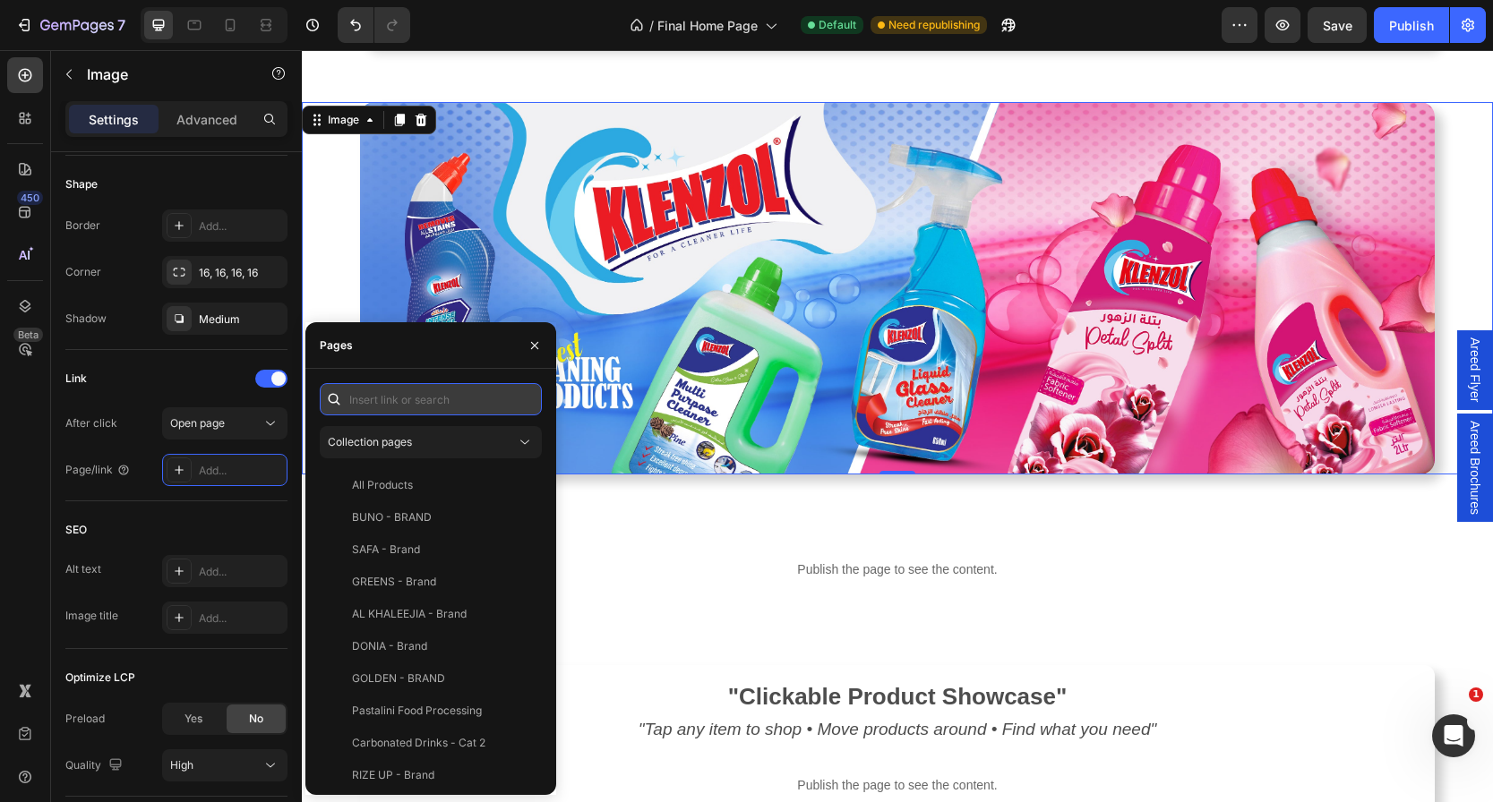
click at [429, 399] on input "text" at bounding box center [431, 399] width 222 height 32
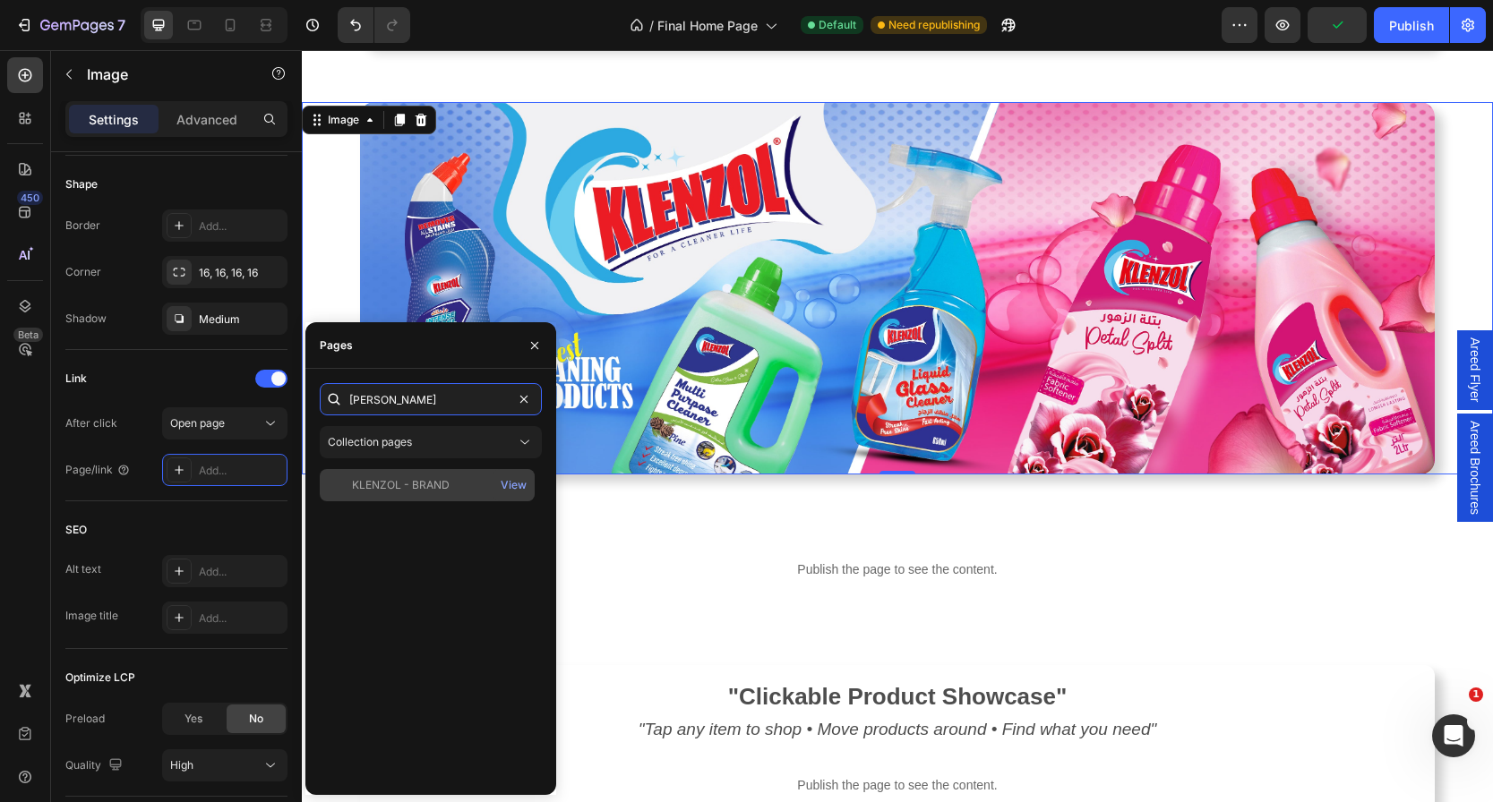
type input "[PERSON_NAME]"
click at [441, 498] on div "KLENZOL - BRAND View" at bounding box center [427, 485] width 215 height 32
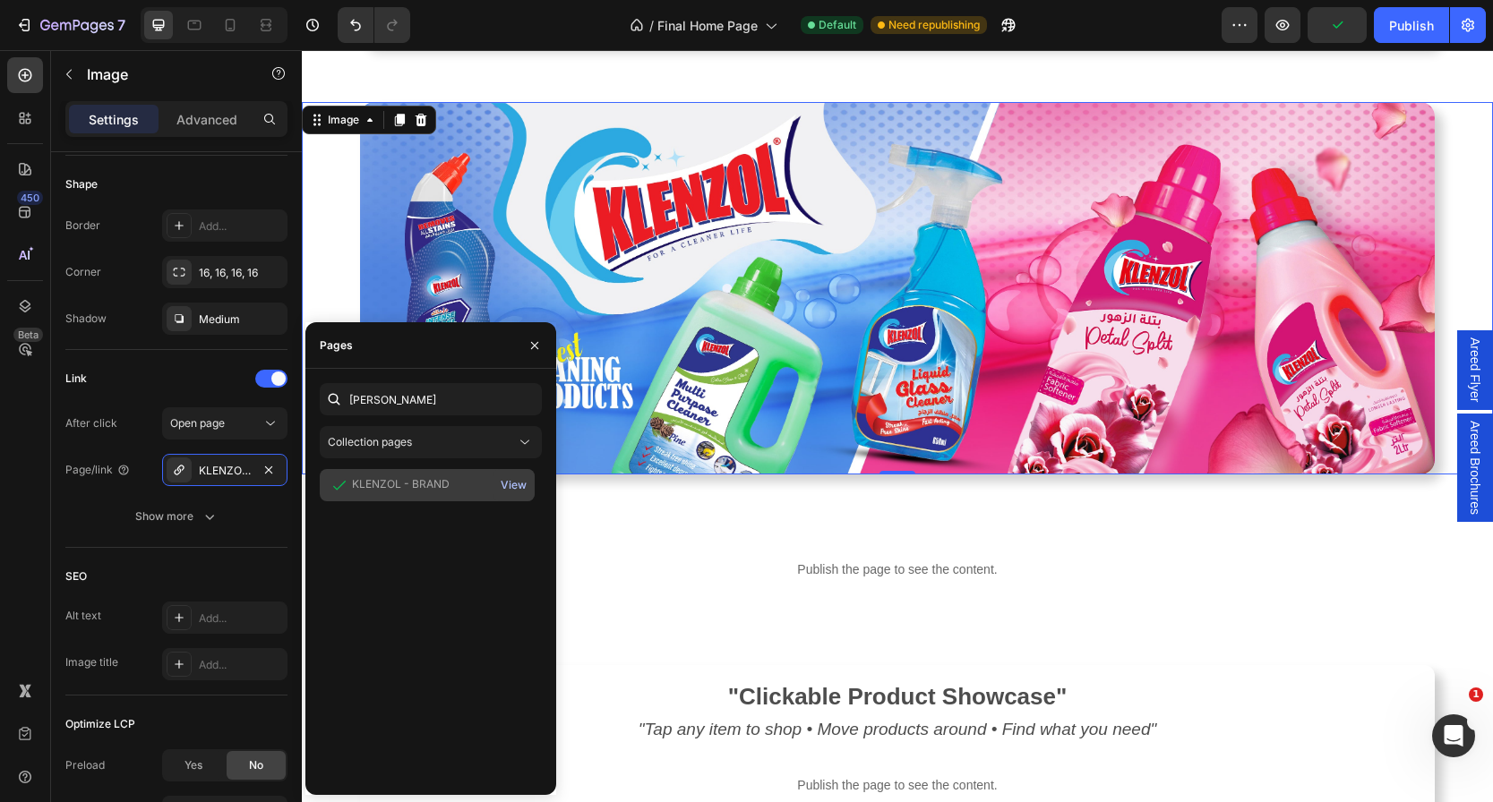
click at [519, 485] on div "View" at bounding box center [514, 485] width 26 height 16
click at [533, 345] on icon "button" at bounding box center [535, 346] width 14 height 14
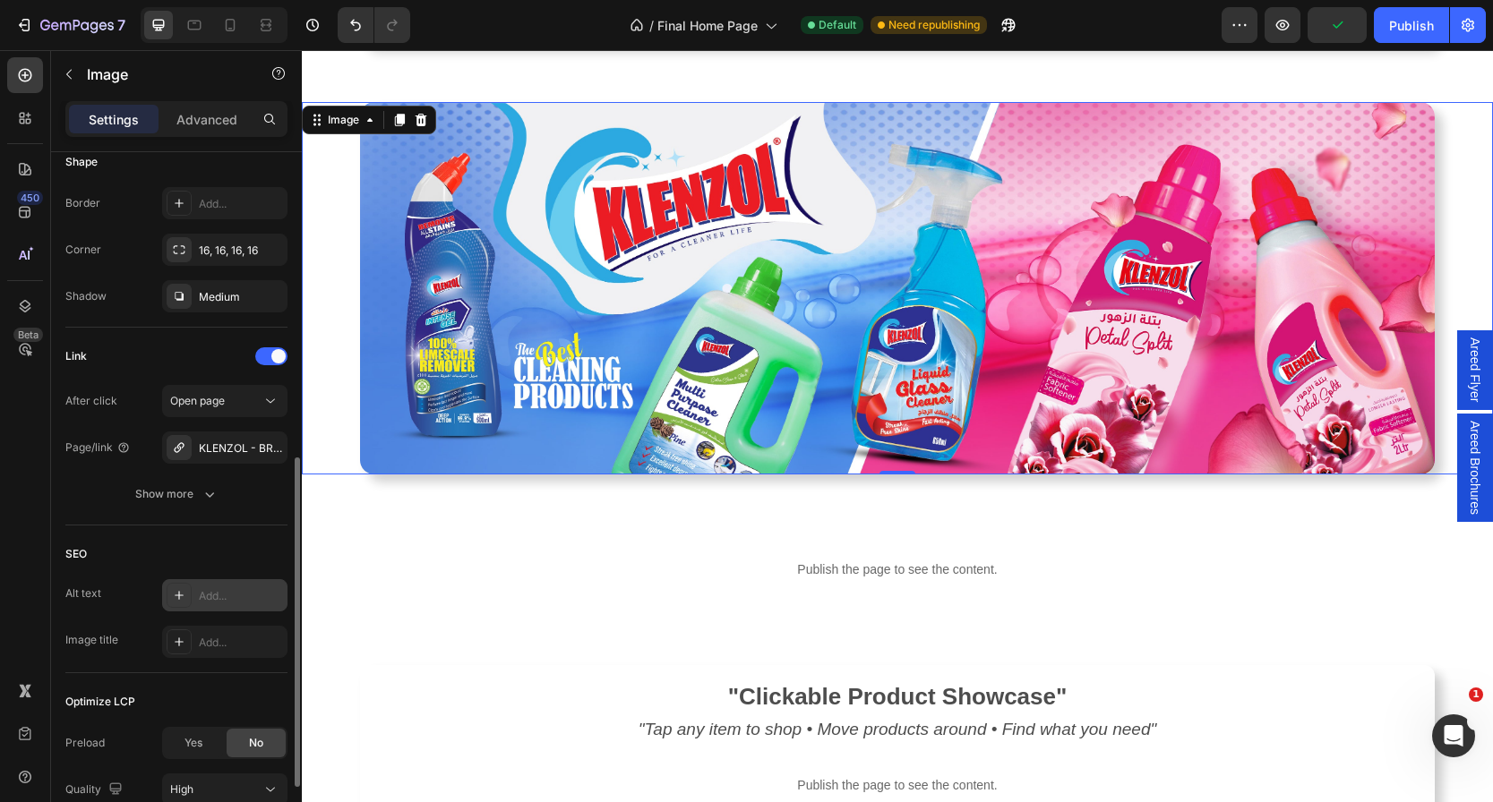
scroll to position [643, 0]
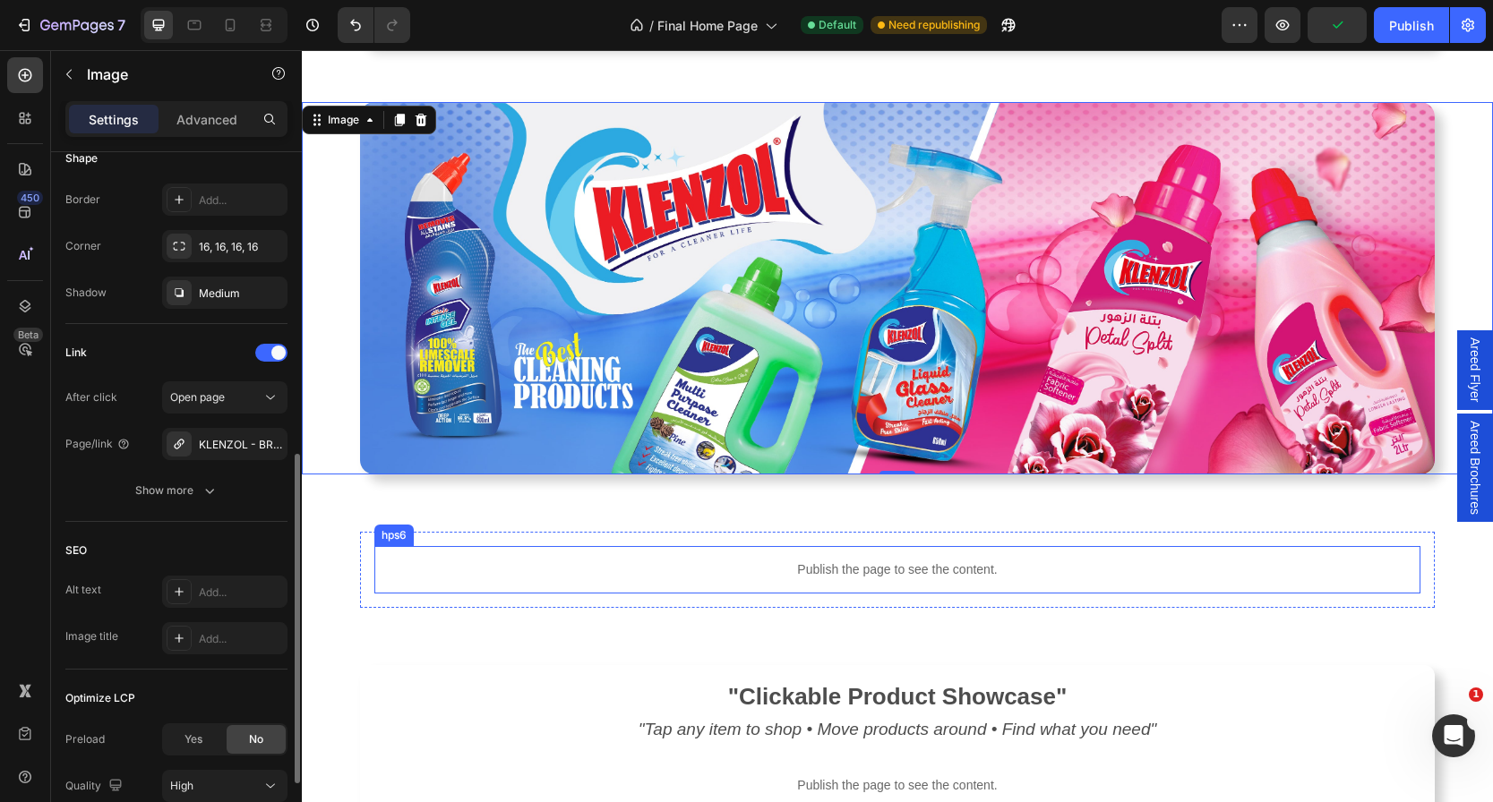
click at [698, 579] on p "Publish the page to see the content." at bounding box center [897, 570] width 1046 height 19
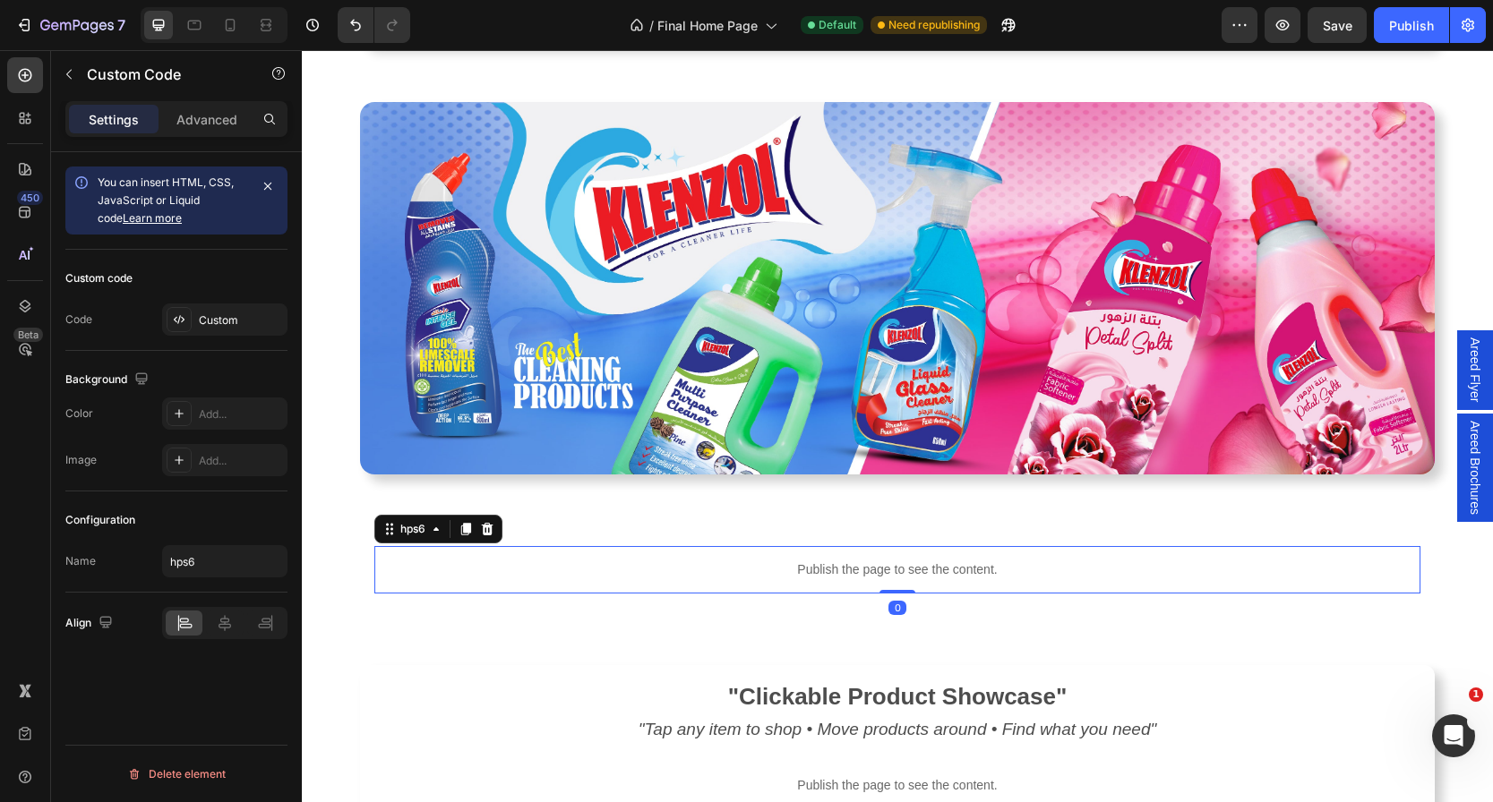
scroll to position [3537, 0]
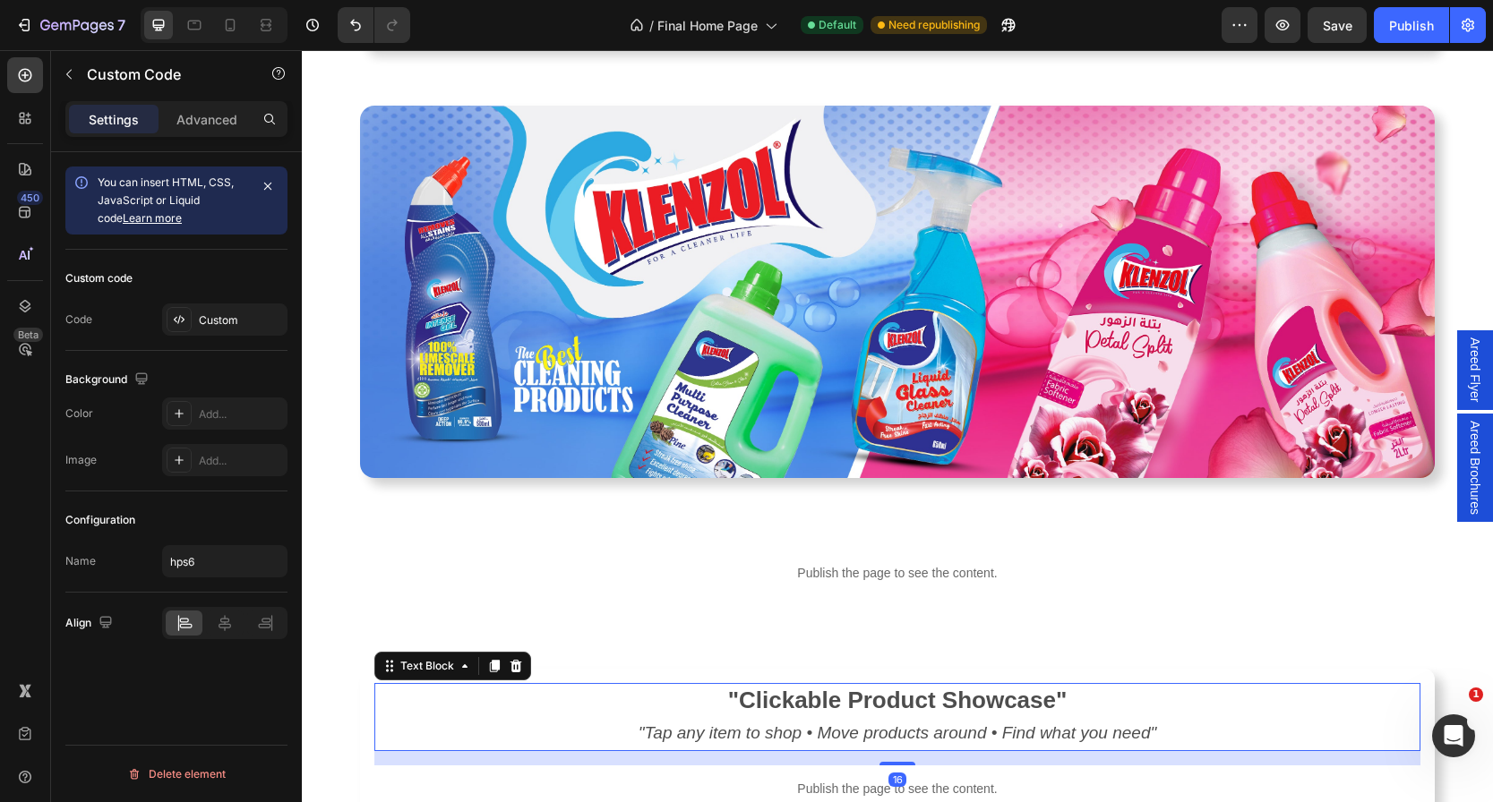
click at [526, 693] on p ""Clickable Product Showcase"" at bounding box center [897, 701] width 1042 height 33
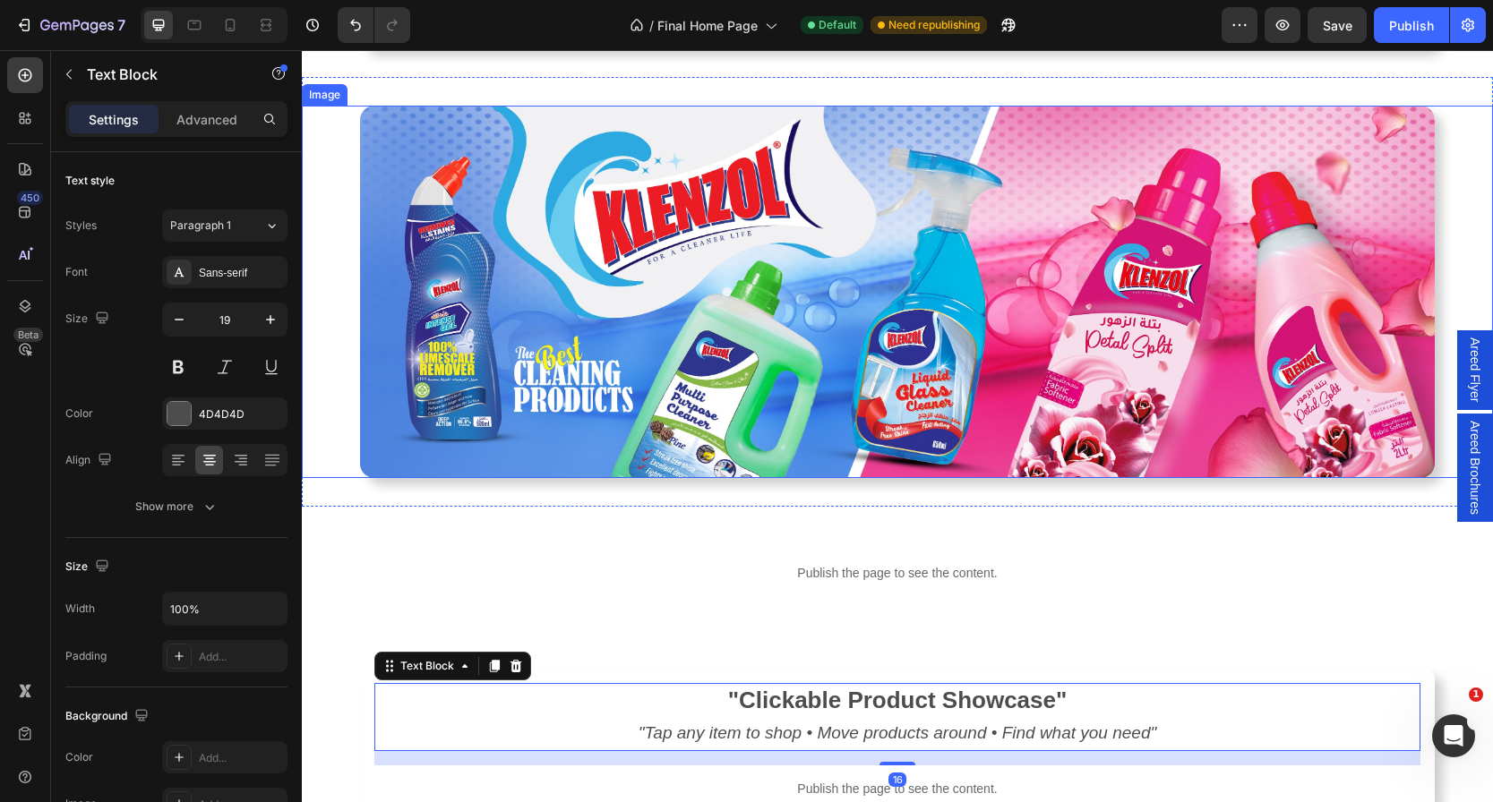
click at [686, 375] on img at bounding box center [897, 292] width 1075 height 373
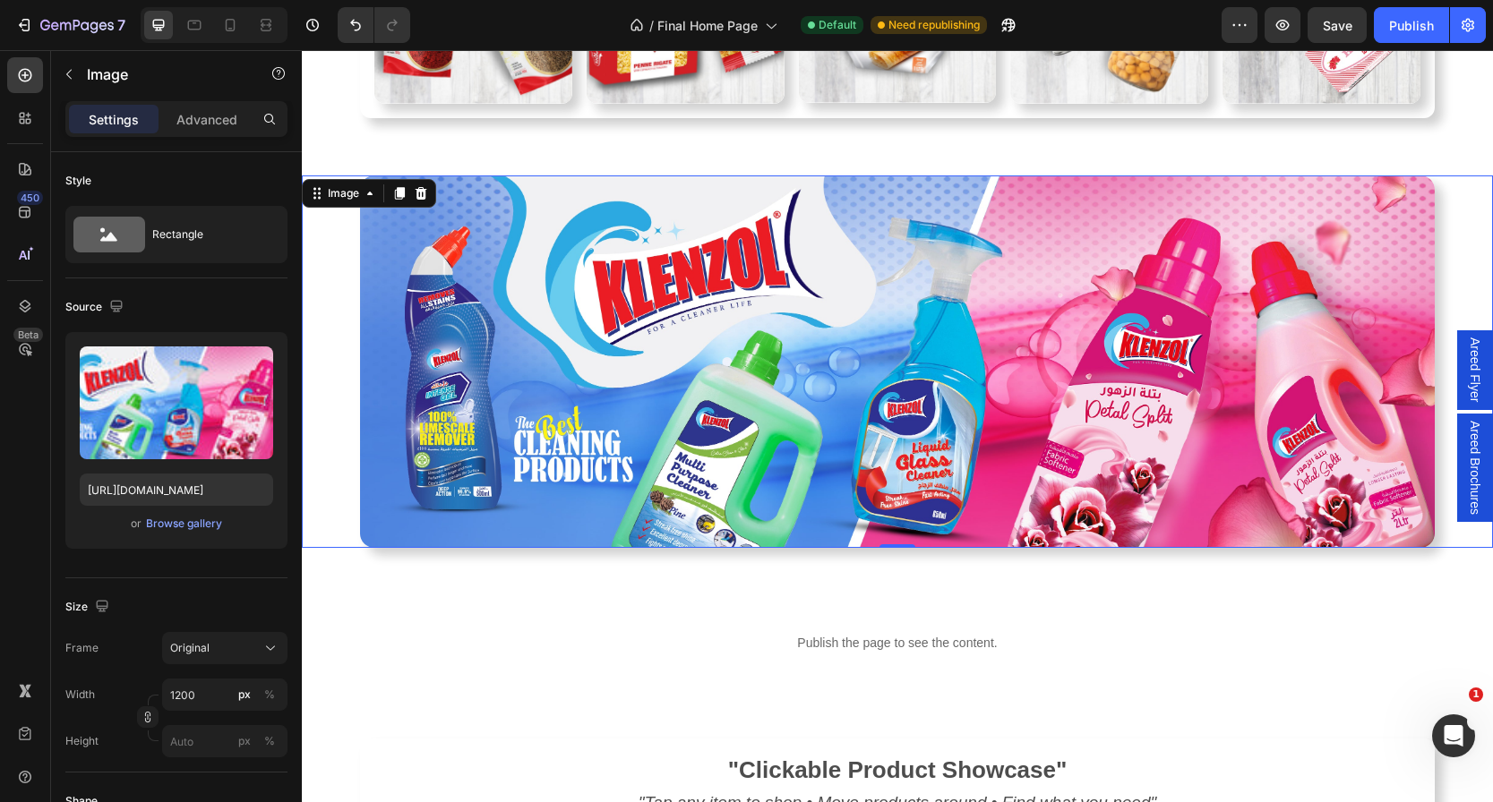
scroll to position [3456, 0]
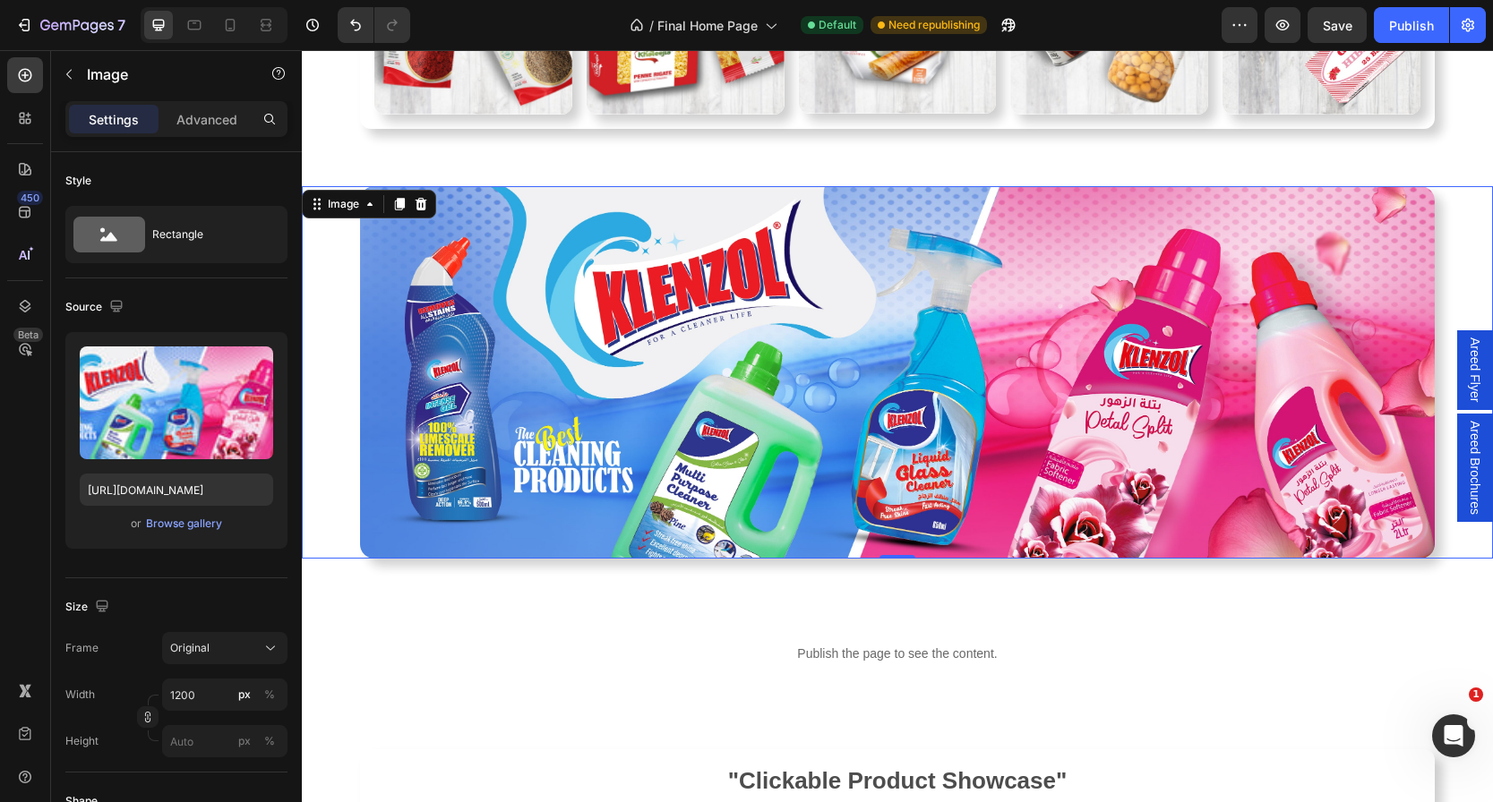
click at [306, 357] on link at bounding box center [897, 372] width 1191 height 373
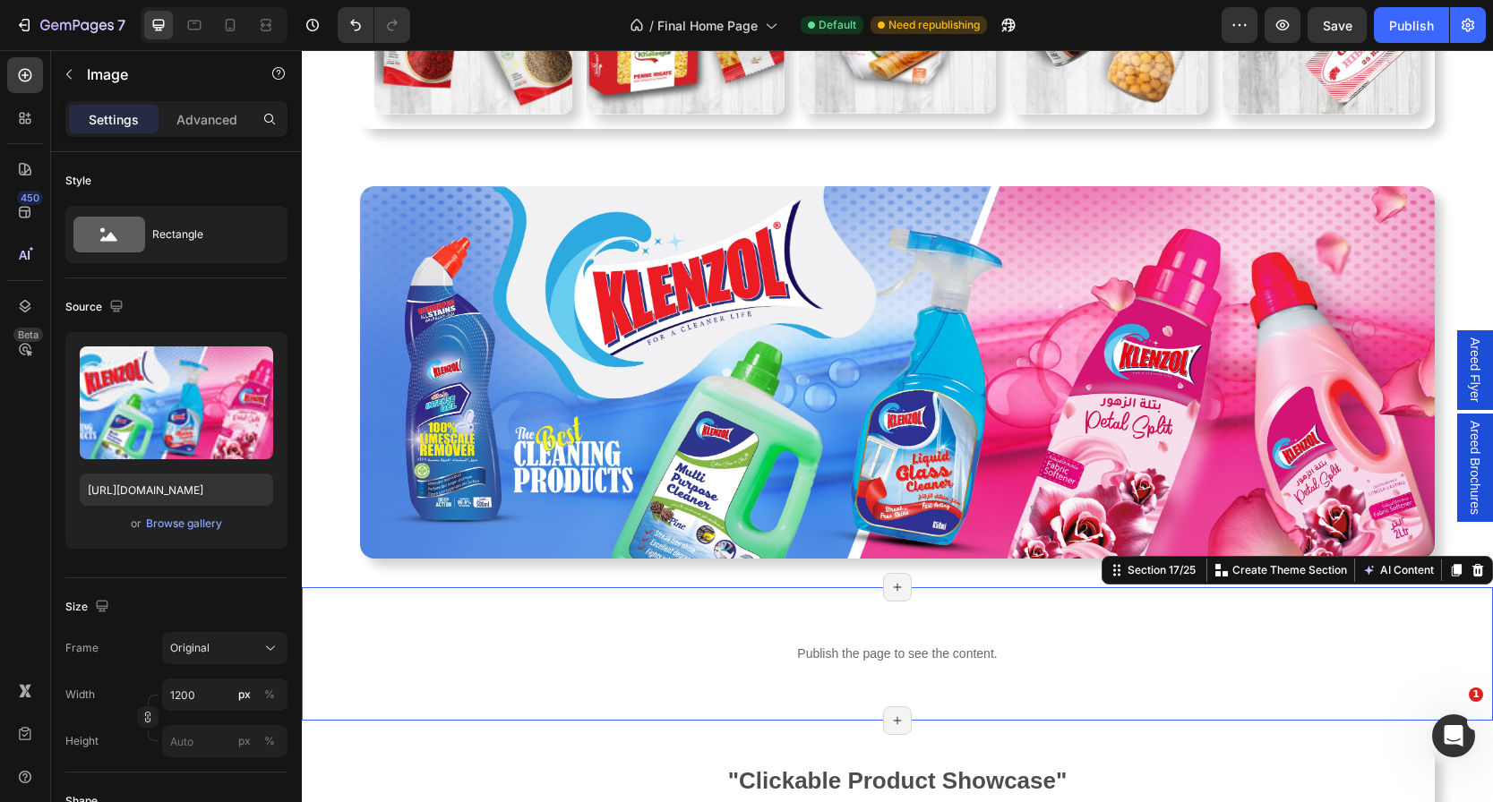
click at [318, 643] on div "Publish the page to see the content. hps6 Row" at bounding box center [897, 654] width 1191 height 76
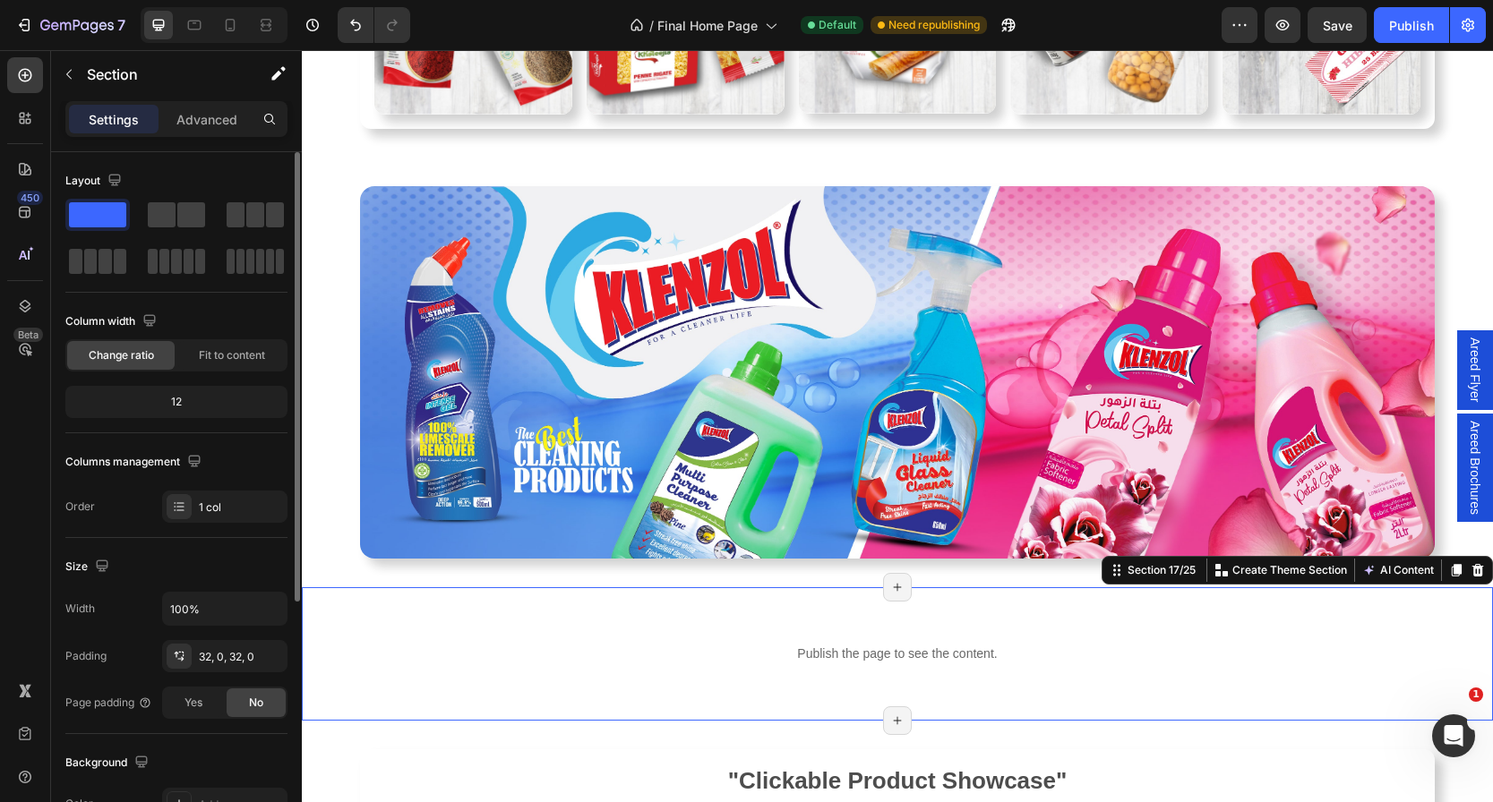
click at [219, 559] on div "Size" at bounding box center [176, 567] width 222 height 29
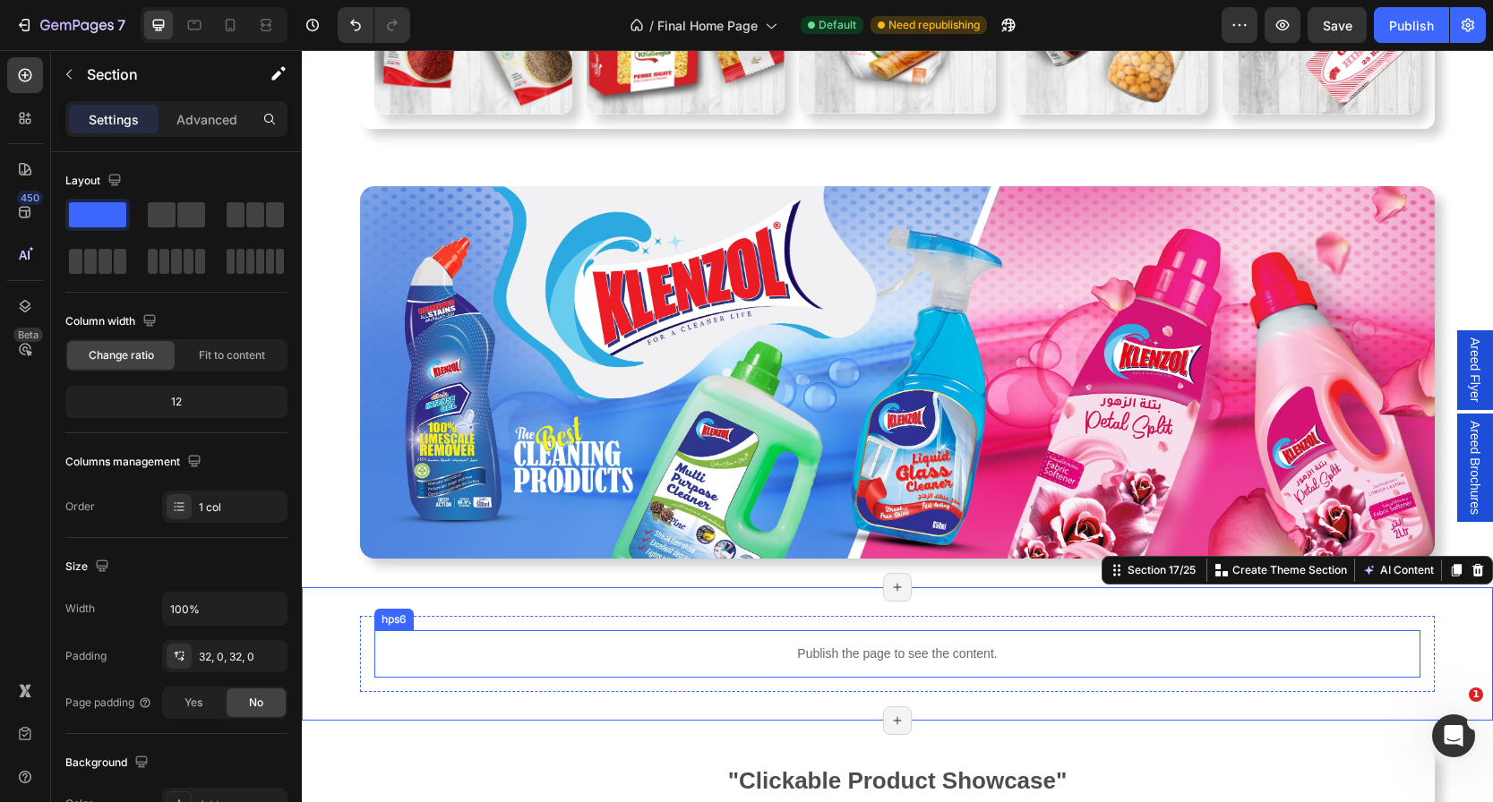
click at [918, 657] on p "Publish the page to see the content." at bounding box center [897, 654] width 1046 height 19
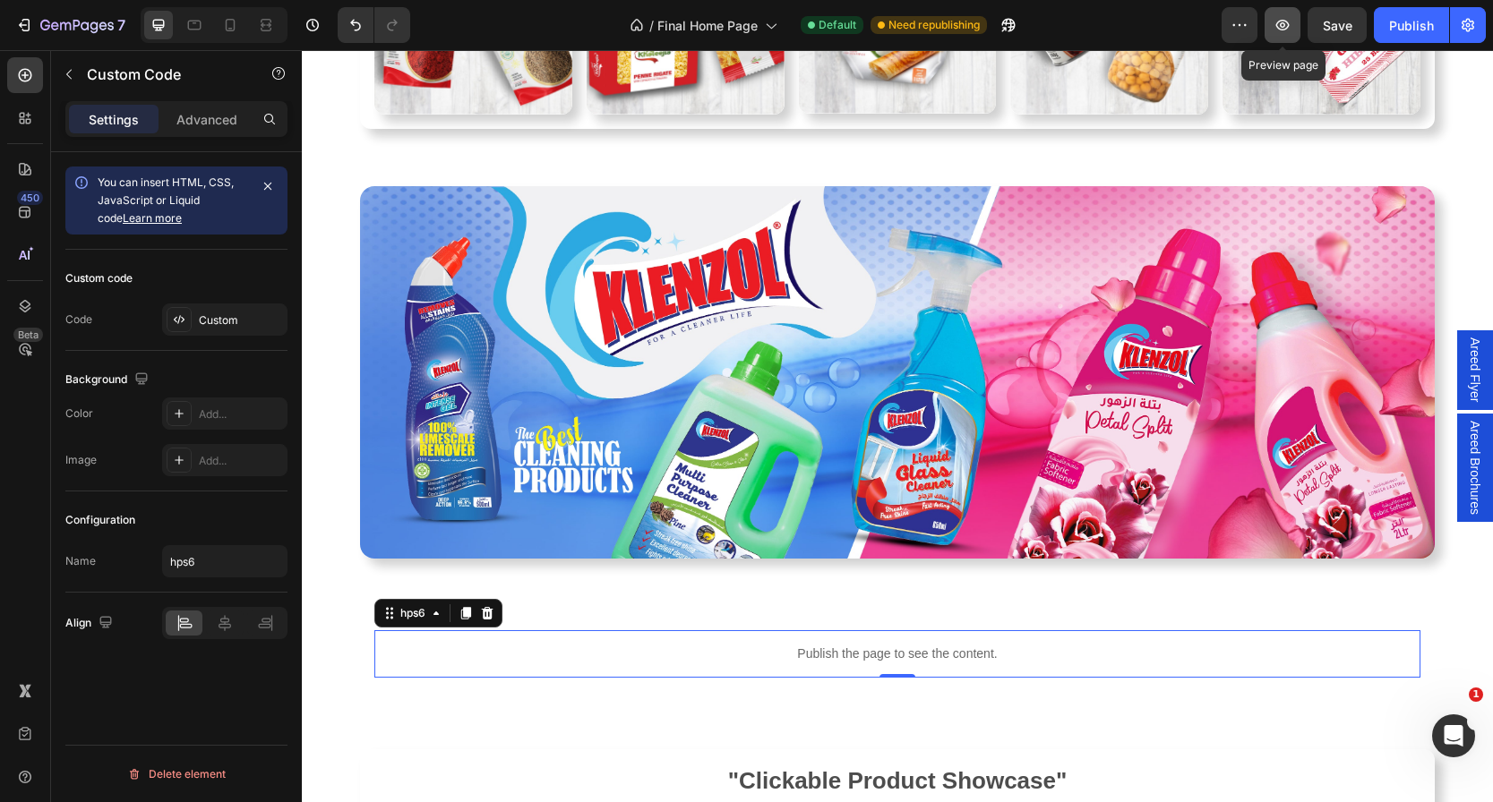
click at [1293, 21] on button "button" at bounding box center [1283, 25] width 36 height 36
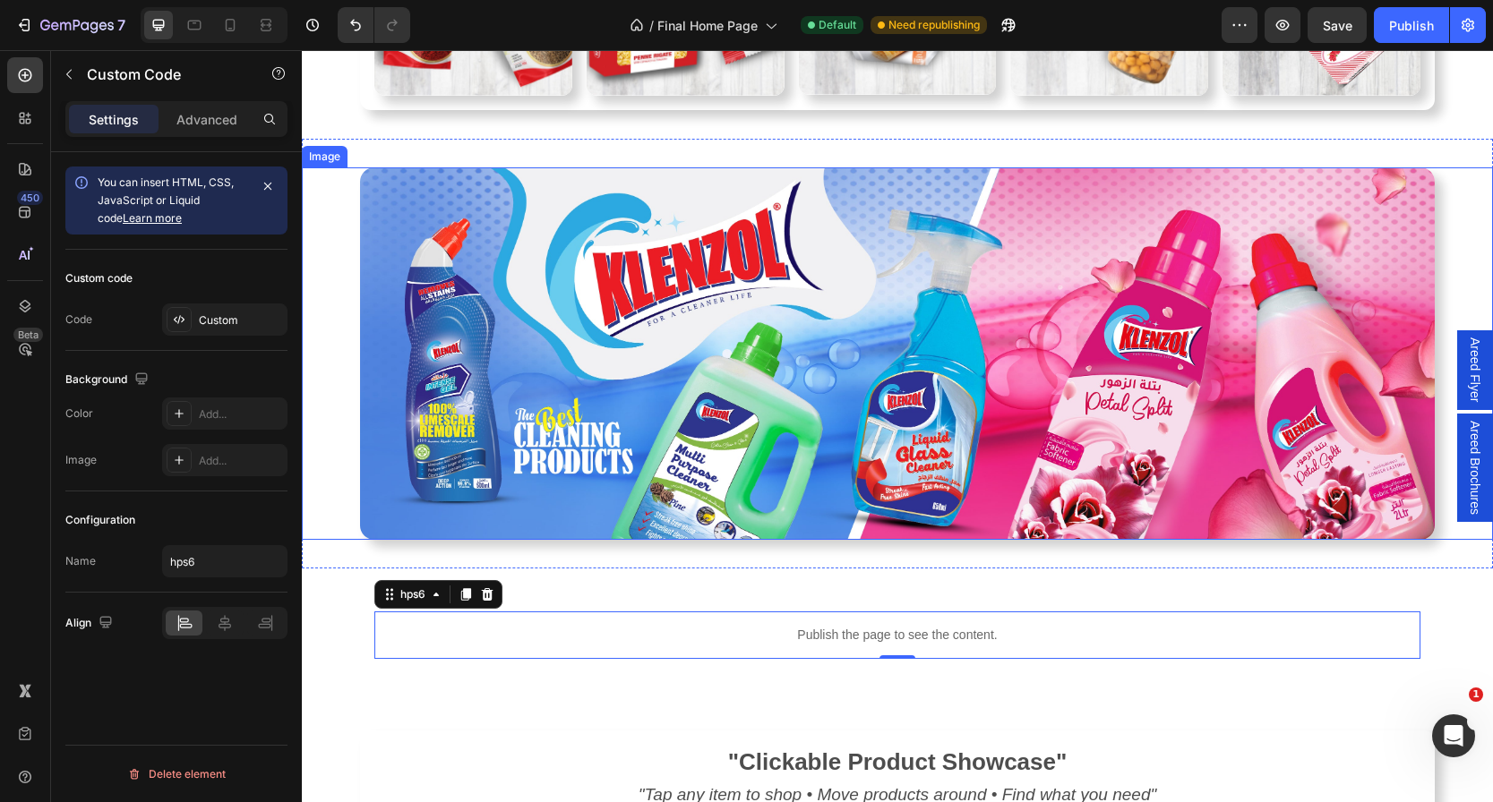
scroll to position [3479, 0]
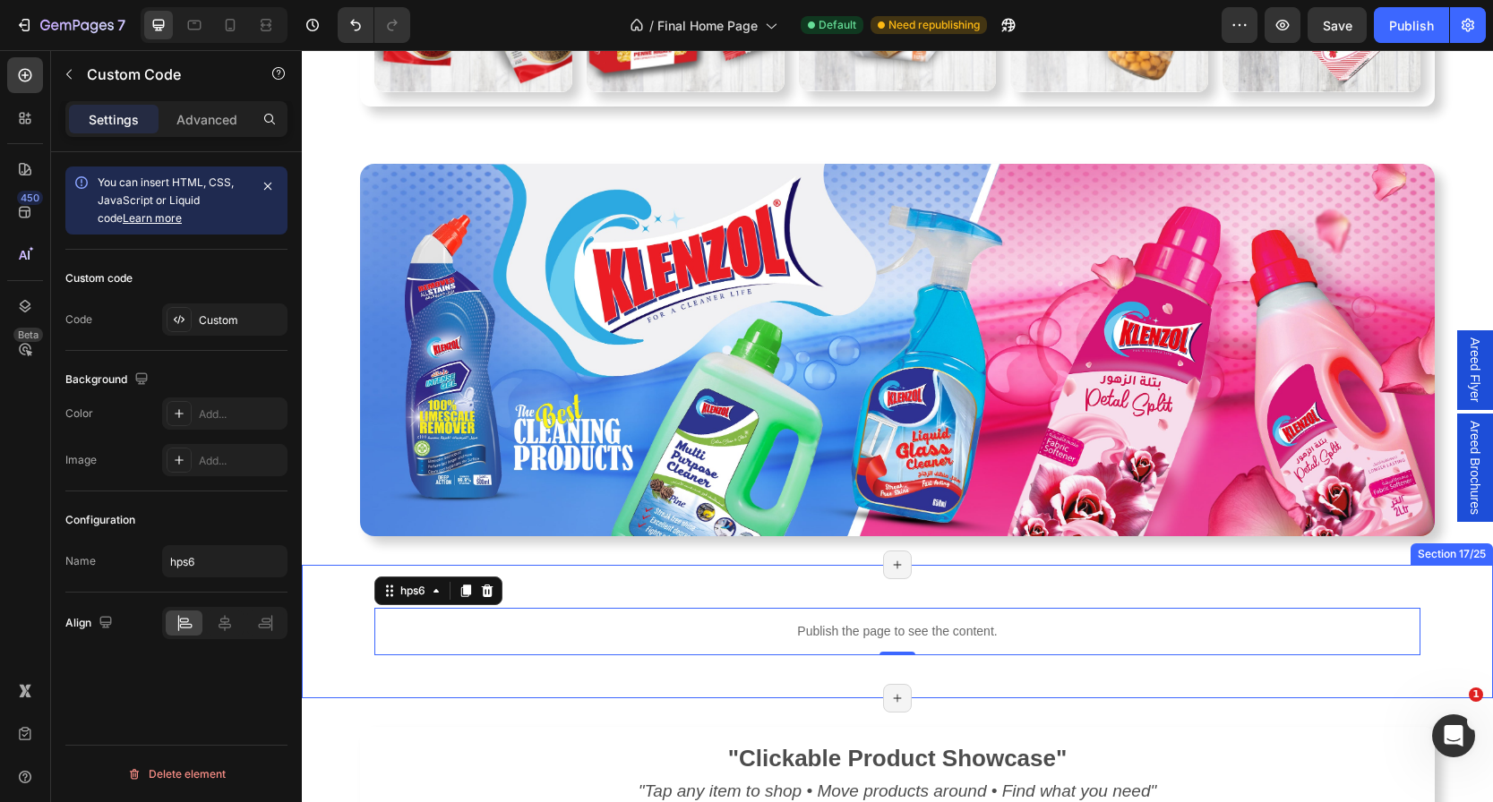
click at [331, 591] on div "Publish the page to see the content. hps6 0 Row Section 17/25 Page has reached …" at bounding box center [897, 631] width 1191 height 133
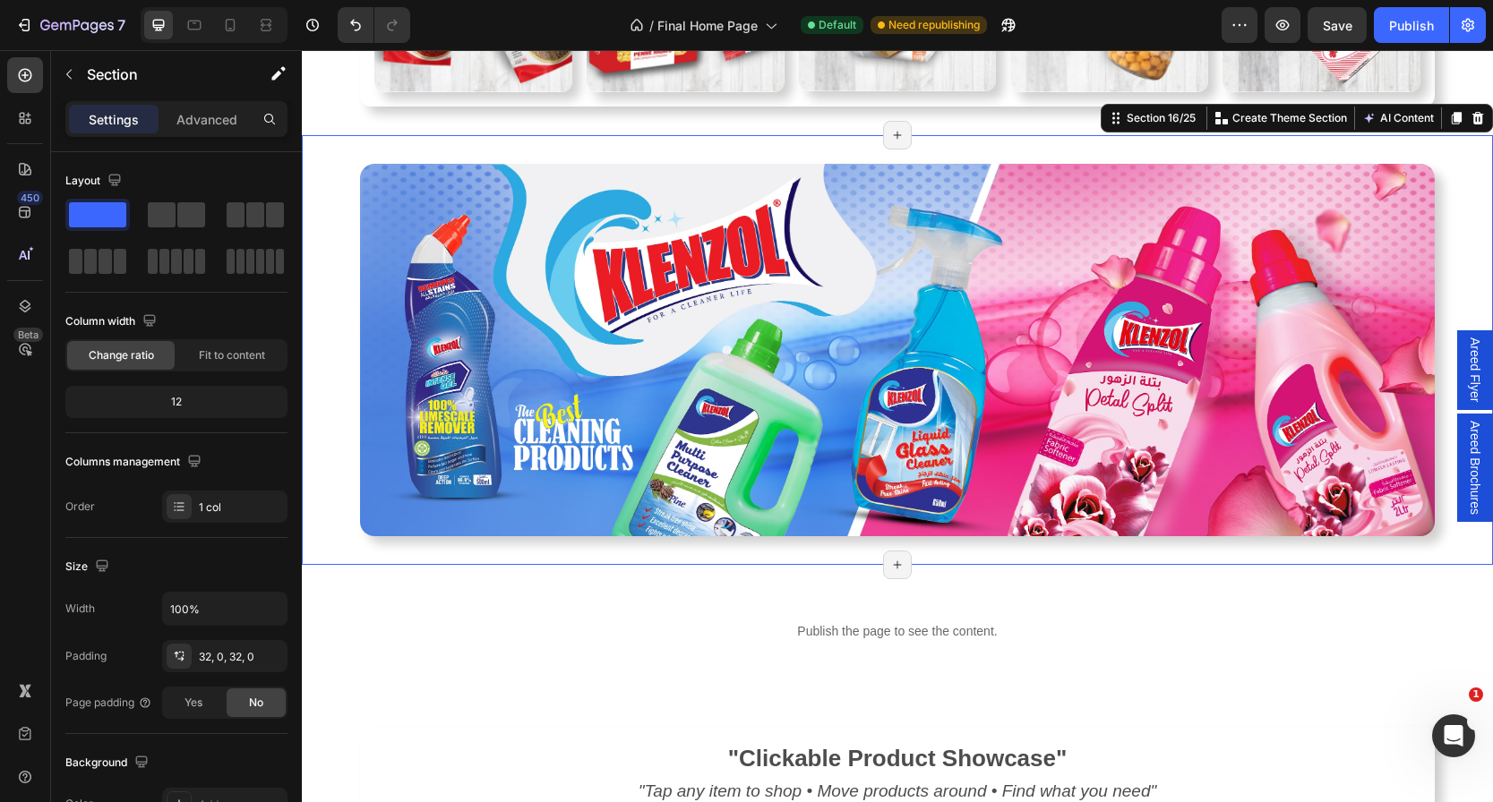
click at [329, 551] on div "Image Section 16/25 Create Theme Section AI Content Write with GemAI What would…" at bounding box center [897, 350] width 1191 height 431
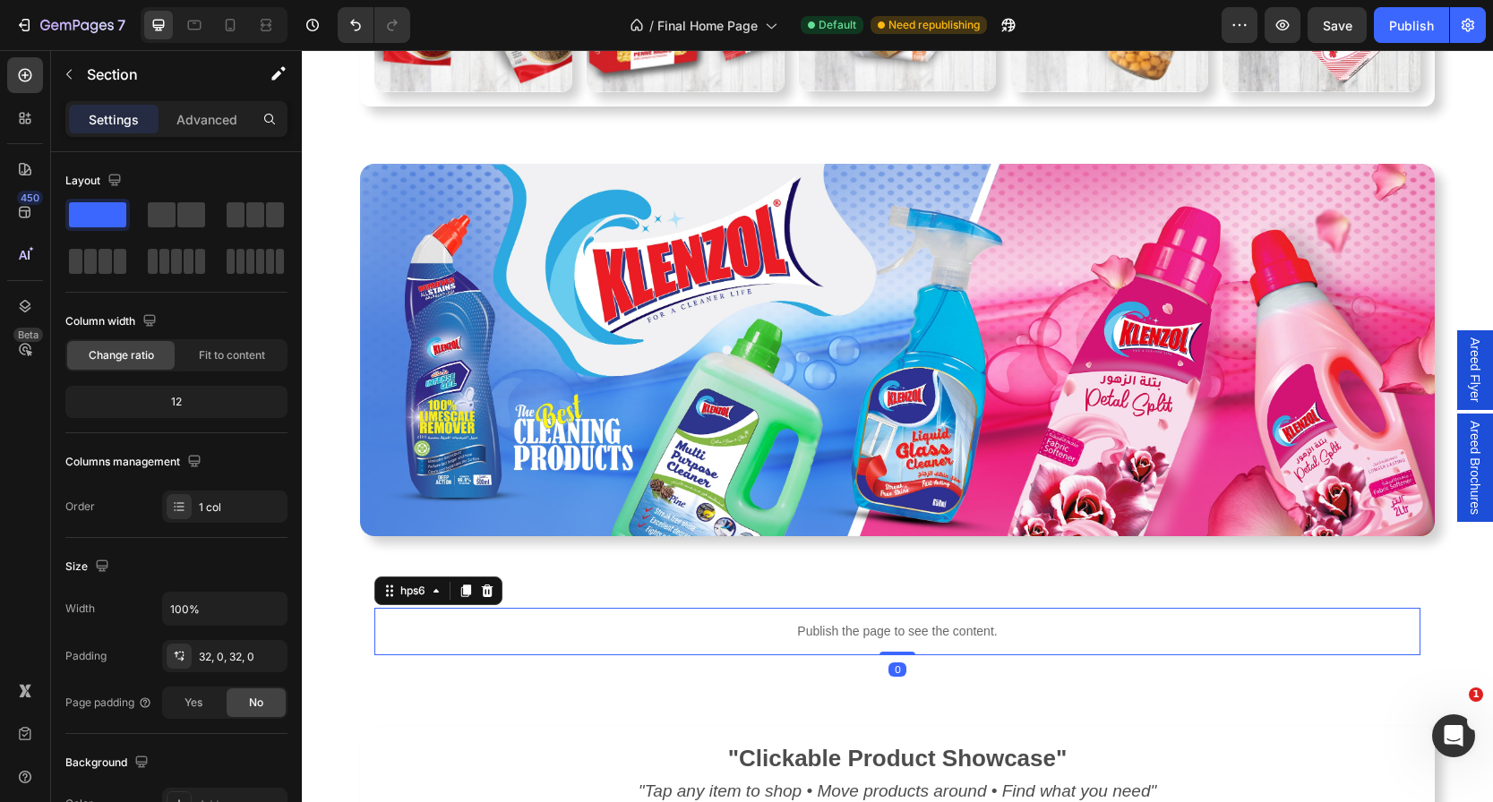
click at [715, 631] on p "Publish the page to see the content." at bounding box center [897, 631] width 1046 height 19
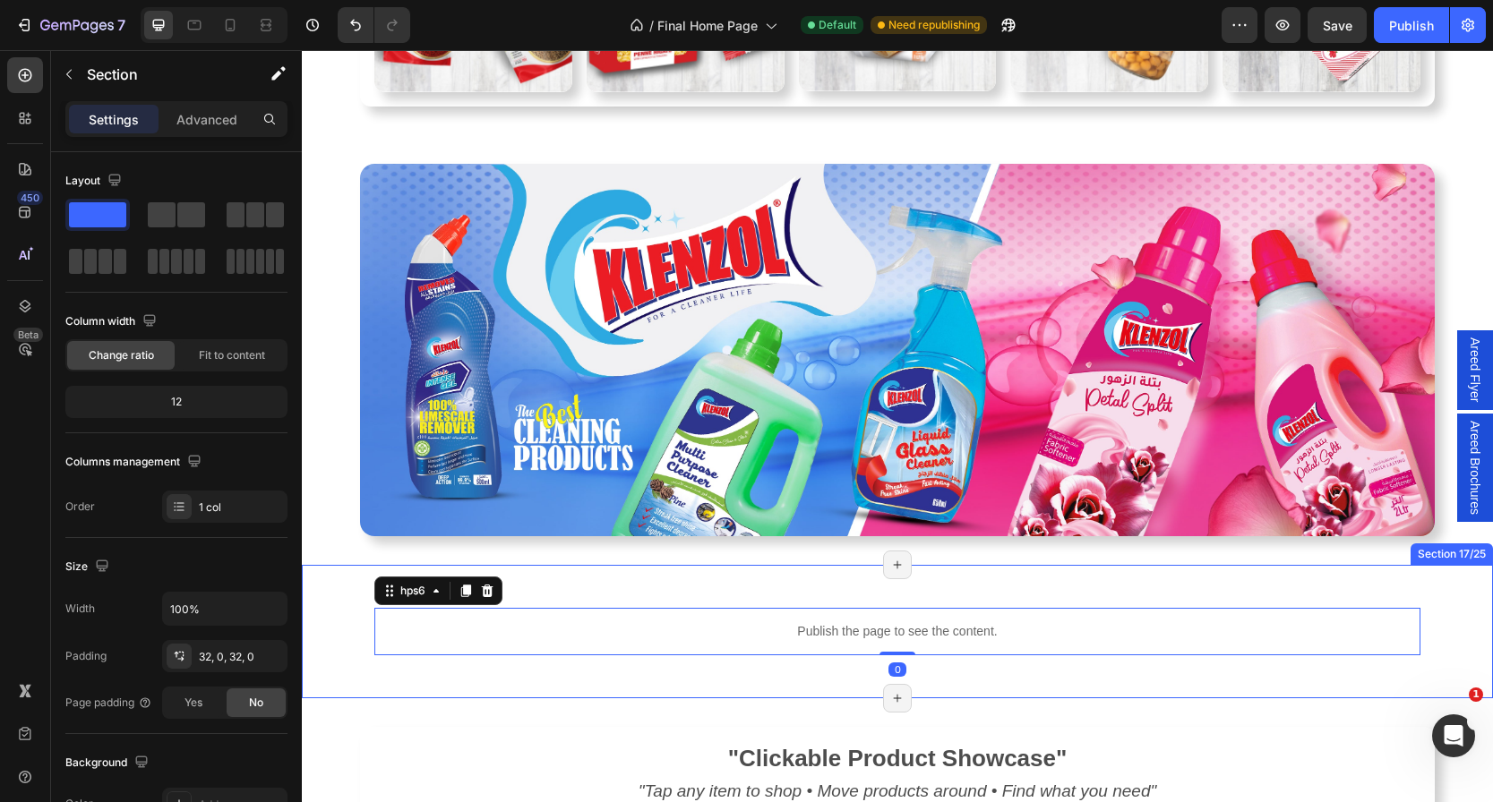
click at [333, 619] on div "Publish the page to see the content. hps6 0 Row" at bounding box center [897, 632] width 1191 height 76
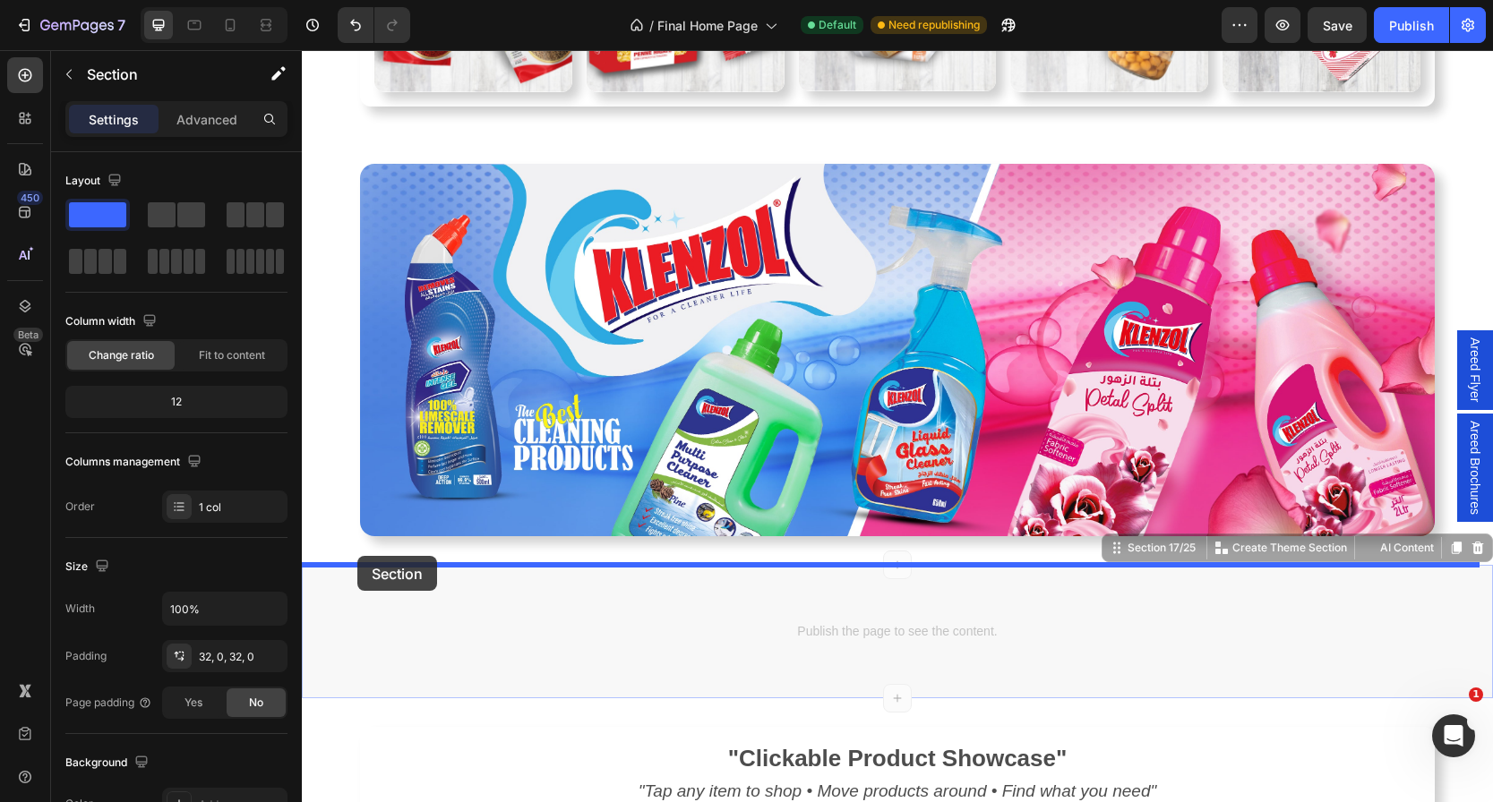
drag, startPoint x: 339, startPoint y: 610, endPoint x: 357, endPoint y: 556, distance: 56.6
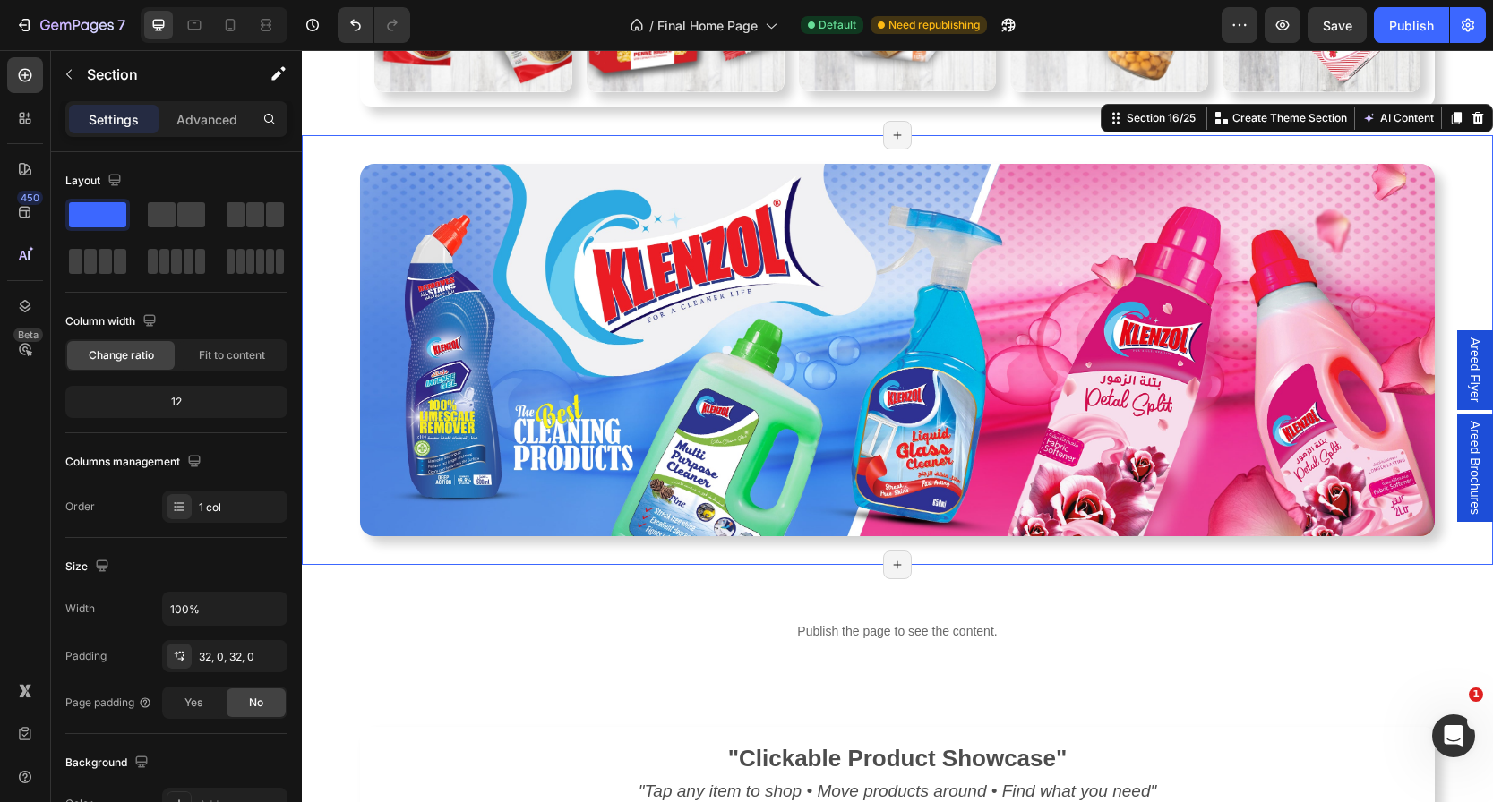
click at [496, 550] on div "Image Section 16/25 Create Theme Section AI Content Write with GemAI What would…" at bounding box center [897, 350] width 1191 height 431
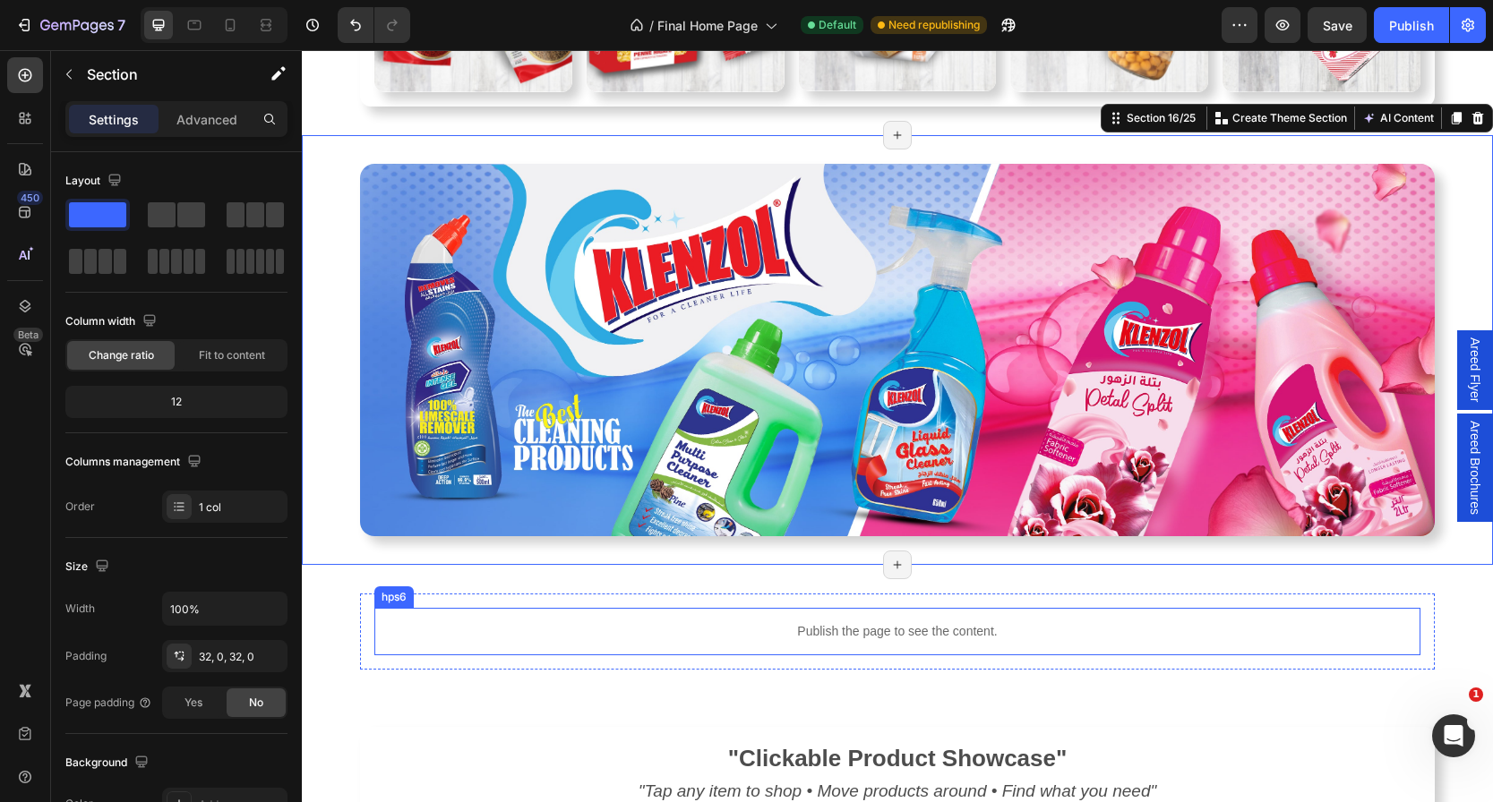
click at [446, 624] on p "Publish the page to see the content." at bounding box center [897, 631] width 1046 height 19
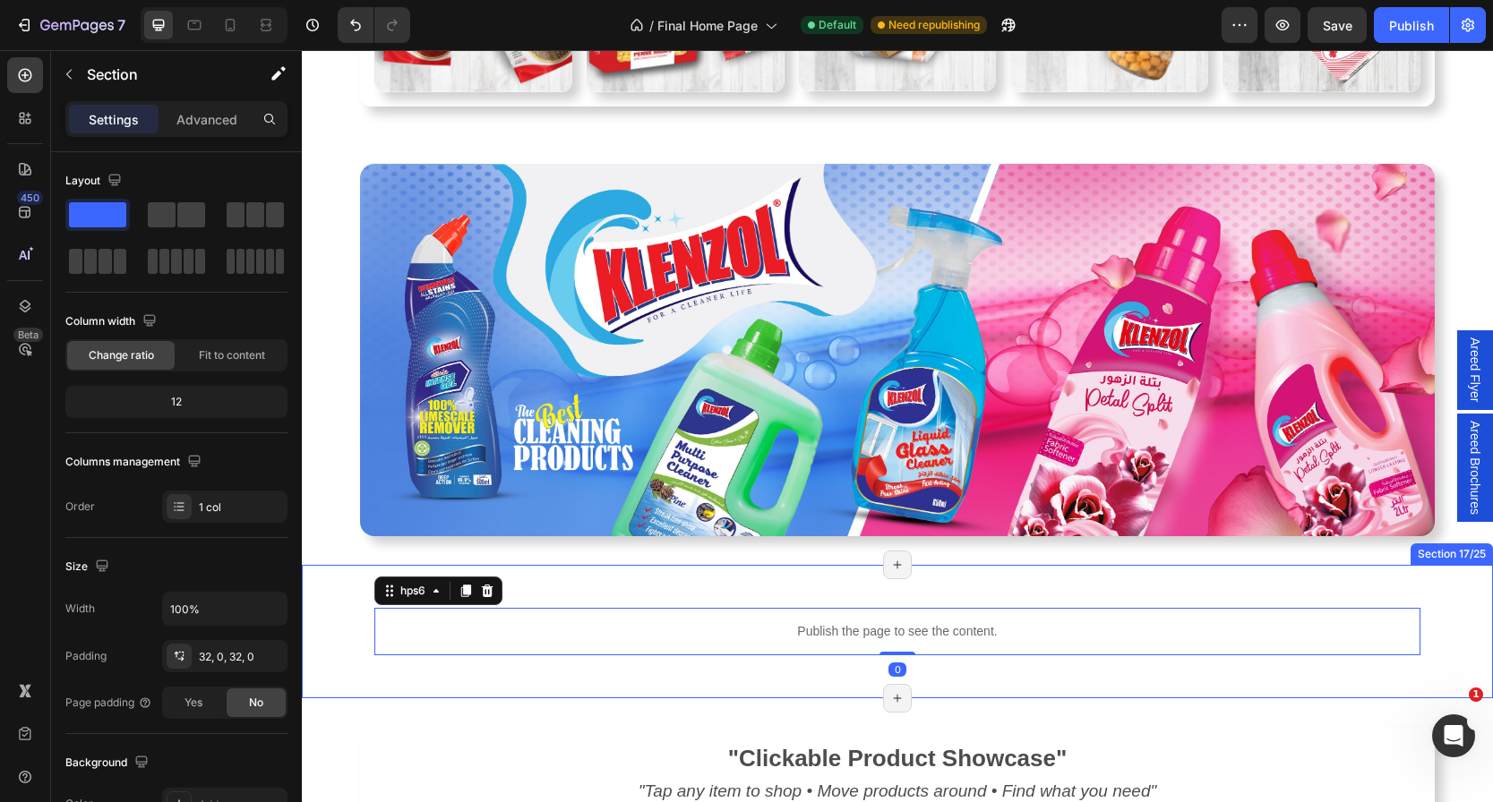
click at [357, 584] on div "Publish the page to see the content. hps6 0 Row Section 17/25 Page has reached …" at bounding box center [897, 631] width 1191 height 133
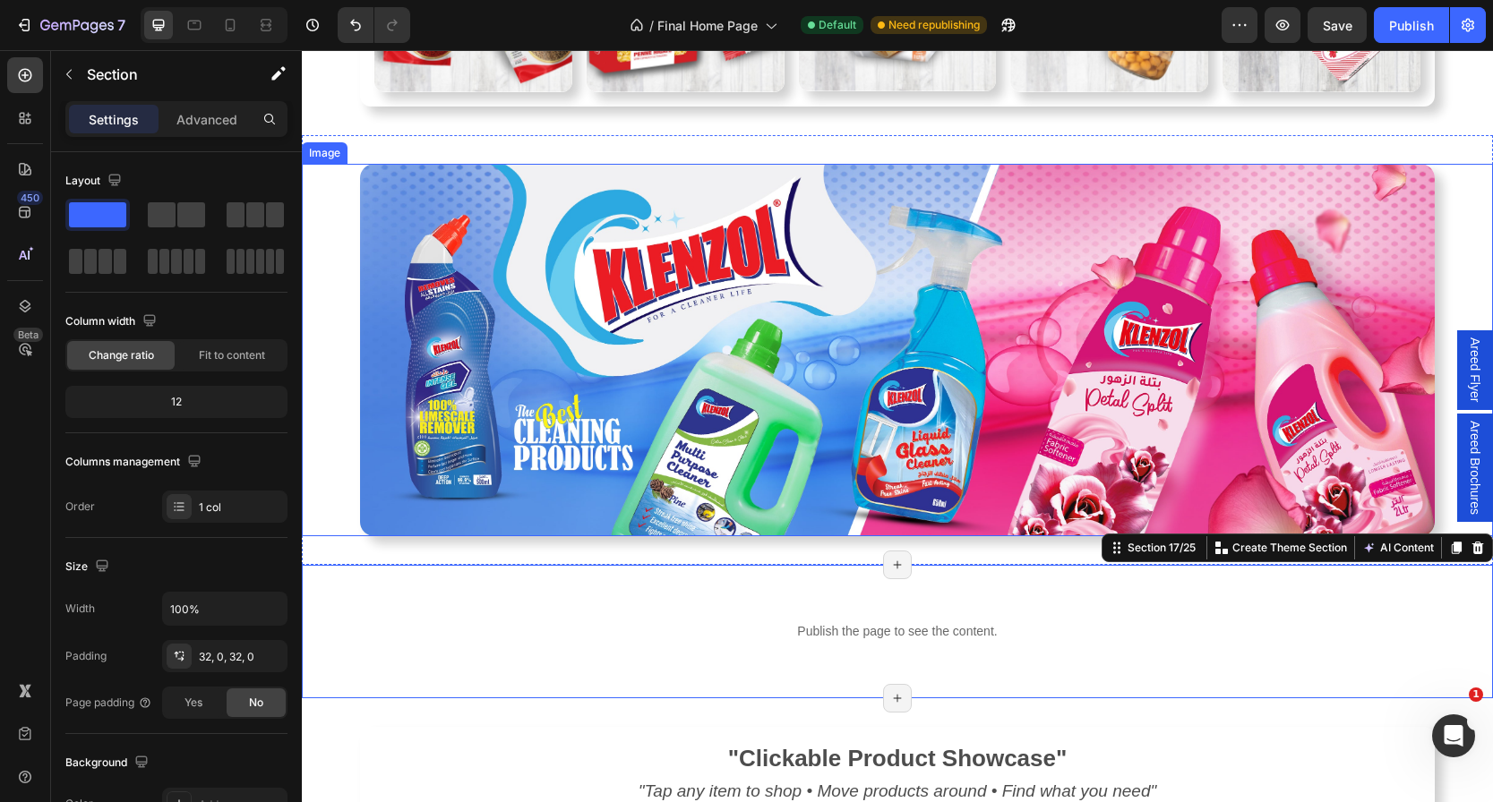
click at [323, 516] on link at bounding box center [897, 350] width 1191 height 373
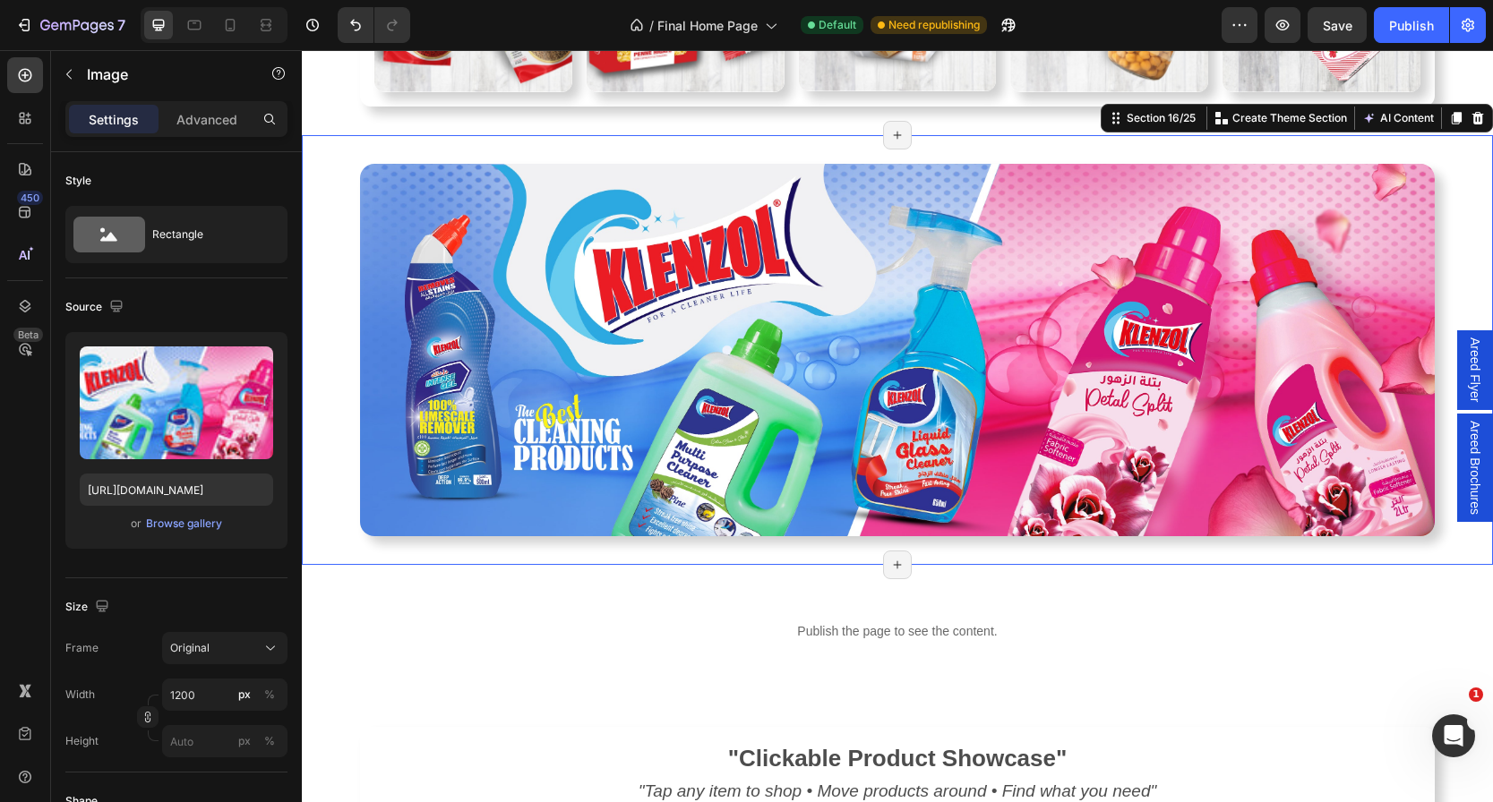
click at [348, 553] on div "Image Section 16/25 Create Theme Section AI Content Write with GemAI What would…" at bounding box center [897, 350] width 1191 height 431
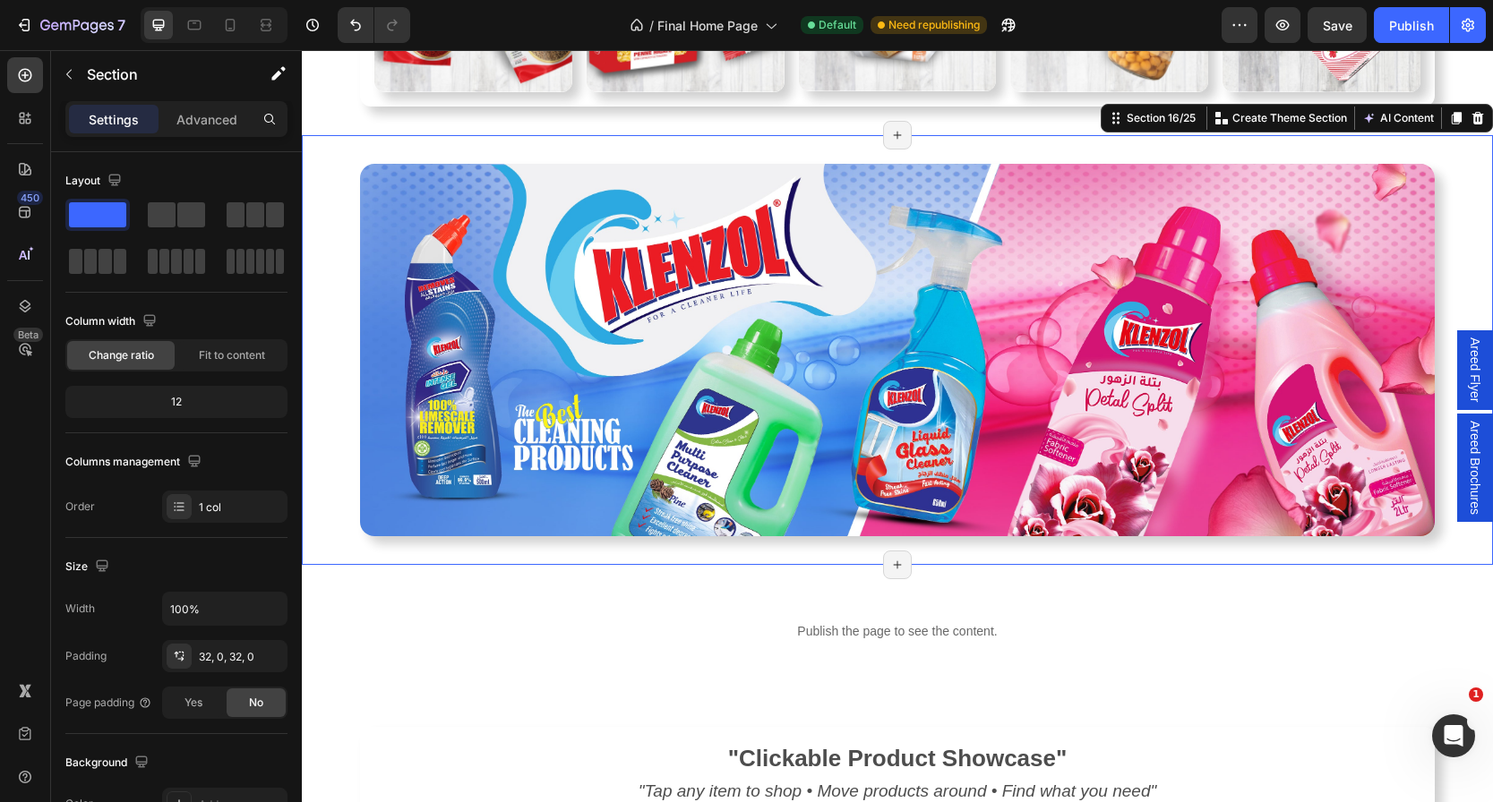
scroll to position [3505, 0]
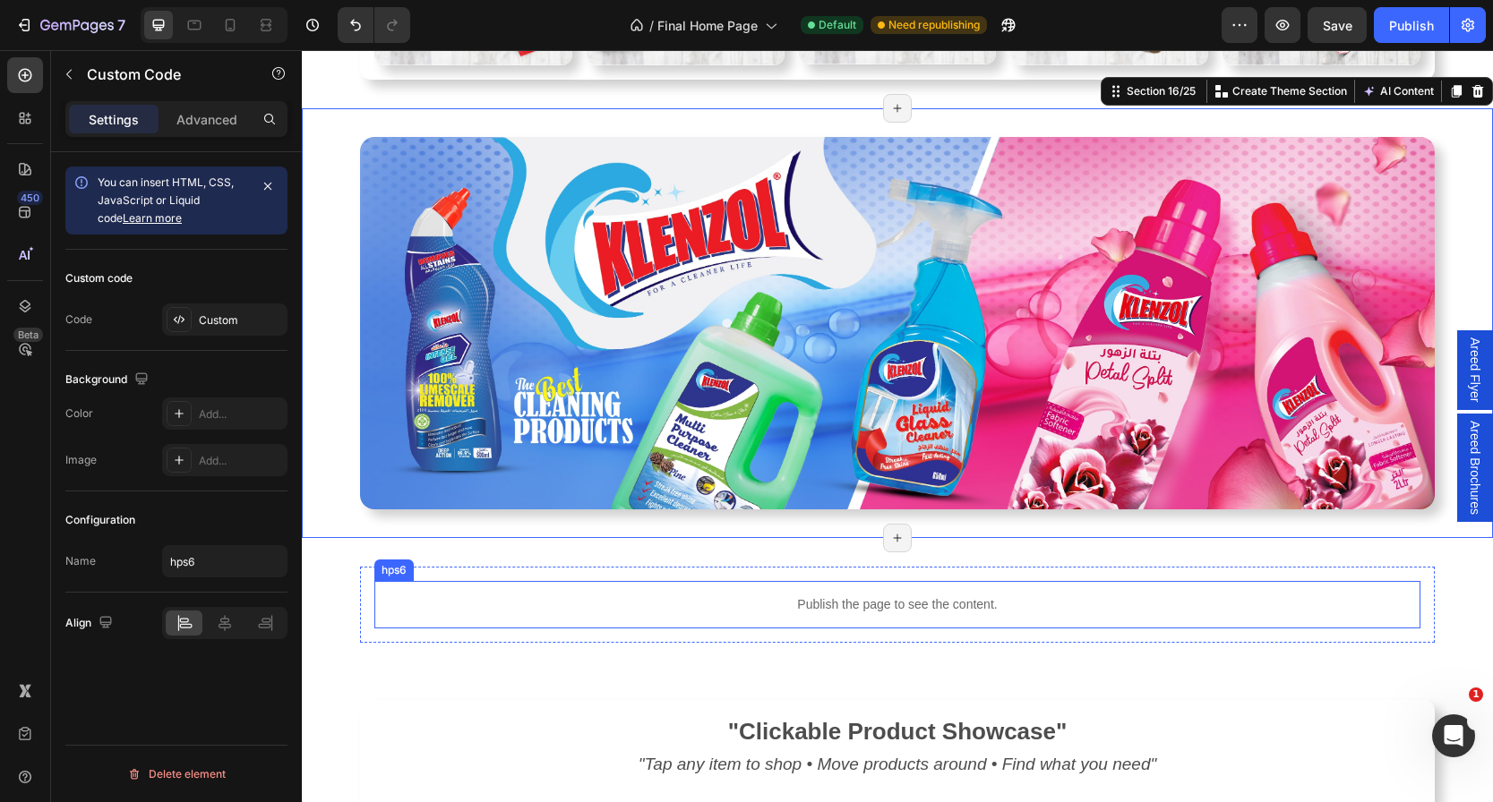
click at [582, 600] on p "Publish the page to see the content." at bounding box center [897, 605] width 1046 height 19
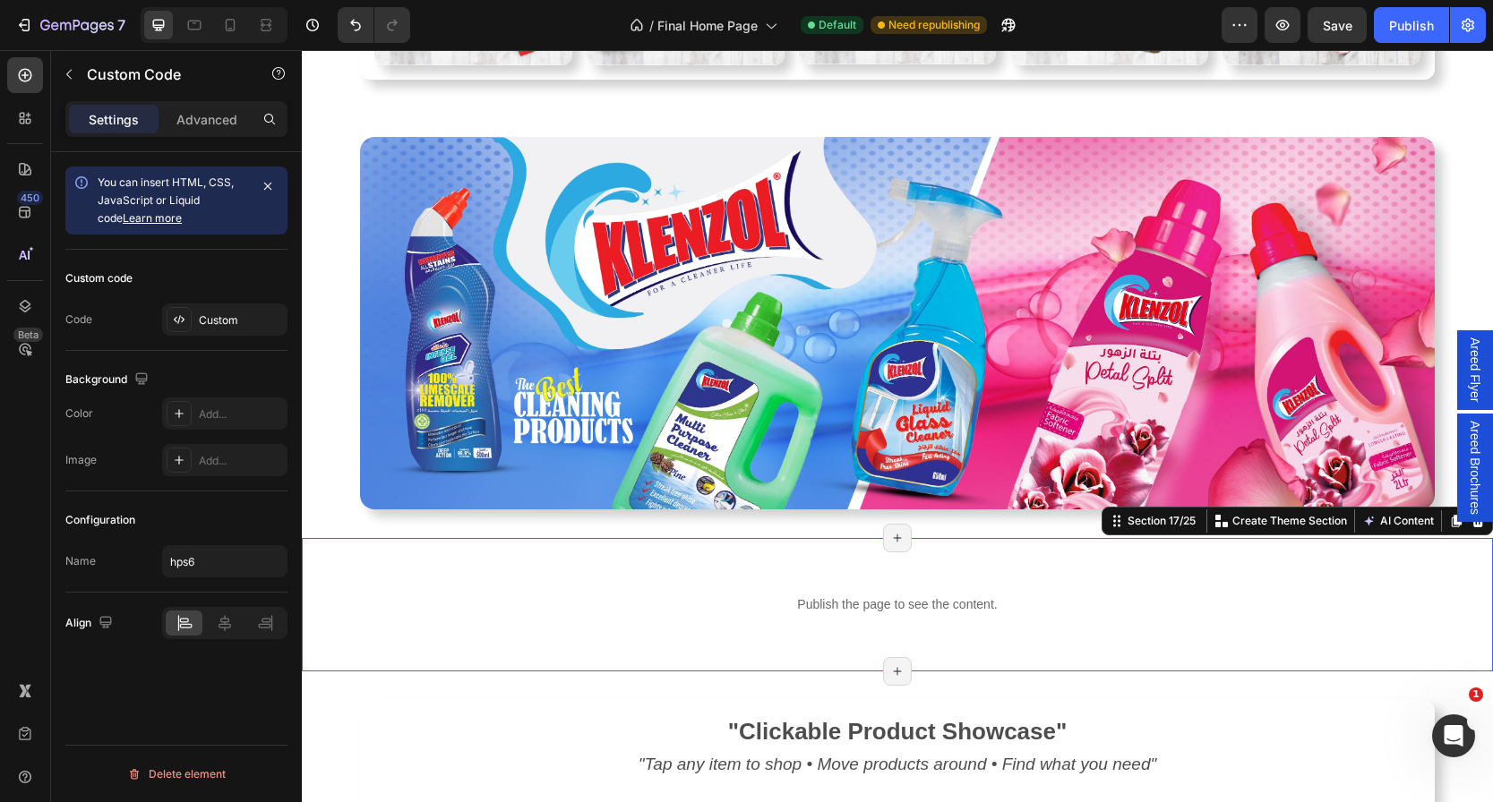
click at [324, 581] on div "Publish the page to see the content. hps6 Row" at bounding box center [897, 605] width 1191 height 76
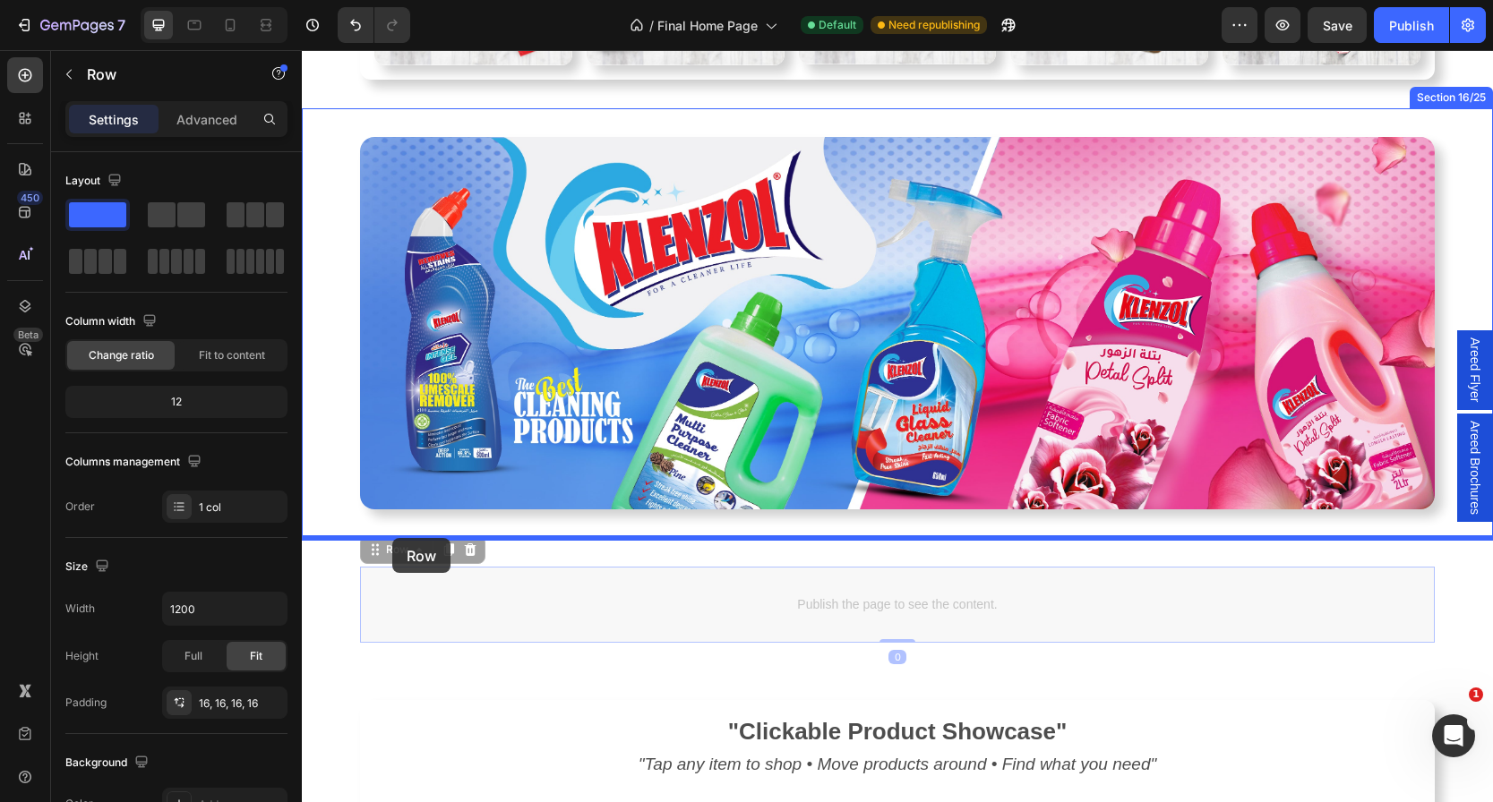
drag, startPoint x: 364, startPoint y: 586, endPoint x: 392, endPoint y: 538, distance: 55.4
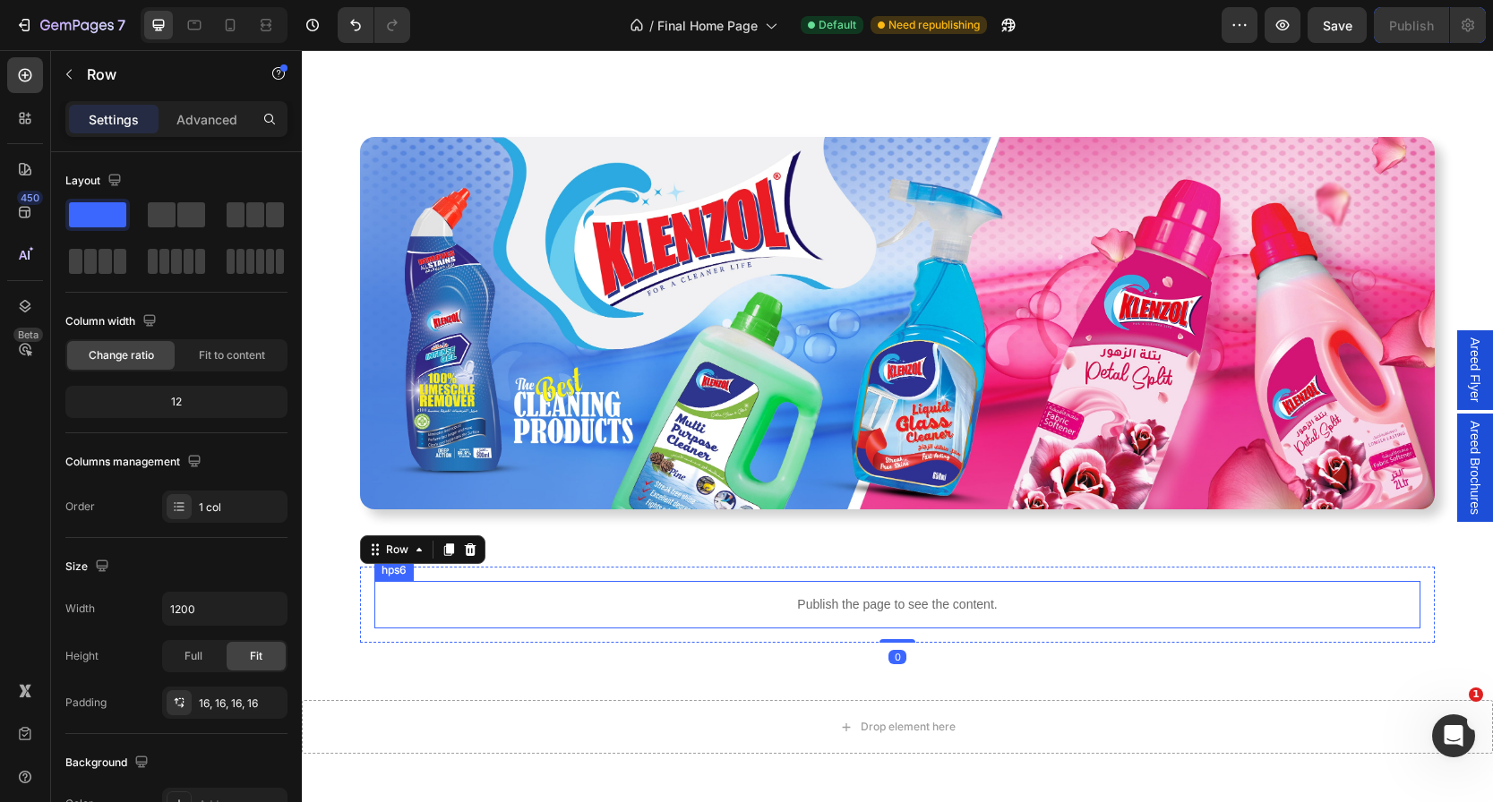
scroll to position [3637, 0]
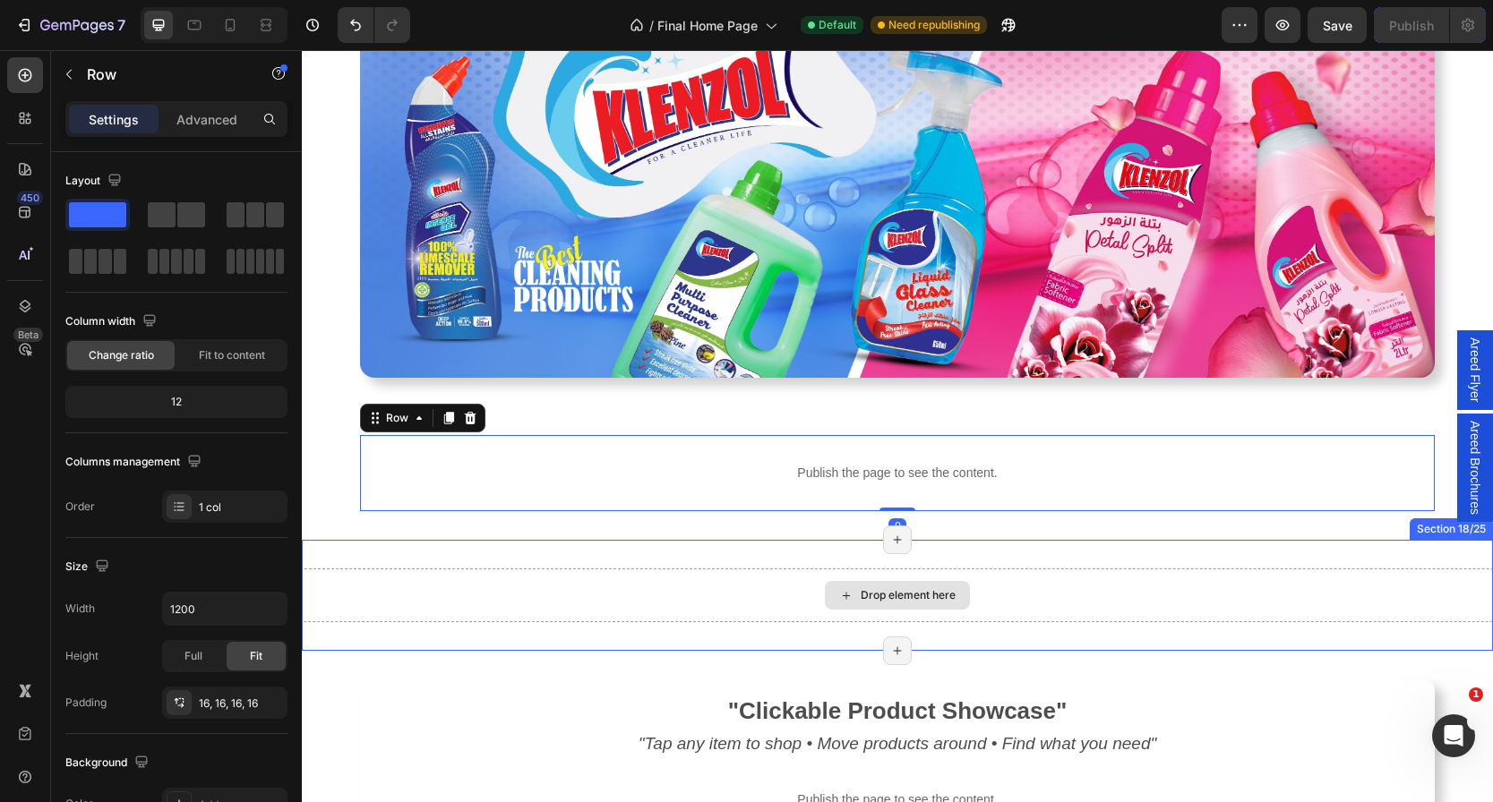
click at [405, 583] on div "Drop element here" at bounding box center [897, 596] width 1191 height 54
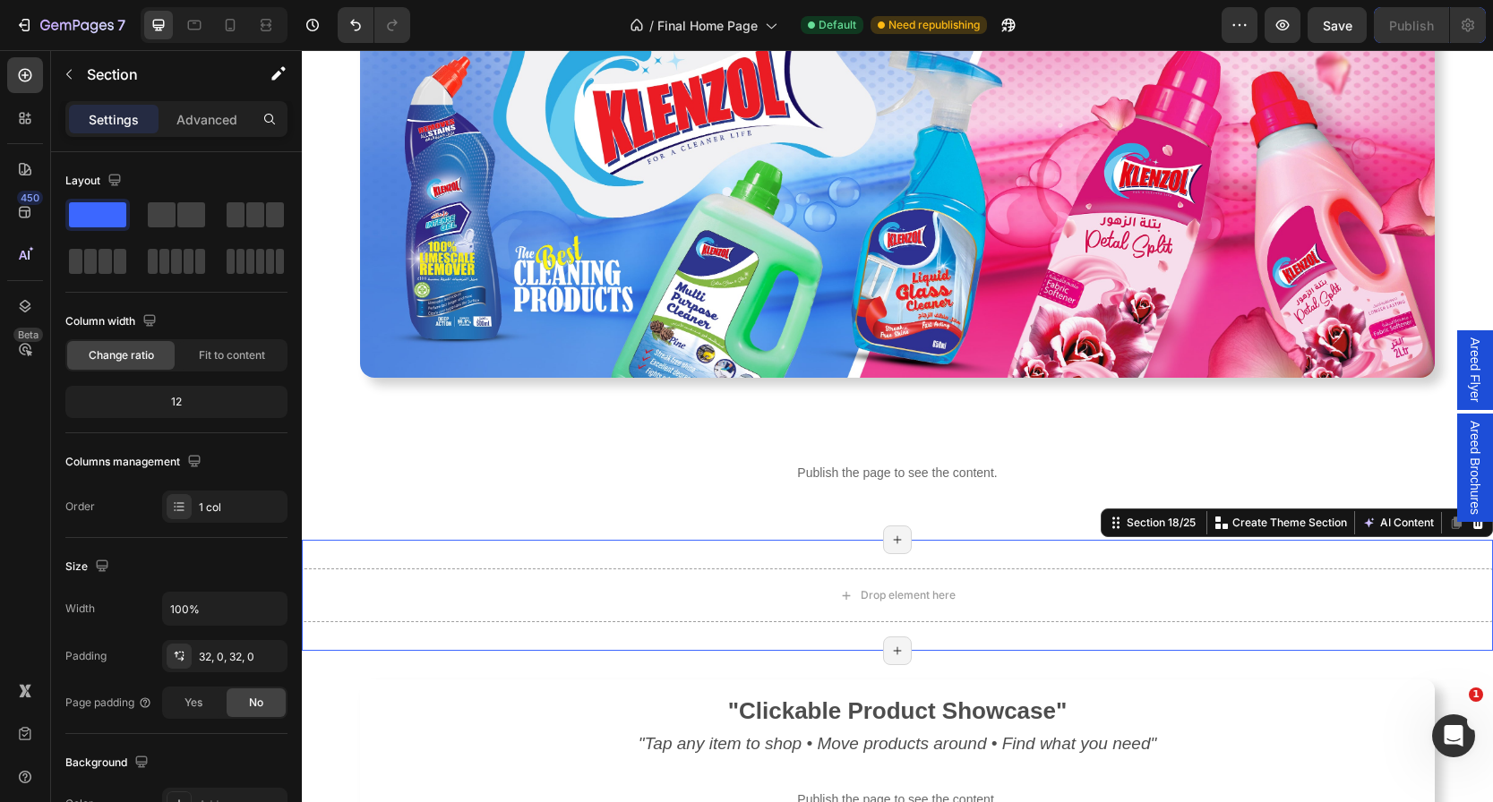
click at [401, 564] on div "Drop element here Section 18/25 Create Theme Section AI Content Write with GemA…" at bounding box center [897, 595] width 1191 height 111
click at [1471, 527] on icon at bounding box center [1478, 523] width 14 height 14
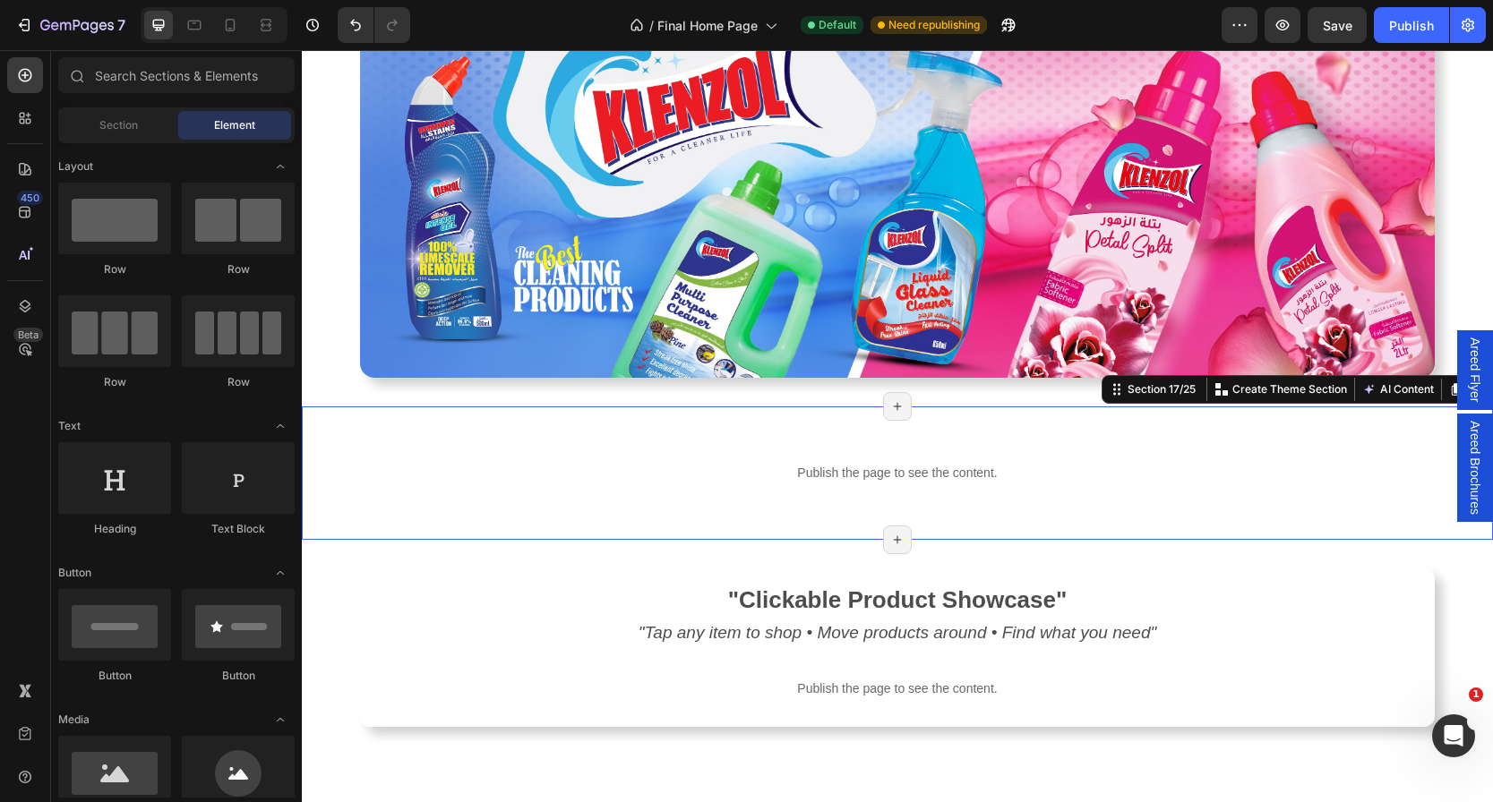
click at [1070, 422] on div "Publish the page to see the content. hps6 Row Section 17/25 Create Theme Sectio…" at bounding box center [897, 473] width 1191 height 133
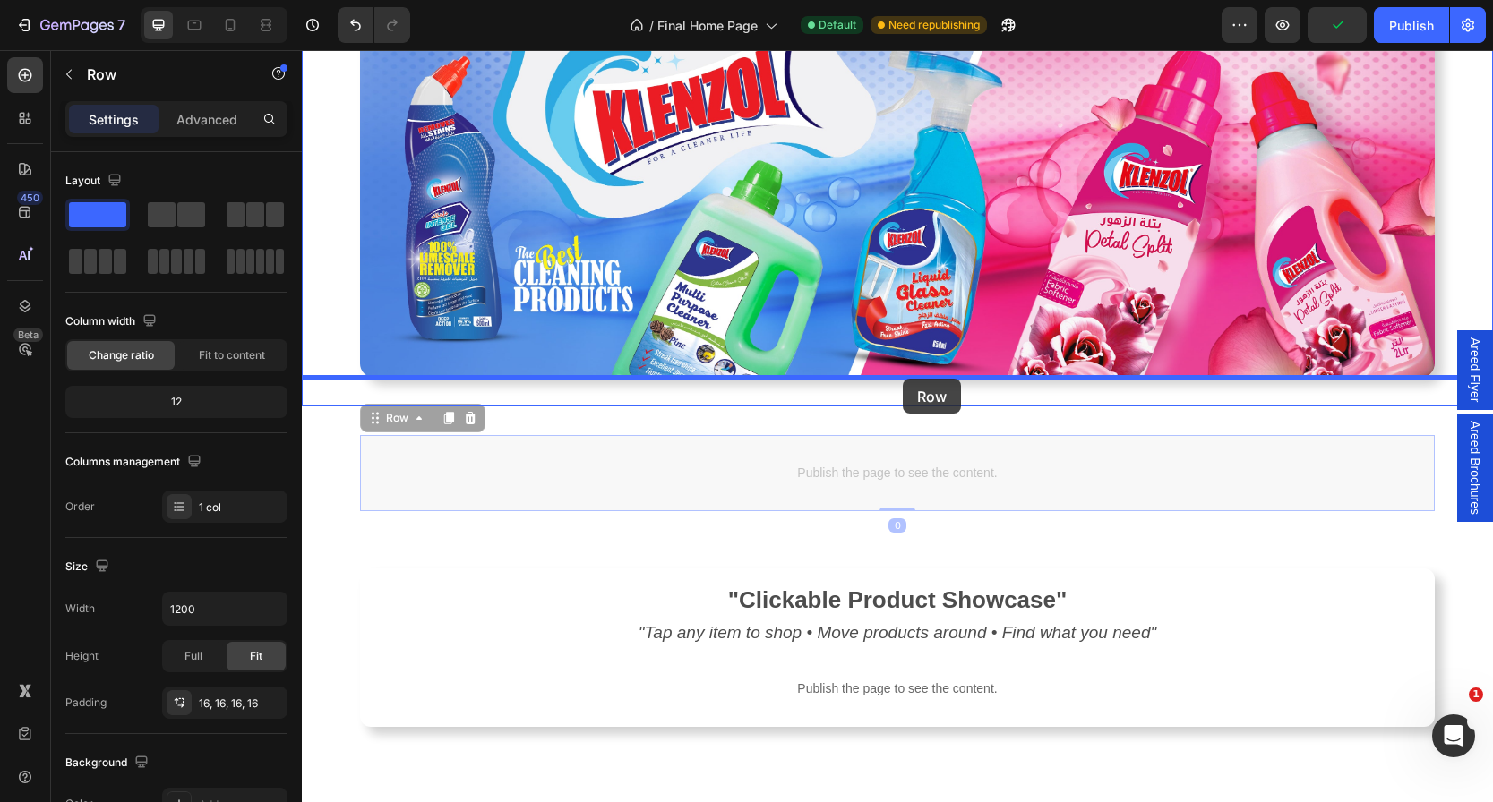
drag, startPoint x: 929, startPoint y: 441, endPoint x: 903, endPoint y: 379, distance: 67.0
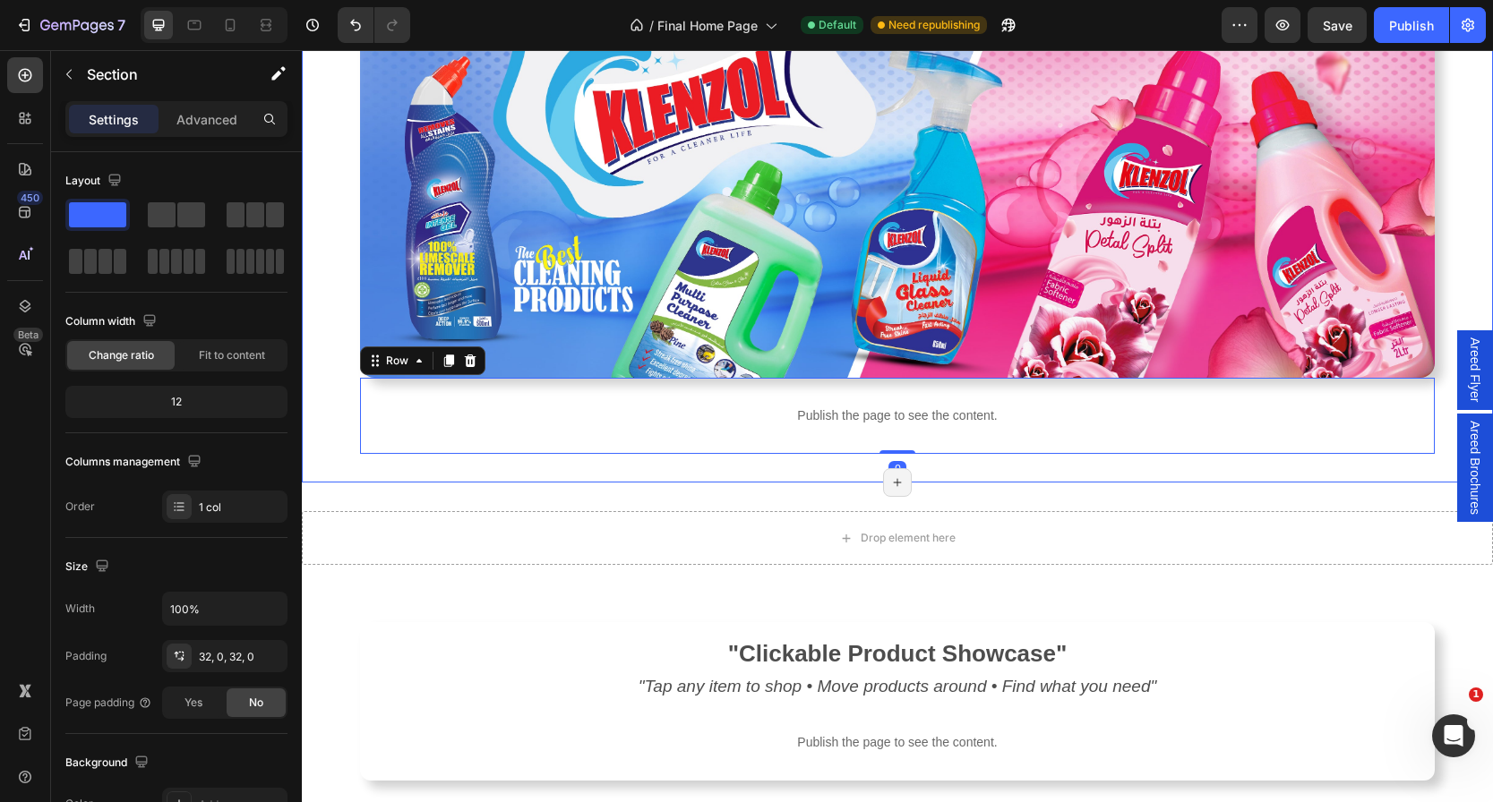
click at [322, 393] on div "Image Publish the page to see the content. hps6 Row 0" at bounding box center [897, 230] width 1191 height 450
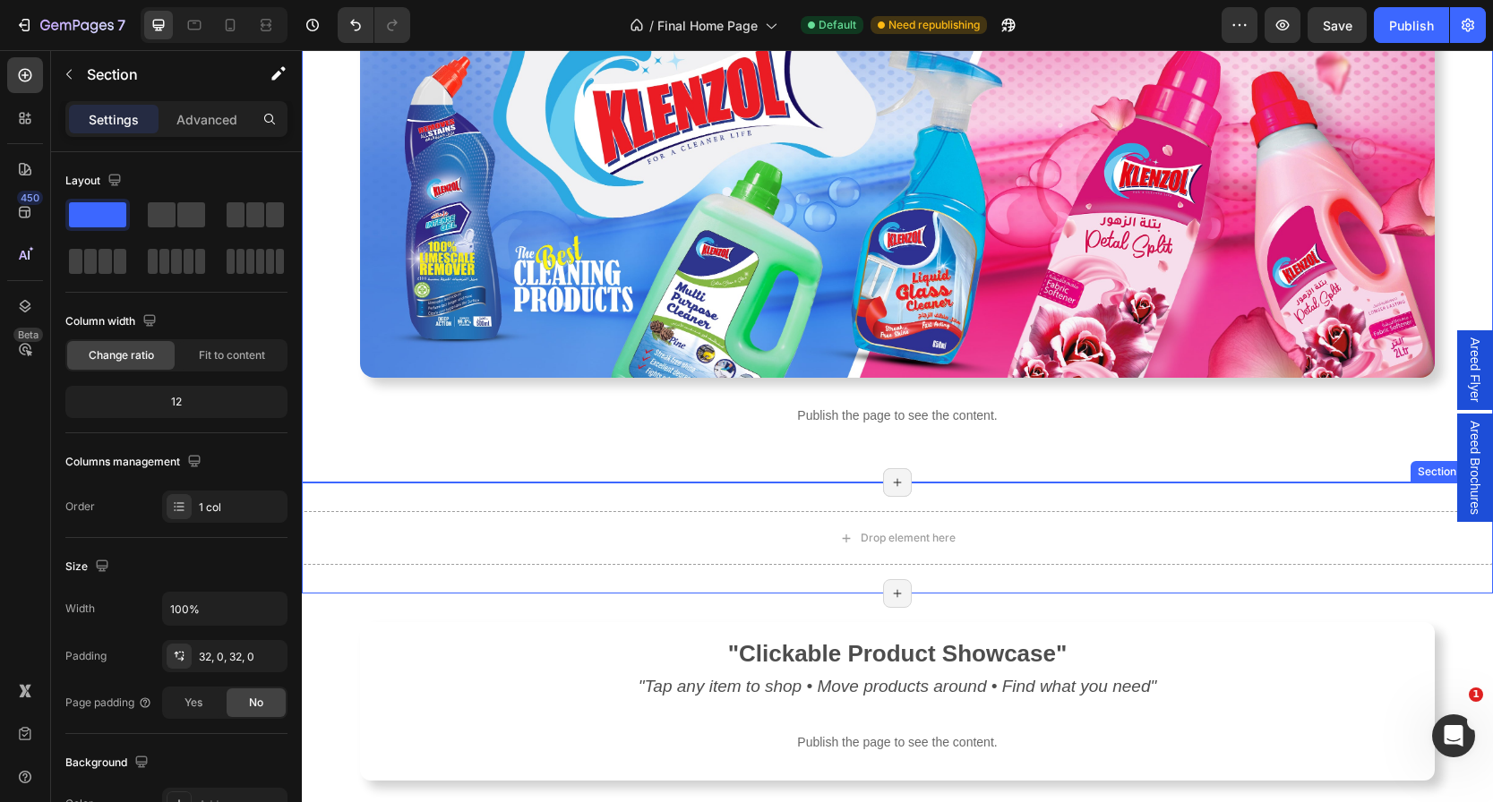
click at [625, 495] on div "Drop element here Section 17/25 Page has reached Shopify’s 25 section-limit Pag…" at bounding box center [897, 538] width 1191 height 111
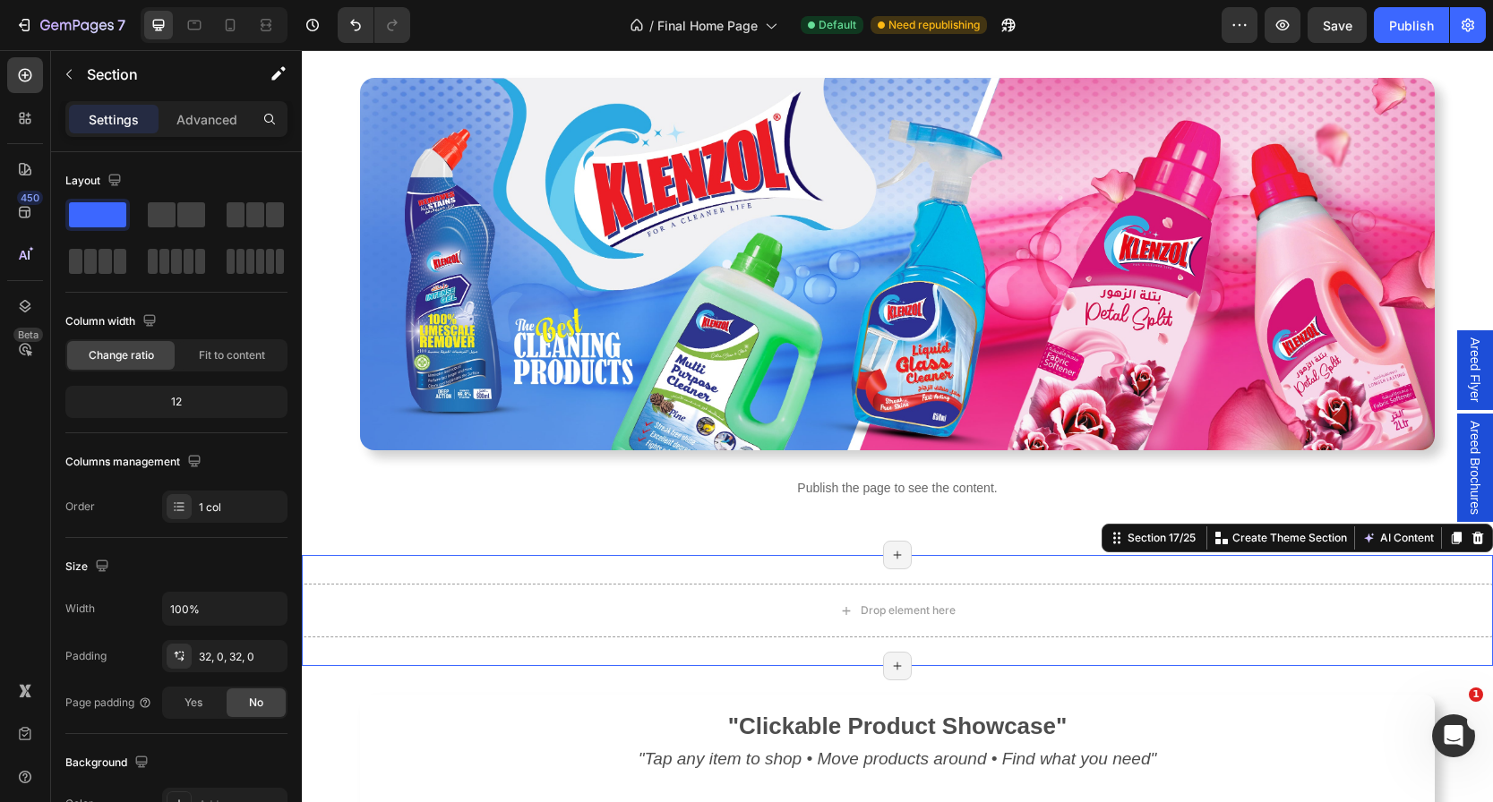
scroll to position [3504, 0]
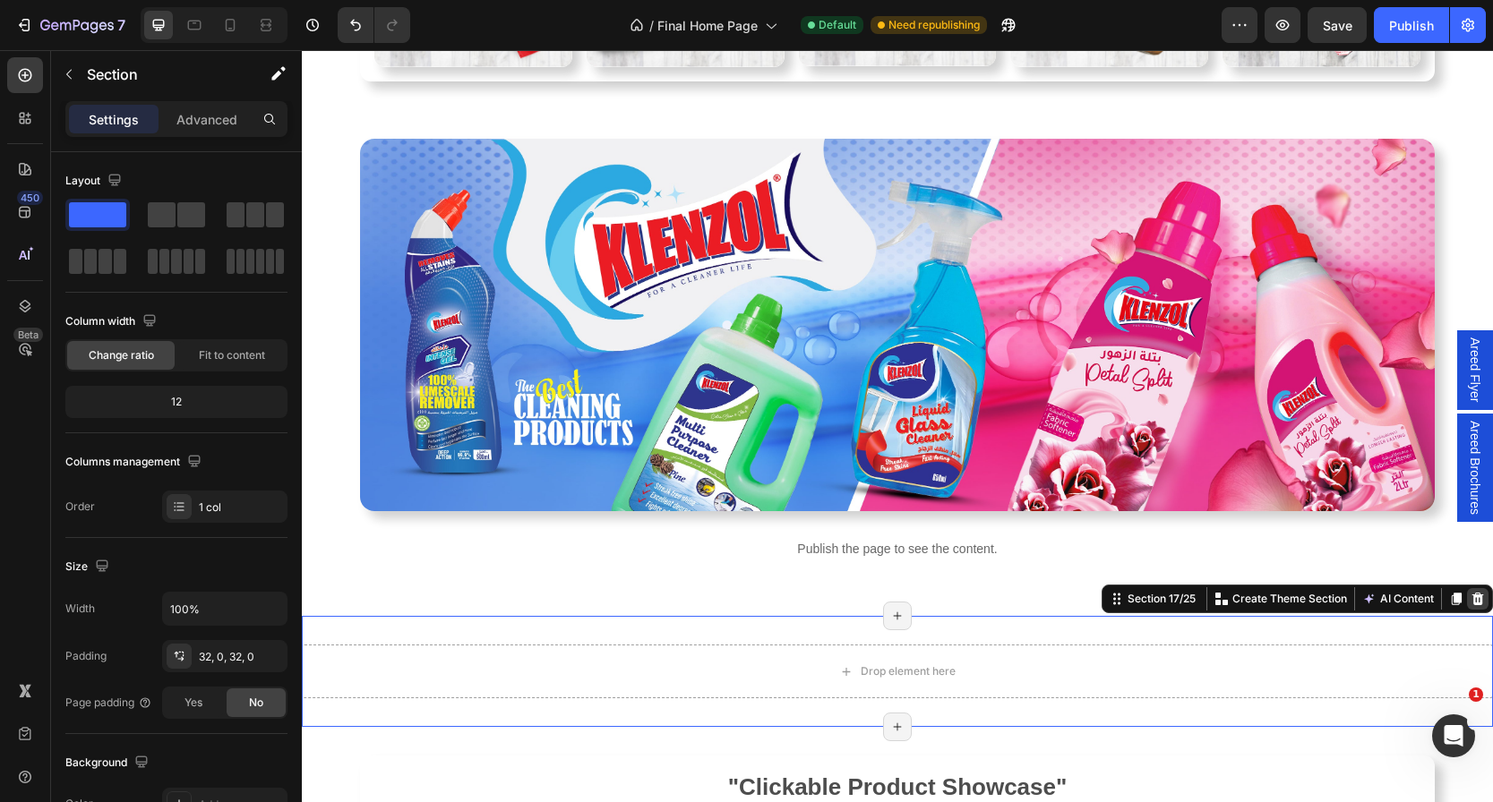
click at [1468, 590] on div at bounding box center [1477, 598] width 21 height 21
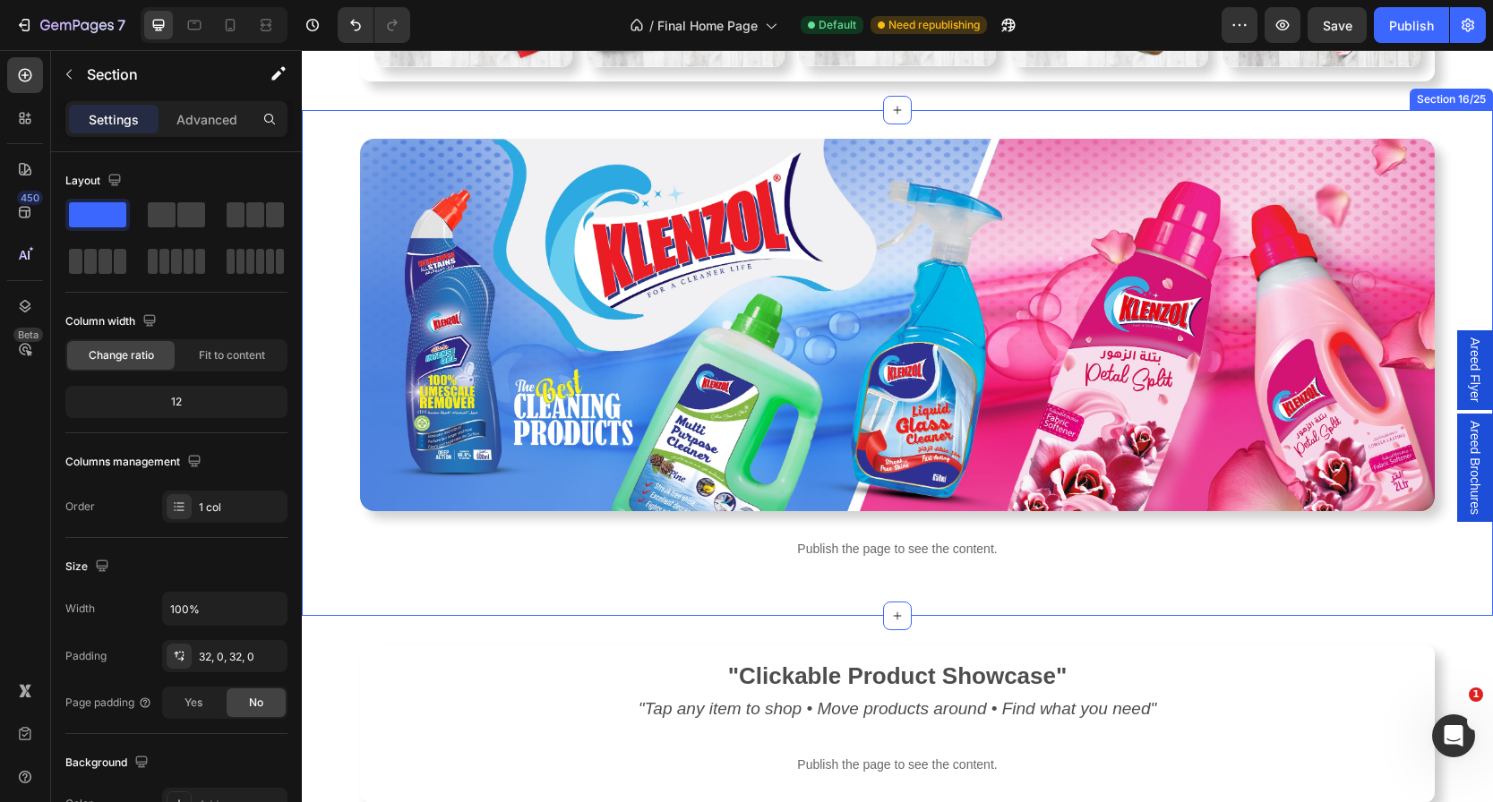
click at [318, 539] on div "Image Publish the page to see the content. hps6 Row" at bounding box center [897, 364] width 1191 height 450
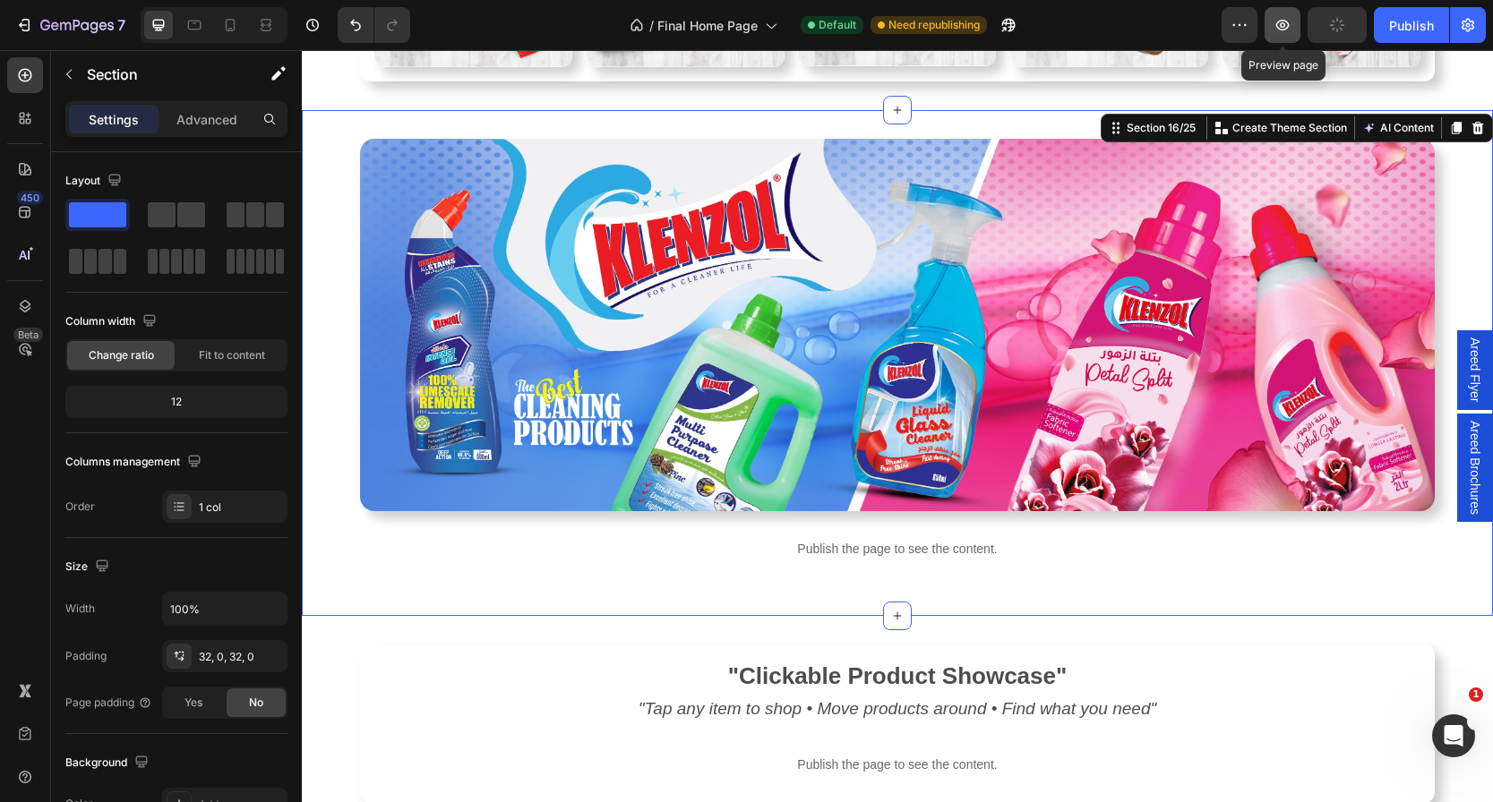
click at [1295, 18] on button "button" at bounding box center [1283, 25] width 36 height 36
click at [227, 26] on icon at bounding box center [230, 25] width 18 height 18
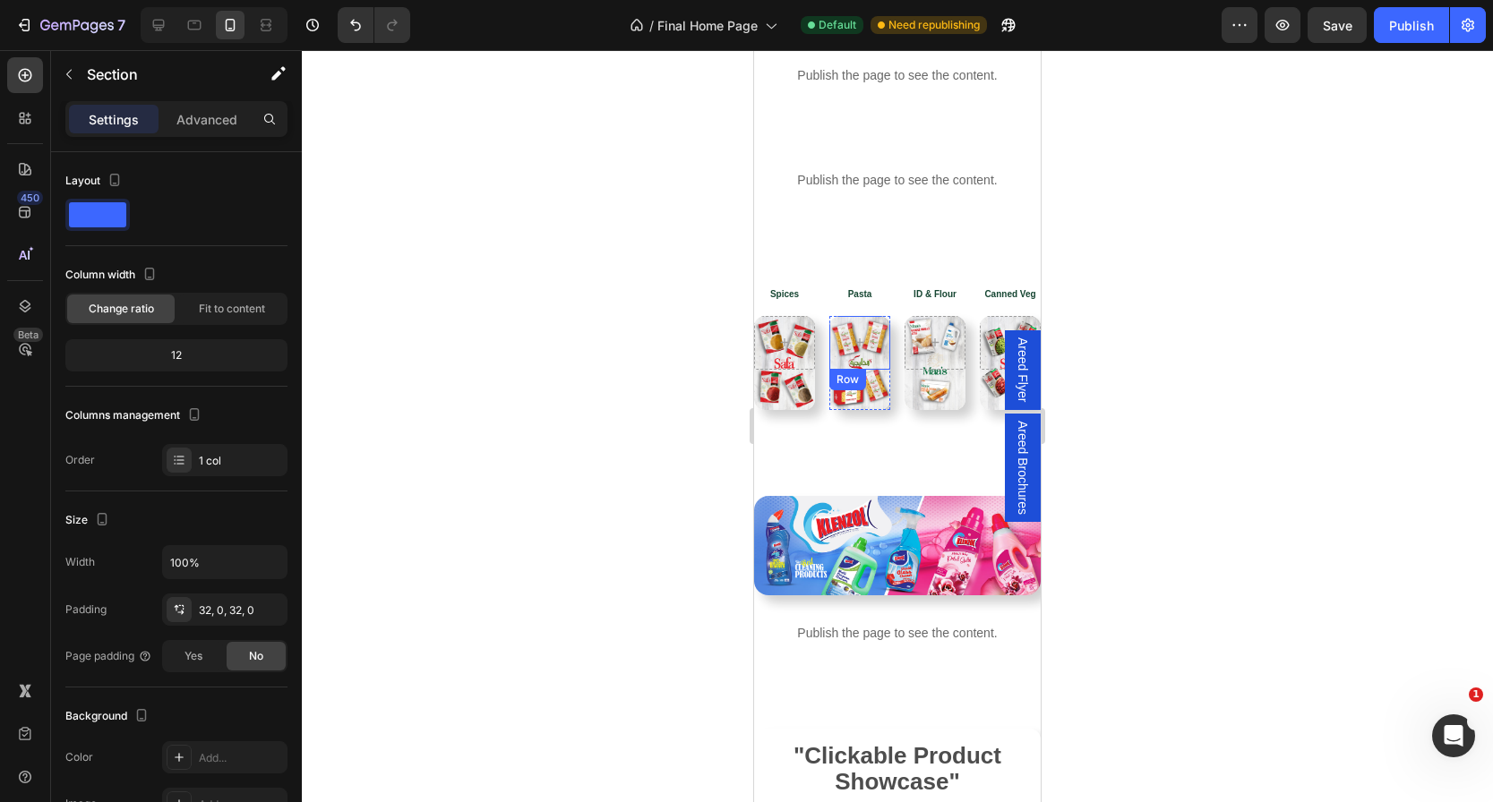
scroll to position [3052, 0]
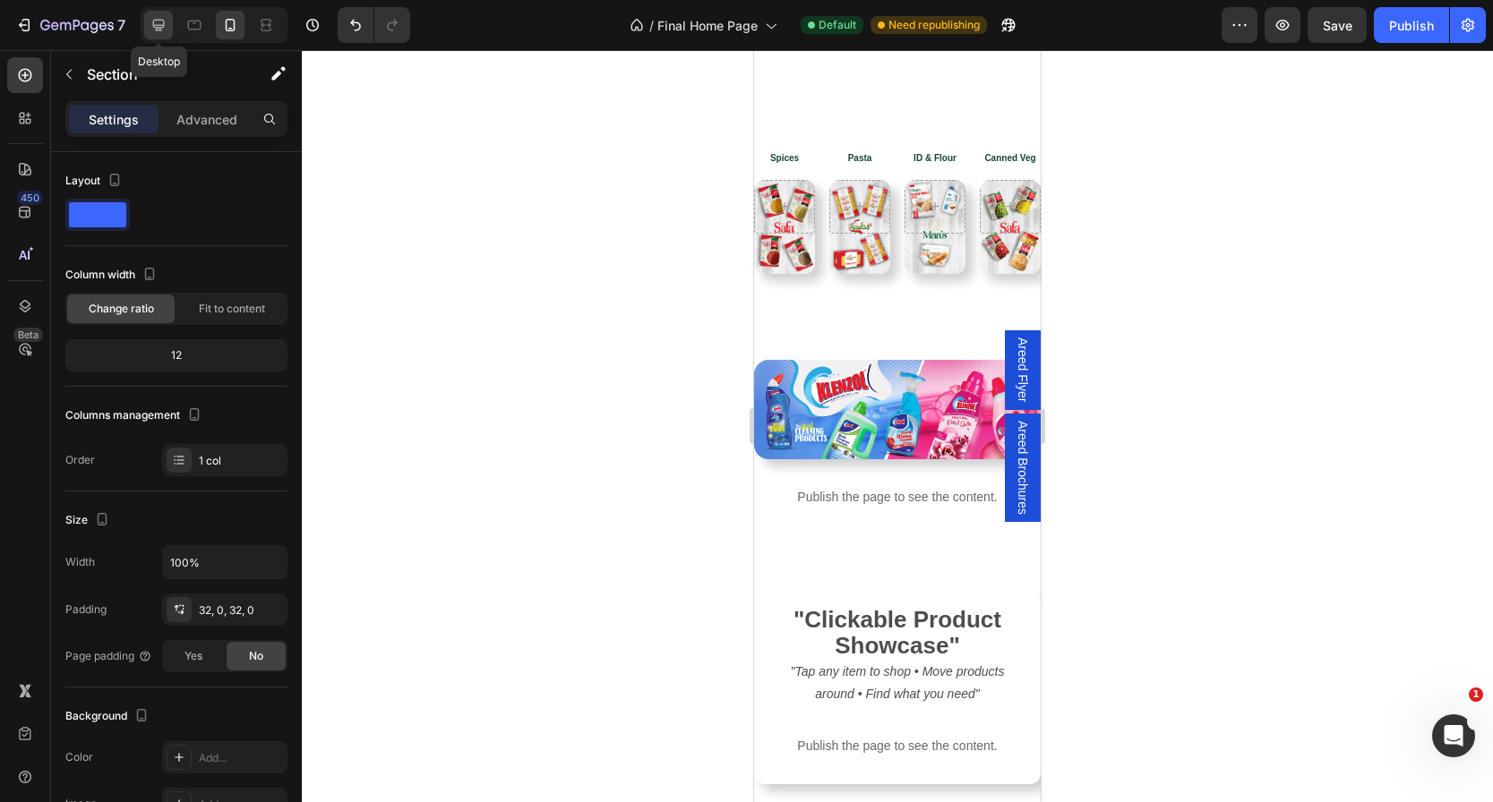
click at [167, 30] on icon at bounding box center [159, 25] width 18 height 18
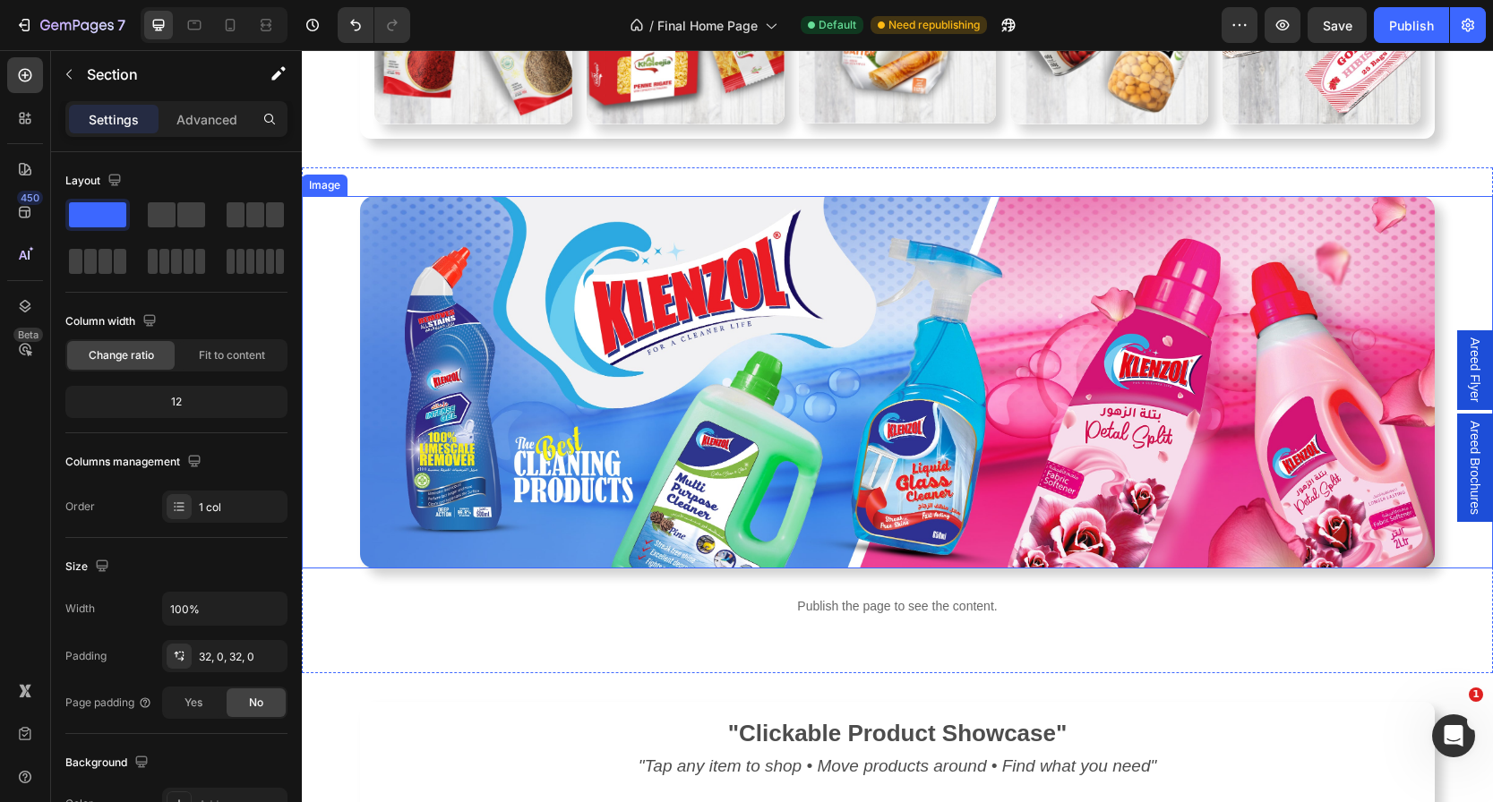
scroll to position [3500, 0]
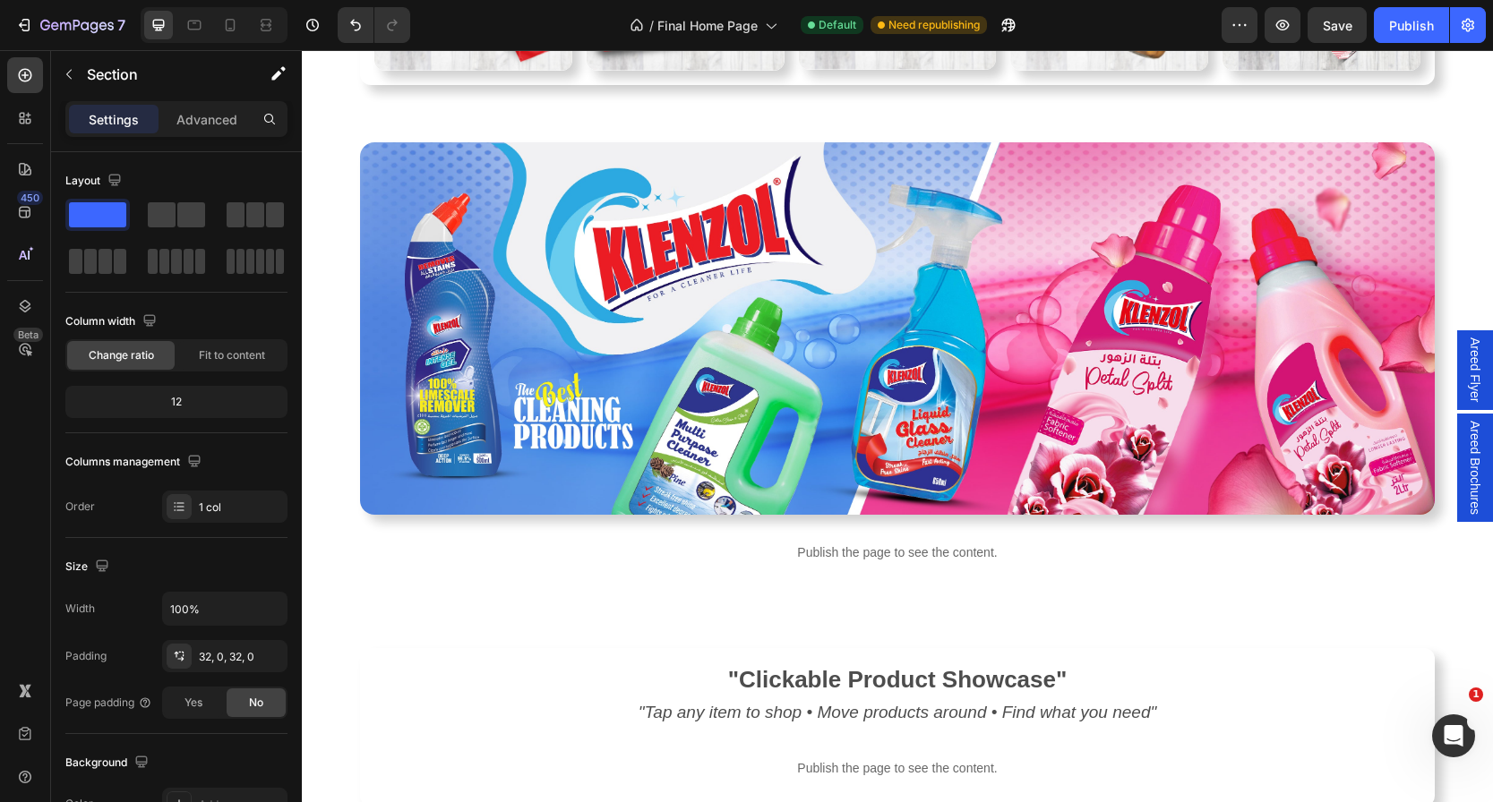
click at [331, 529] on div "Image Publish the page to see the content. hps6 Row" at bounding box center [897, 367] width 1191 height 450
drag, startPoint x: 374, startPoint y: 590, endPoint x: 376, endPoint y: 574, distance: 16.2
click at [374, 590] on div "Image Publish the page to see the content. hps6 Row Section 16/25" at bounding box center [897, 367] width 1191 height 507
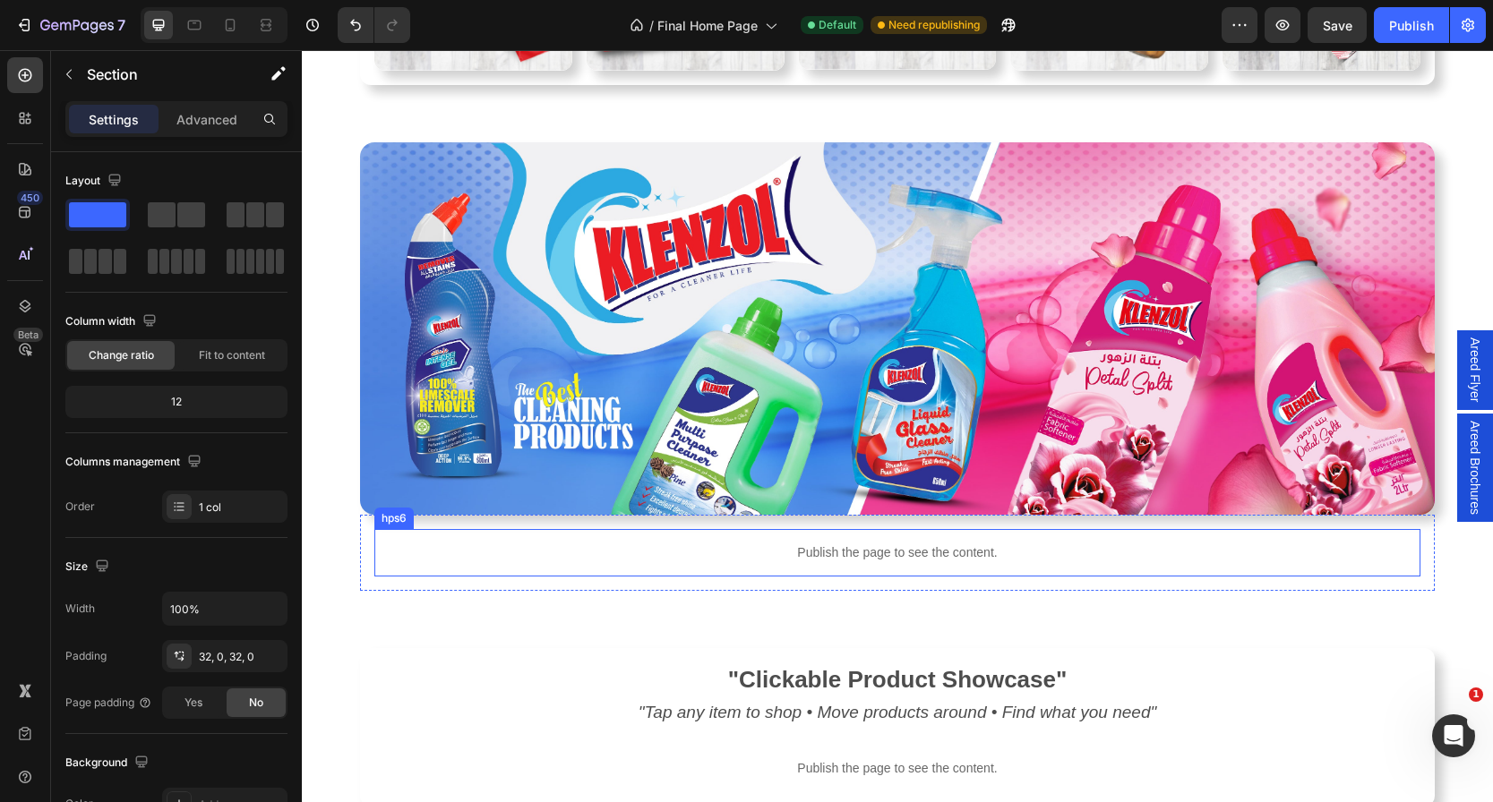
click at [371, 462] on img at bounding box center [897, 328] width 1075 height 373
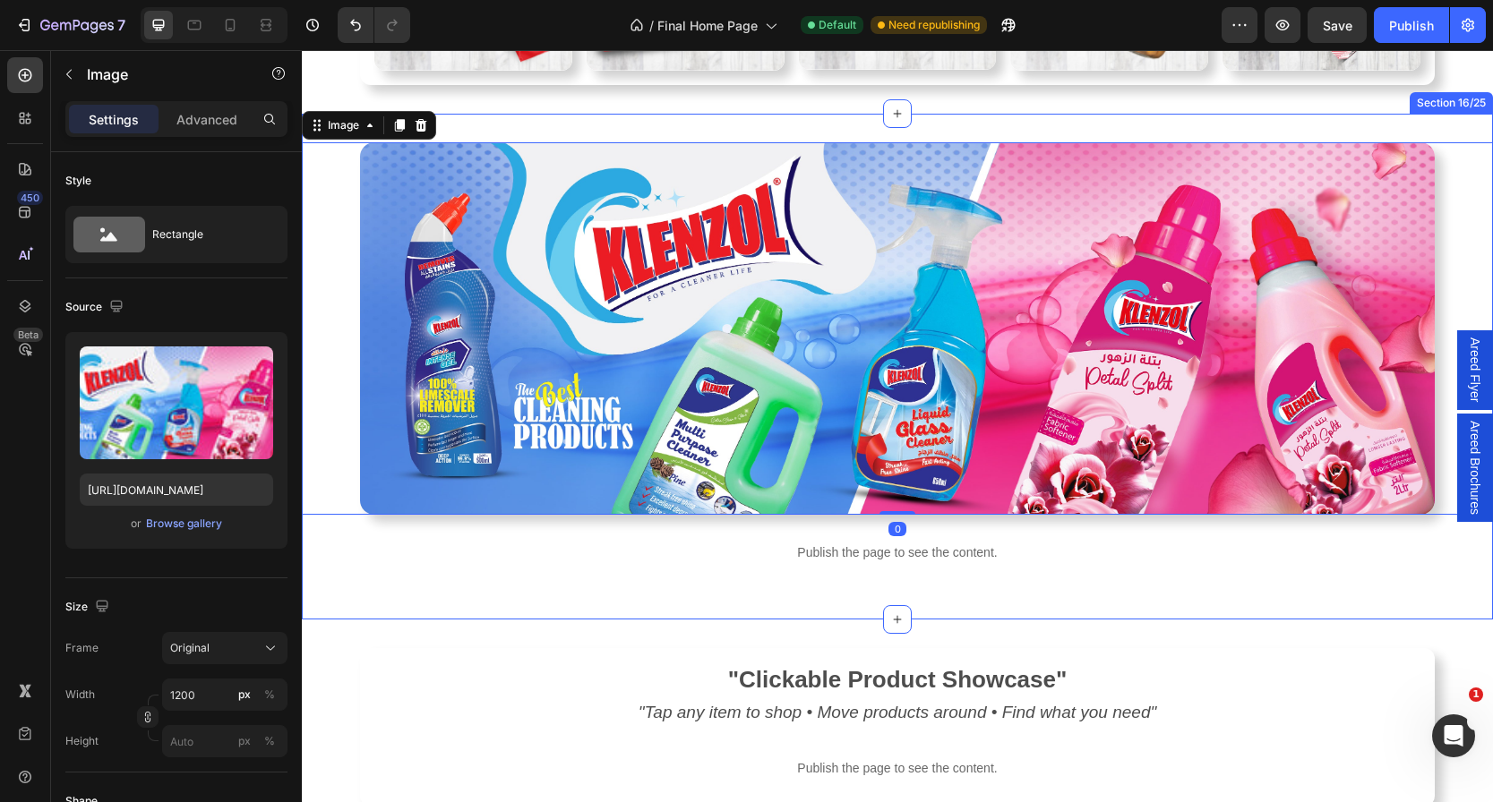
click at [327, 547] on div "Image 0 Publish the page to see the content. hps6 Row" at bounding box center [897, 367] width 1191 height 450
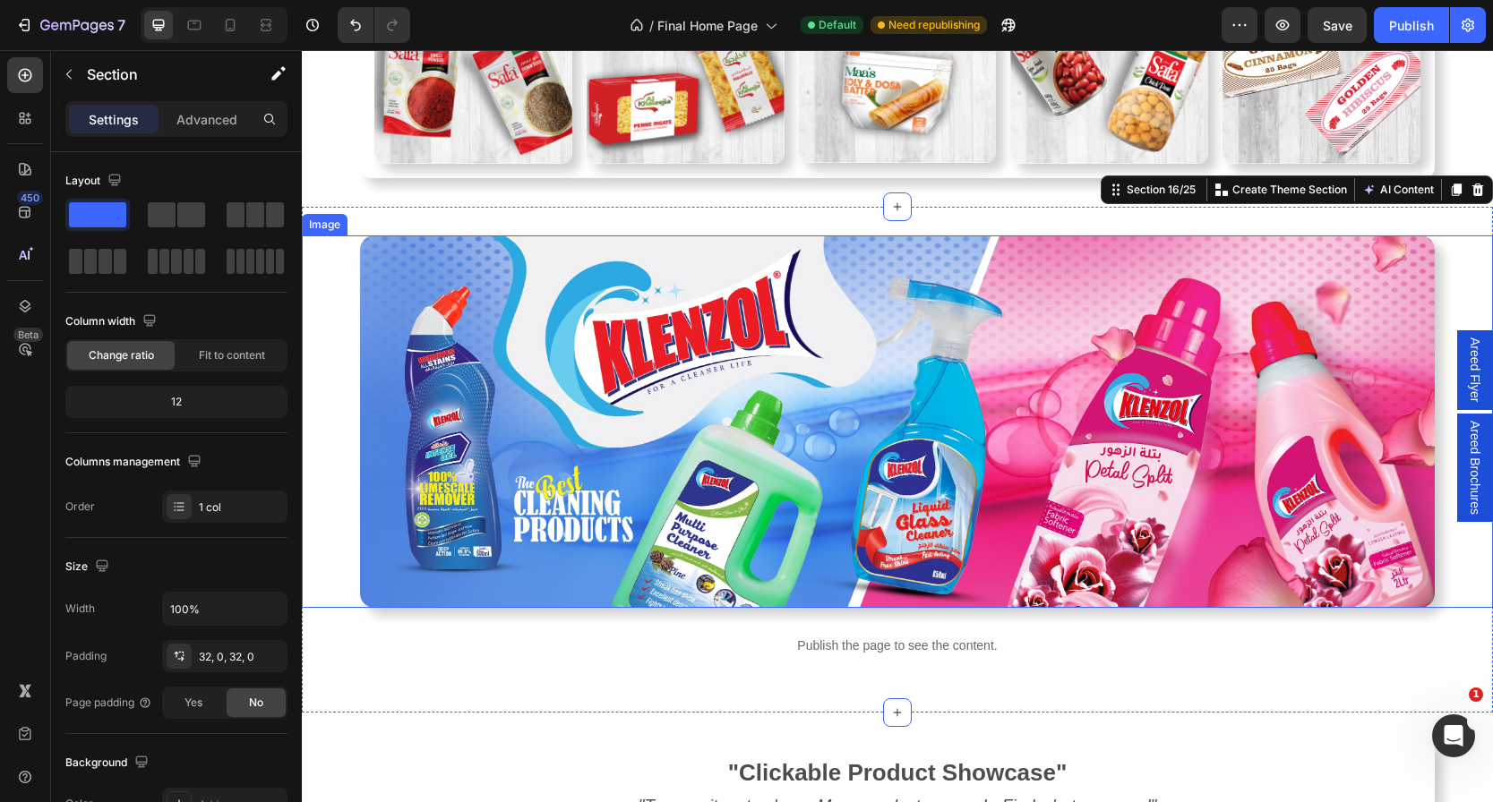
scroll to position [3406, 0]
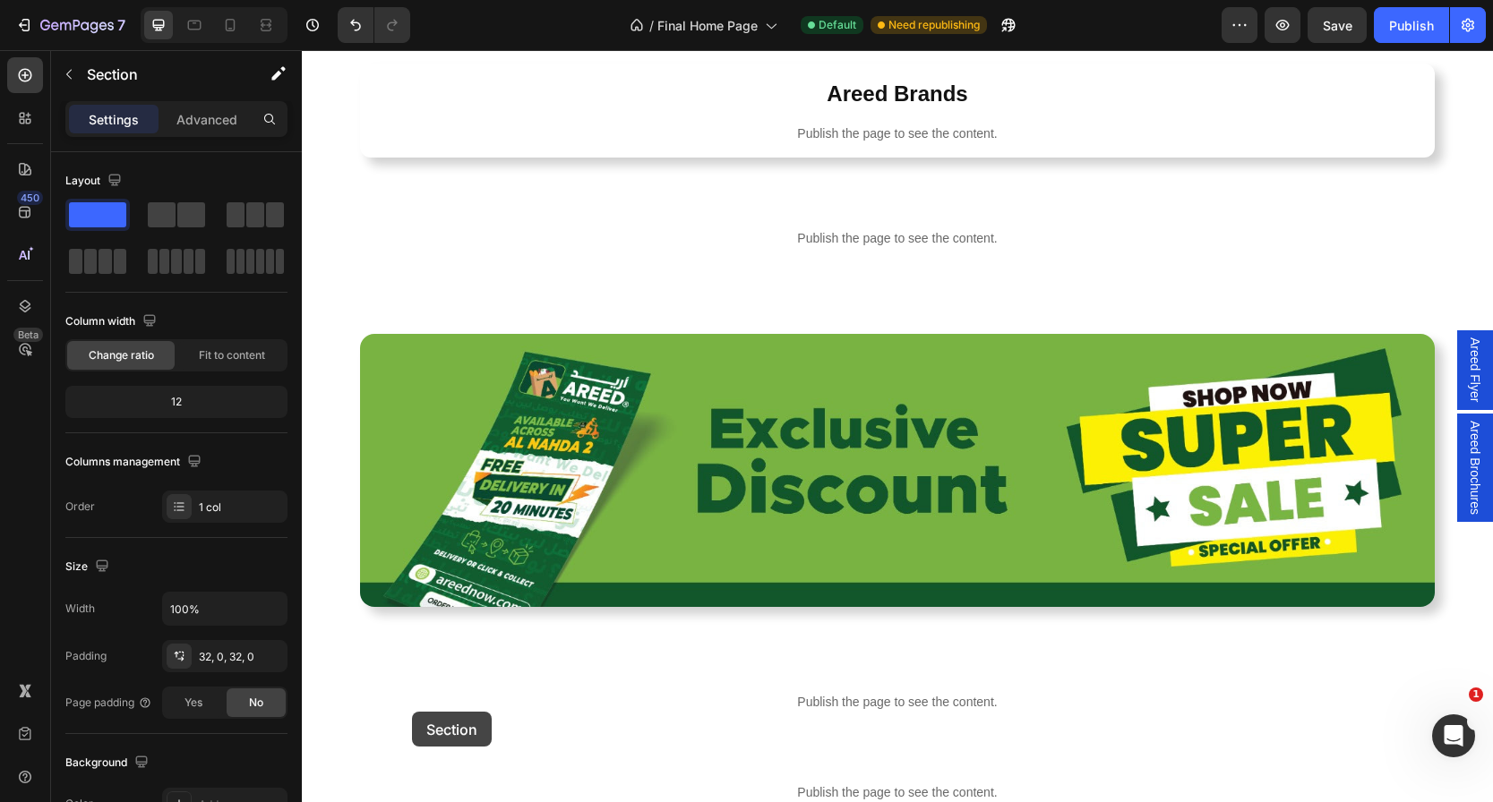
drag, startPoint x: 347, startPoint y: 216, endPoint x: 371, endPoint y: 820, distance: 605.0
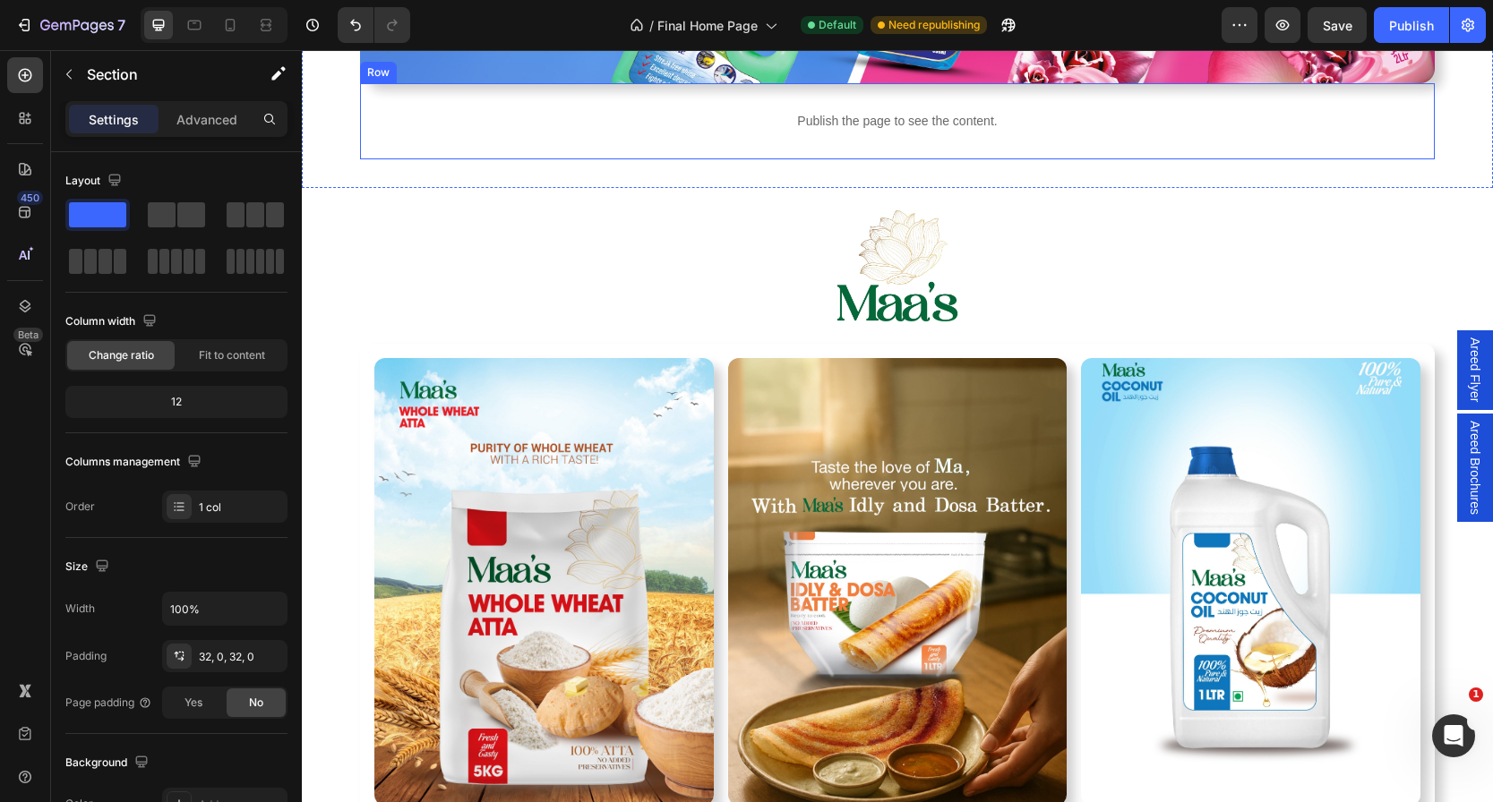
scroll to position [2492, 0]
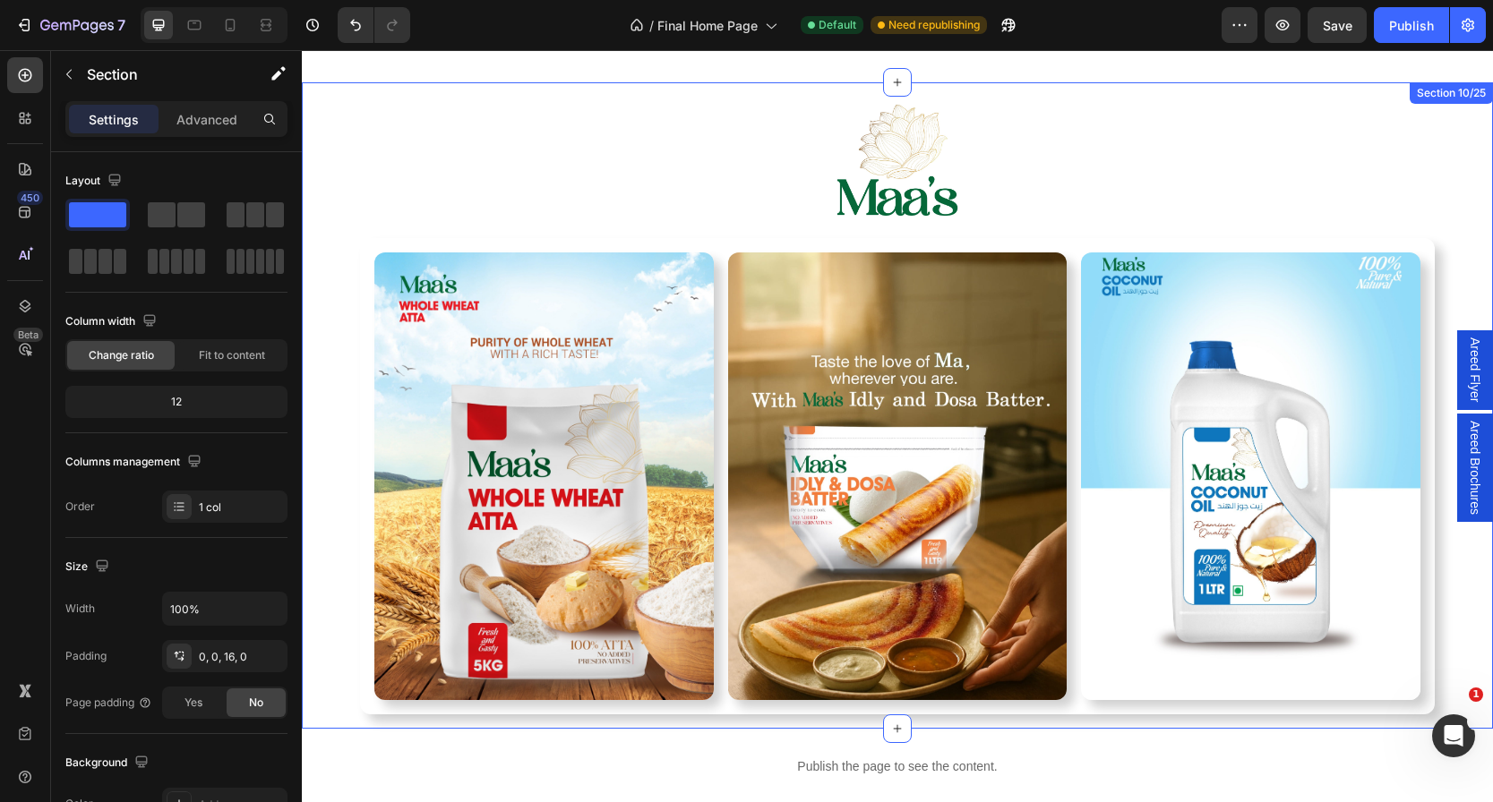
click at [323, 267] on div "Image Image Image Image Row Row Hero Banner Row Hero Banner Row Hero Banner Row…" at bounding box center [897, 398] width 1191 height 632
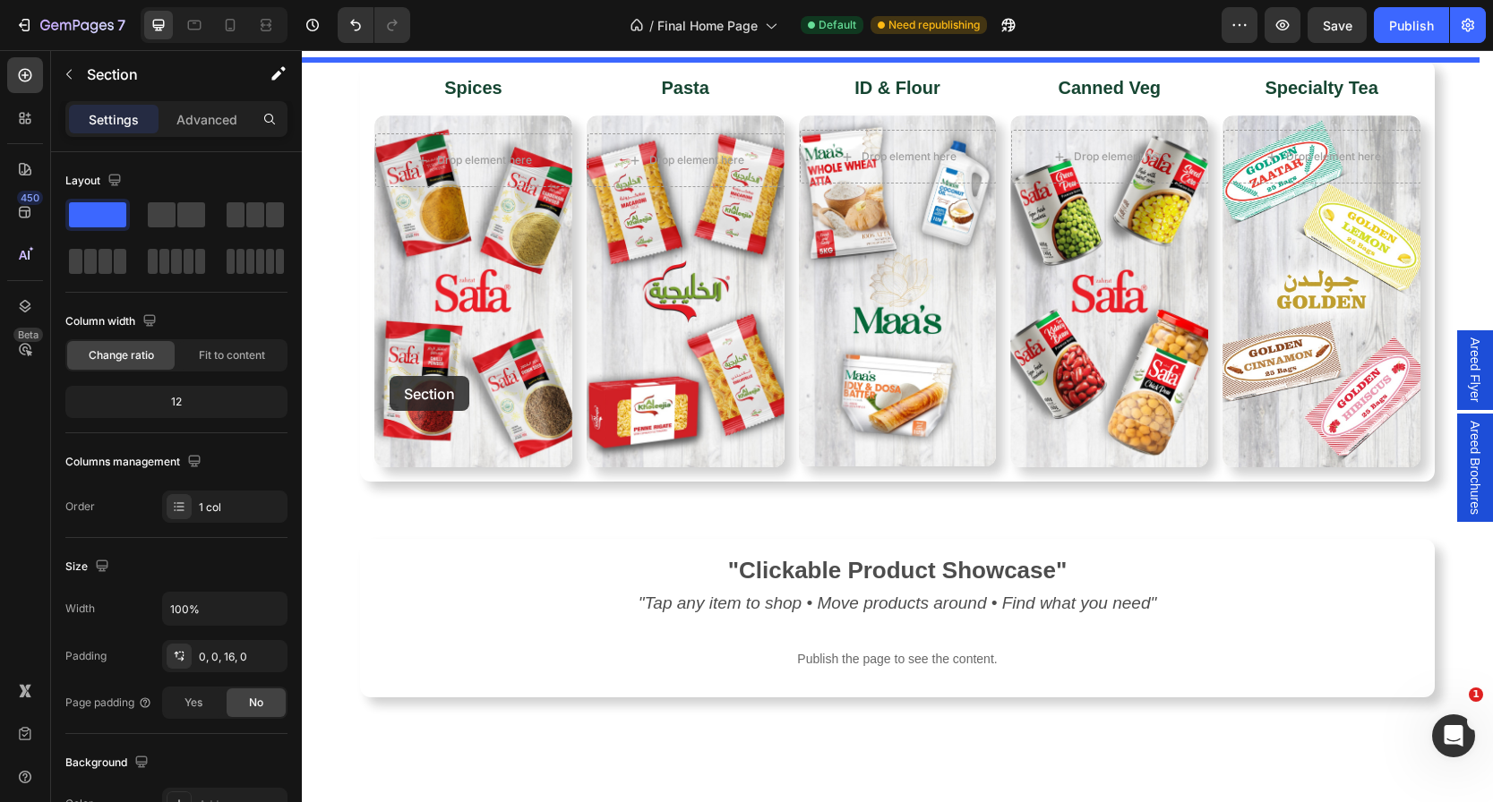
scroll to position [3619, 0]
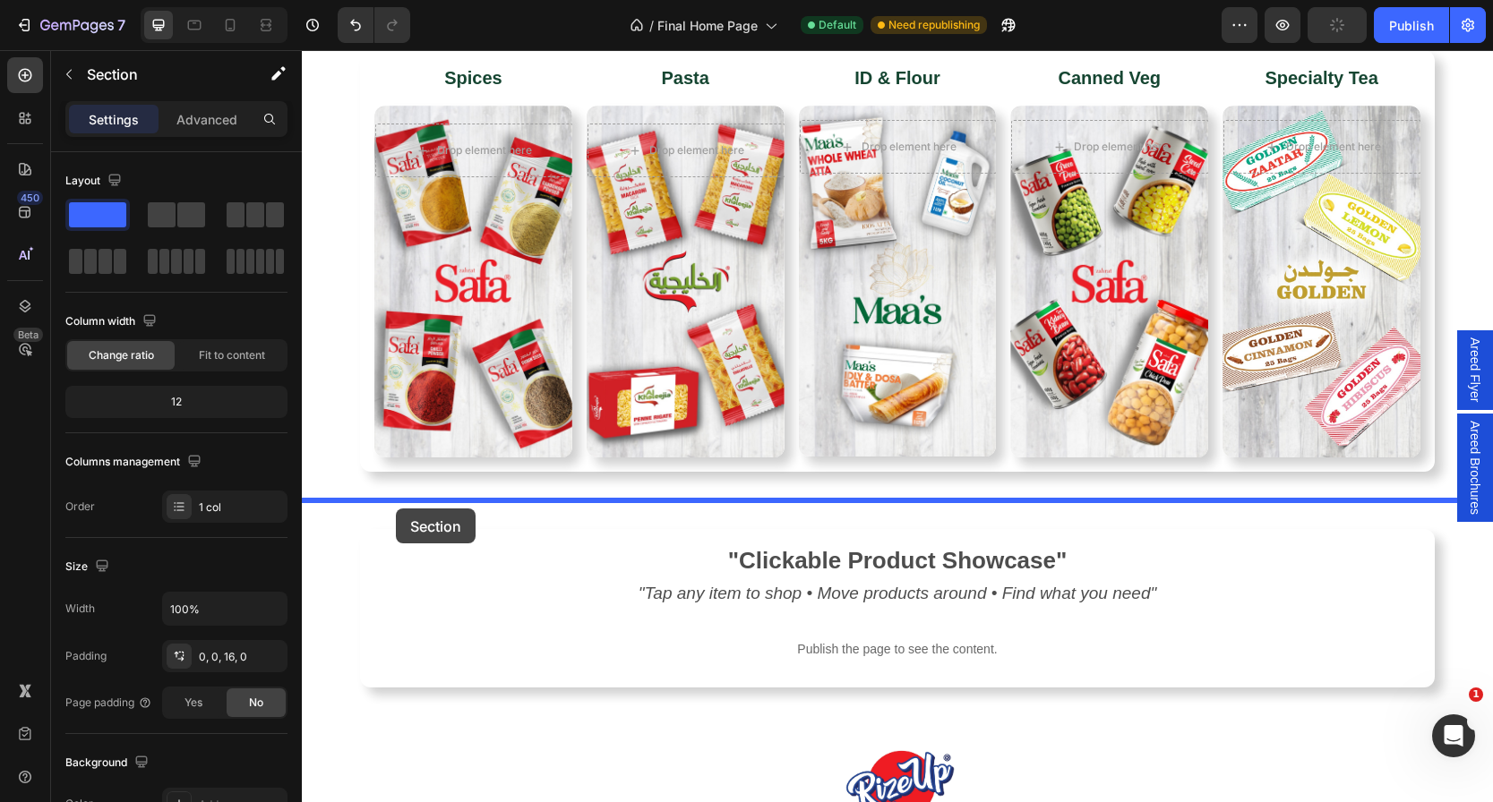
drag, startPoint x: 311, startPoint y: 135, endPoint x: 396, endPoint y: 509, distance: 383.0
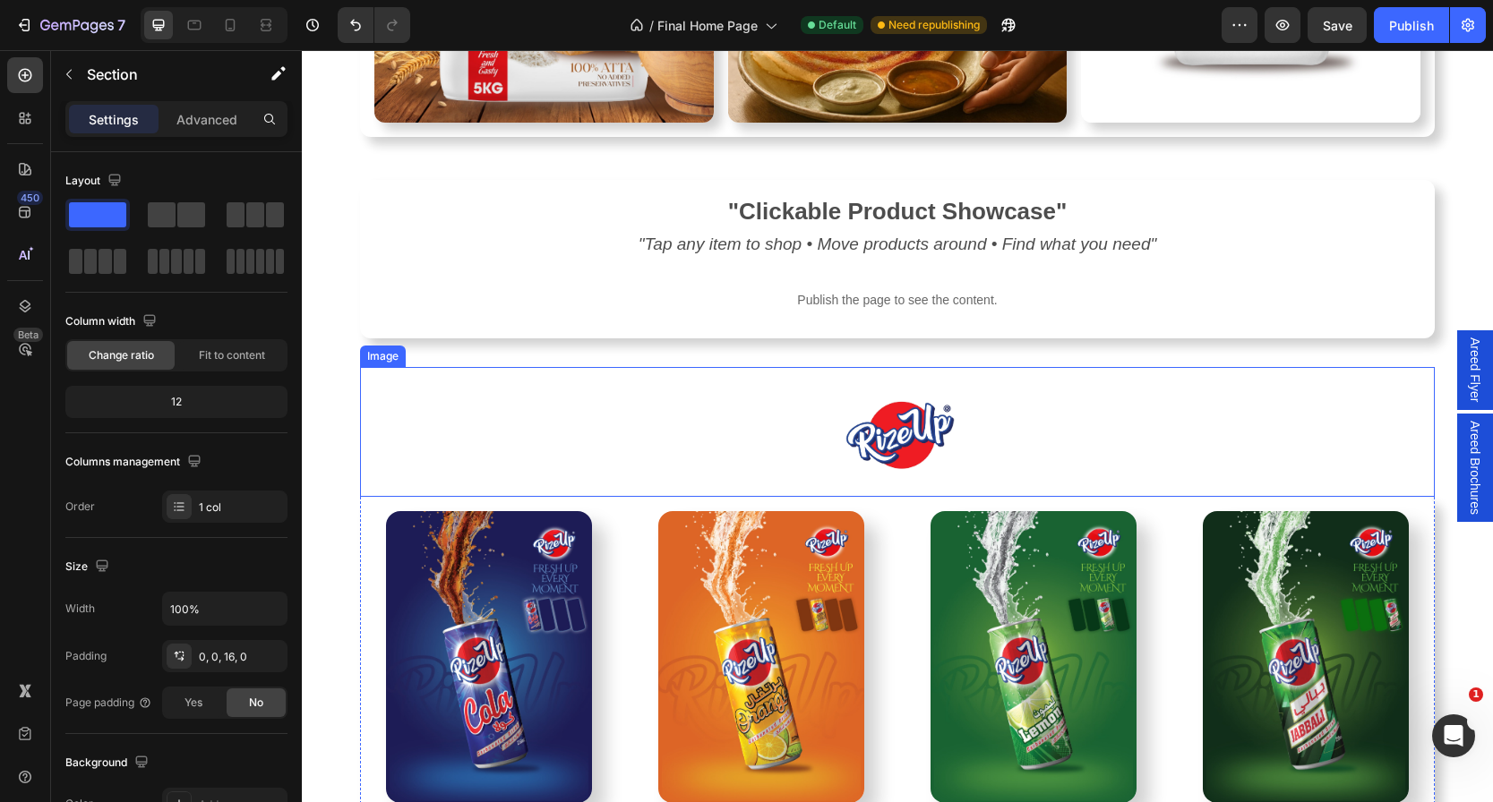
scroll to position [3350, 0]
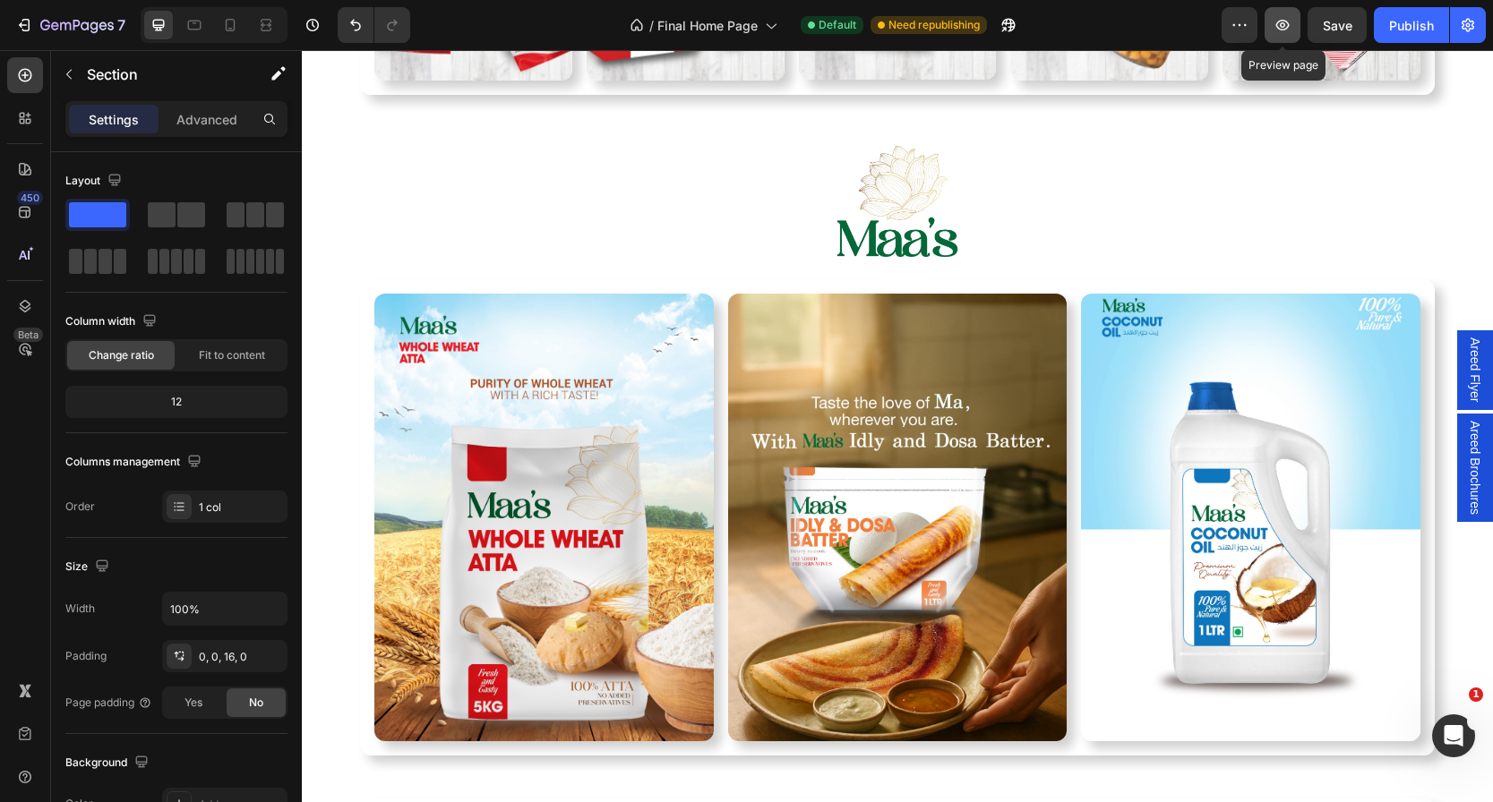
click at [1282, 16] on icon "button" at bounding box center [1283, 25] width 18 height 18
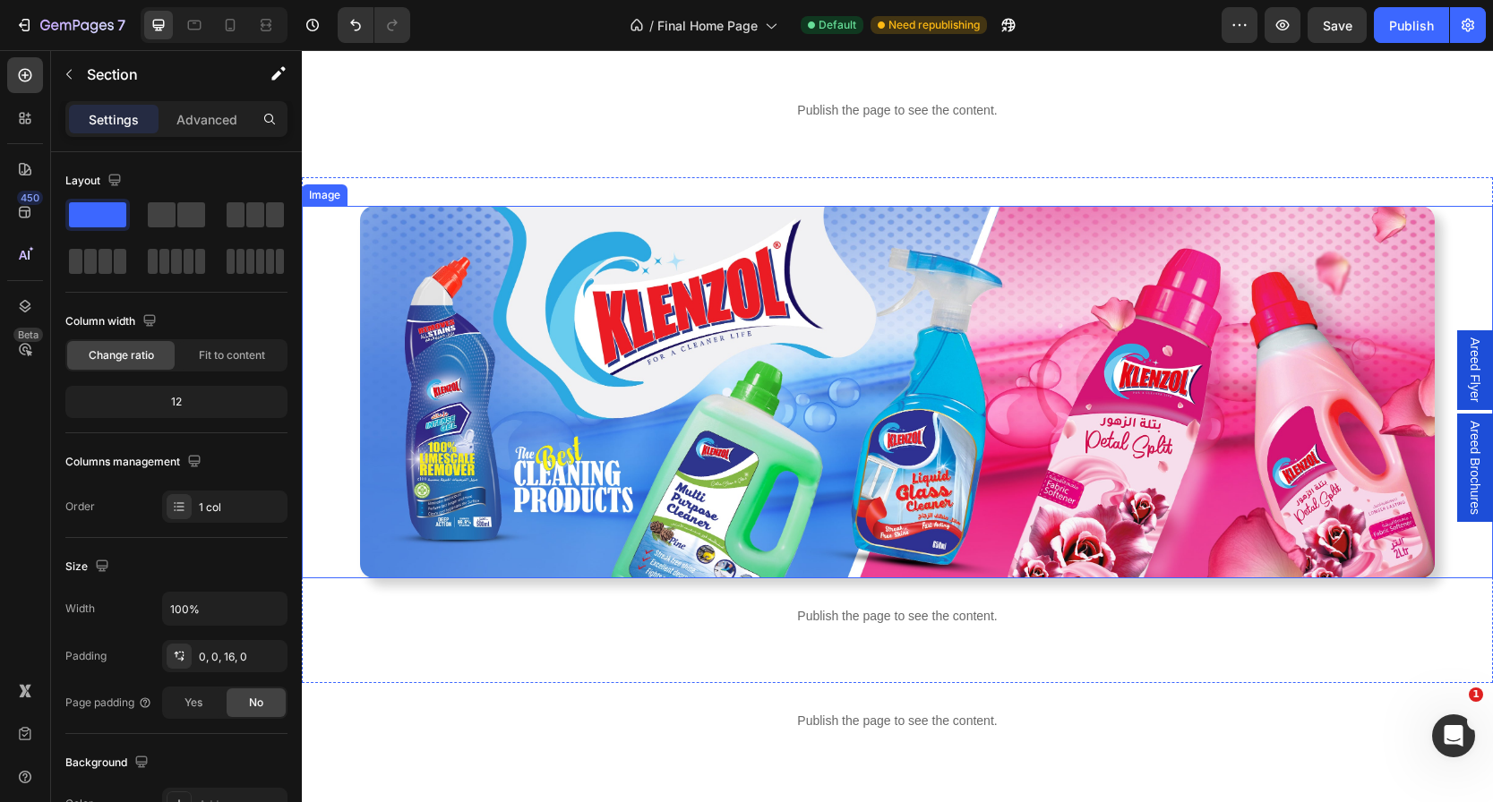
scroll to position [2211, 0]
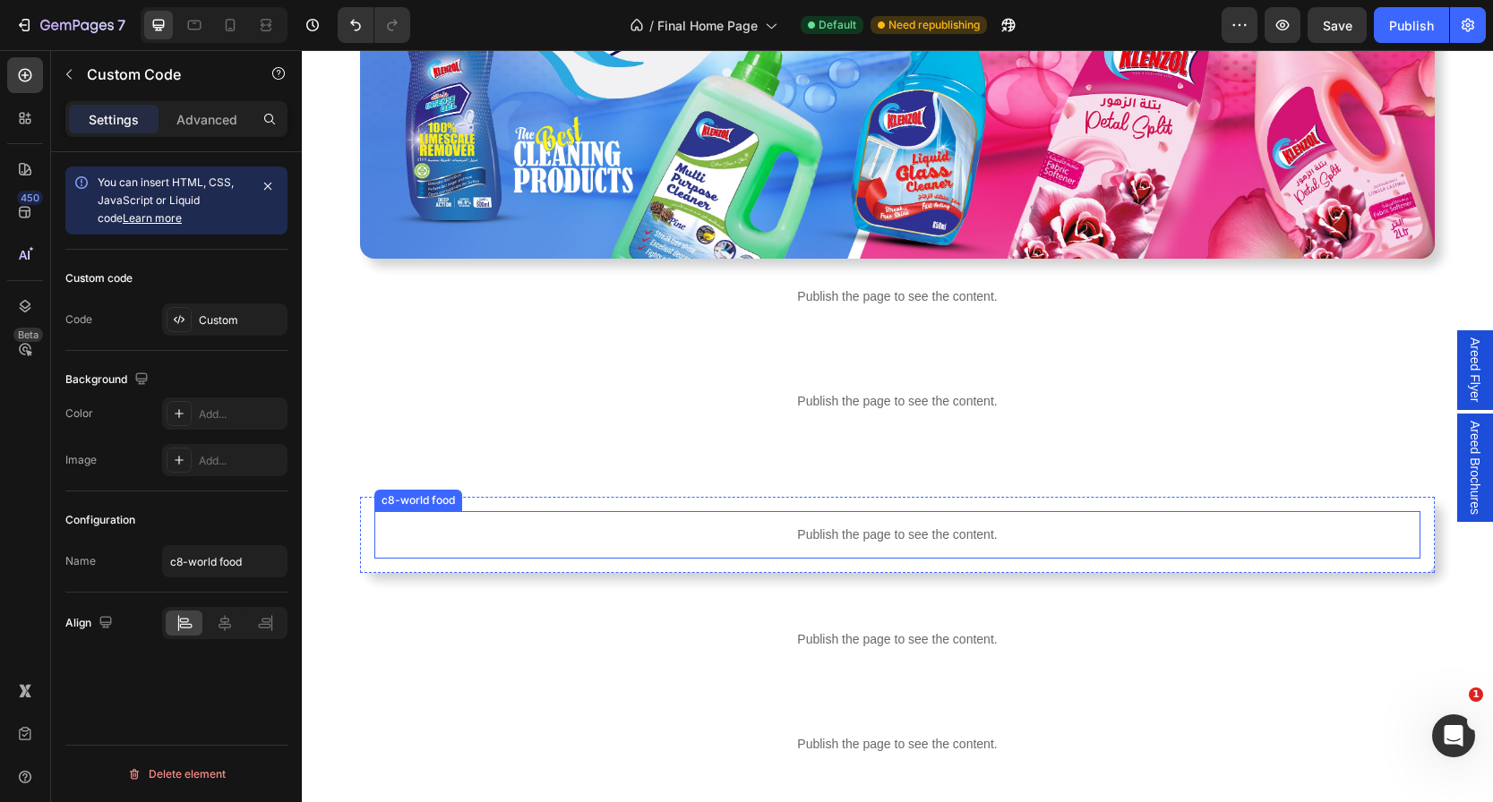
click at [644, 538] on p "Publish the page to see the content." at bounding box center [897, 535] width 1046 height 19
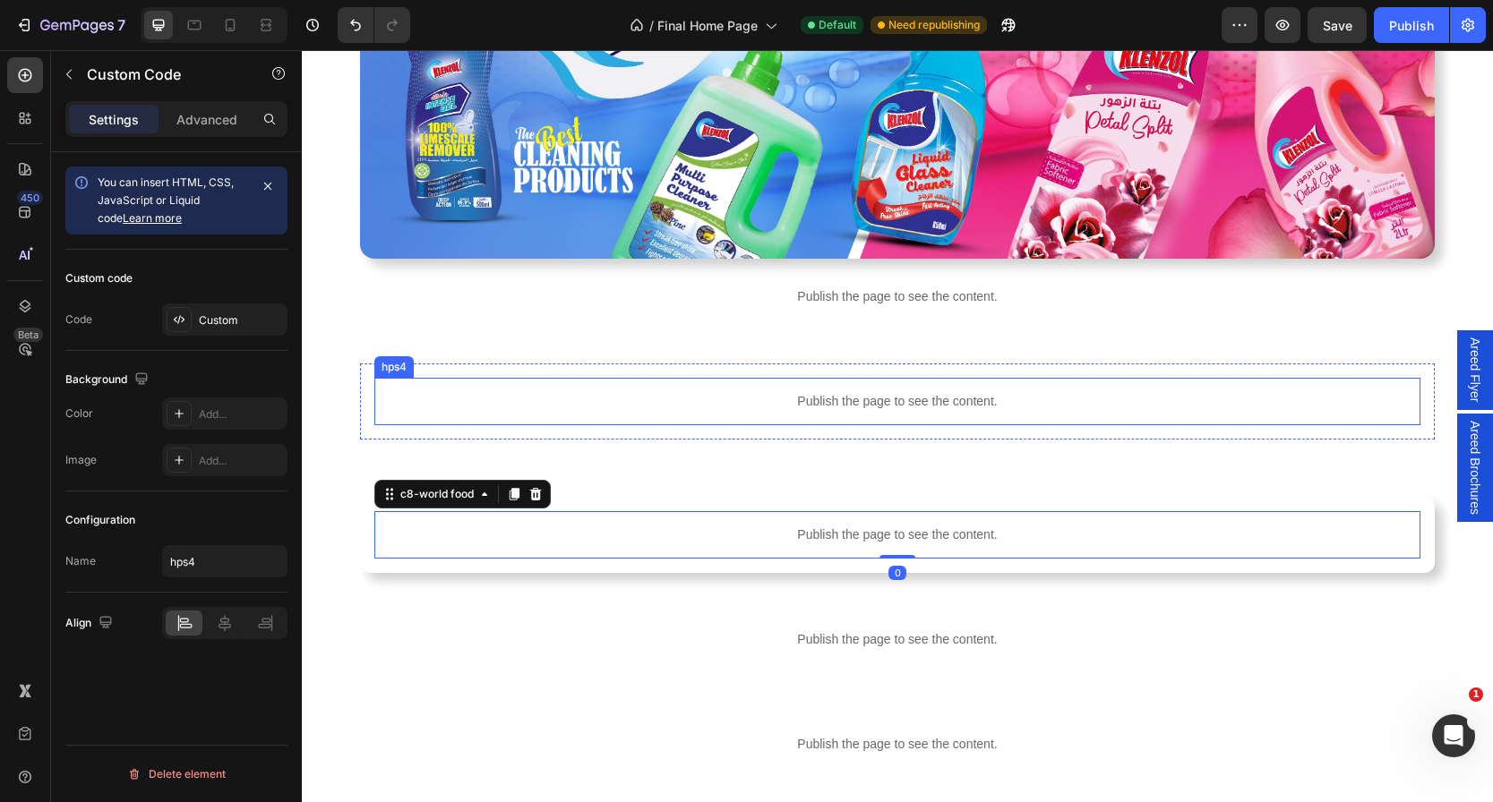
click at [727, 407] on p "Publish the page to see the content." at bounding box center [897, 401] width 1046 height 19
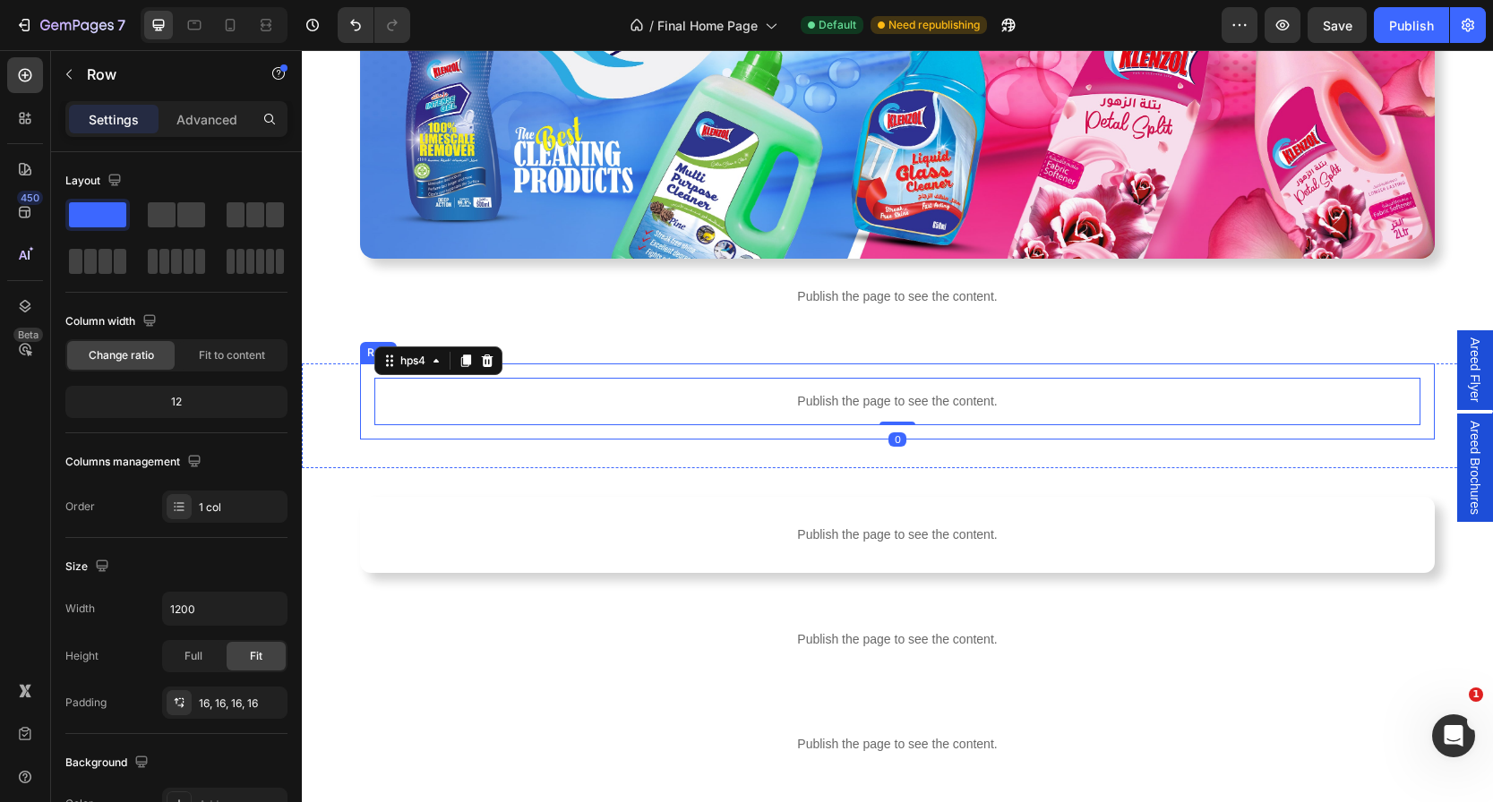
click at [360, 420] on div "Publish the page to see the content. hps4 0 Row" at bounding box center [897, 402] width 1075 height 76
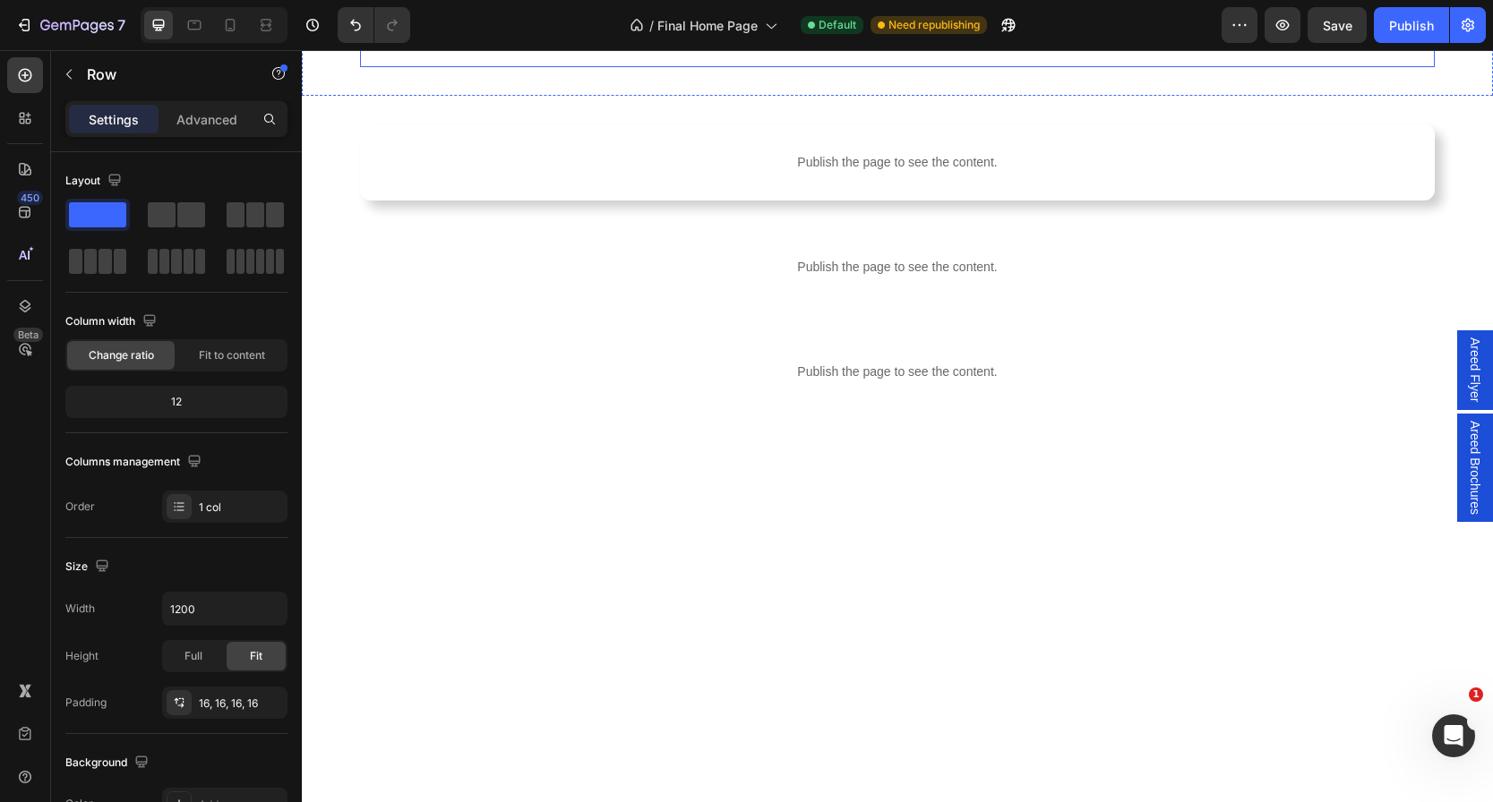
click at [360, 67] on div "Publish the page to see the content. hps4 Row" at bounding box center [897, 29] width 1075 height 76
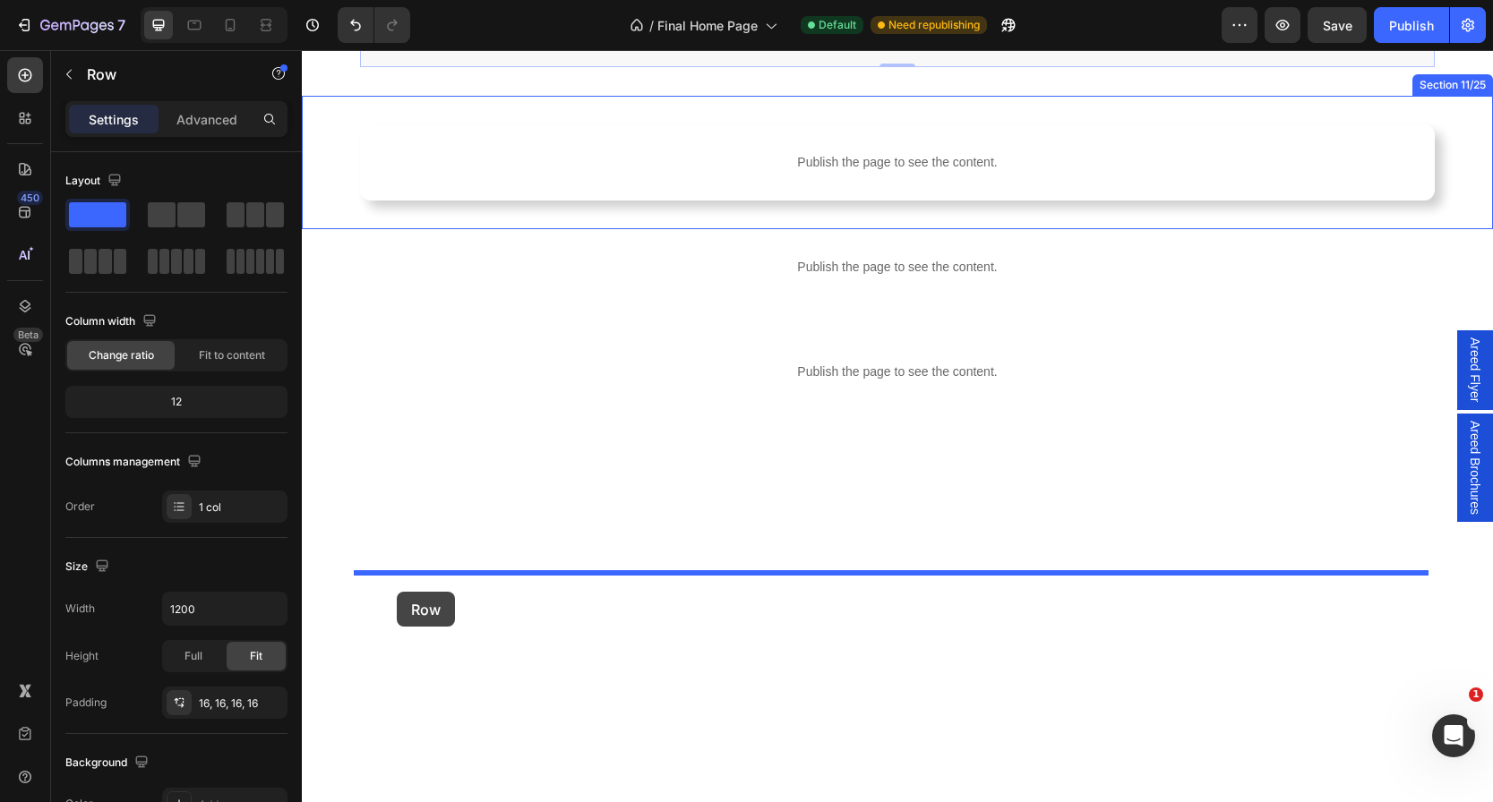
drag, startPoint x: 362, startPoint y: 398, endPoint x: 397, endPoint y: 592, distance: 197.5
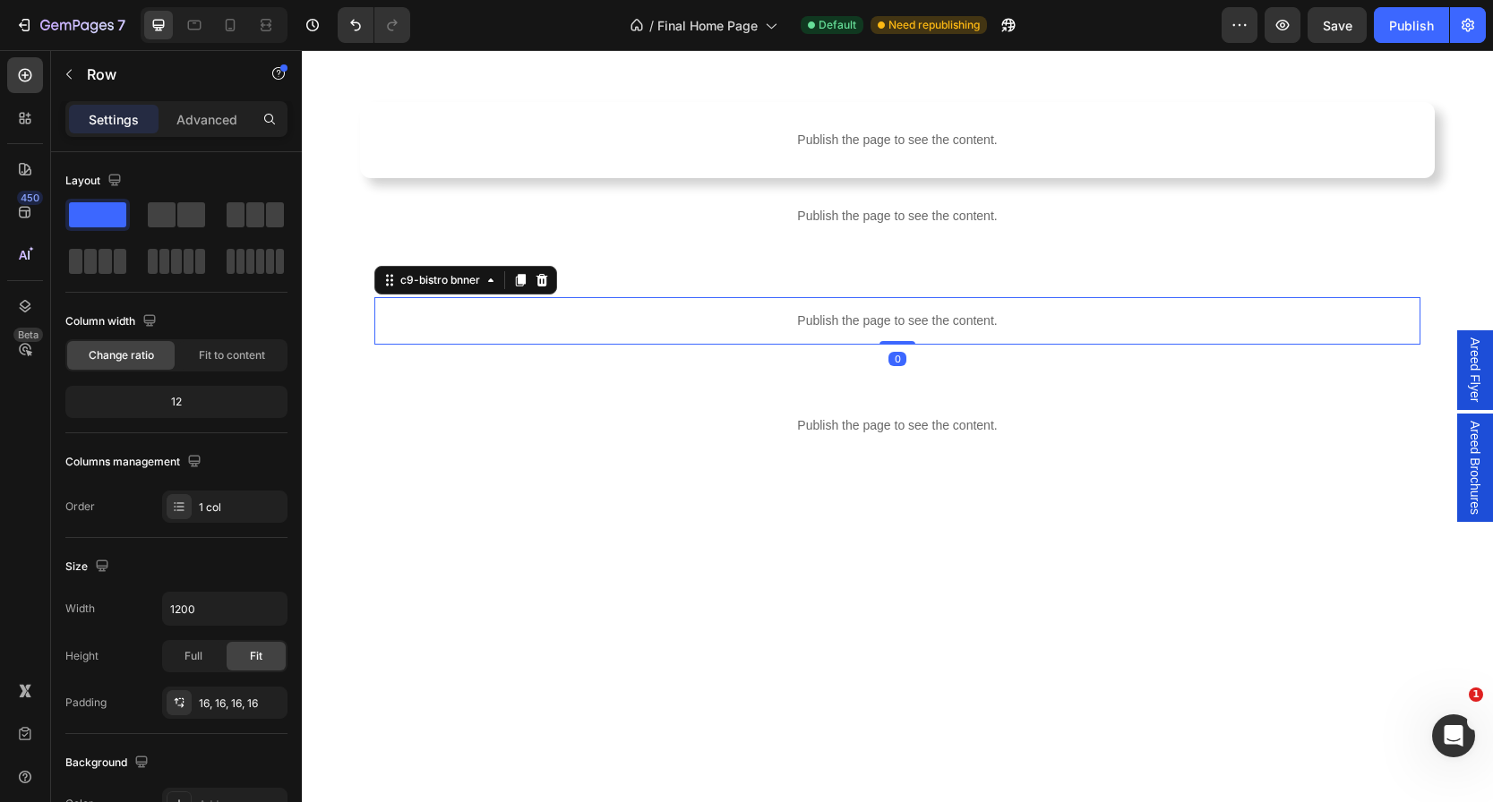
click at [844, 330] on p "Publish the page to see the content." at bounding box center [897, 321] width 1046 height 19
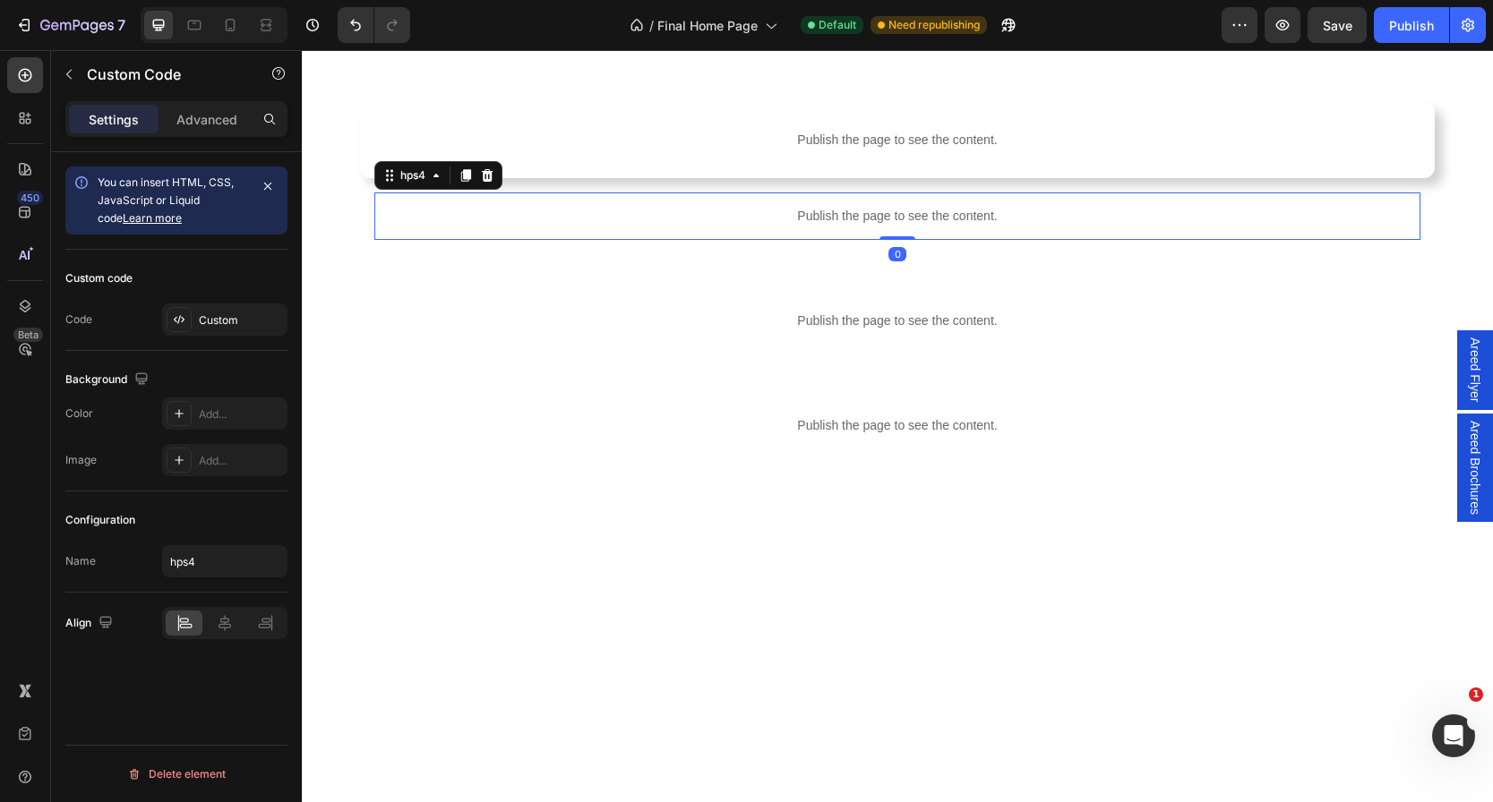
click at [542, 226] on p "Publish the page to see the content." at bounding box center [897, 216] width 1046 height 19
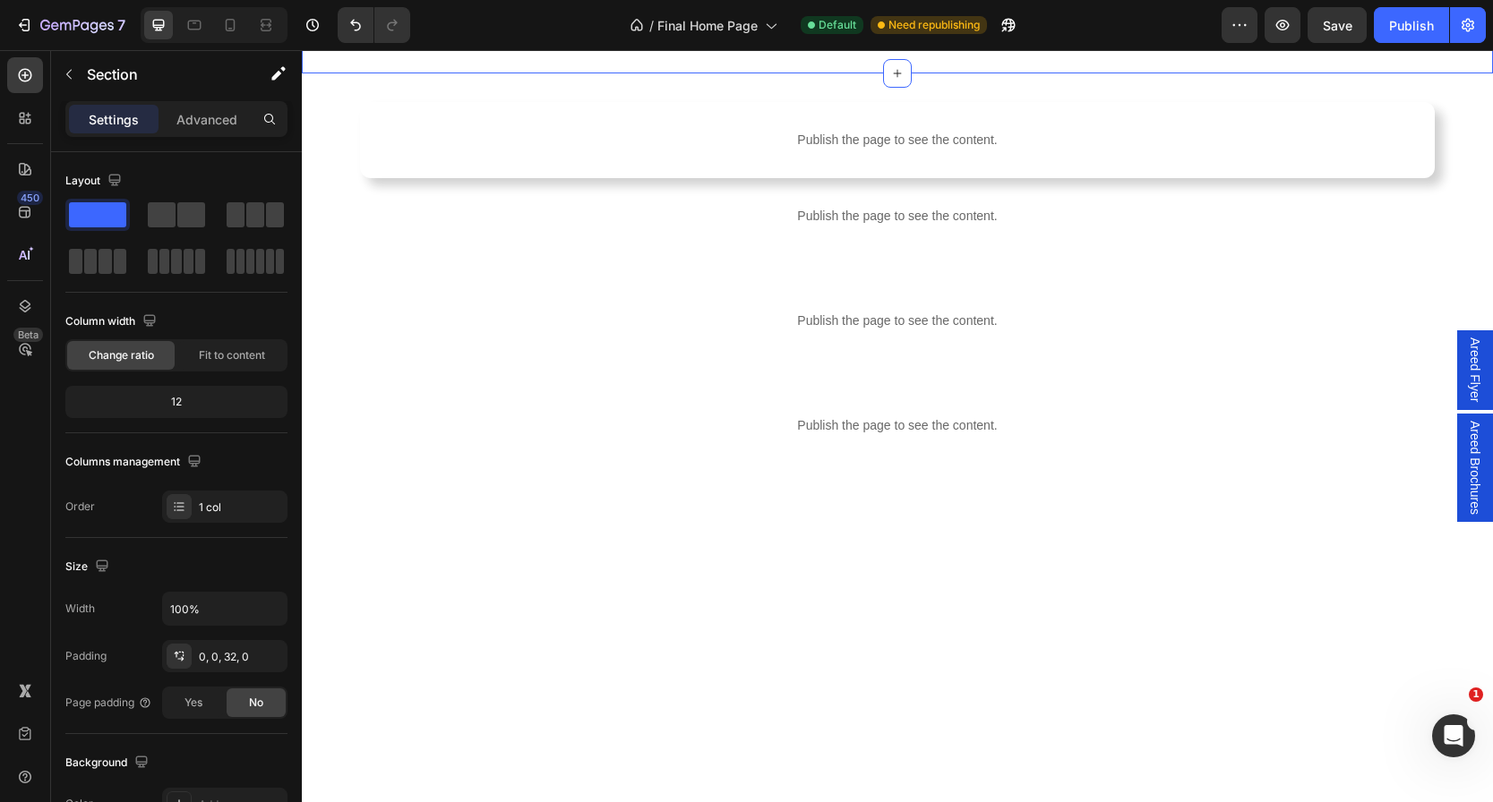
click at [505, 45] on div "Drop element here" at bounding box center [897, 18] width 1191 height 54
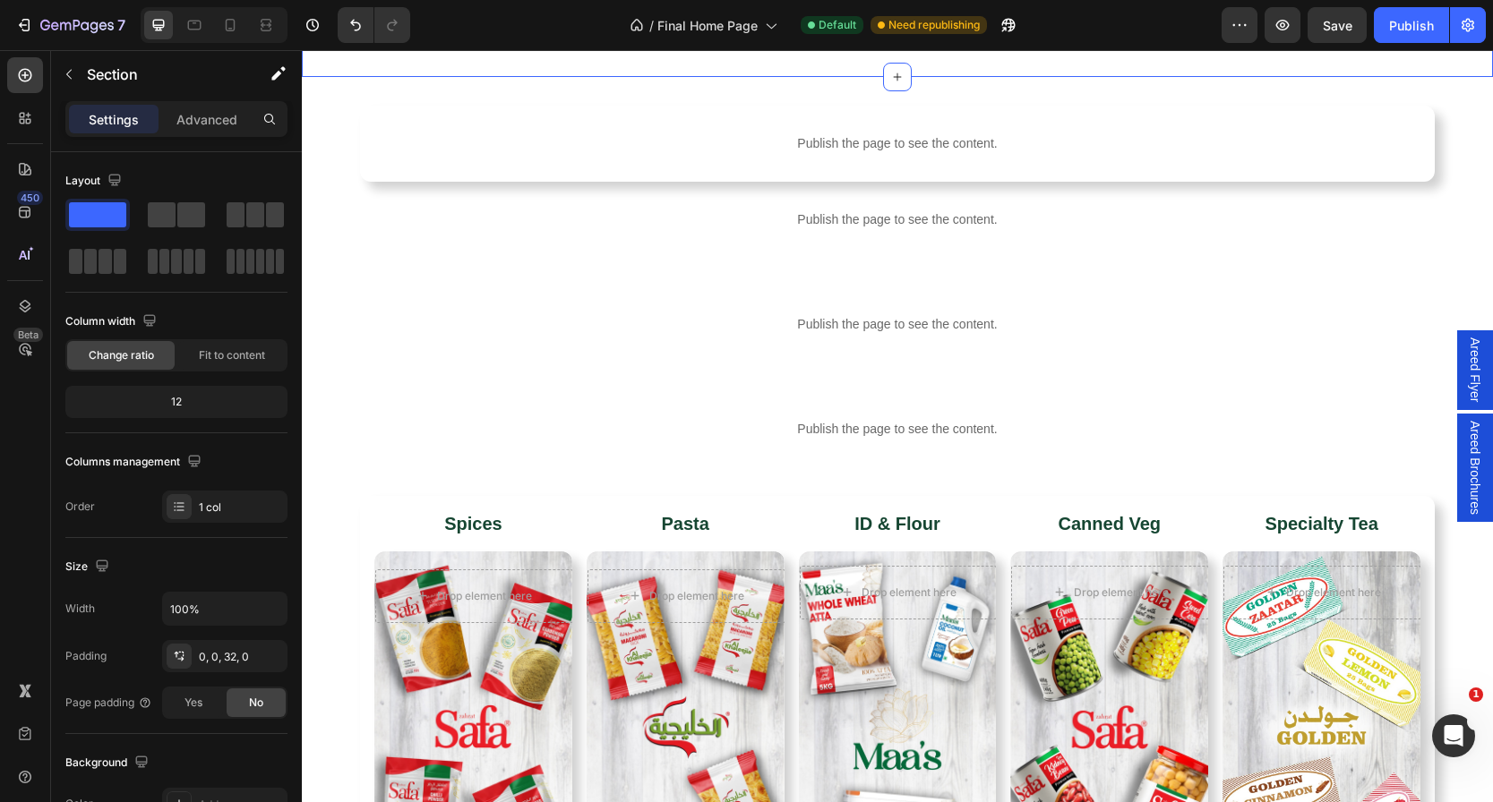
scroll to position [2377, 0]
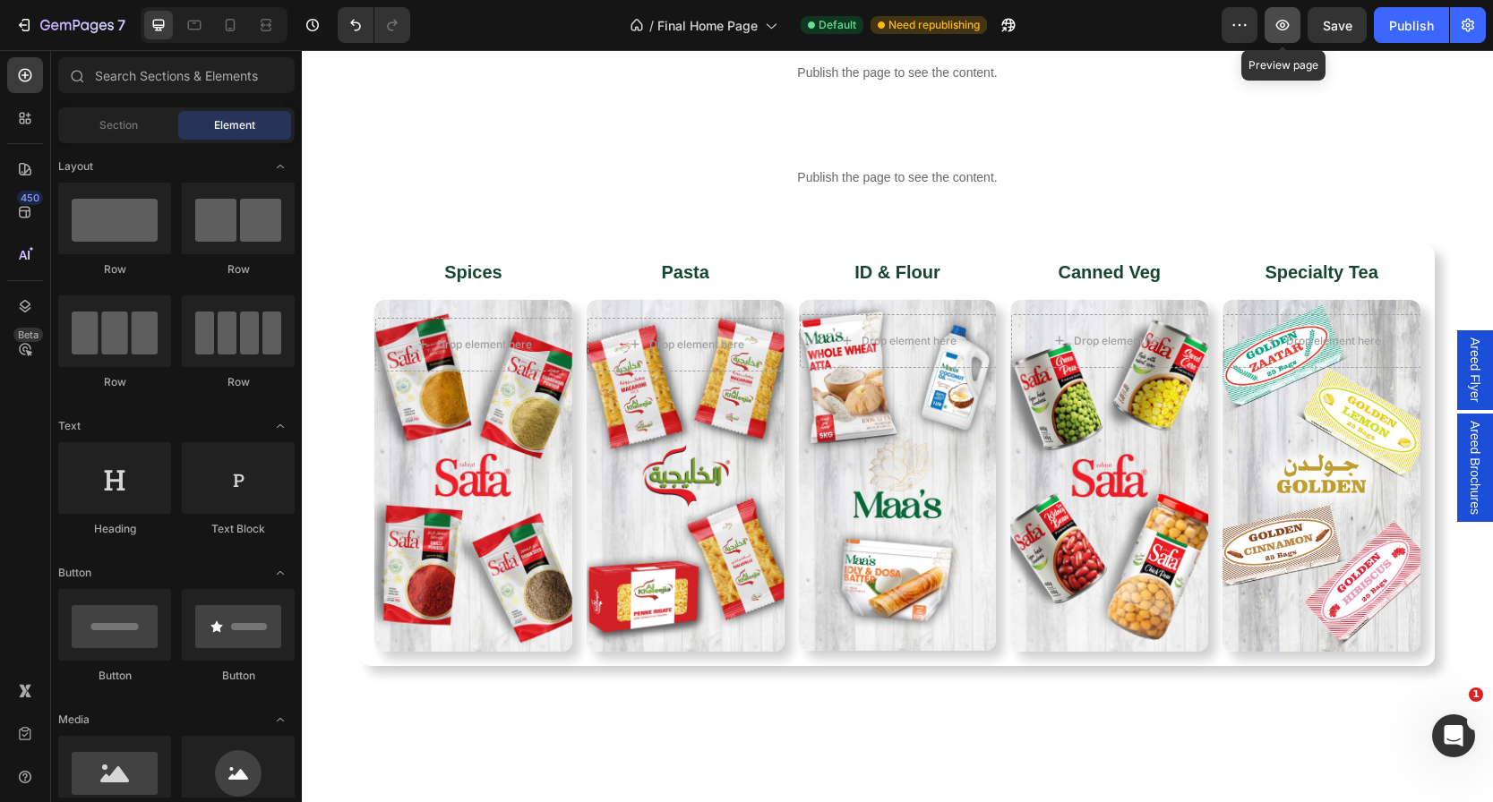
click at [1291, 14] on button "button" at bounding box center [1283, 25] width 36 height 36
click at [890, 49] on div at bounding box center [897, 35] width 29 height 29
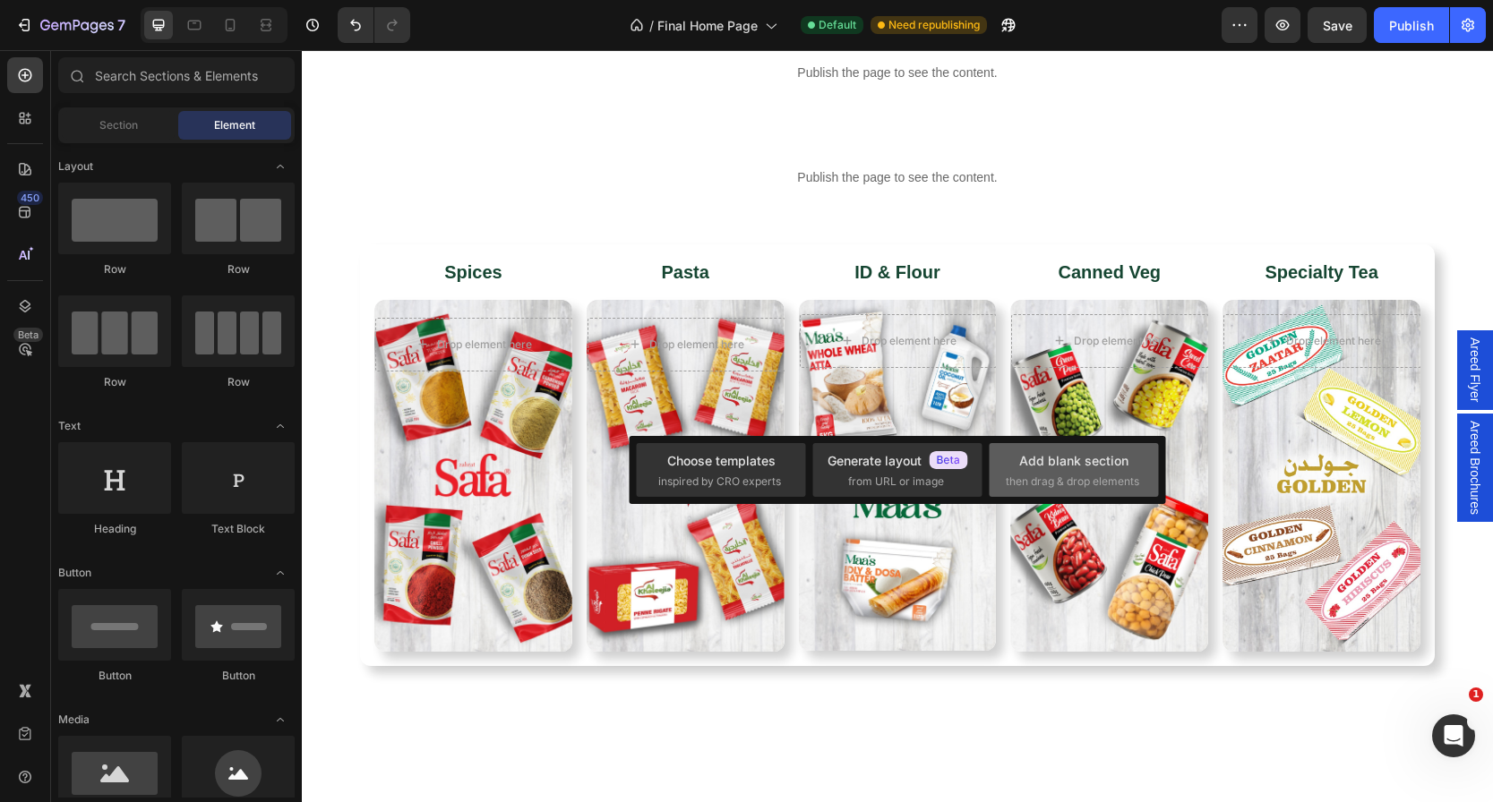
click at [1039, 467] on div "Add blank section" at bounding box center [1073, 460] width 109 height 19
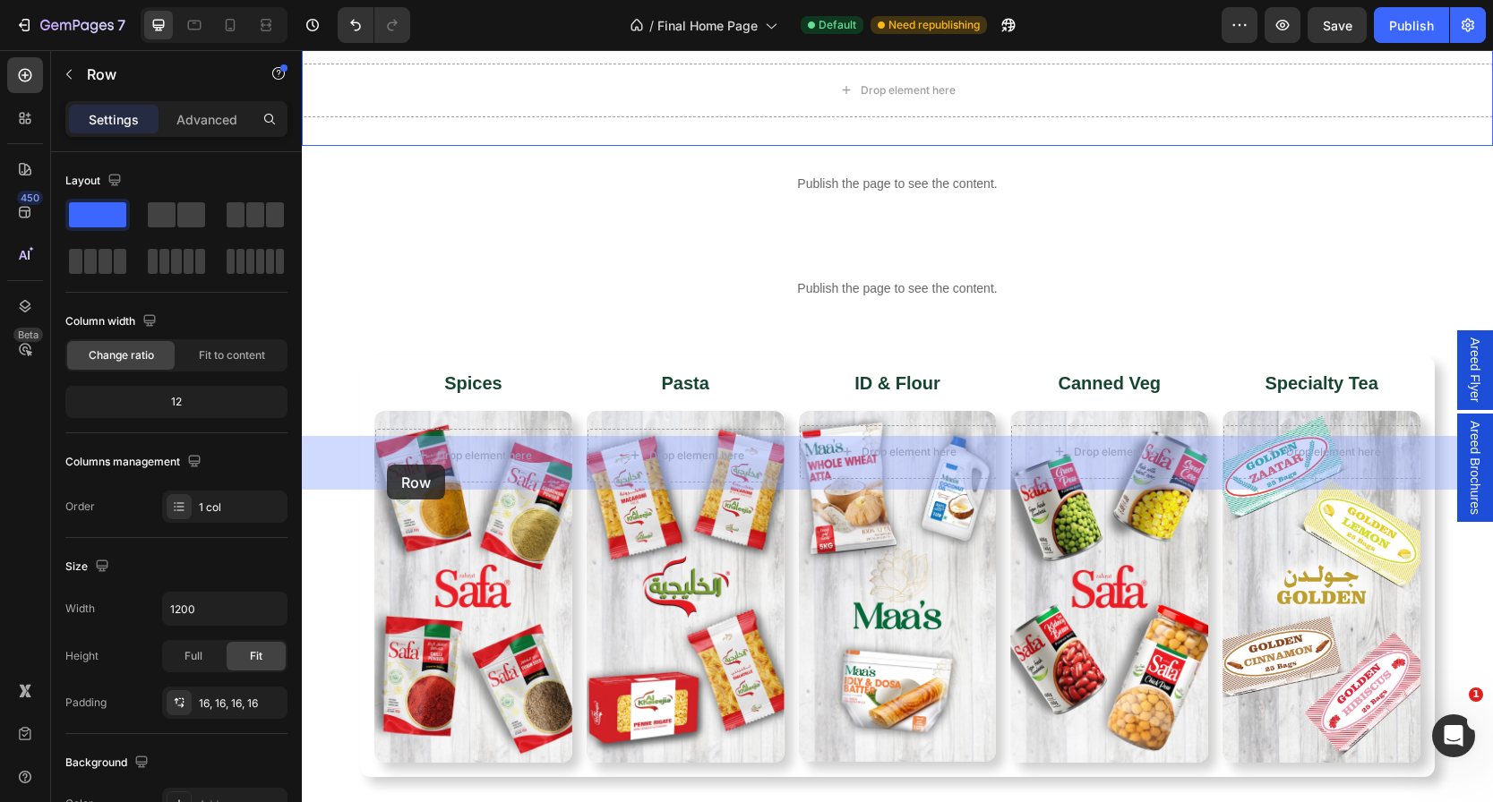
drag, startPoint x: 359, startPoint y: 337, endPoint x: 383, endPoint y: 447, distance: 112.8
click at [387, 222] on div "Publish the page to see the content. c9-bistro bnner Row" at bounding box center [897, 184] width 1075 height 76
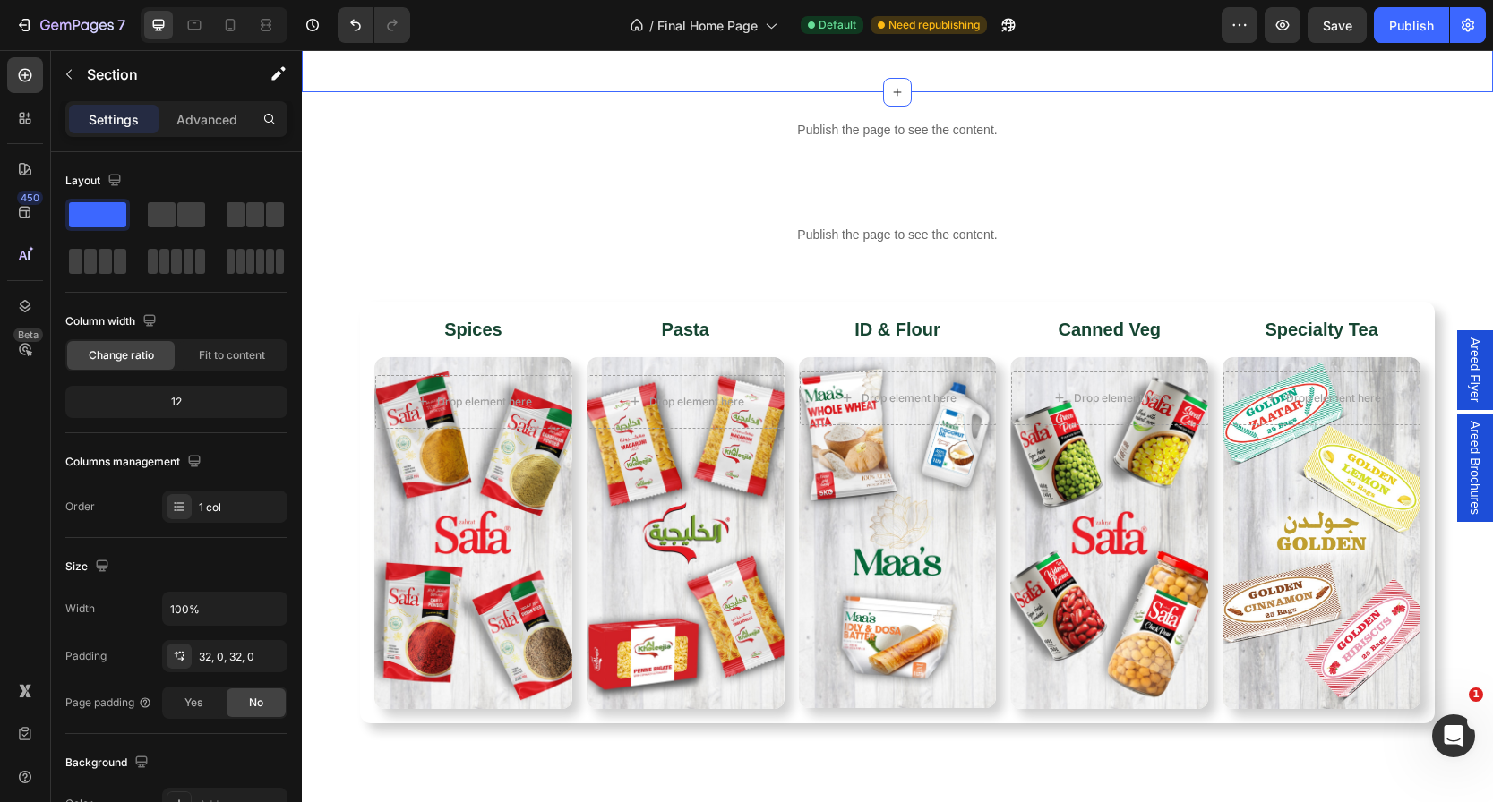
click at [329, 64] on div "Publish the page to see the content. hps4 Row" at bounding box center [897, 25] width 1191 height 76
click at [501, 49] on div "Publish the page to see the content." at bounding box center [897, 25] width 1046 height 47
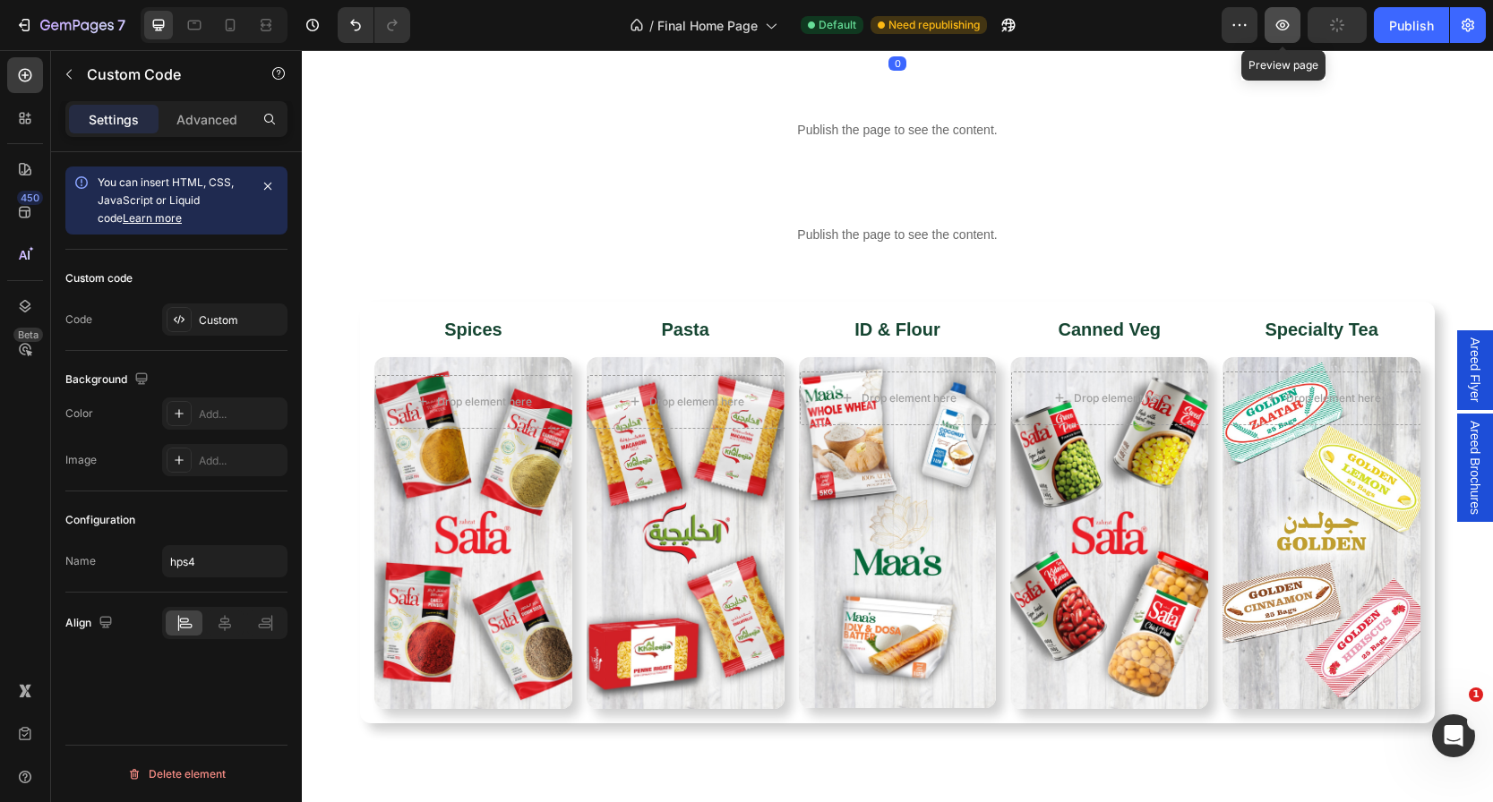
click at [1273, 17] on button "button" at bounding box center [1283, 25] width 36 height 36
click at [1414, 13] on button "Publish" at bounding box center [1411, 25] width 75 height 36
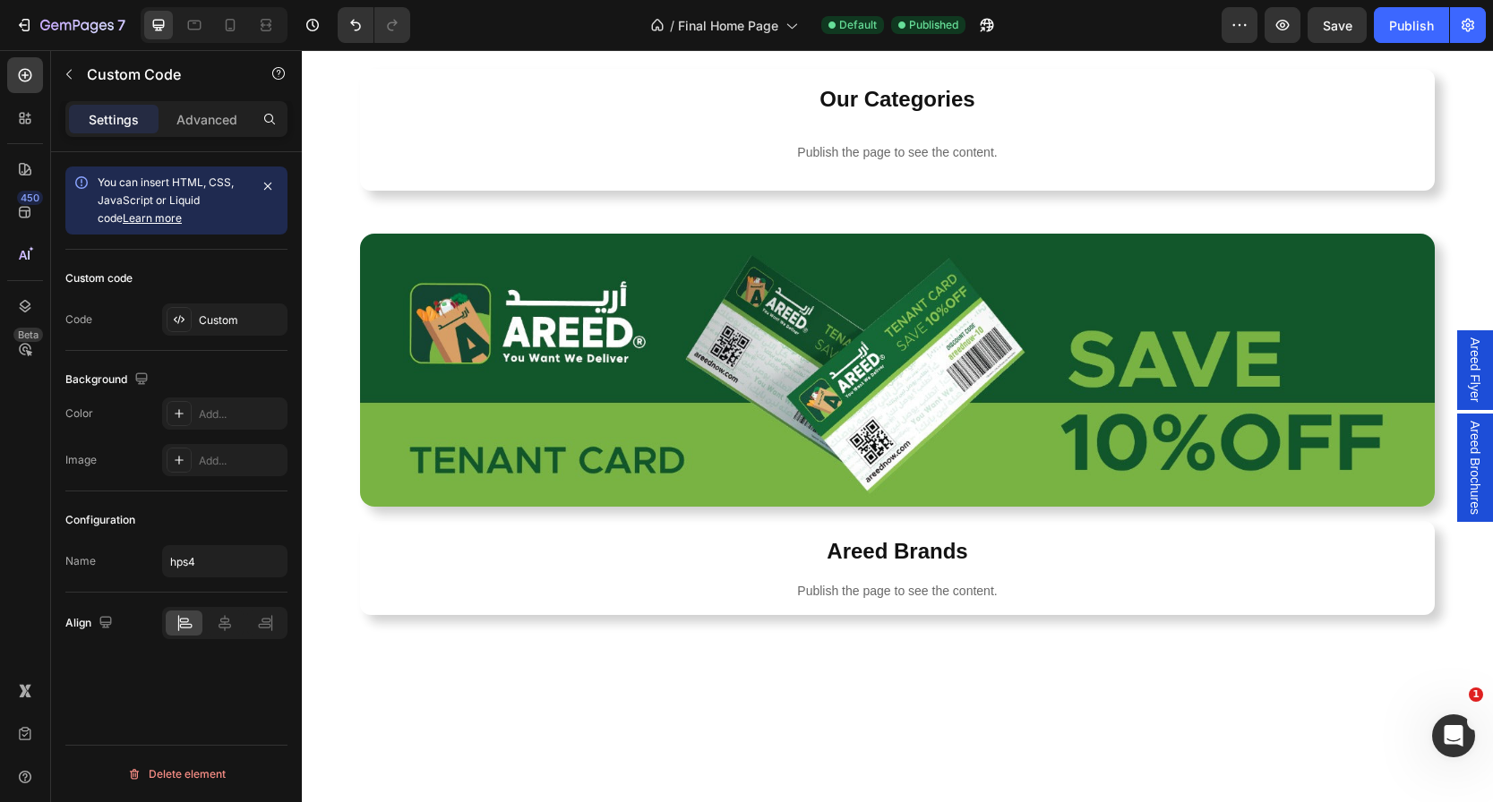
scroll to position [0, 0]
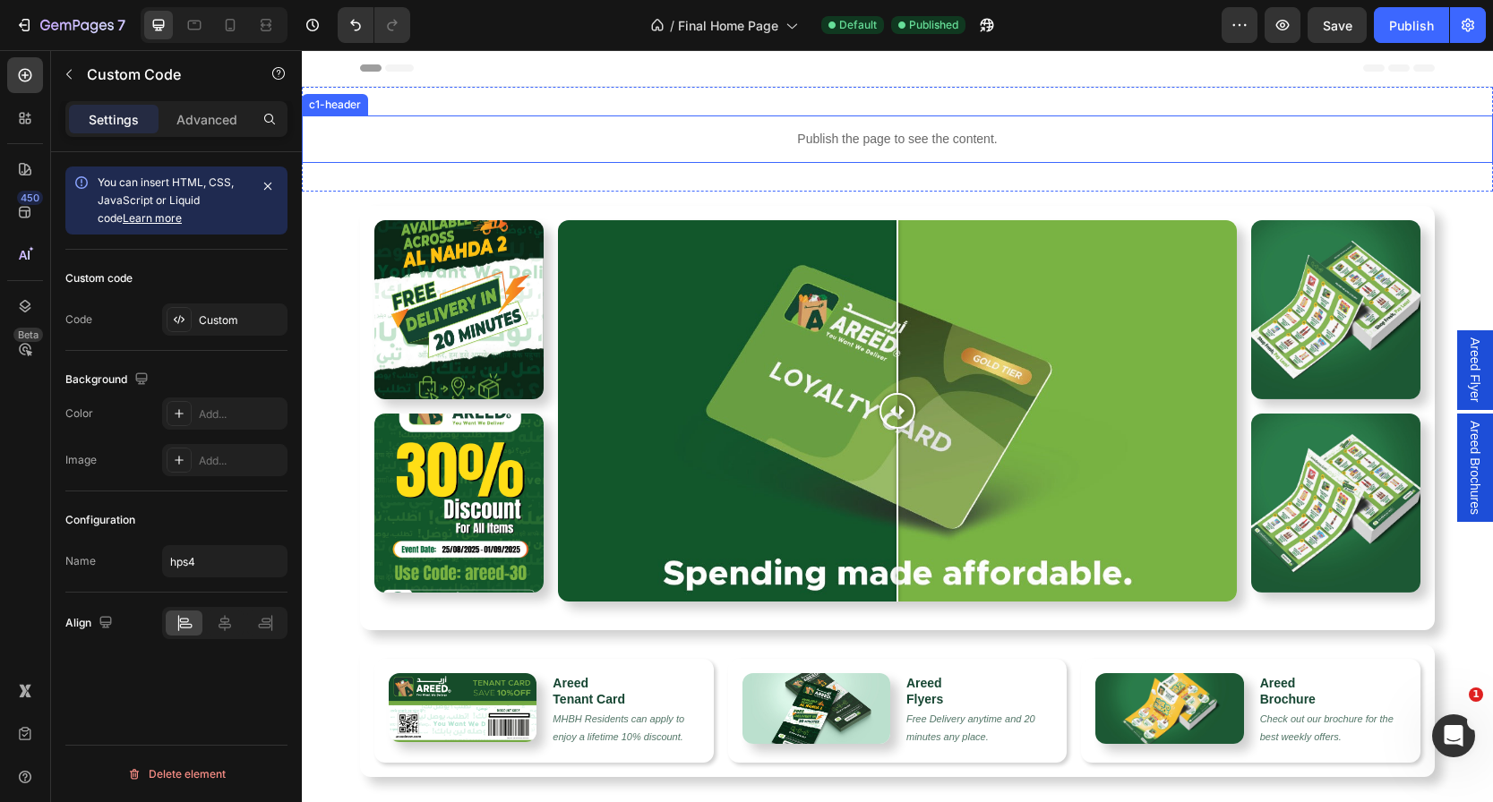
click at [743, 130] on p "Publish the page to see the content." at bounding box center [897, 139] width 1191 height 19
click at [238, 328] on div "Custom" at bounding box center [224, 320] width 125 height 32
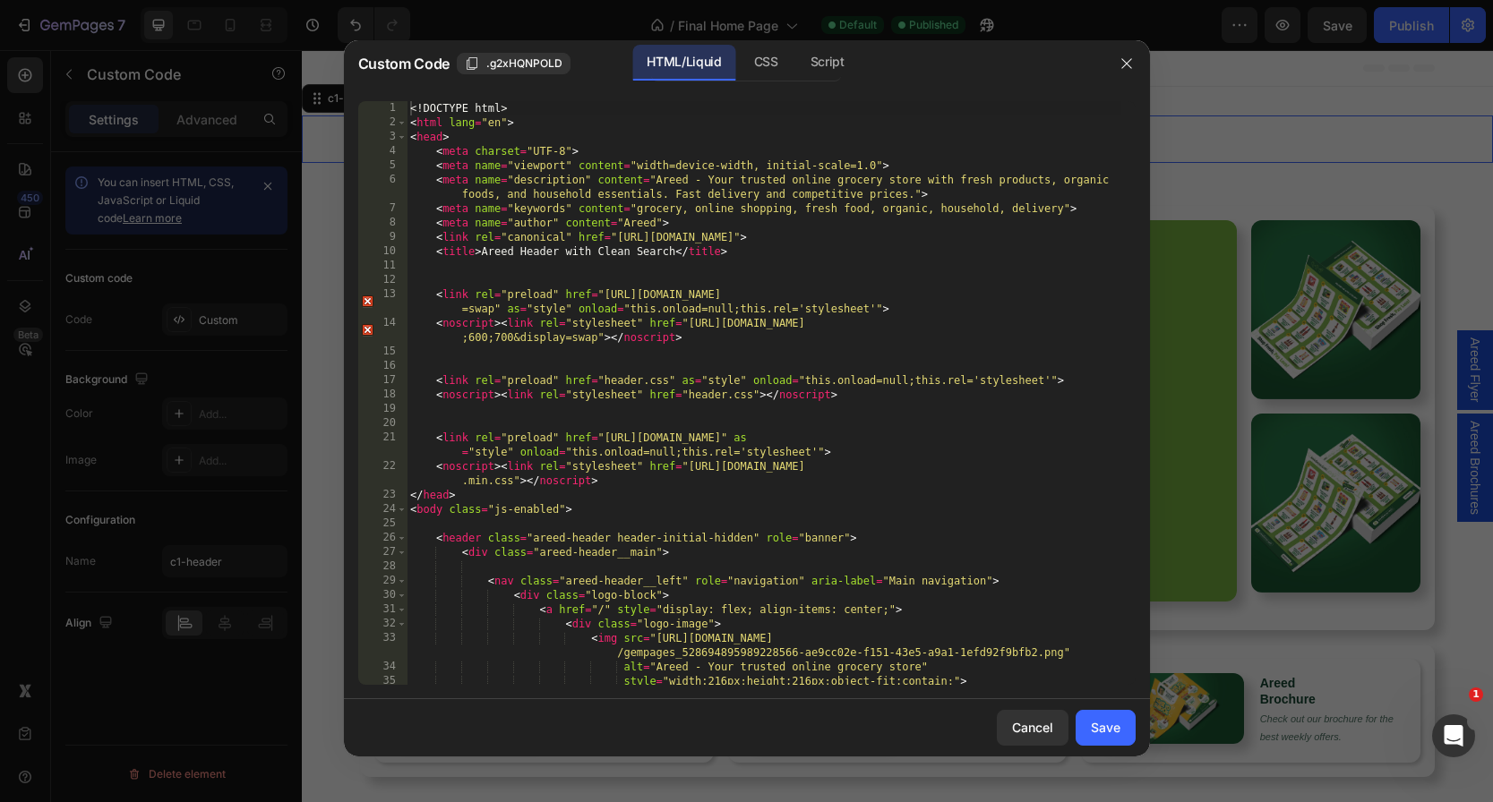
click at [697, 230] on div "<! DOCTYPE html > < html lang = "en" > < head > < meta charset = "UTF-8" > < me…" at bounding box center [764, 407] width 715 height 613
type textarea "</html>"
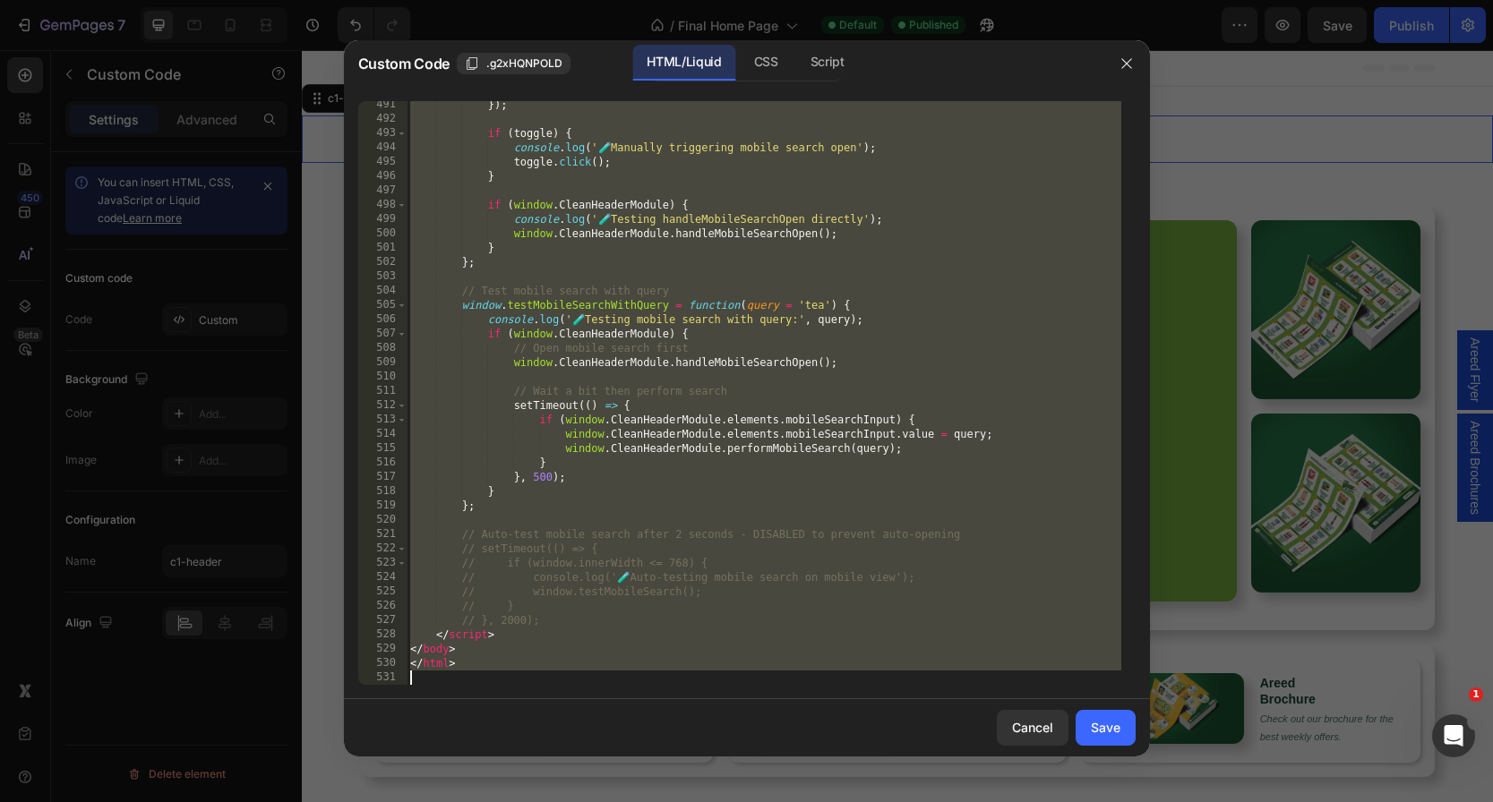
scroll to position [7512, 0]
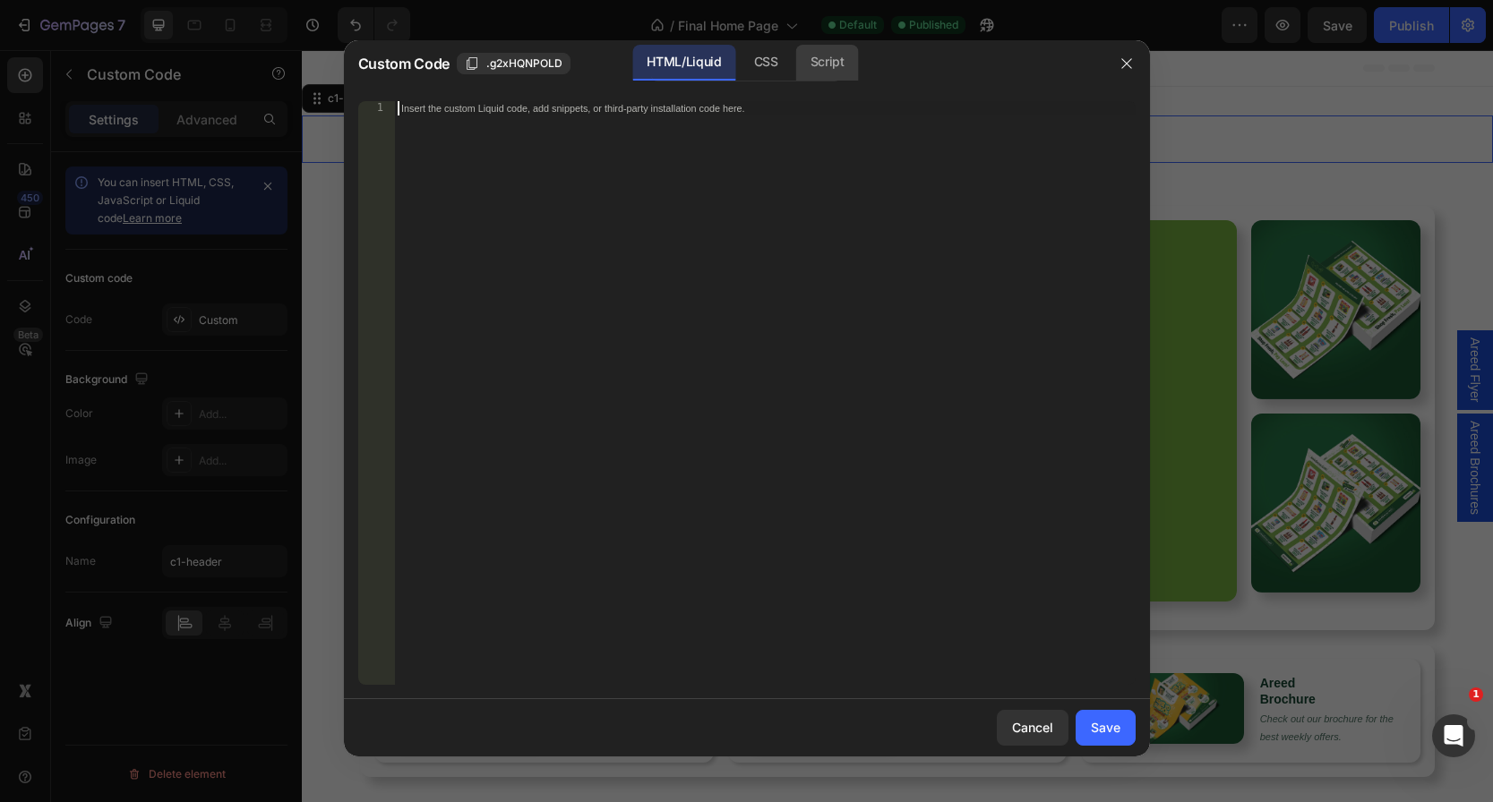
click at [832, 59] on div "Script" at bounding box center [827, 63] width 63 height 36
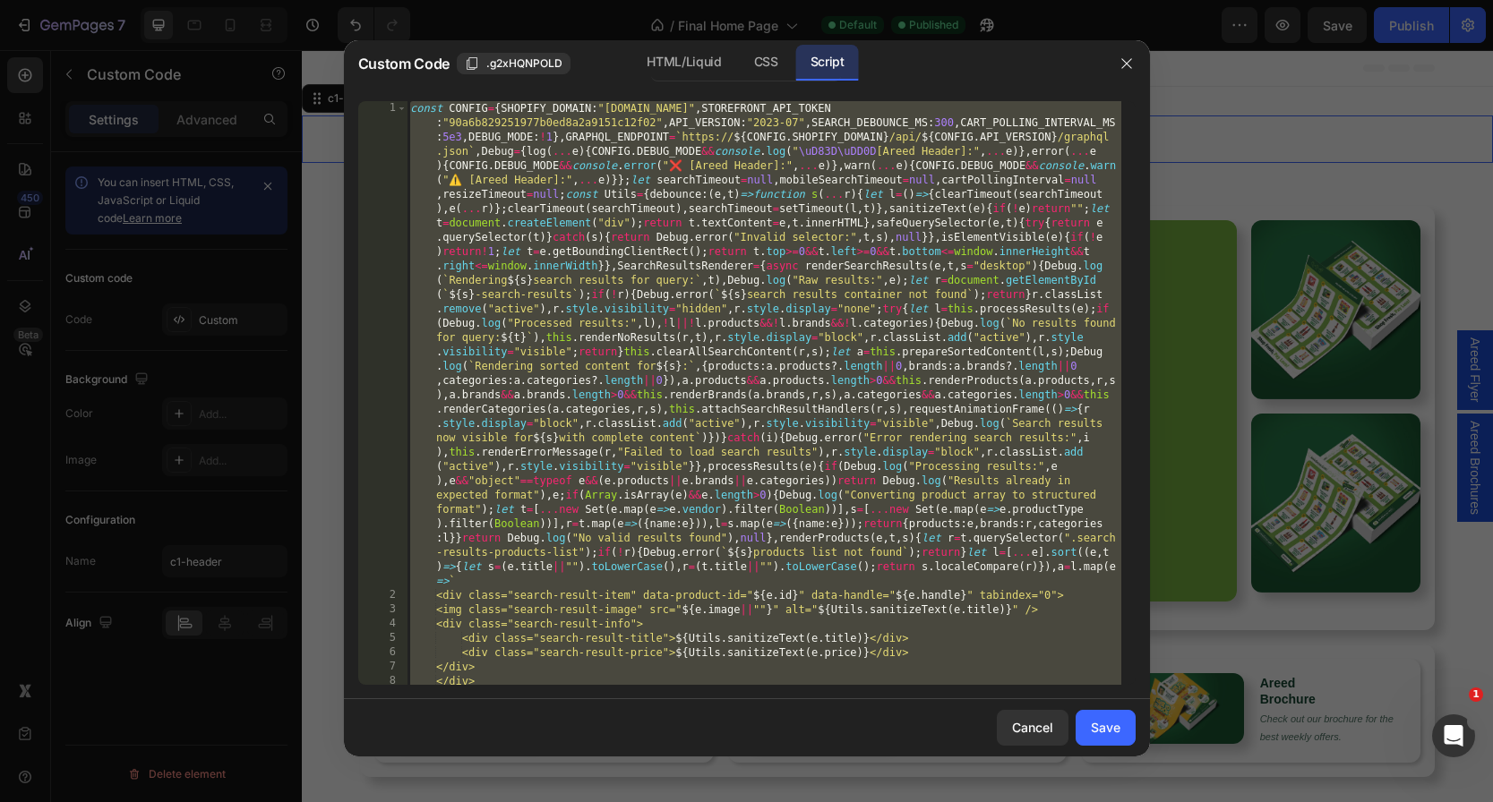
click at [702, 231] on div "const CONFIG = { SHOPIFY_DOMAIN : "areed-8590.myshopify.com" , STOREFRONT_API_T…" at bounding box center [764, 665] width 715 height 1128
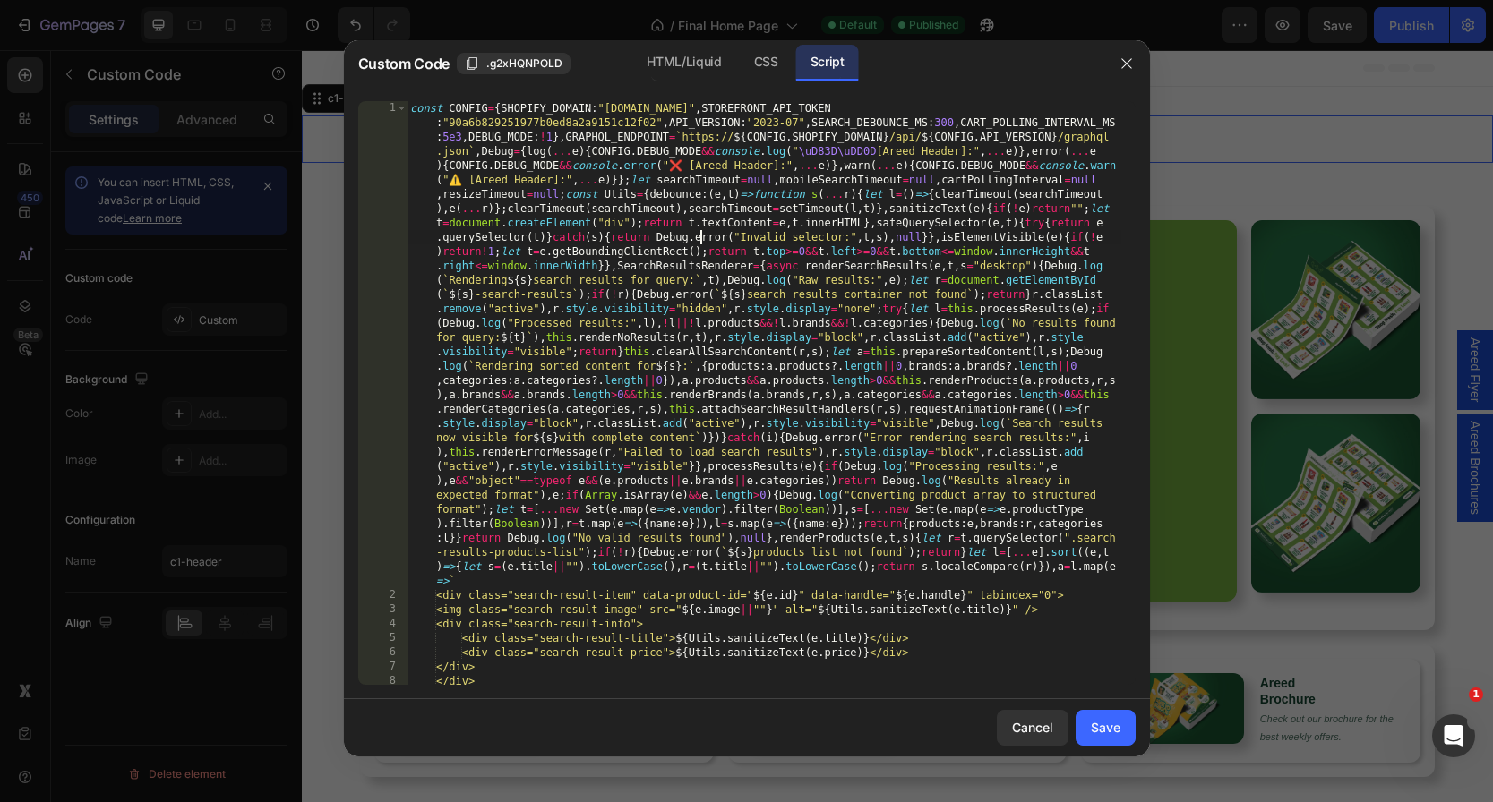
type textarea "const CONFIG={SHOPIFY_DOMAIN:"areed-8590.myshopify.com",STOREFRONT_API_TOKEN:"9…"
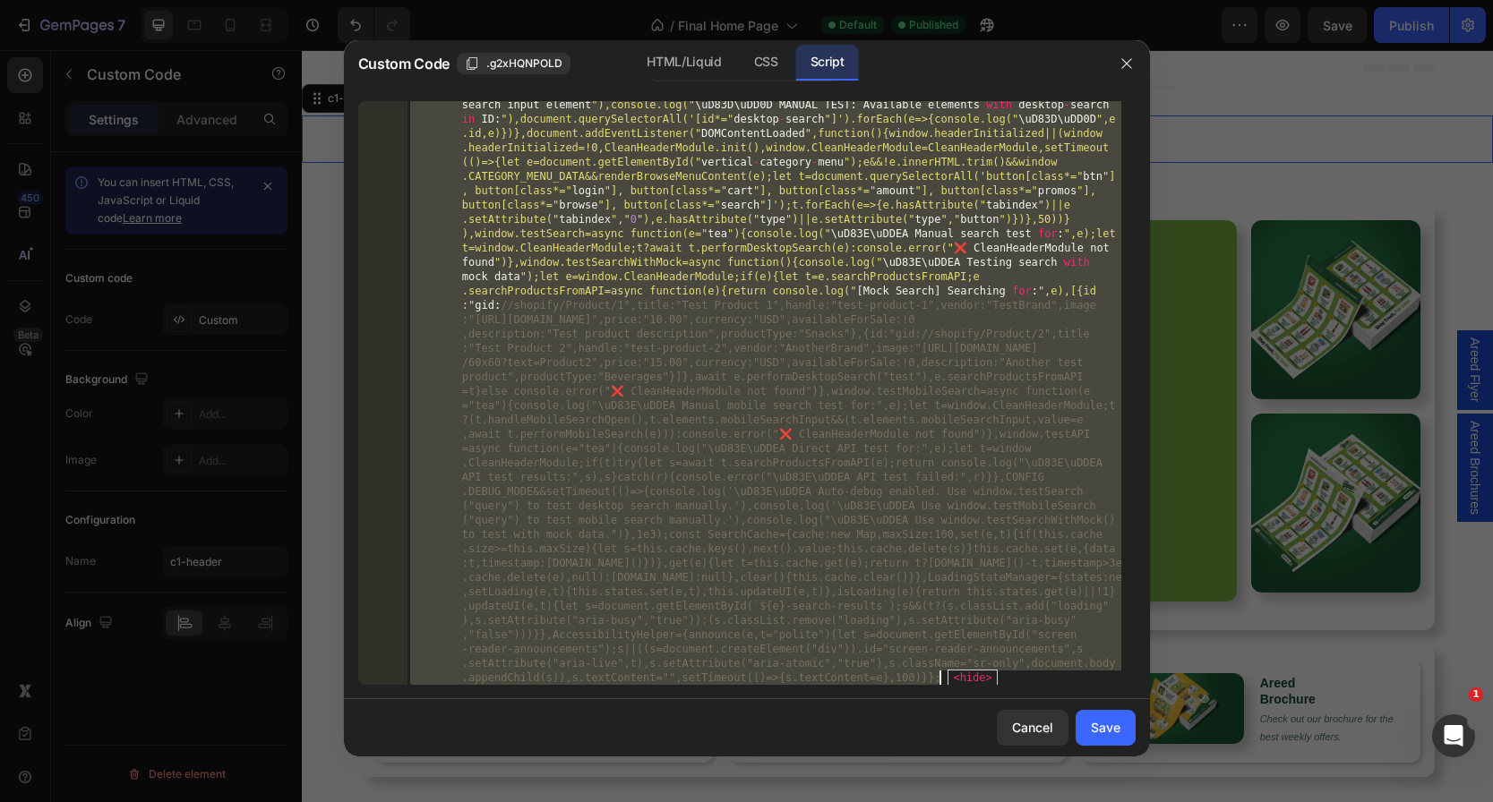
scroll to position [12585, 0]
click at [981, 678] on div "` ,this.showMobileSearchResults())},showMobileSearchResults(){this.elements.mob…" at bounding box center [764, 393] width 715 height 584
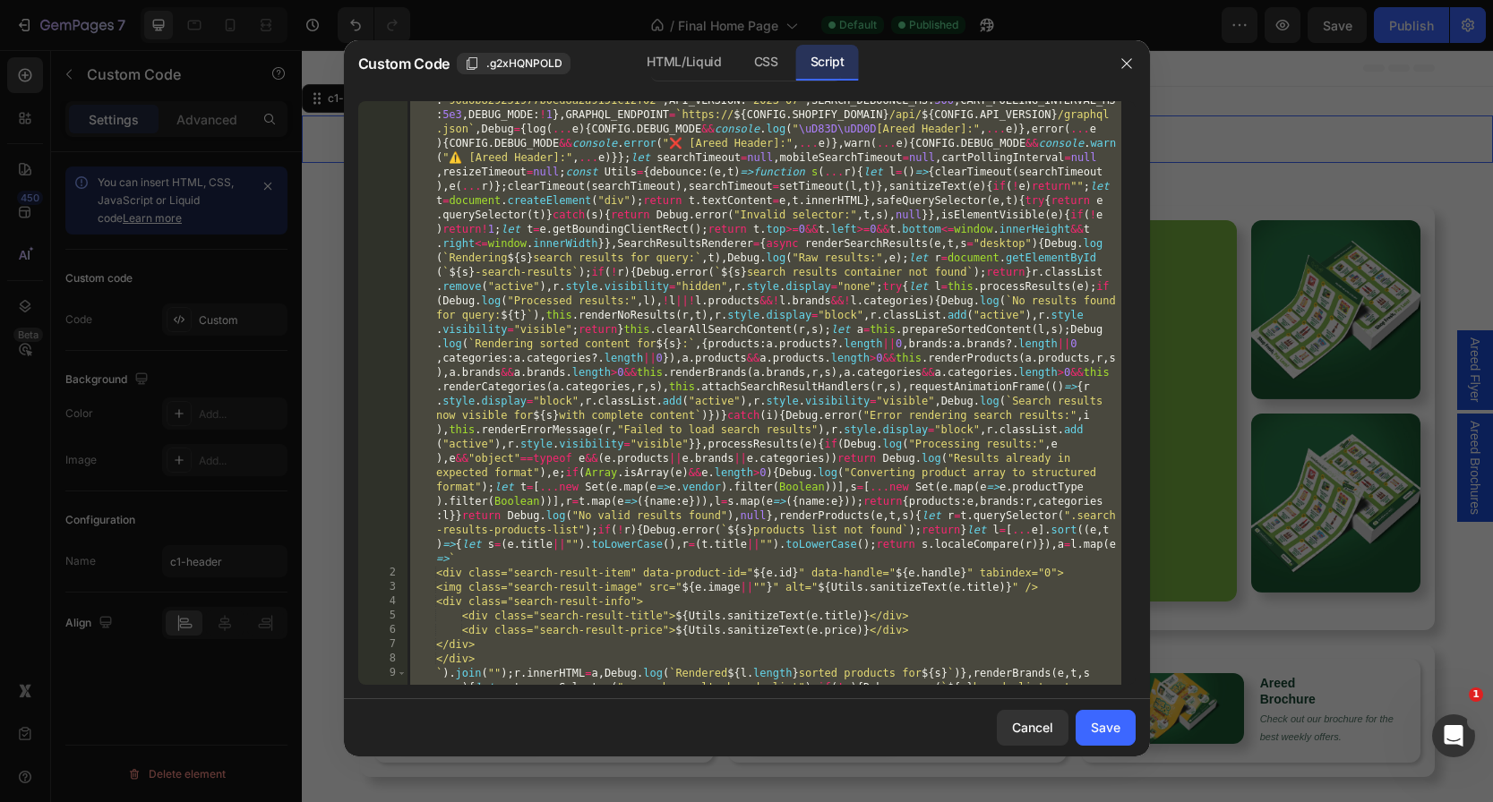
scroll to position [120, 0]
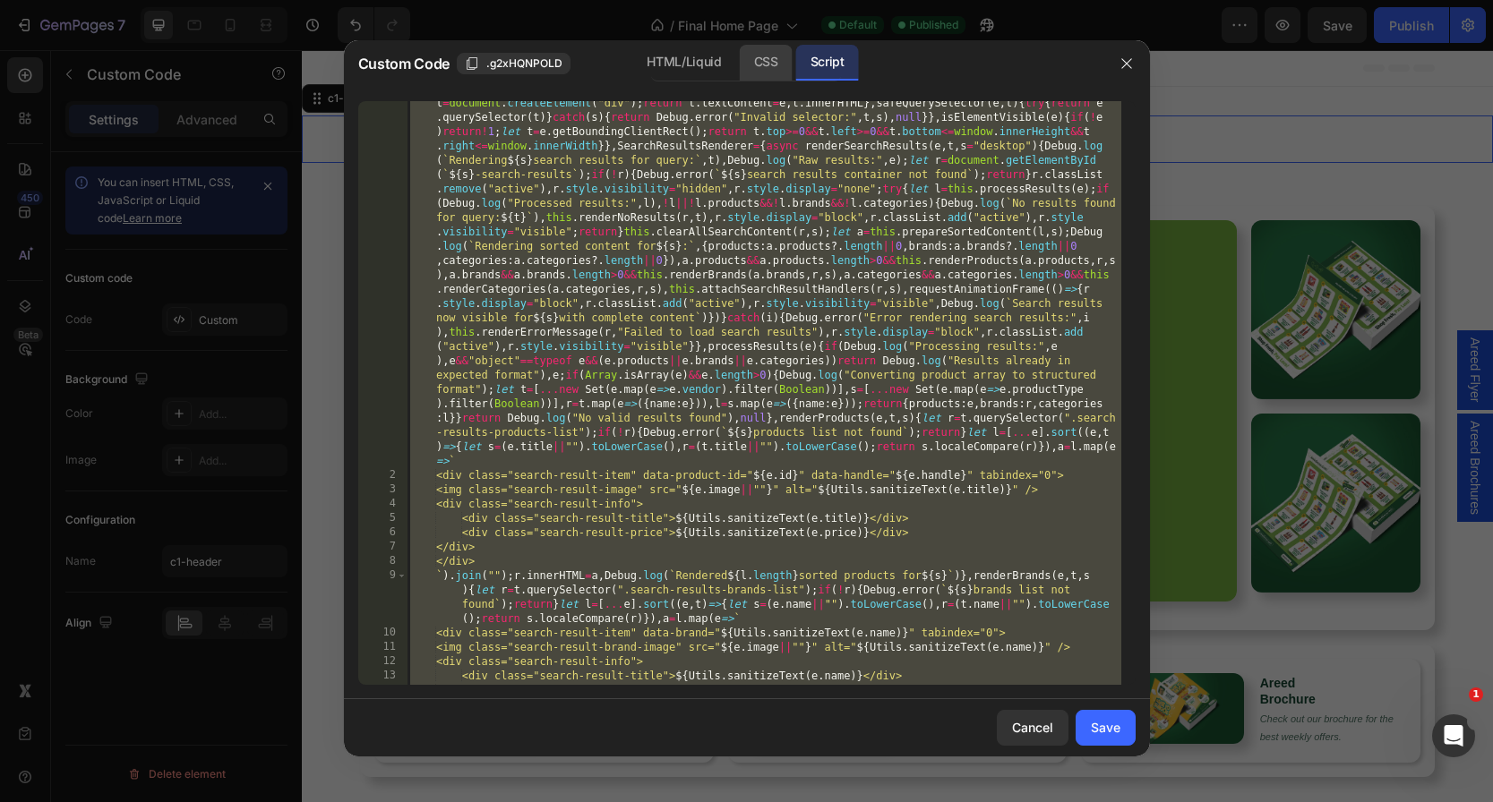
click at [757, 56] on div "CSS" at bounding box center [766, 63] width 53 height 36
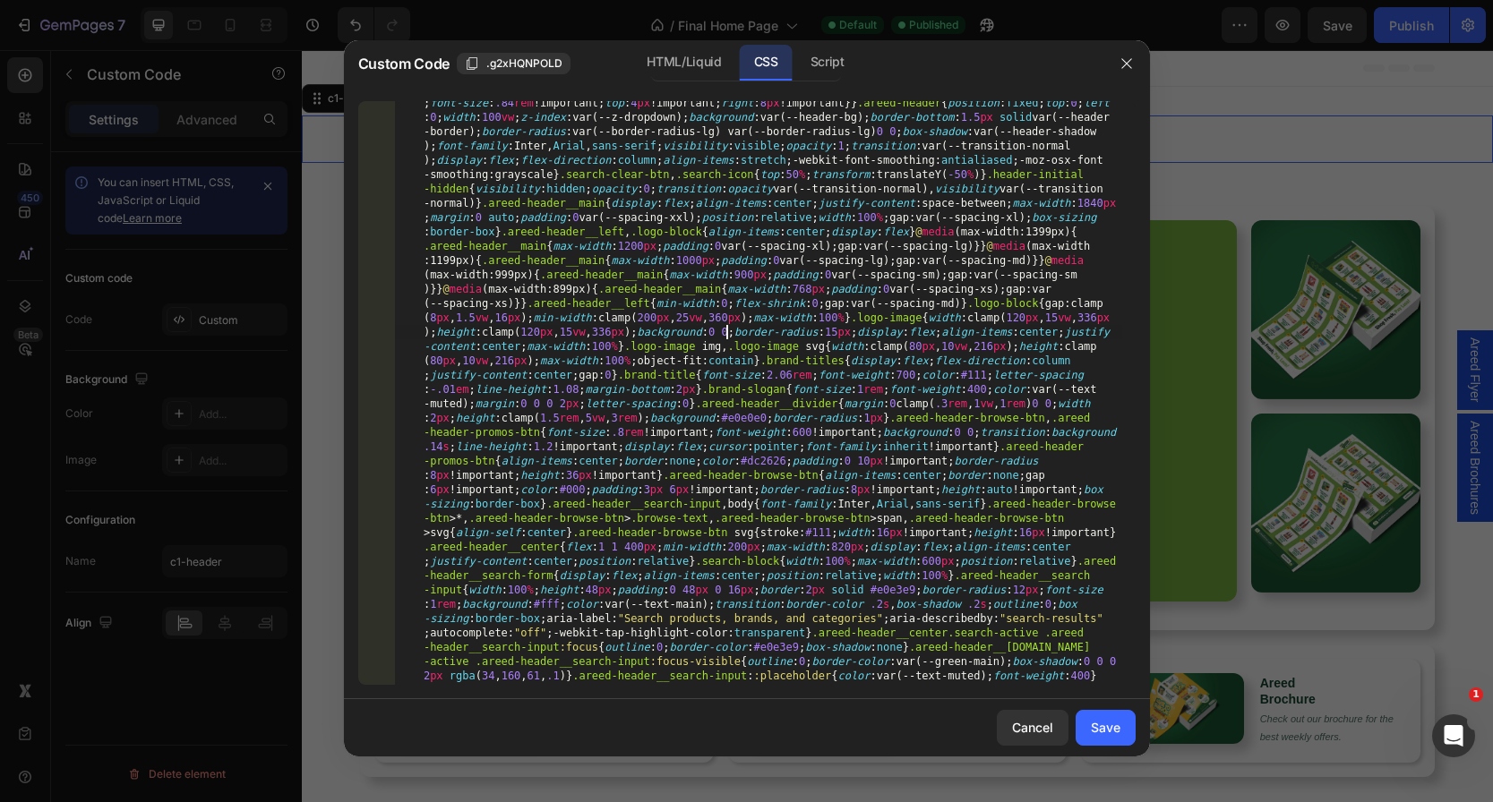
type textarea ".areed-header__icon-btn:focus img,.areed-header__icon-btn:hover img,.areed-head…"
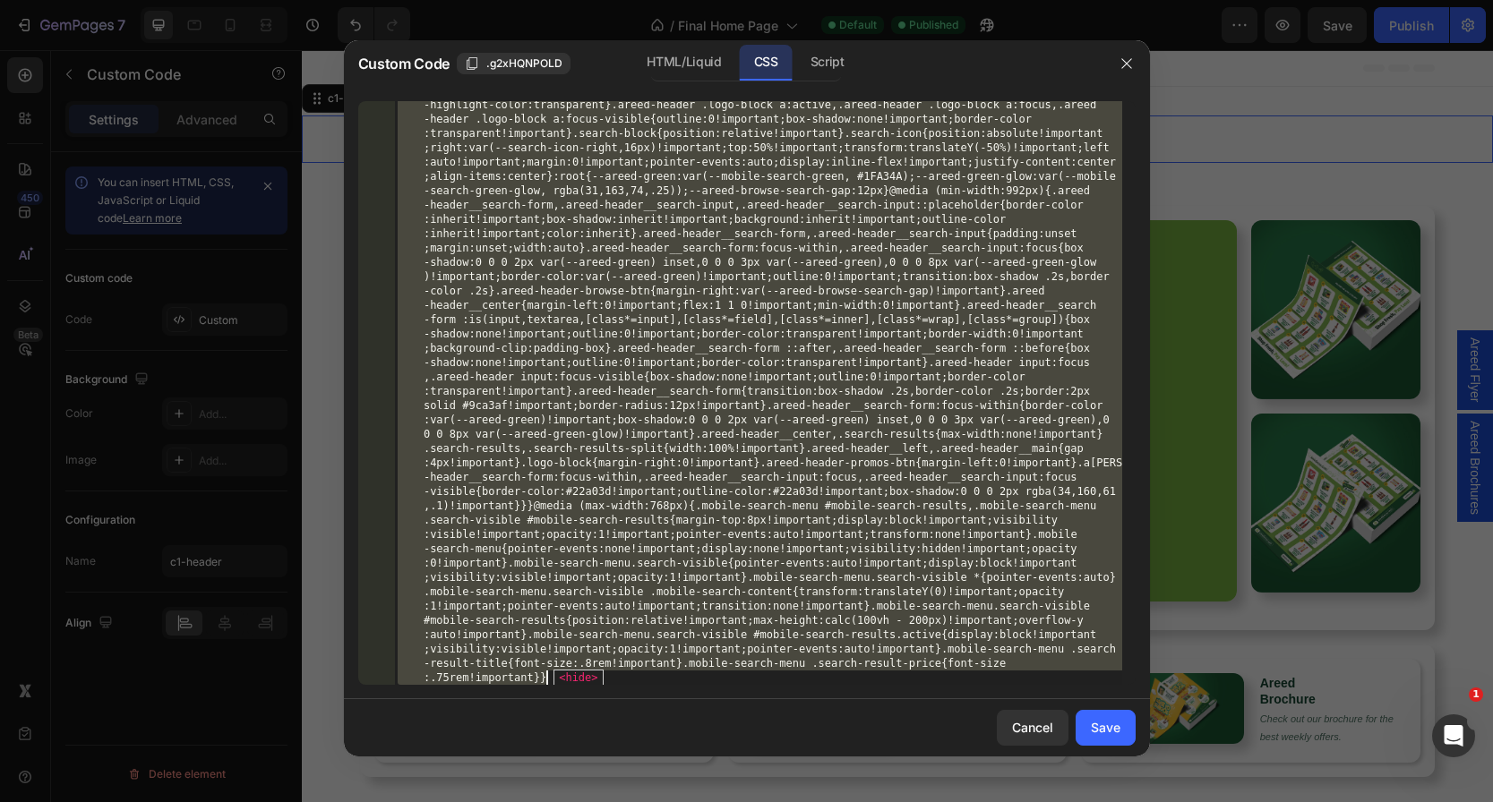
scroll to position [5764, 0]
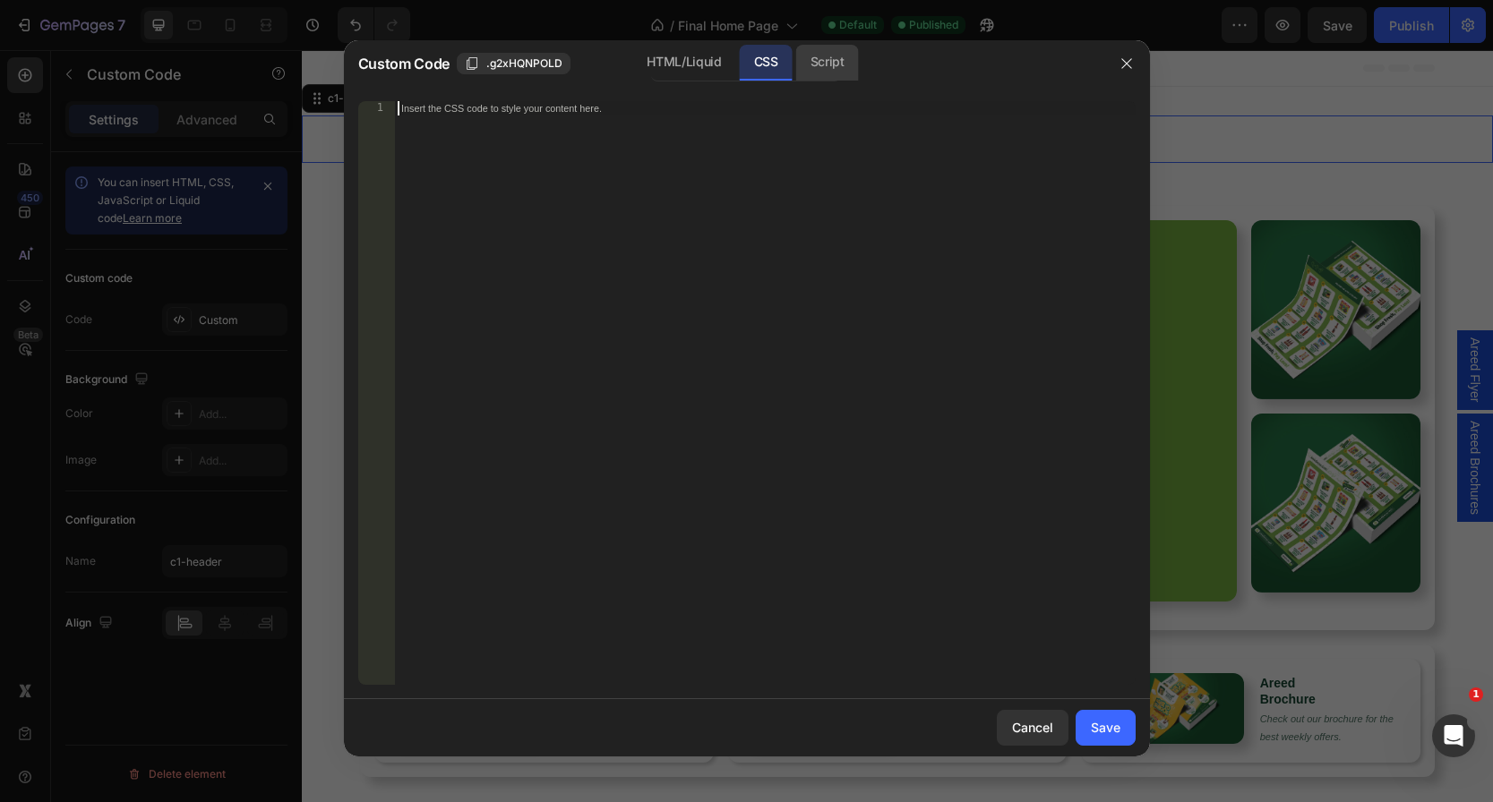
click at [820, 54] on div "Script" at bounding box center [827, 63] width 63 height 36
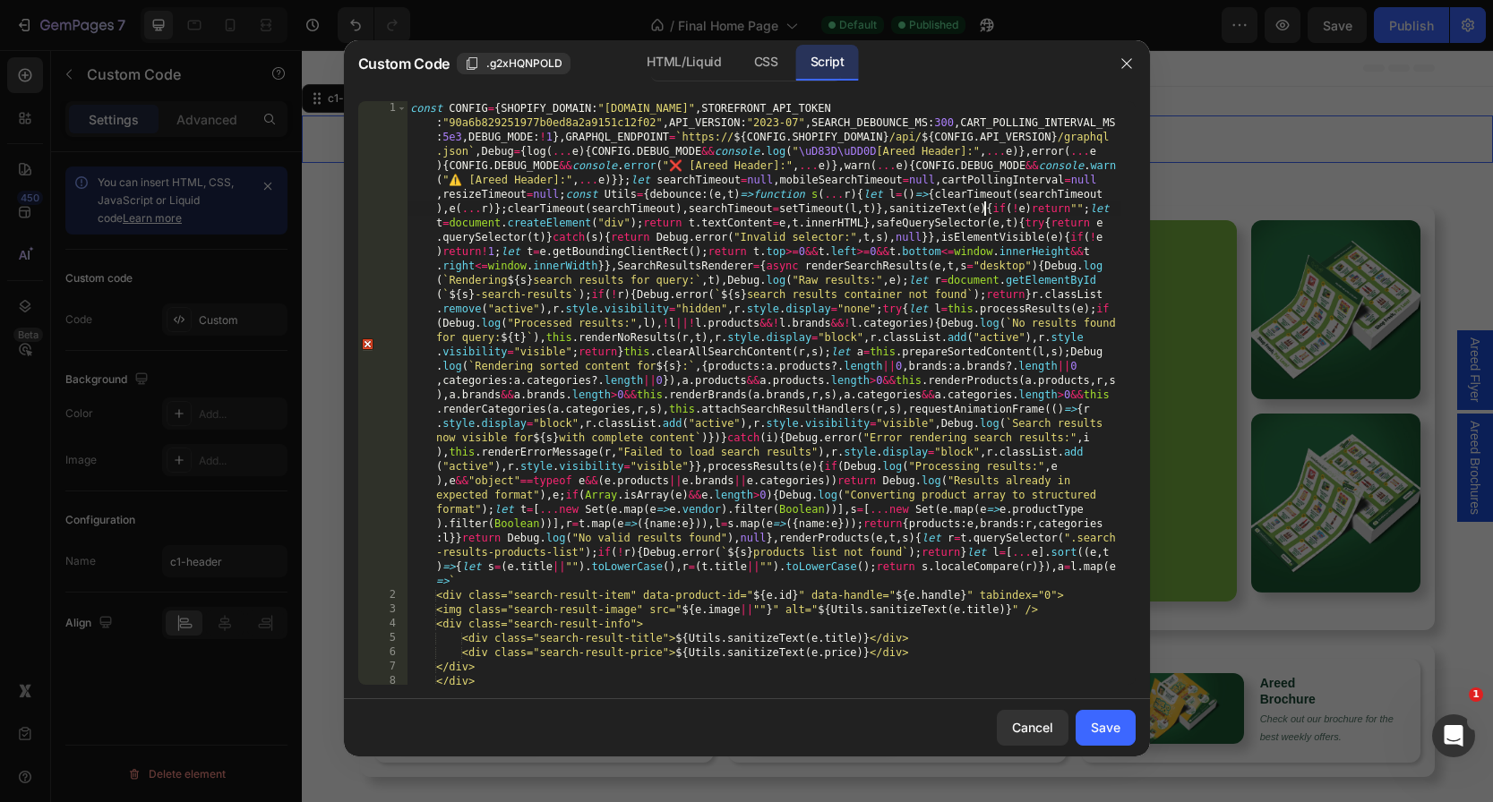
click at [982, 206] on div "const CONFIG = { SHOPIFY_DOMAIN : "areed-8590.myshopify.com" , STOREFRONT_API_T…" at bounding box center [764, 665] width 715 height 1128
click at [708, 629] on div "const CONFIG = { SHOPIFY_DOMAIN : "areed-8590.myshopify.com" , STOREFRONT_API_T…" at bounding box center [764, 665] width 715 height 1128
type textarea "const CONFIG={SHOPIFY_DOMAIN:"areed-8590.myshopify.com",STOREFRONT_API_TOKEN:"9…"
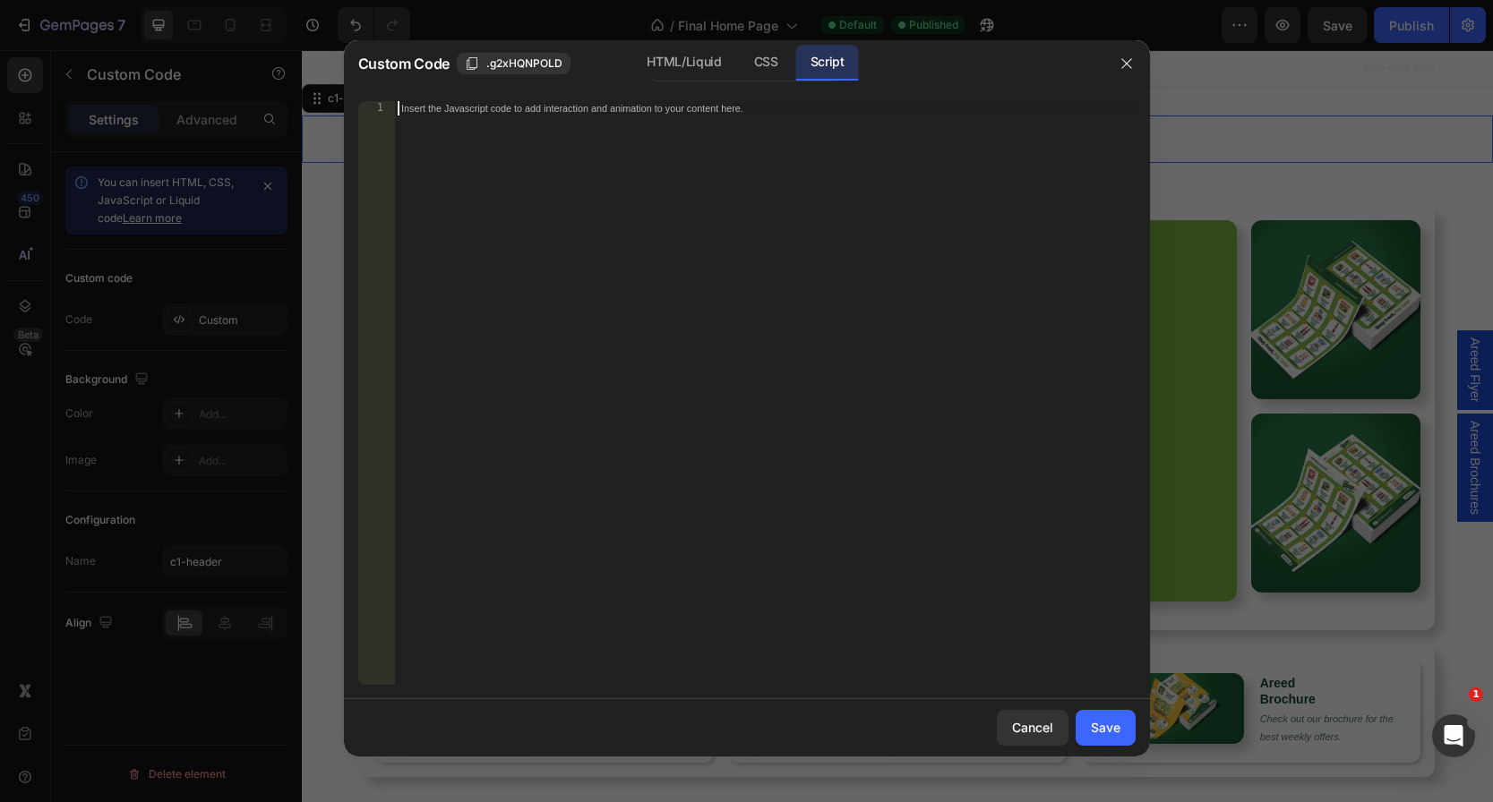
click at [1100, 725] on div "Save" at bounding box center [1106, 727] width 30 height 19
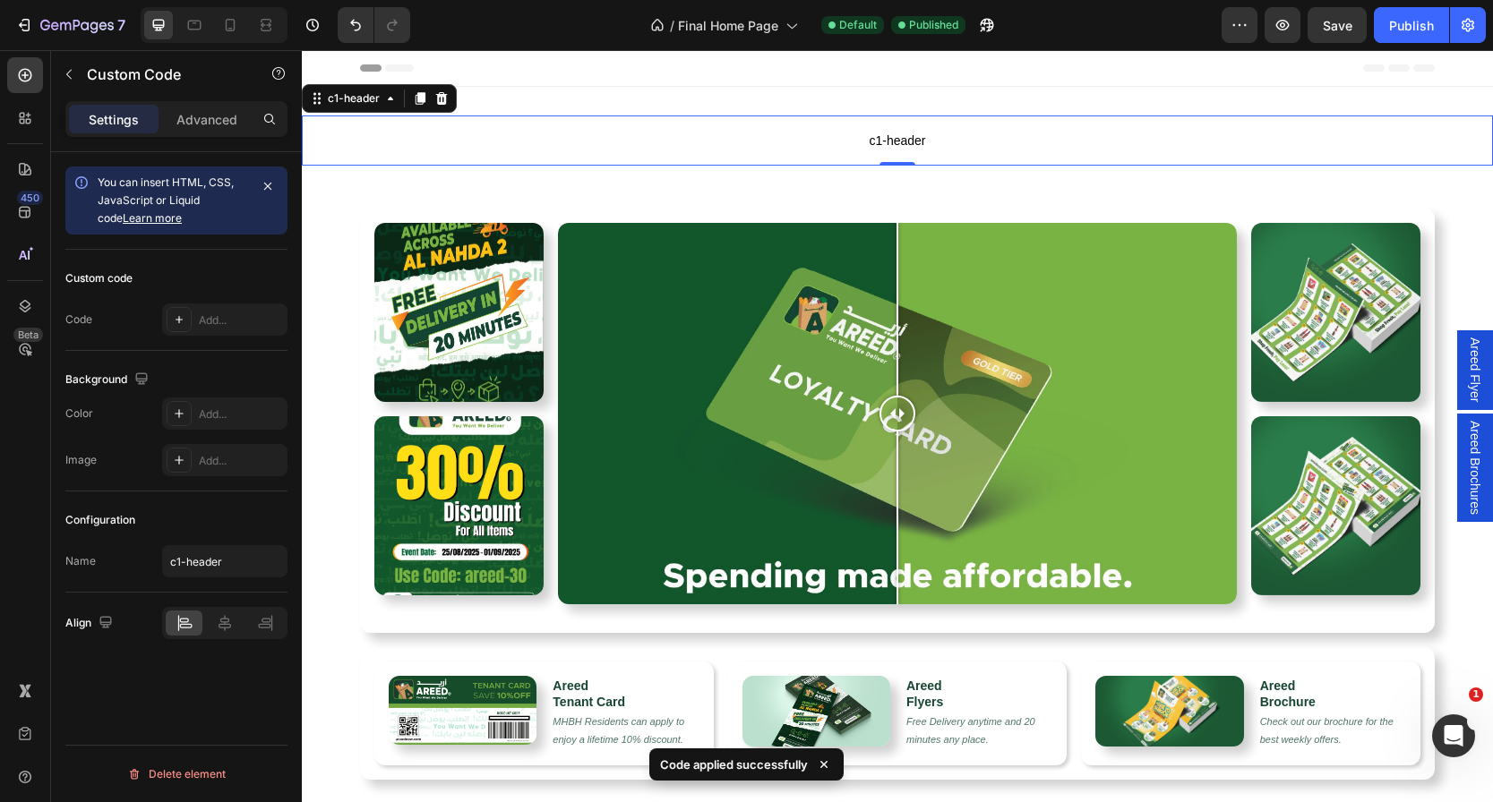
click at [815, 145] on span "c1-header" at bounding box center [897, 140] width 1191 height 21
click at [1289, 13] on button "button" at bounding box center [1283, 25] width 36 height 36
click at [733, 69] on div "Header" at bounding box center [897, 68] width 1075 height 36
click at [698, 121] on p "c1-header" at bounding box center [897, 141] width 1191 height 50
click at [204, 105] on div "Advanced" at bounding box center [207, 119] width 90 height 29
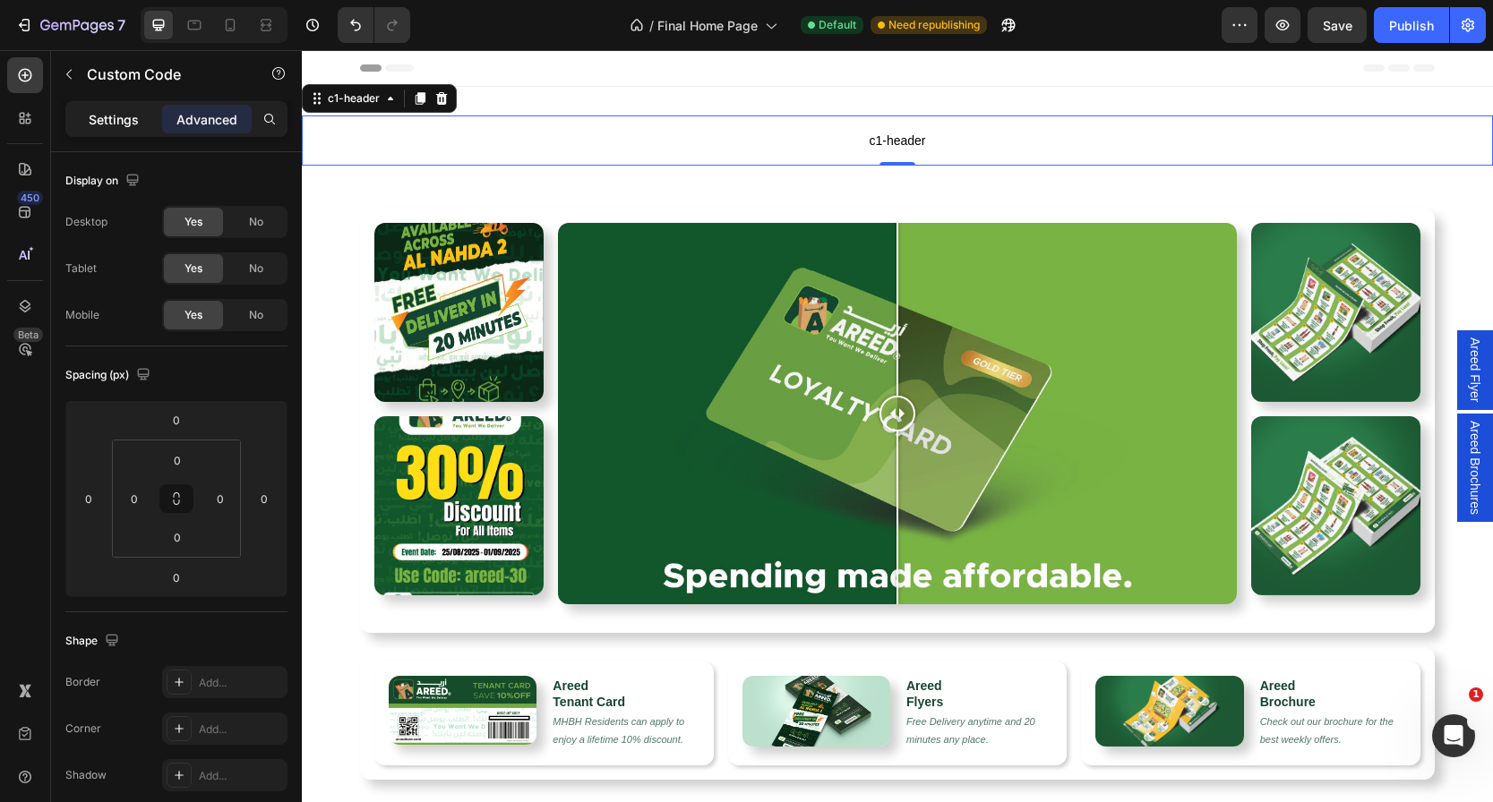
click at [90, 122] on p "Settings" at bounding box center [114, 119] width 50 height 19
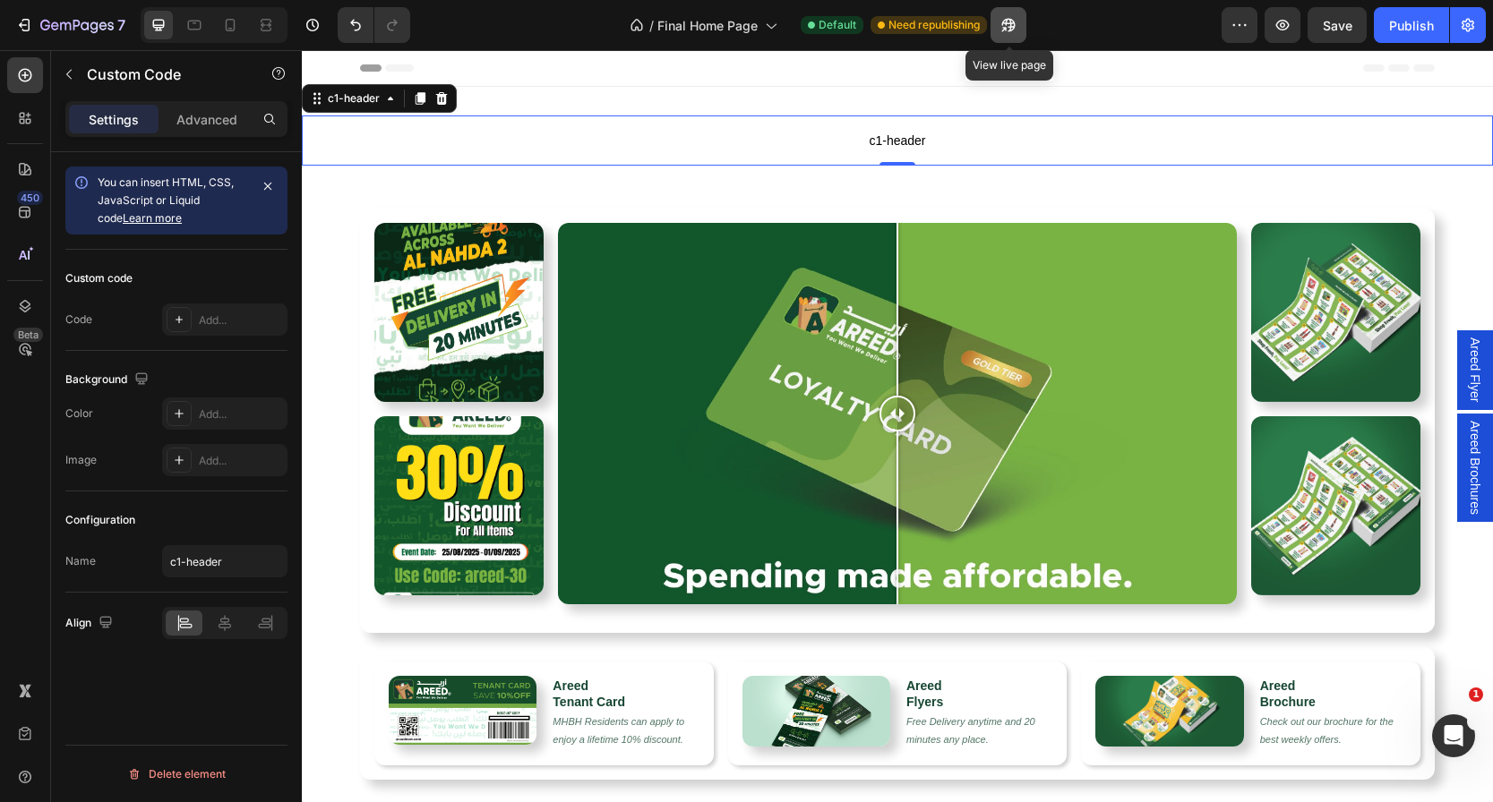
click at [1013, 28] on icon "button" at bounding box center [1008, 25] width 18 height 18
click at [1239, 25] on icon "button" at bounding box center [1240, 25] width 18 height 18
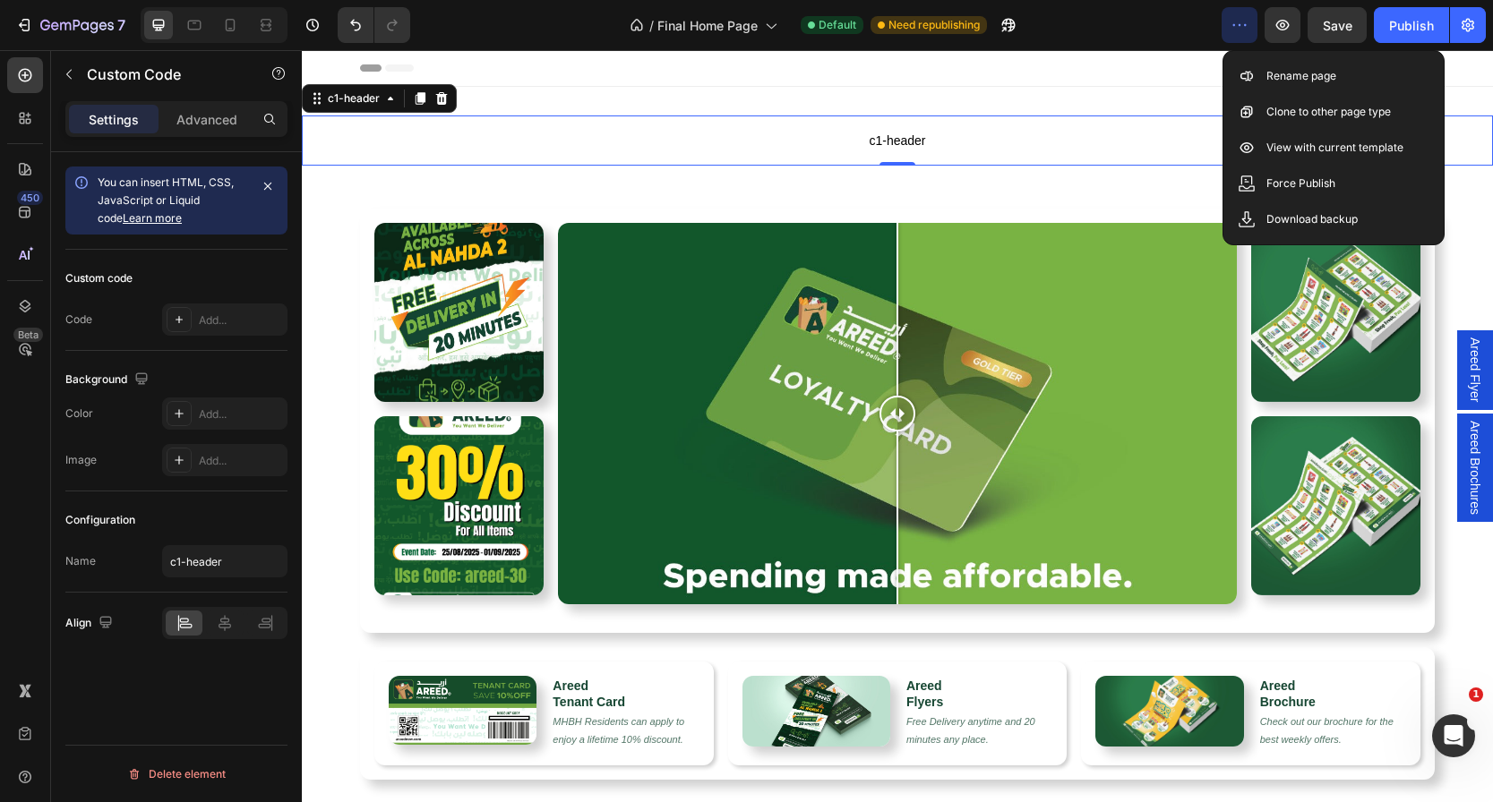
click at [1239, 26] on icon "button" at bounding box center [1240, 25] width 18 height 18
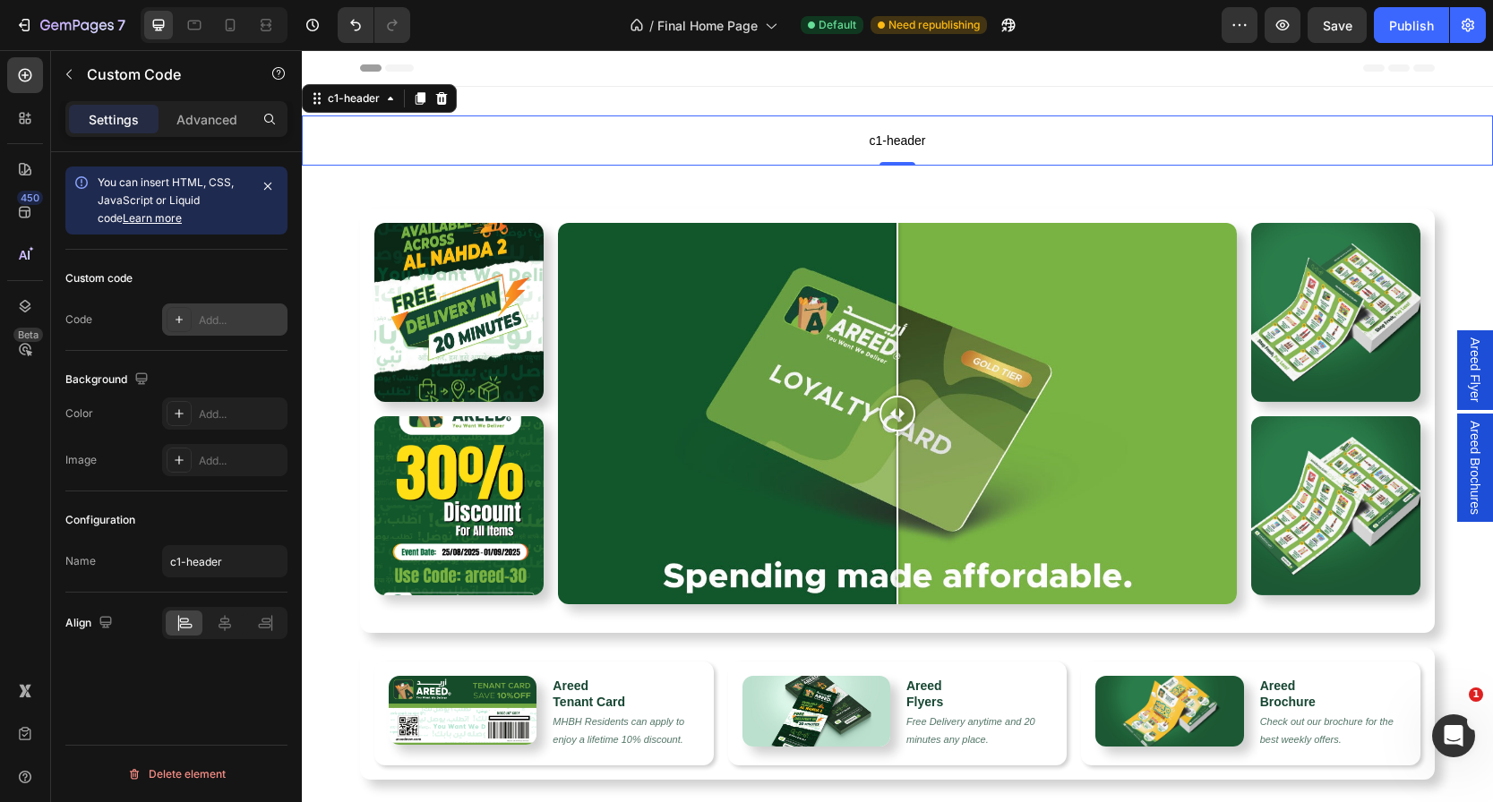
click at [213, 316] on div "Add..." at bounding box center [241, 321] width 84 height 16
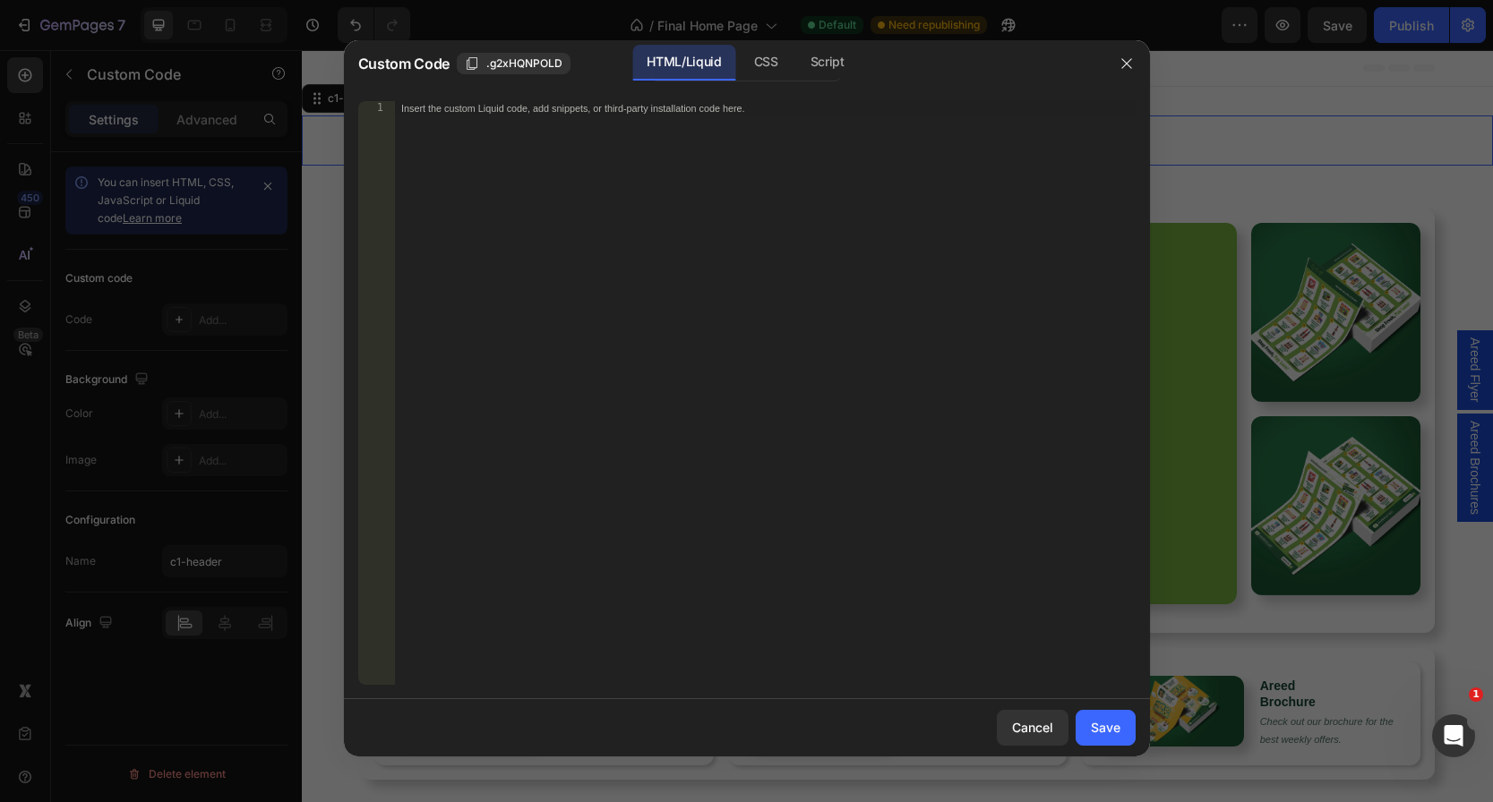
click at [751, 121] on div "Insert the custom Liquid code, add snippets, or third-party installation code h…" at bounding box center [765, 407] width 742 height 613
click at [796, 67] on div "CSS" at bounding box center [827, 63] width 63 height 36
click at [600, 130] on div "Insert the CSS code to style your content here." at bounding box center [765, 407] width 742 height 613
paste textarea
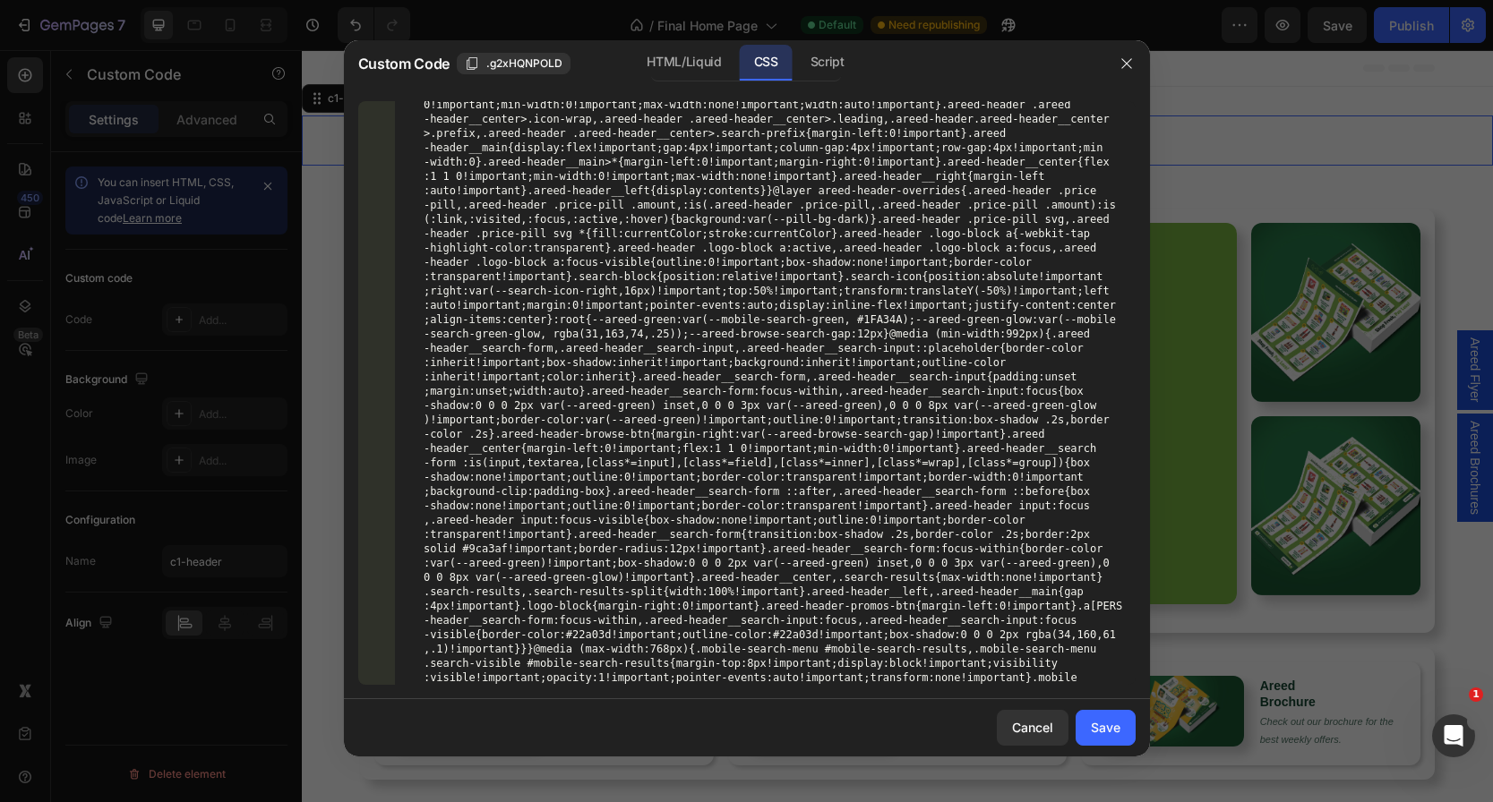
scroll to position [5621, 0]
type textarea ".areed-header__icon-btn:focus img,.areed-header__icon-btn:hover img,.areed-head…"
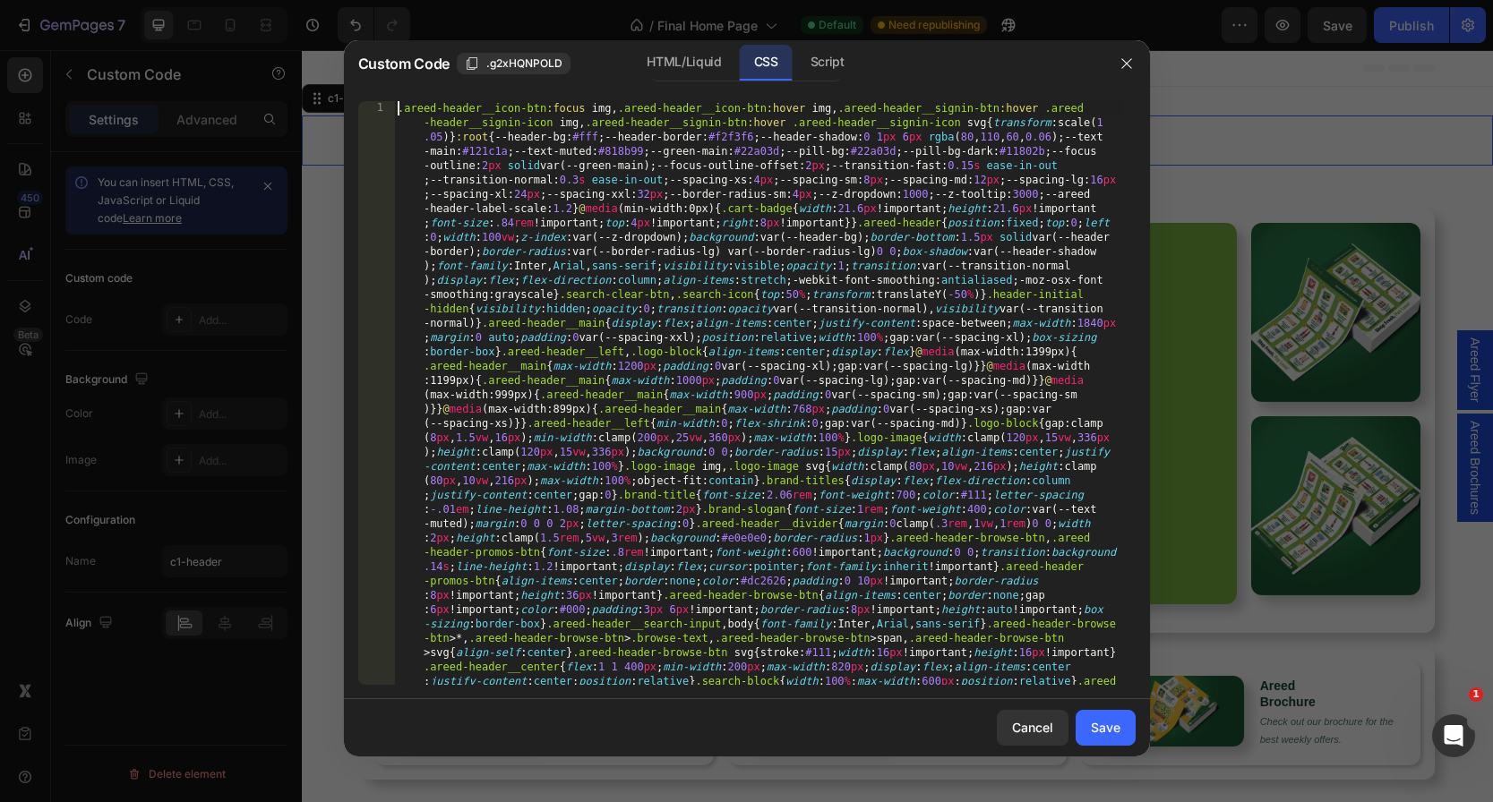
scroll to position [5764, 0]
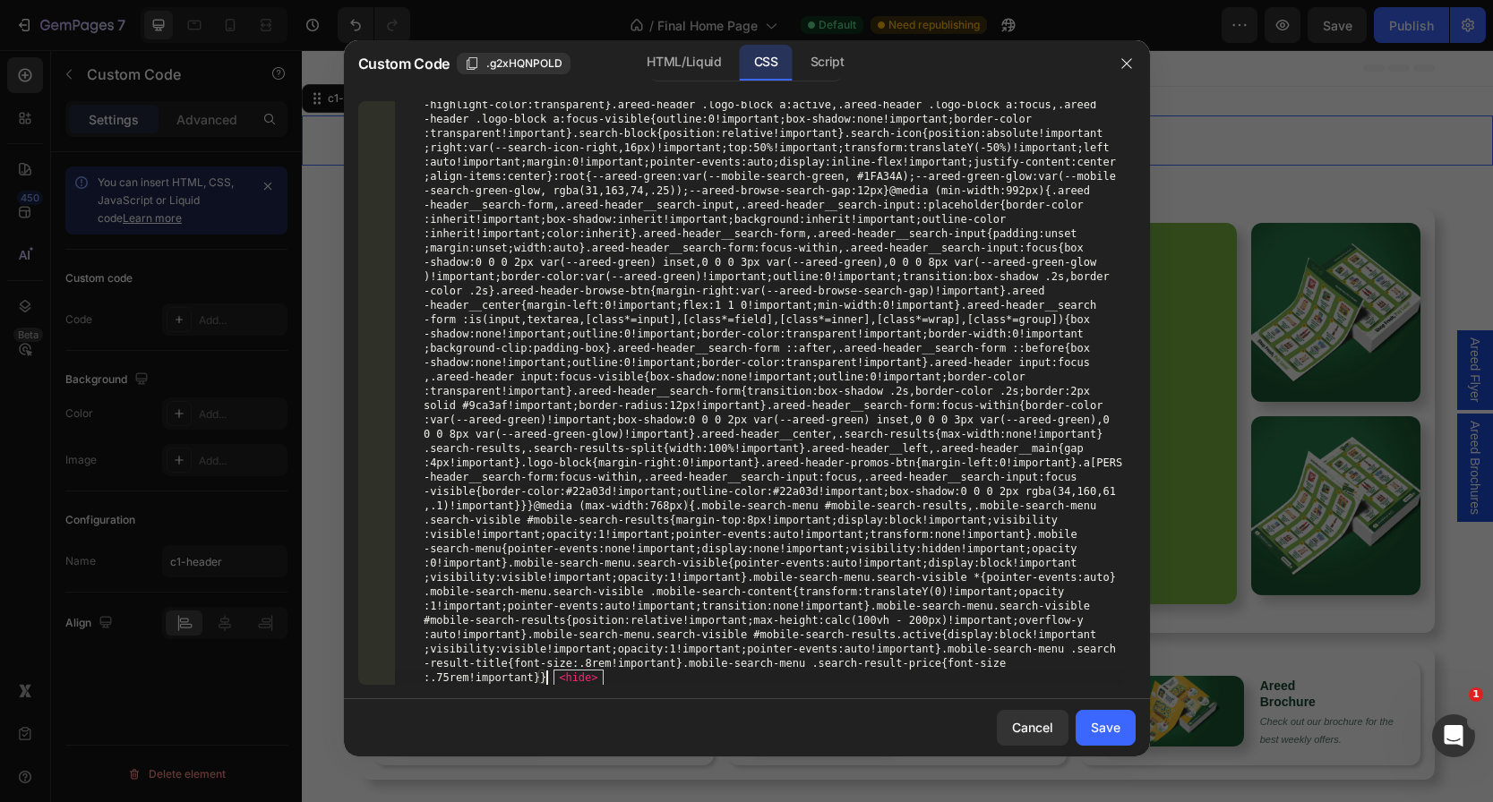
type textarea ".areed-header__icon-btn:focus img,.areed-header__icon-btn:hover img,.areed-head…"
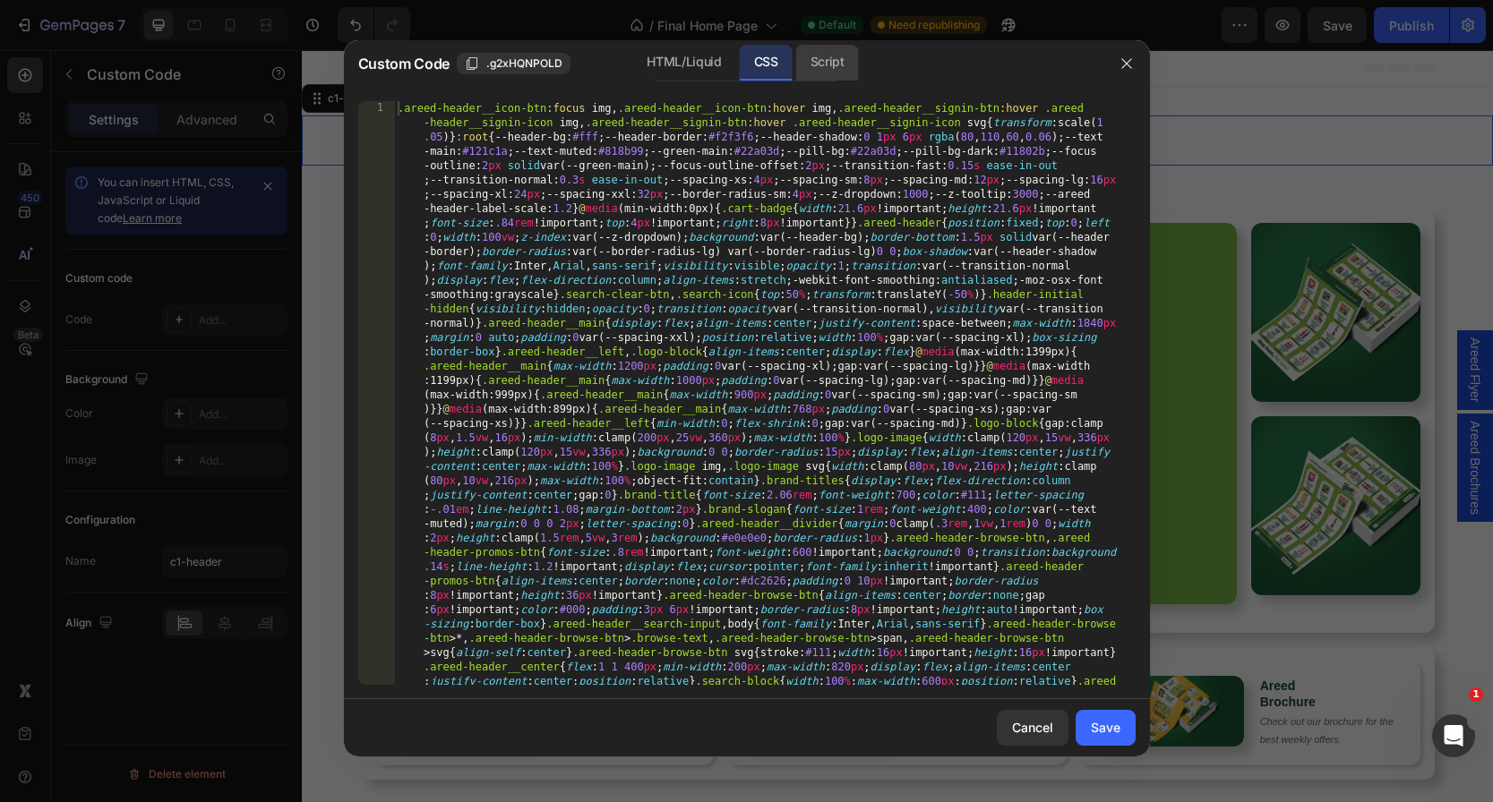
click at [822, 68] on div "Script" at bounding box center [827, 63] width 63 height 36
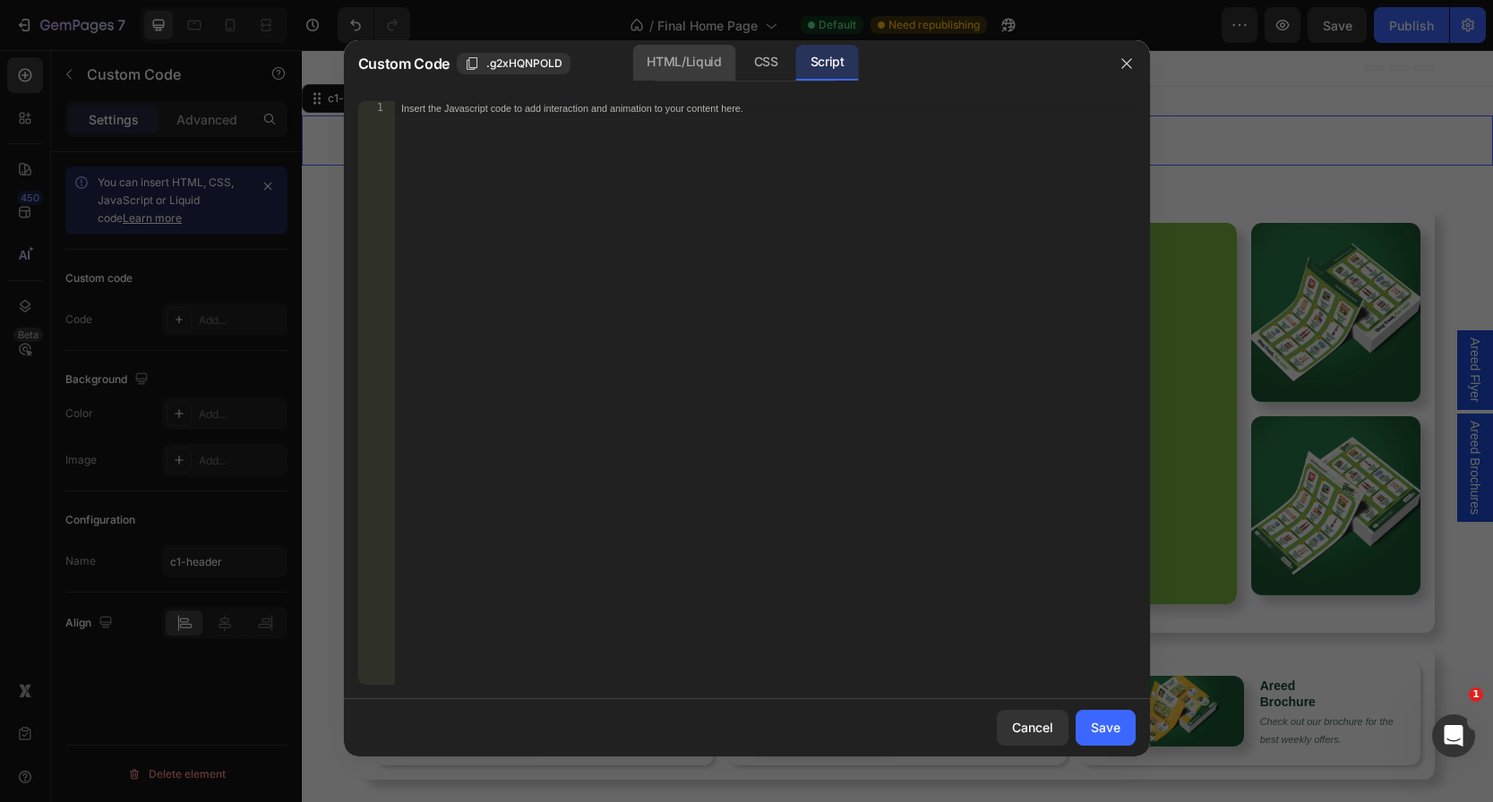
click at [740, 76] on div "HTML/Liquid" at bounding box center [766, 63] width 53 height 36
click at [678, 184] on div "Insert the custom Liquid code, add snippets, or third-party installation code h…" at bounding box center [765, 407] width 742 height 613
paste textarea
click at [810, 49] on div "Script" at bounding box center [827, 63] width 63 height 36
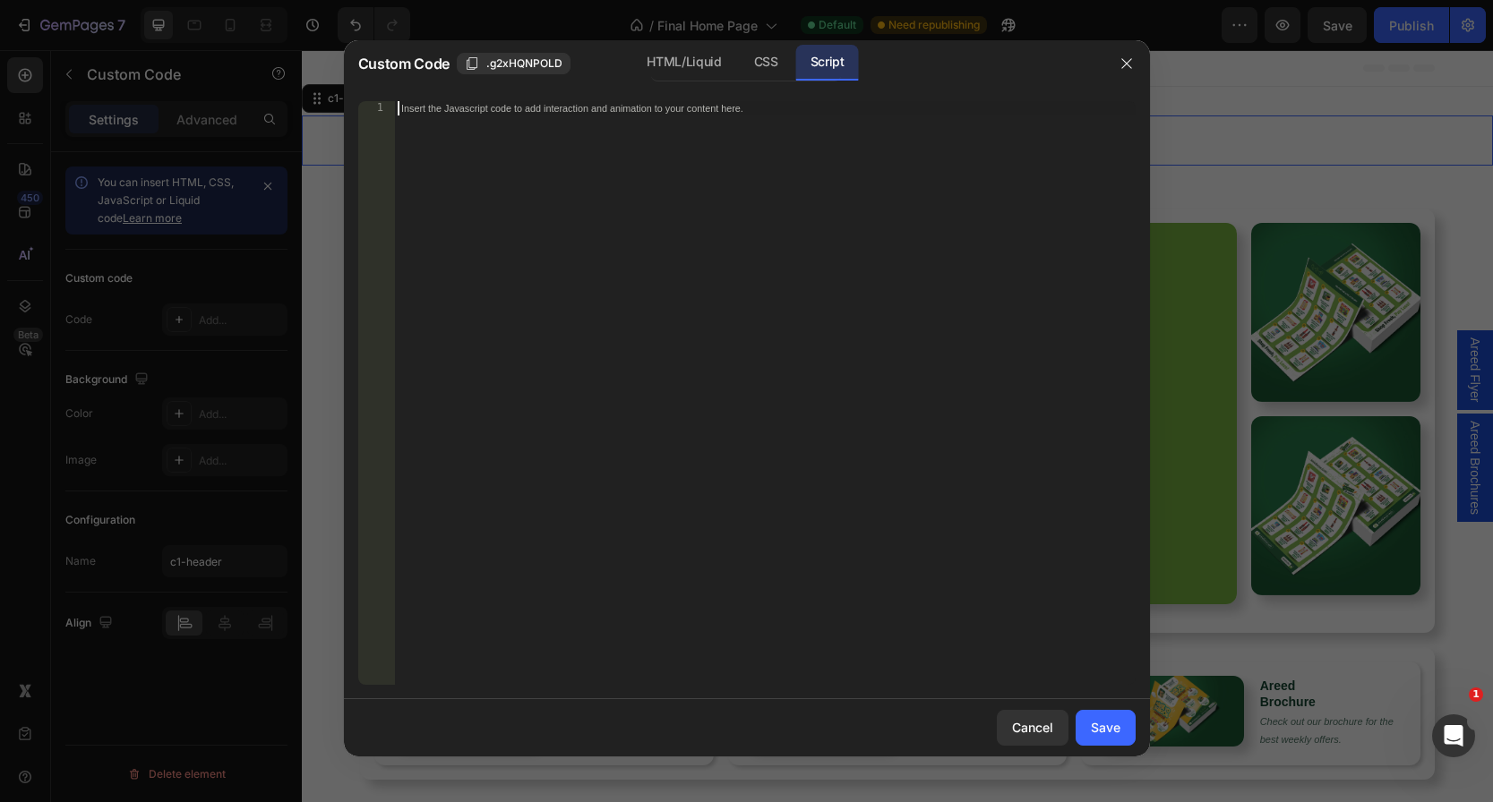
click at [674, 164] on div "Insert the Javascript code to add interaction and animation to your content her…" at bounding box center [765, 407] width 742 height 613
paste textarea
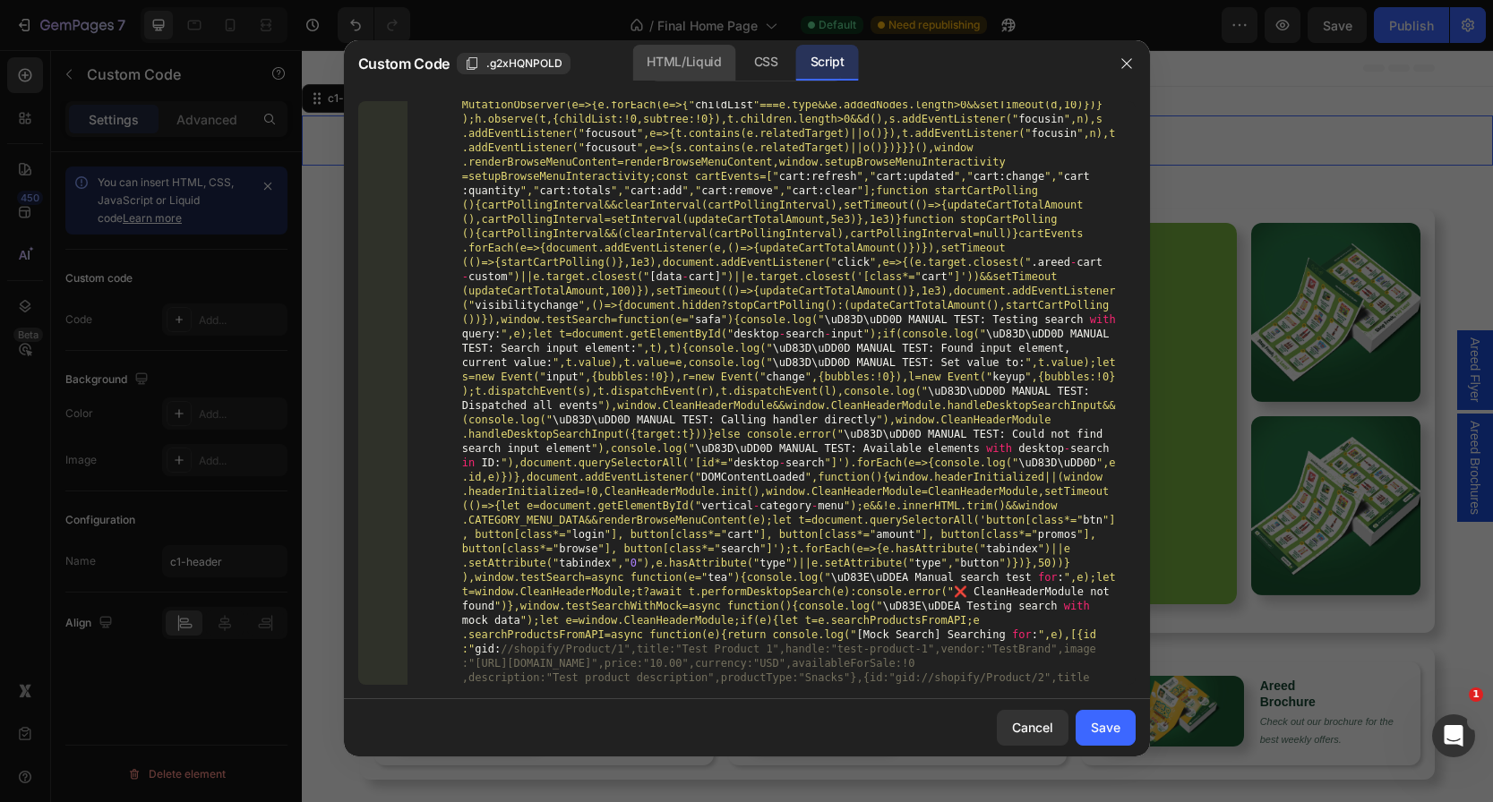
click at [740, 67] on div "HTML/Liquid" at bounding box center [766, 63] width 53 height 36
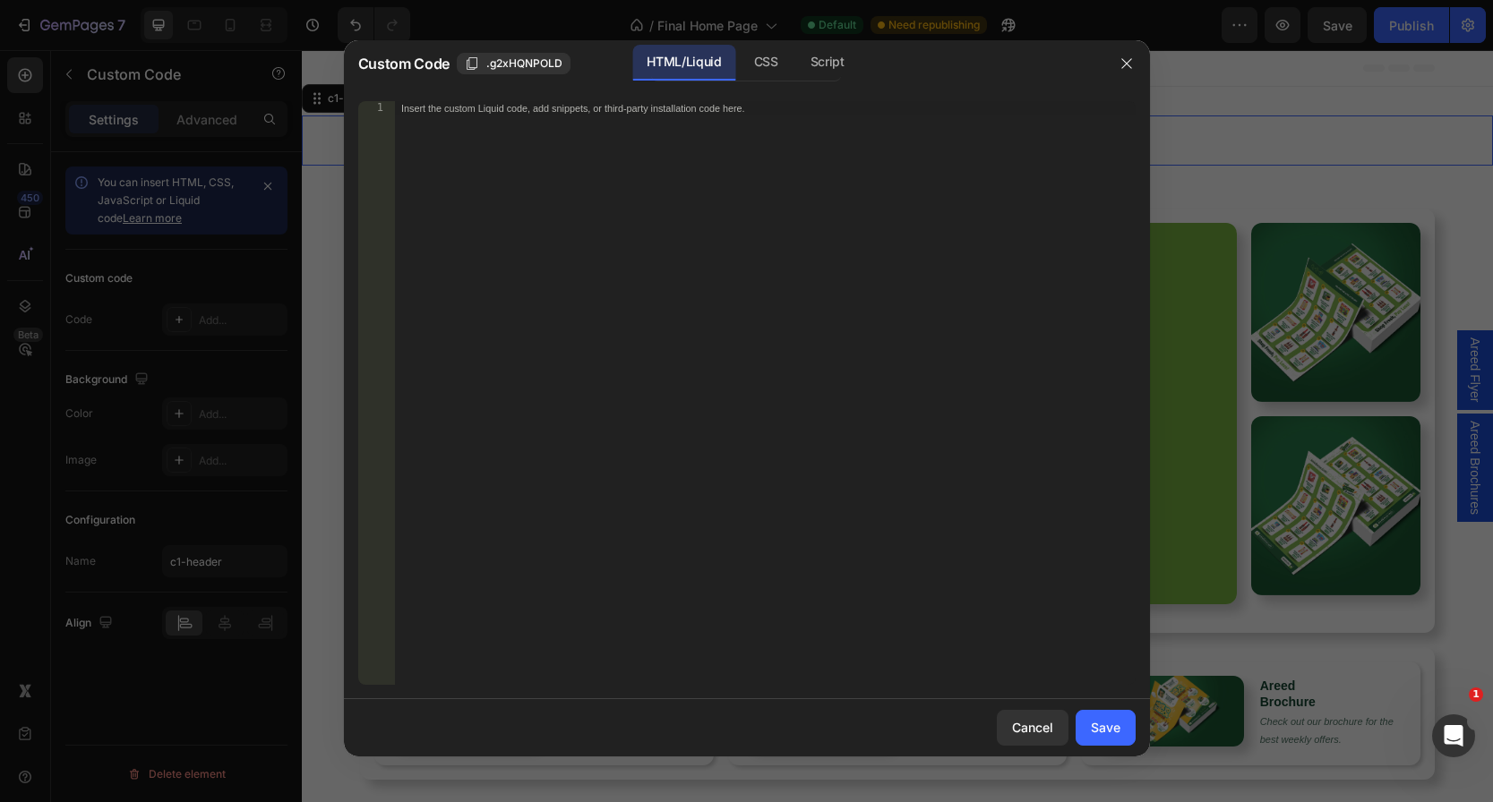
click at [616, 172] on div "Insert the custom Liquid code, add snippets, or third-party installation code h…" at bounding box center [765, 407] width 742 height 613
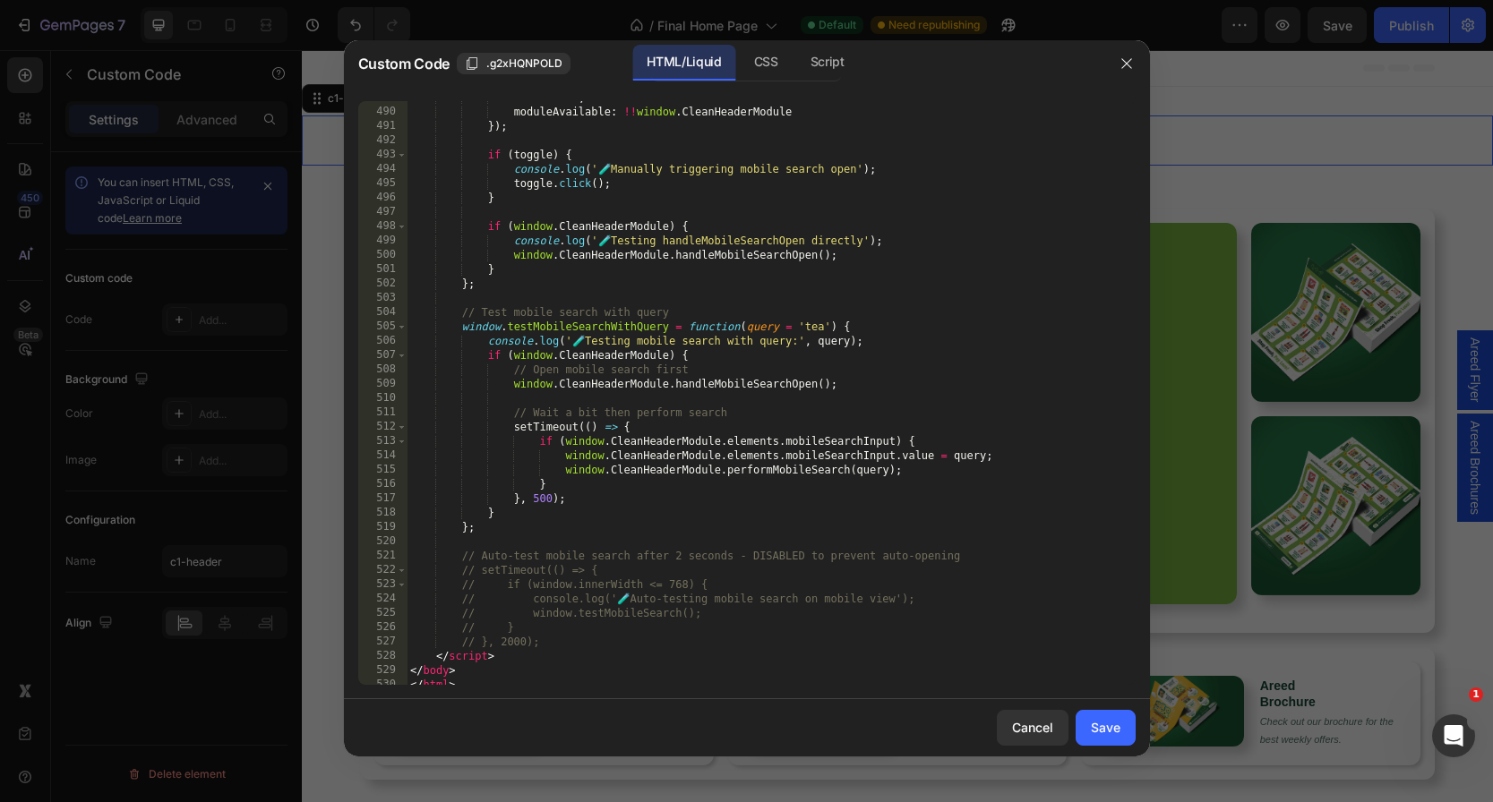
scroll to position [7400, 0]
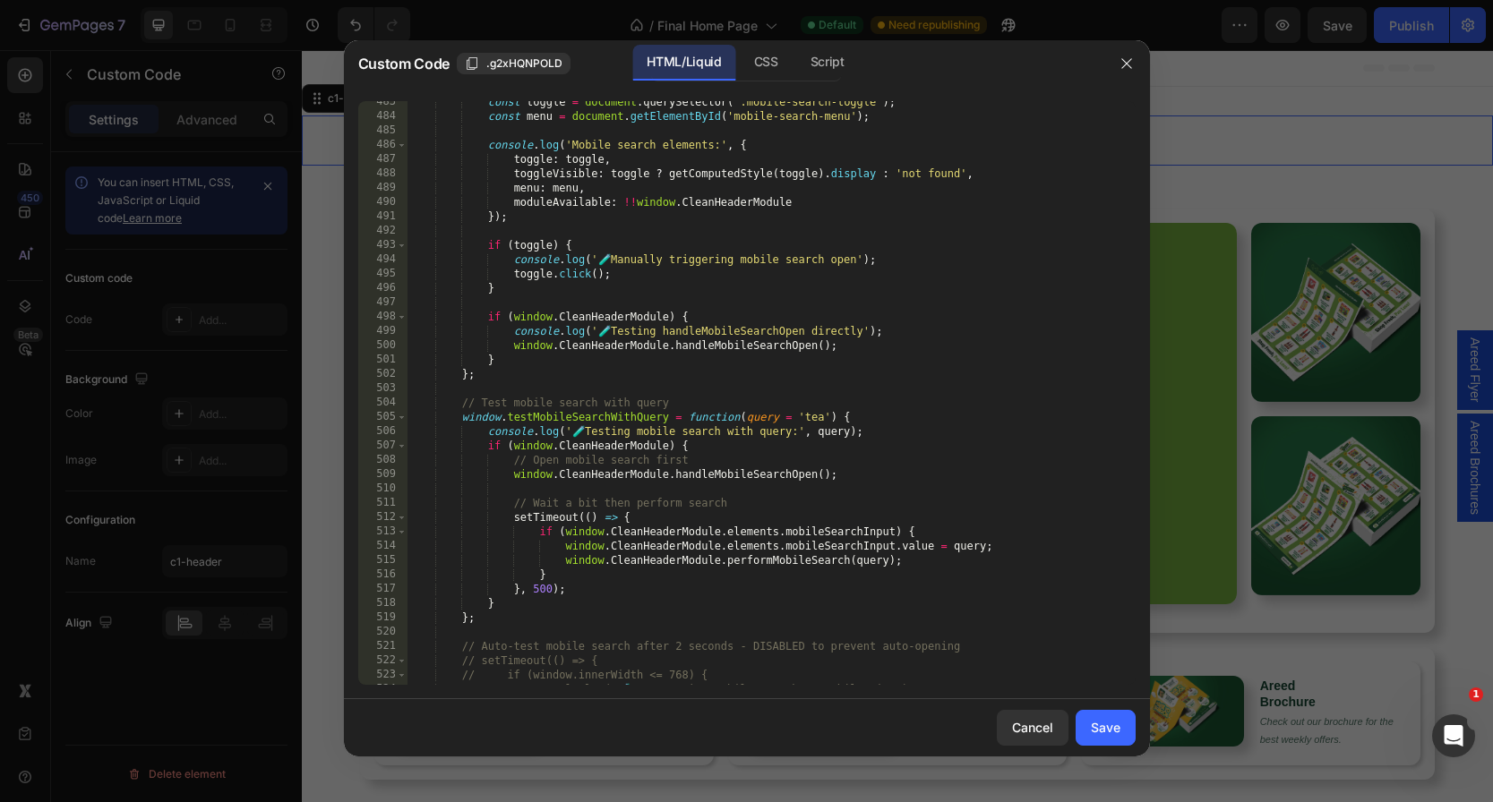
click at [1111, 746] on div "Cancel Save" at bounding box center [747, 727] width 806 height 57
click at [1112, 734] on div "Save" at bounding box center [1106, 727] width 30 height 19
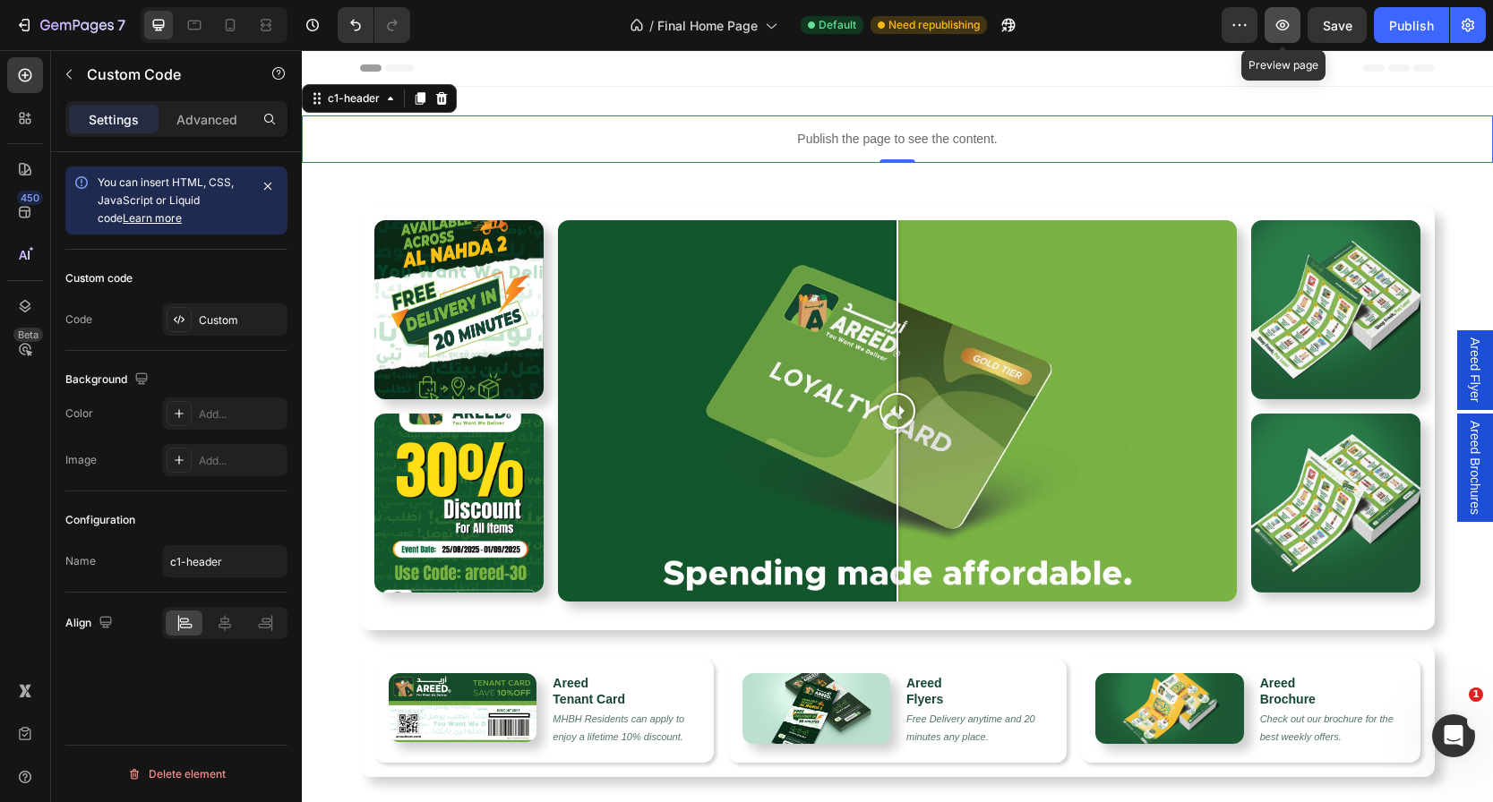
click at [1290, 25] on icon "button" at bounding box center [1283, 25] width 18 height 18
click at [1239, 18] on icon "button" at bounding box center [1240, 25] width 18 height 18
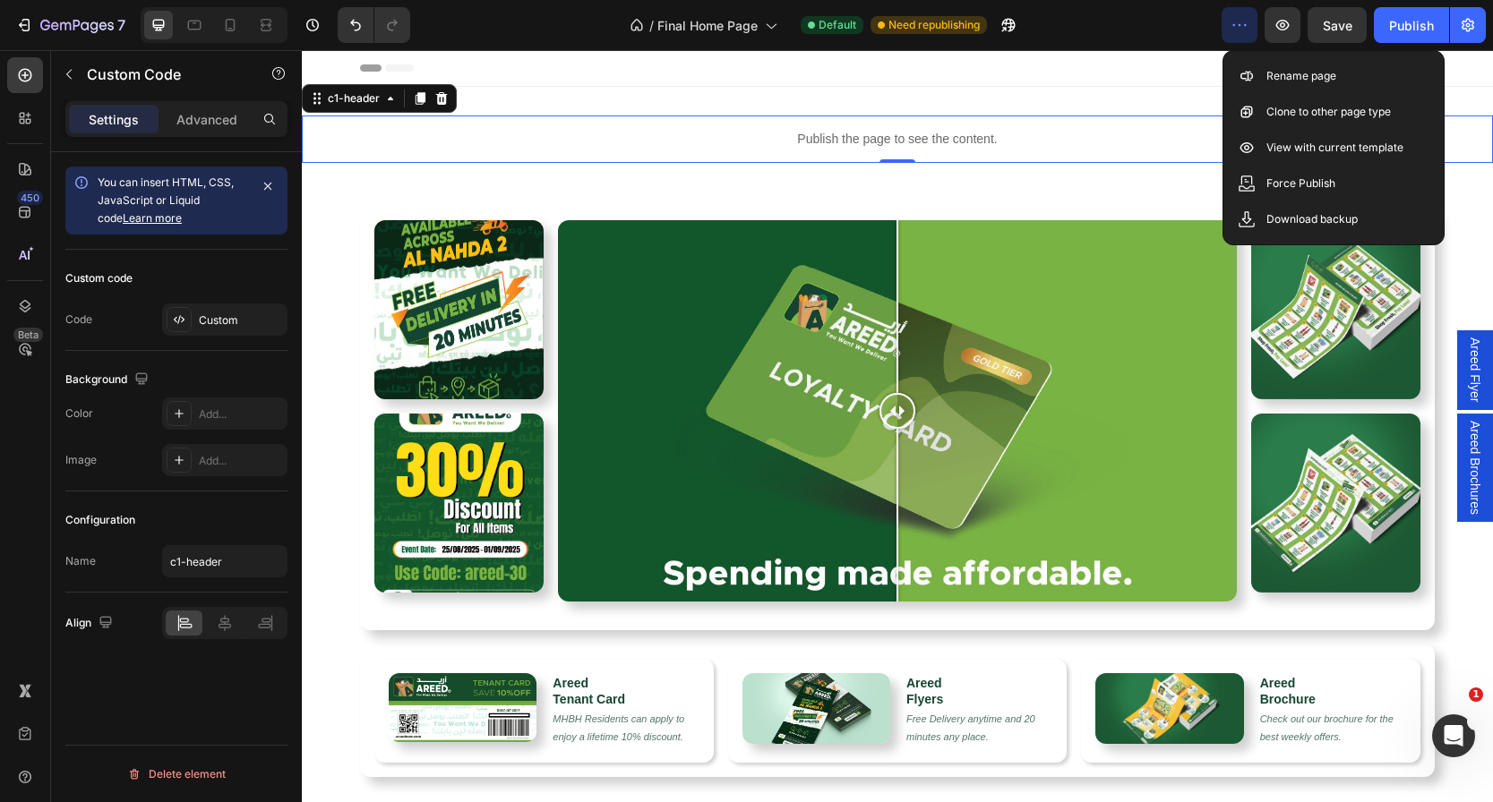
click at [1070, 54] on div "Header" at bounding box center [897, 68] width 1075 height 36
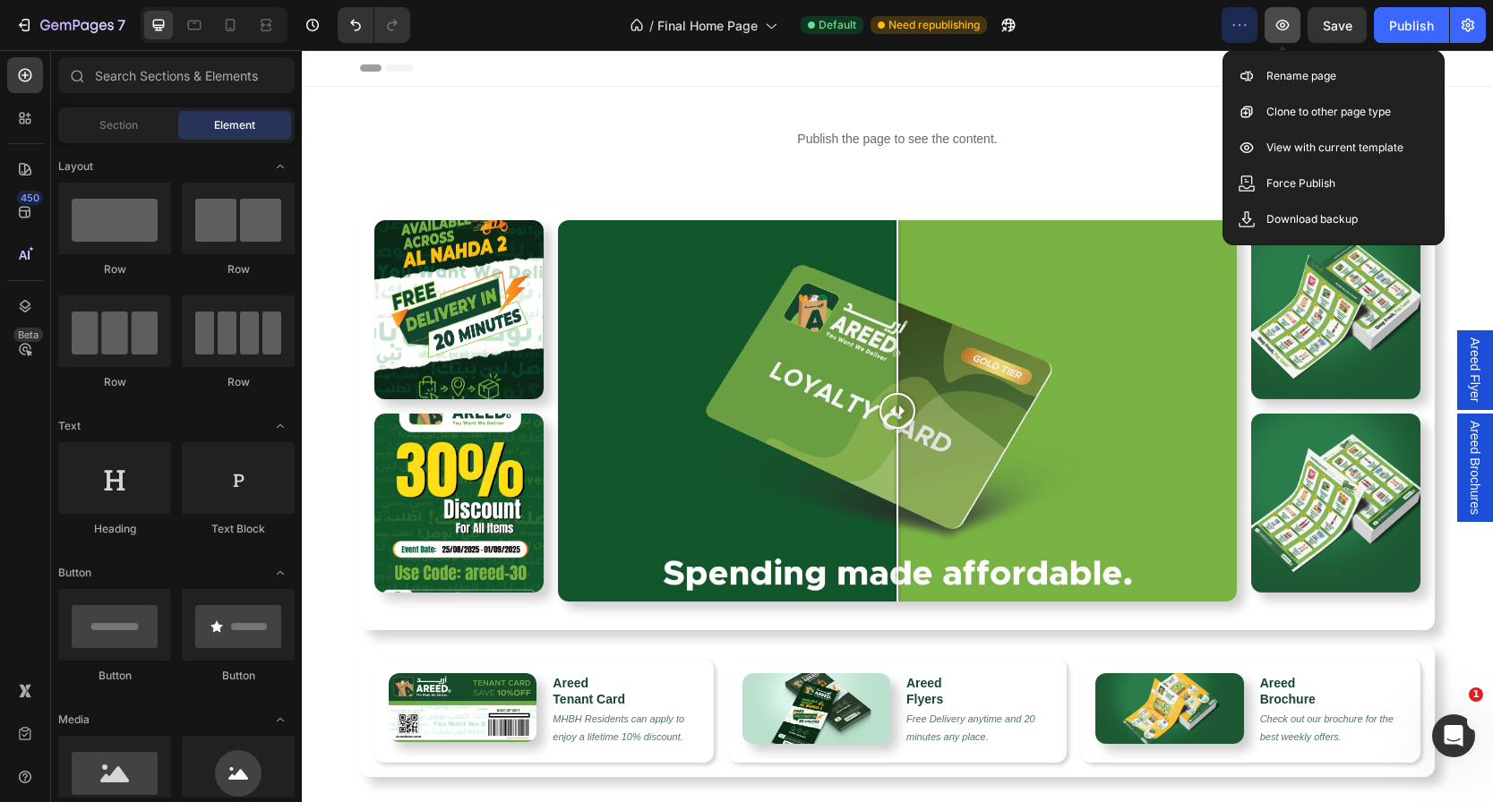
click at [1284, 27] on icon "button" at bounding box center [1283, 25] width 18 height 18
